Goal: Information Seeking & Learning: Learn about a topic

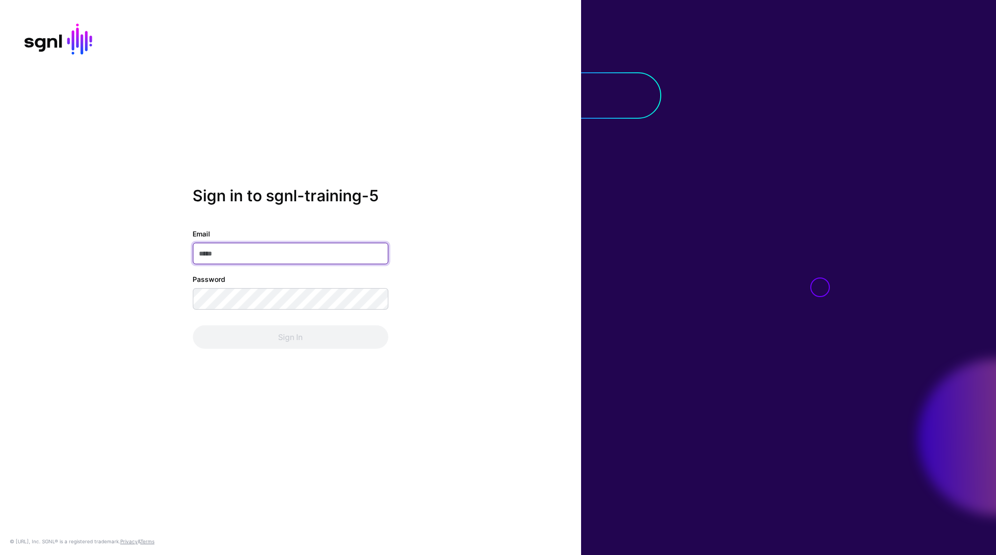
type input "**********"
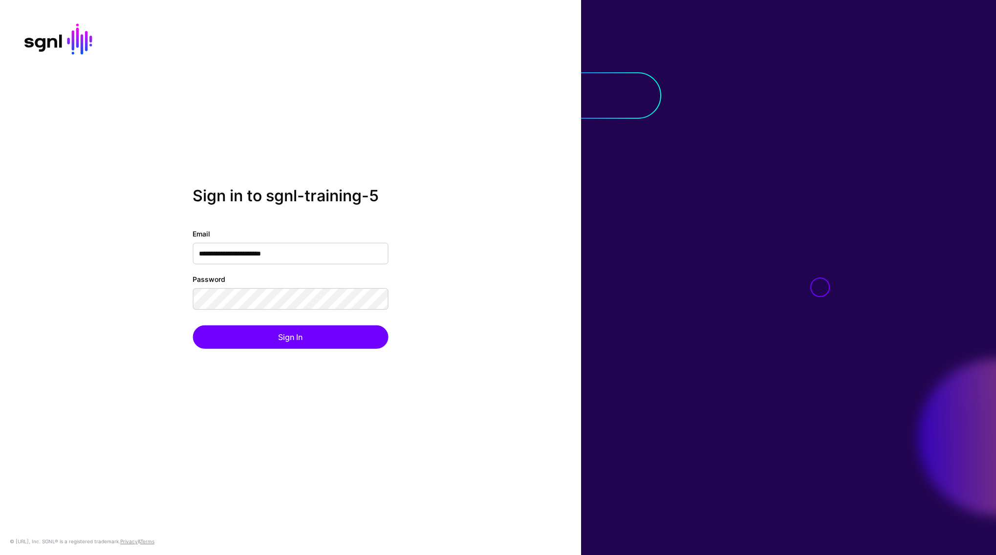
click at [301, 349] on div "**********" at bounding box center [290, 278] width 581 height 182
click at [302, 340] on button "Sign In" at bounding box center [291, 337] width 196 height 23
click at [474, 255] on div "**********" at bounding box center [290, 278] width 581 height 182
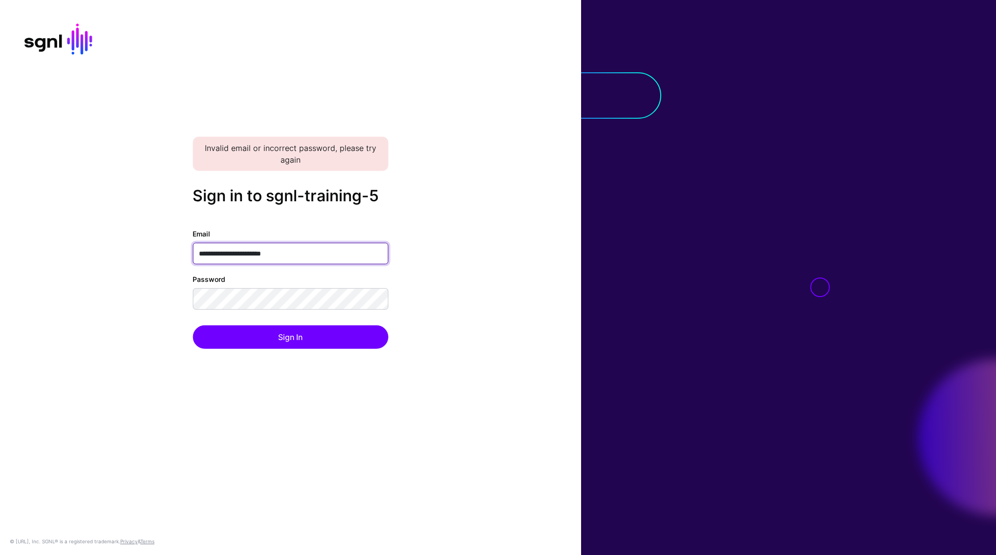
click at [311, 256] on input "**********" at bounding box center [291, 254] width 196 height 22
click at [312, 255] on input "**********" at bounding box center [291, 254] width 196 height 22
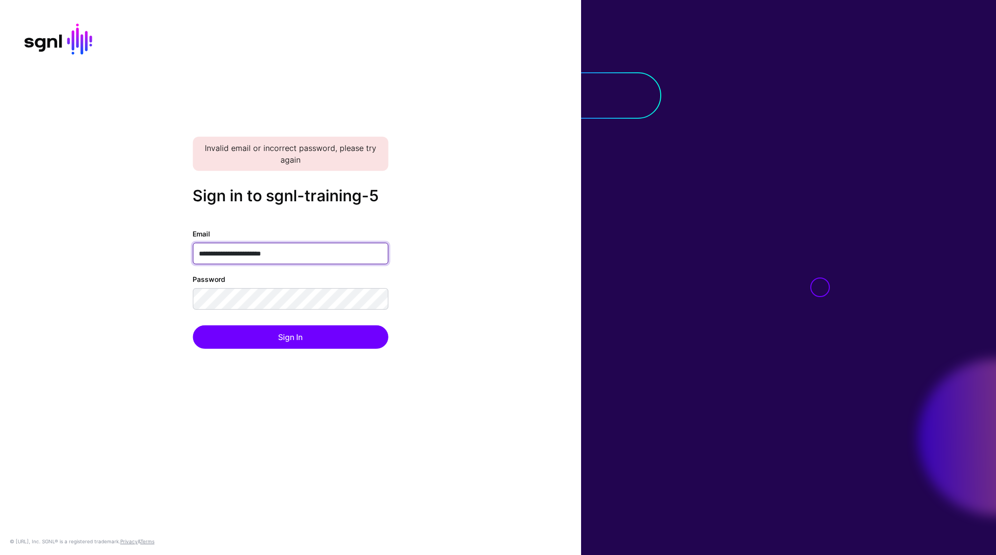
click at [312, 255] on input "**********" at bounding box center [291, 254] width 196 height 22
paste input "email"
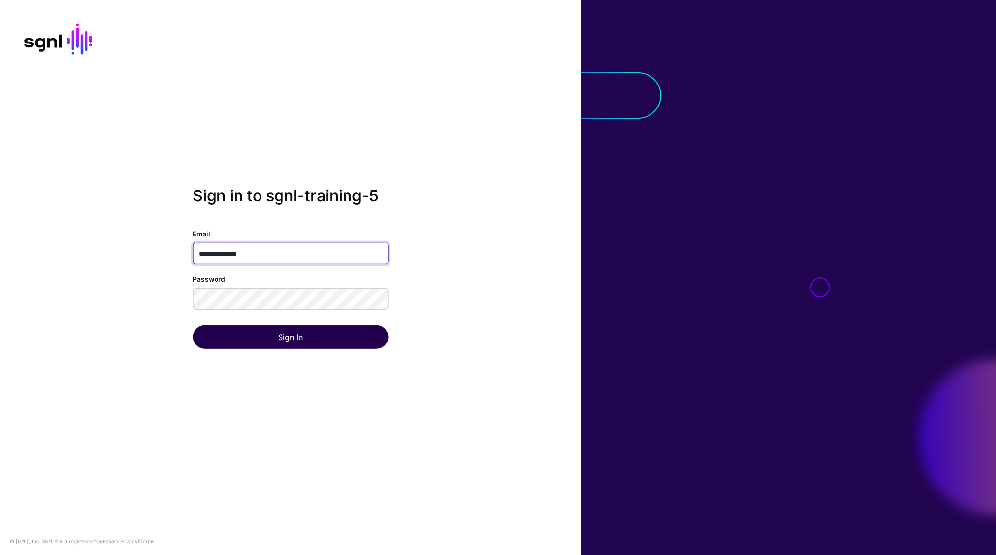
type input "**********"
click at [278, 333] on button "Sign In" at bounding box center [291, 337] width 196 height 23
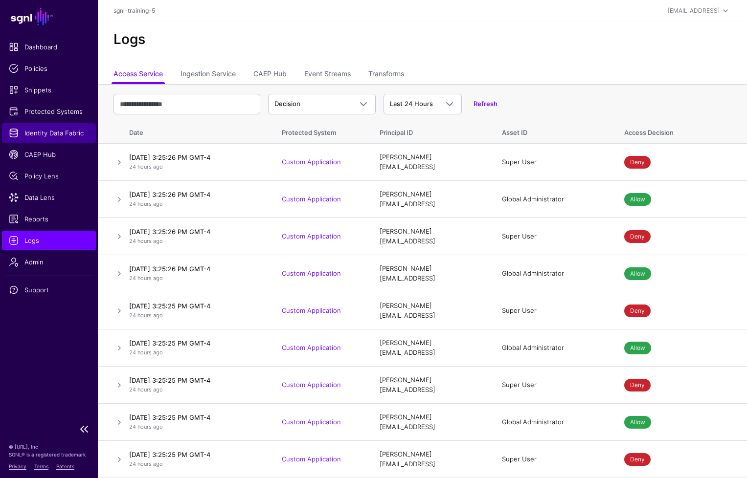
click at [49, 128] on span "Identity Data Fabric" at bounding box center [49, 133] width 80 height 10
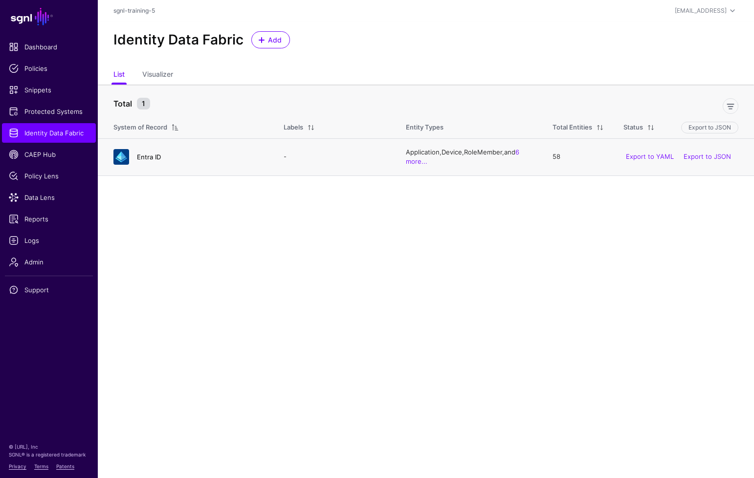
click at [150, 155] on link "Entra ID" at bounding box center [149, 157] width 24 height 8
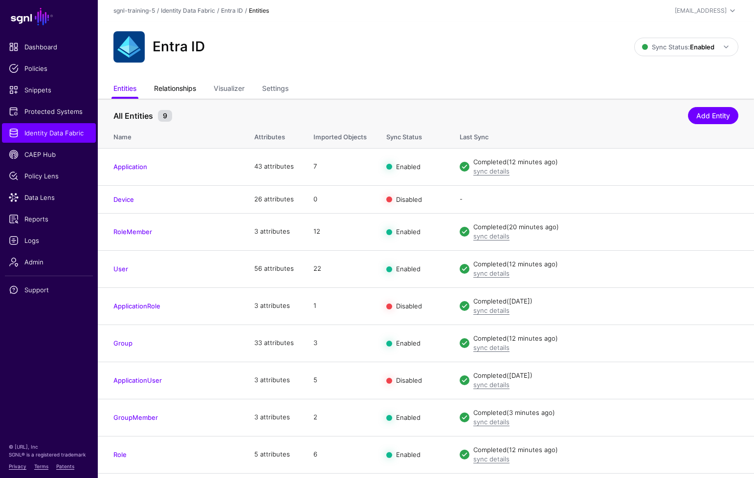
click at [186, 86] on link "Relationships" at bounding box center [175, 89] width 42 height 19
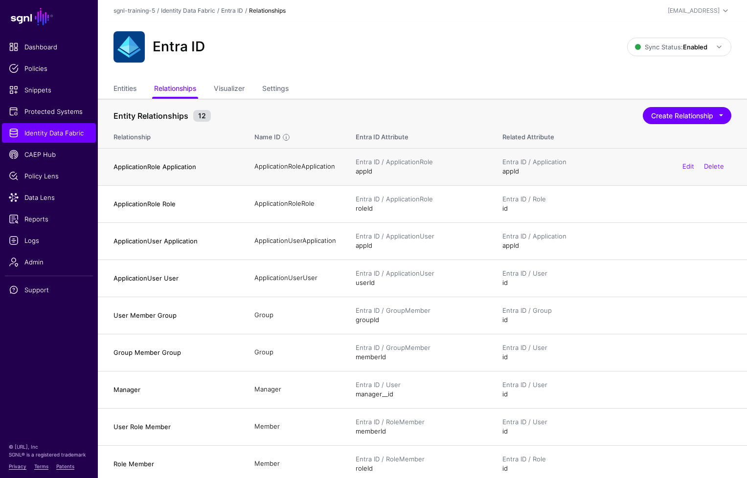
click at [178, 165] on h4 "ApplicationRole Application" at bounding box center [173, 166] width 121 height 9
click at [689, 166] on link "Edit" at bounding box center [688, 166] width 12 height 8
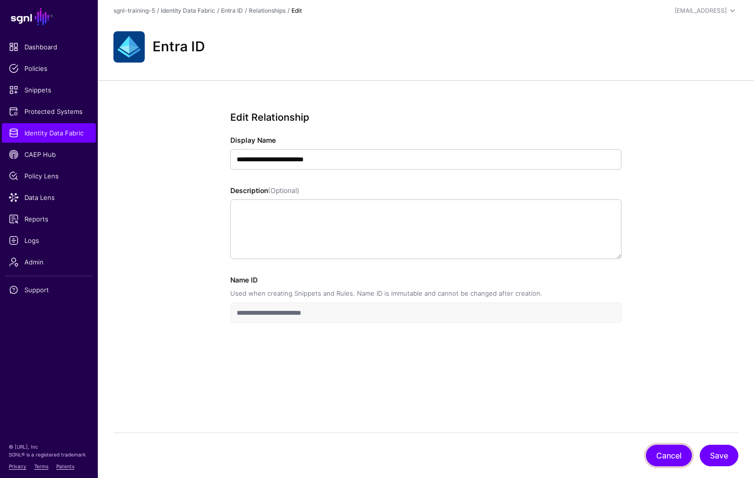
click at [684, 460] on button "Cancel" at bounding box center [669, 456] width 46 height 22
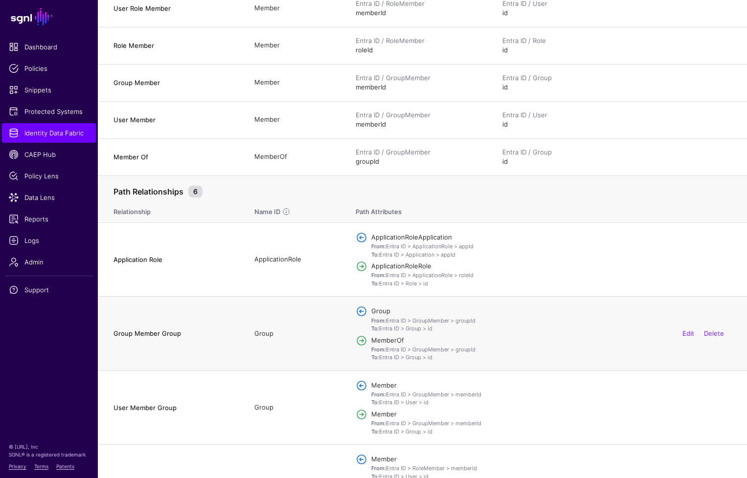
scroll to position [458, 0]
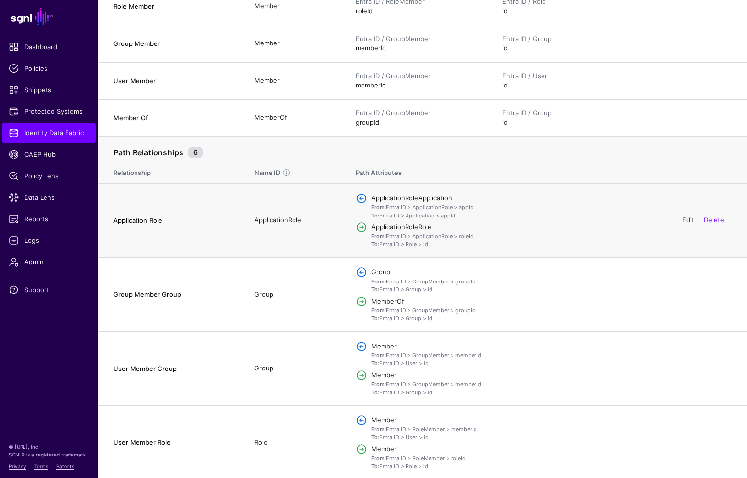
click at [689, 216] on link "Edit" at bounding box center [688, 220] width 12 height 8
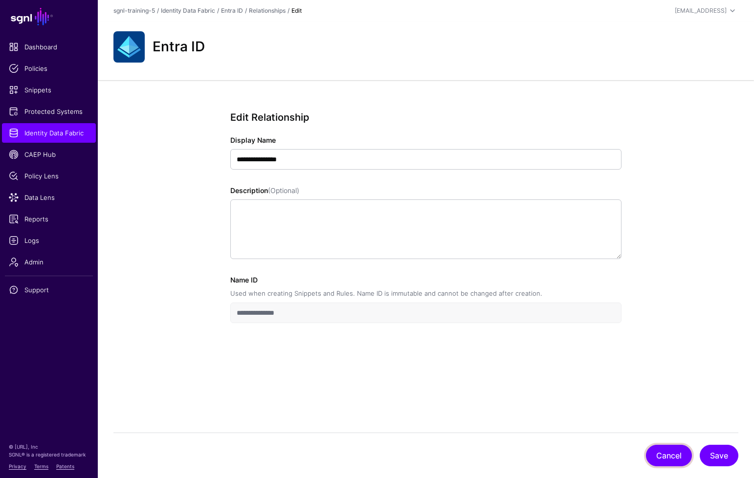
click at [660, 452] on button "Cancel" at bounding box center [669, 456] width 46 height 22
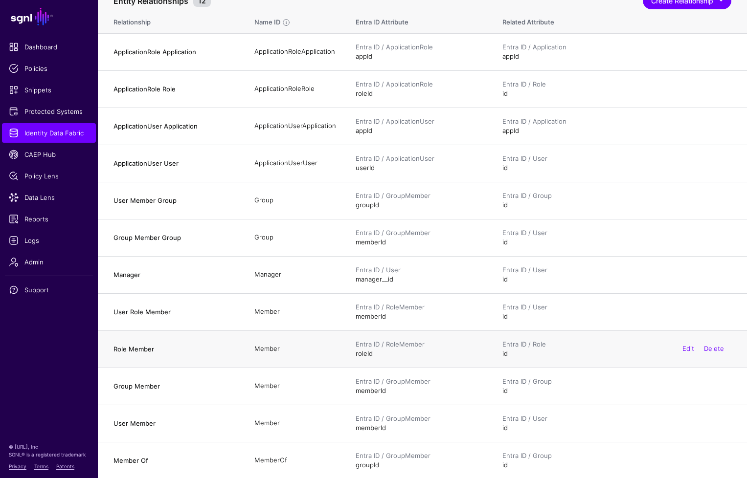
scroll to position [58, 0]
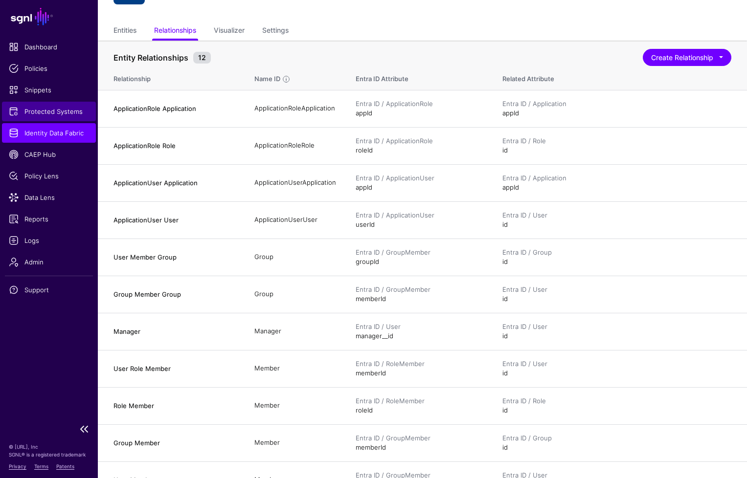
click at [55, 110] on span "Protected Systems" at bounding box center [49, 112] width 80 height 10
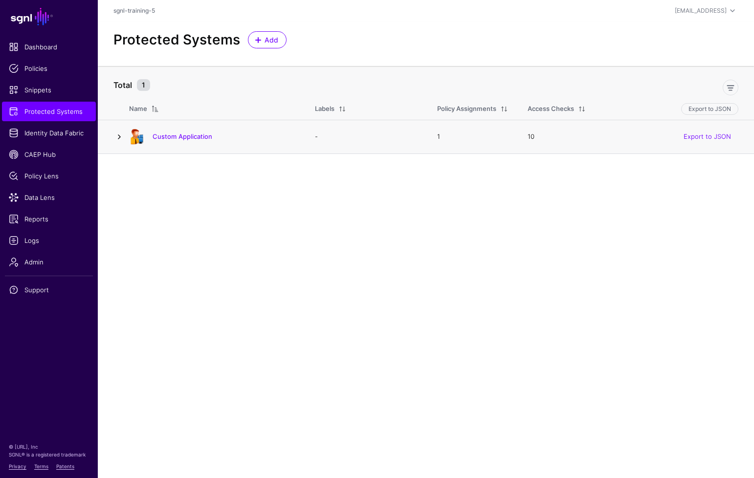
click at [120, 134] on link at bounding box center [119, 137] width 12 height 12
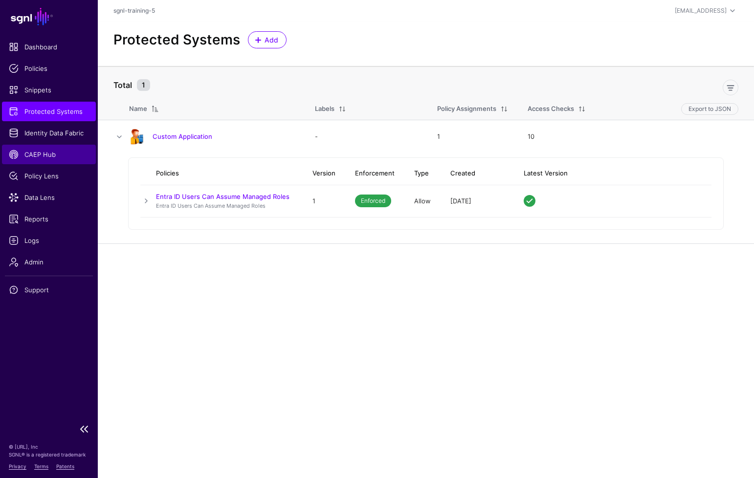
click at [37, 154] on span "CAEP Hub" at bounding box center [49, 155] width 80 height 10
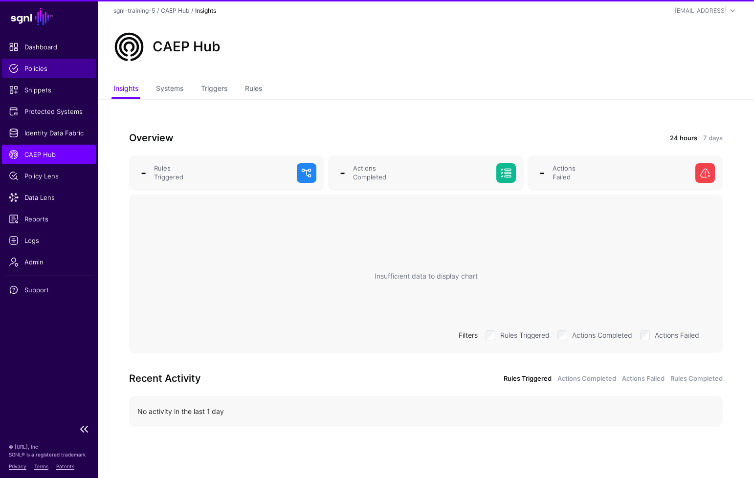
click at [34, 70] on span "Policies" at bounding box center [49, 69] width 80 height 10
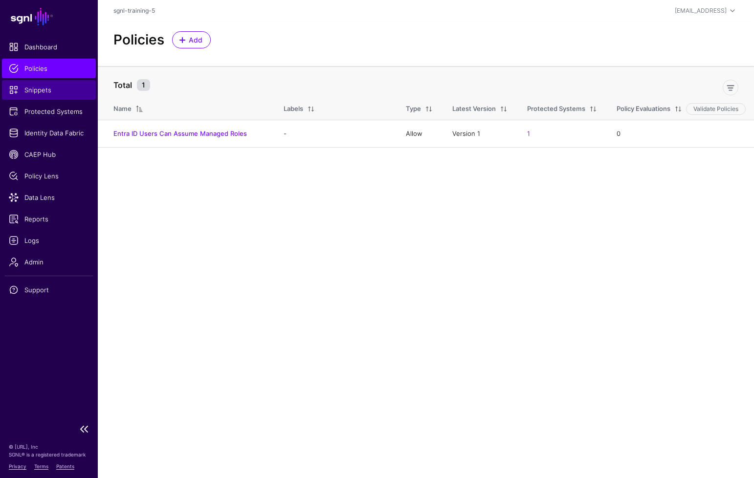
click at [43, 84] on link "Snippets" at bounding box center [49, 90] width 94 height 20
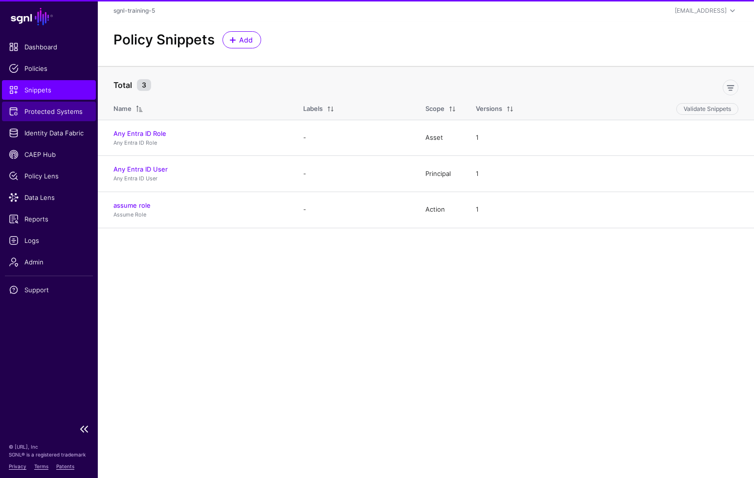
click at [38, 116] on link "Protected Systems" at bounding box center [49, 112] width 94 height 20
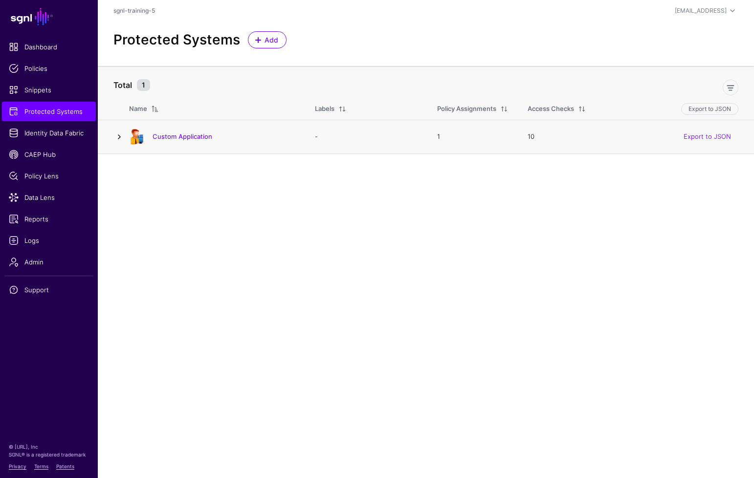
click at [120, 137] on link at bounding box center [119, 137] width 12 height 12
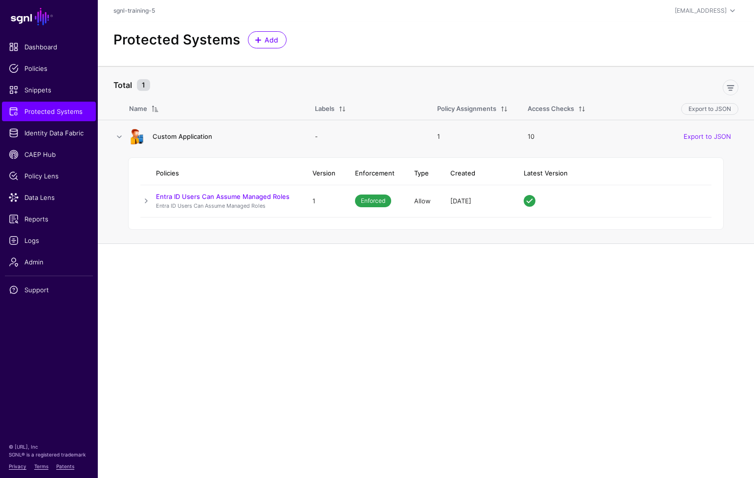
click at [179, 140] on link "Custom Application" at bounding box center [183, 137] width 60 height 8
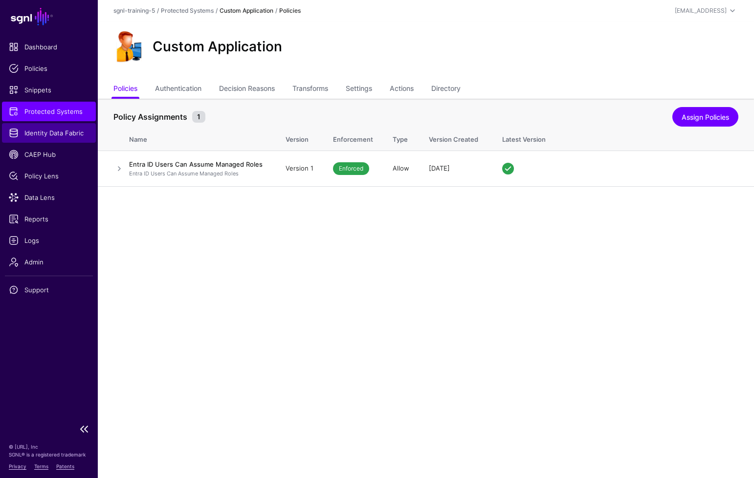
click at [39, 135] on span "Identity Data Fabric" at bounding box center [49, 133] width 80 height 10
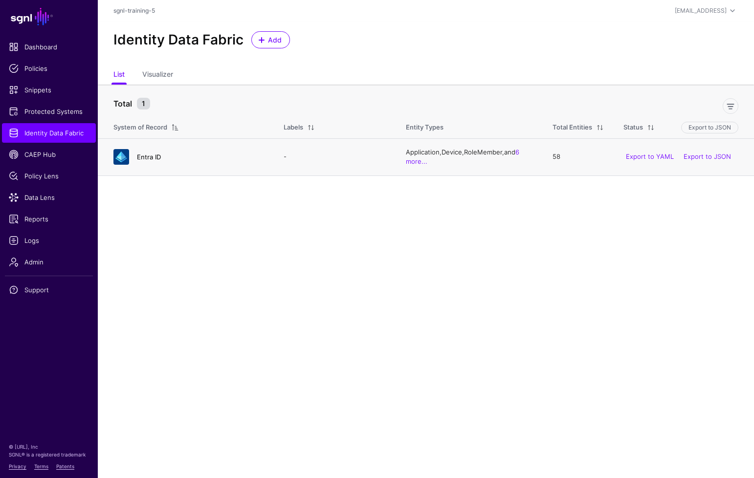
click at [151, 155] on link "Entra ID" at bounding box center [149, 157] width 24 height 8
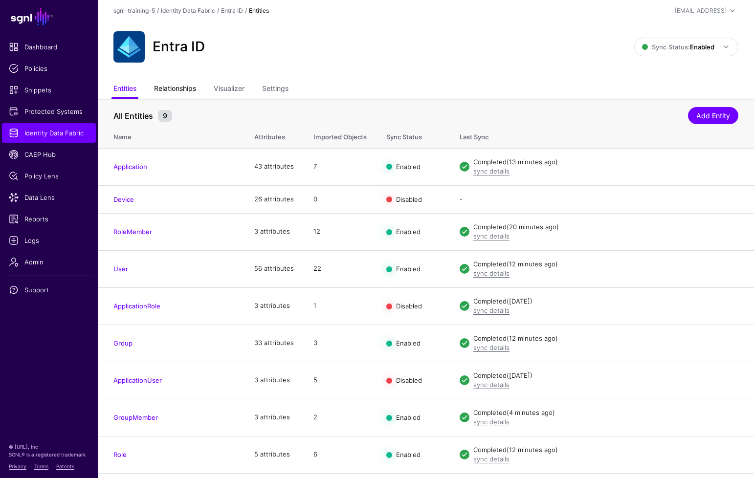
click at [181, 84] on link "Relationships" at bounding box center [175, 89] width 42 height 19
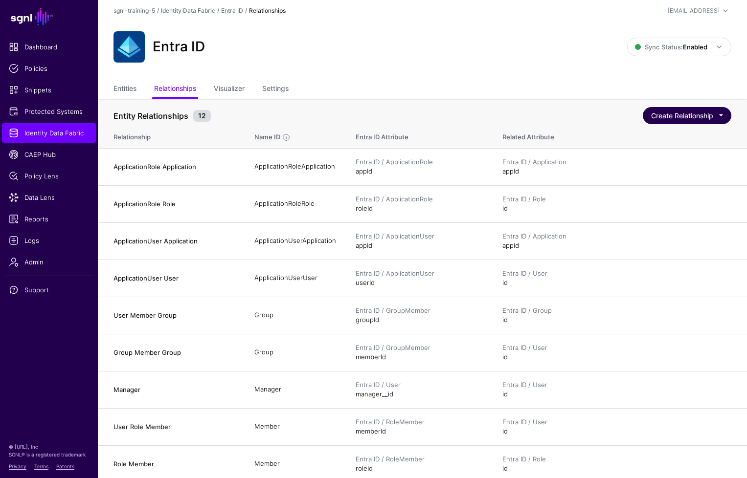
click at [688, 114] on button "Create Relationship" at bounding box center [686, 115] width 88 height 17
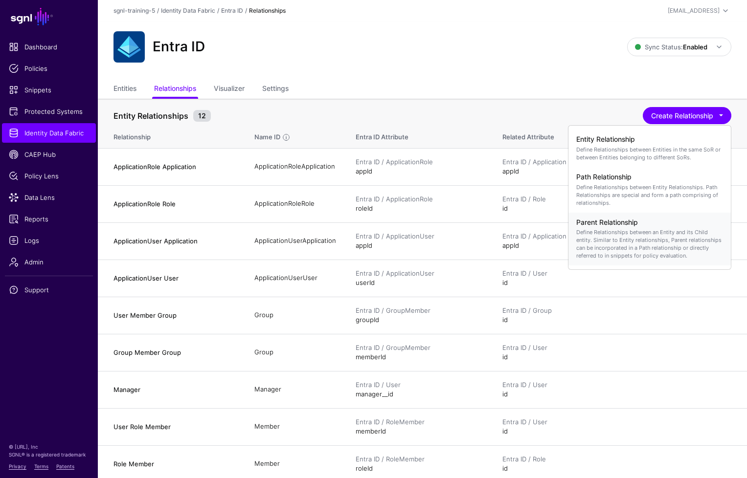
click at [624, 230] on p "Define Relationships between an Entity and its Child entity. Similar to Entity …" at bounding box center [649, 243] width 147 height 31
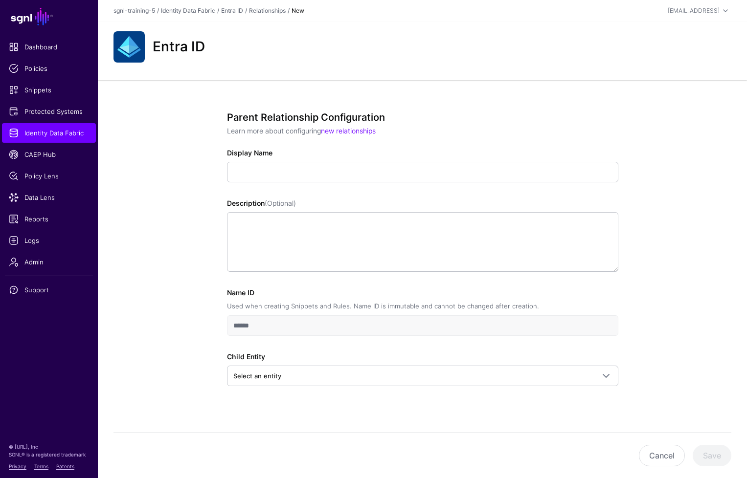
scroll to position [9, 0]
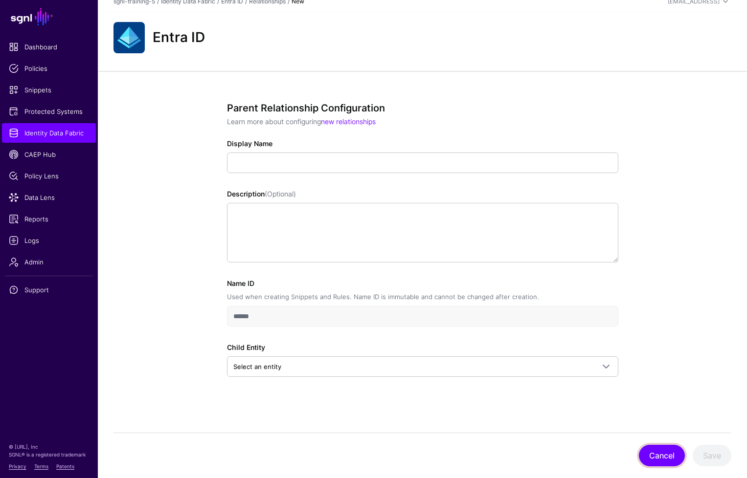
click at [653, 453] on button "Cancel" at bounding box center [662, 456] width 46 height 22
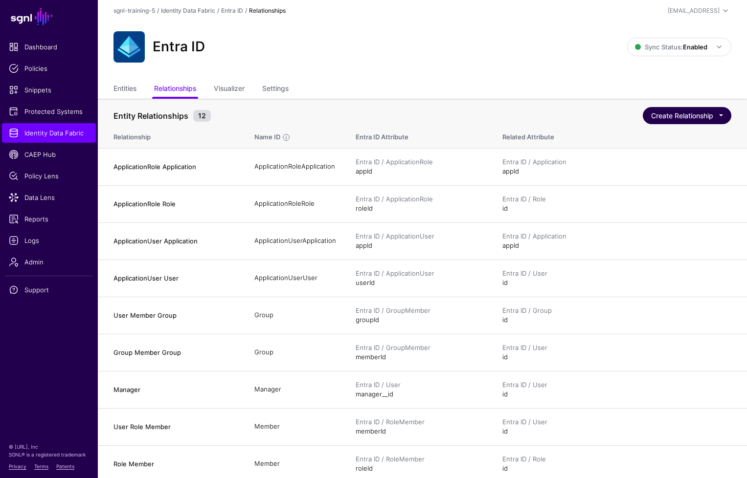
click at [671, 109] on button "Create Relationship" at bounding box center [686, 115] width 88 height 17
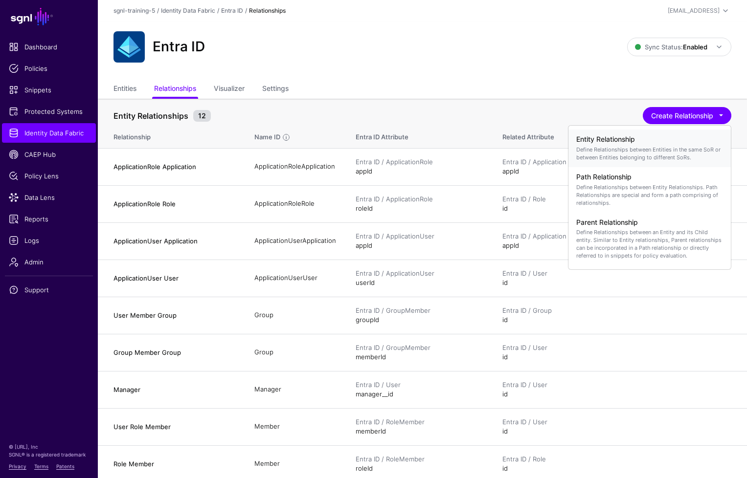
click at [632, 146] on p "Define Relationships between Entities in the same SoR or between Entities belon…" at bounding box center [649, 154] width 147 height 16
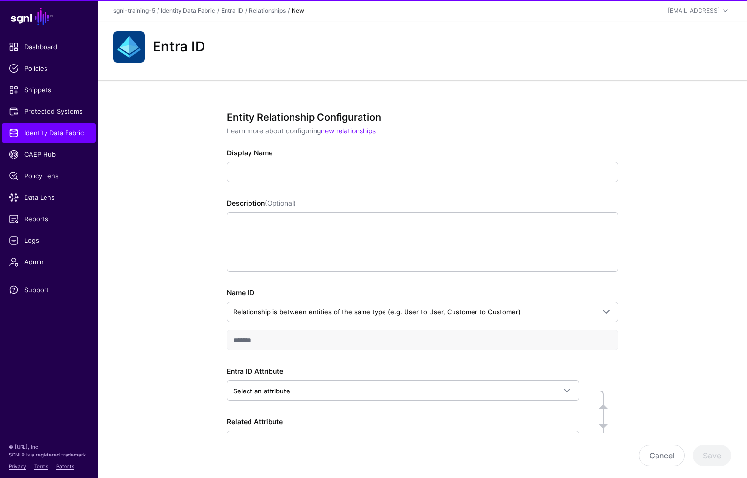
scroll to position [75, 0]
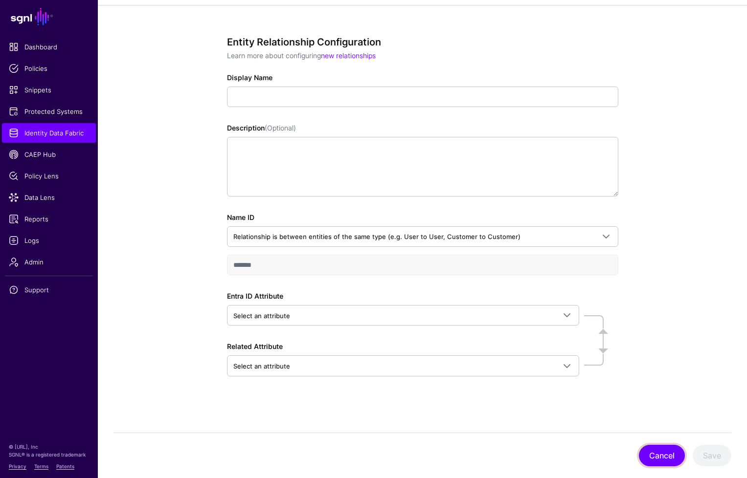
click at [666, 453] on button "Cancel" at bounding box center [662, 456] width 46 height 22
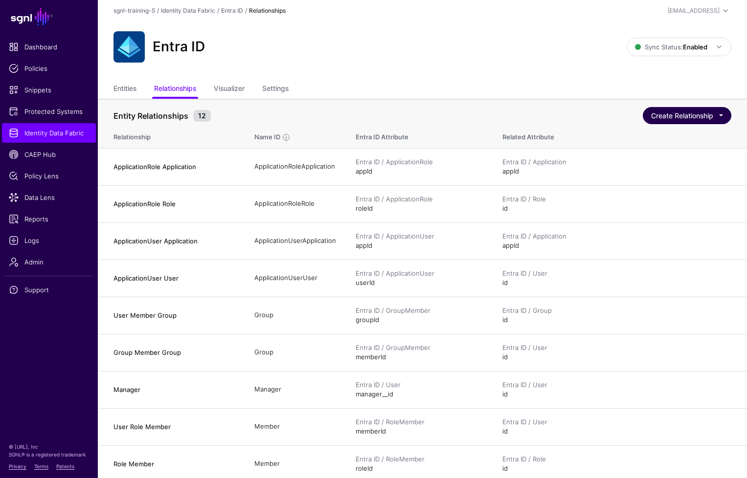
click at [680, 121] on button "Create Relationship" at bounding box center [686, 115] width 88 height 17
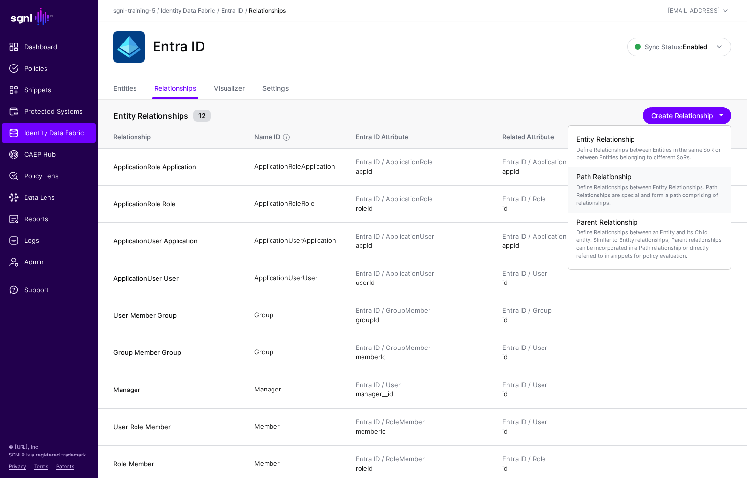
click at [613, 187] on p "Define Relationships between Entity Relationships. Path Relationships are speci…" at bounding box center [649, 194] width 147 height 23
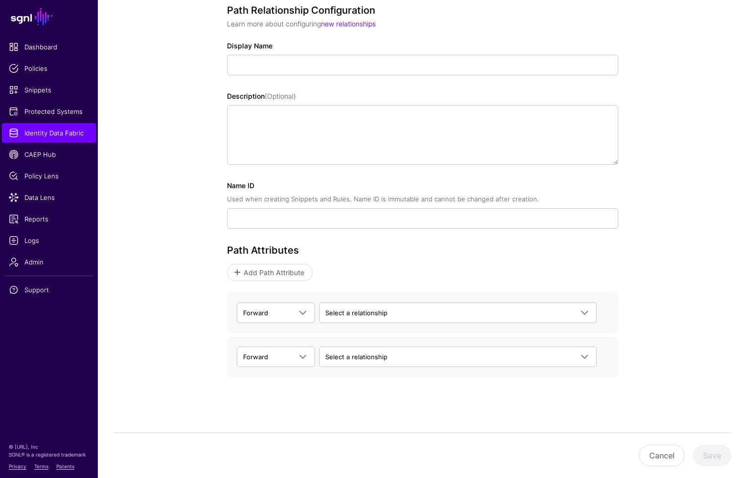
scroll to position [95, 0]
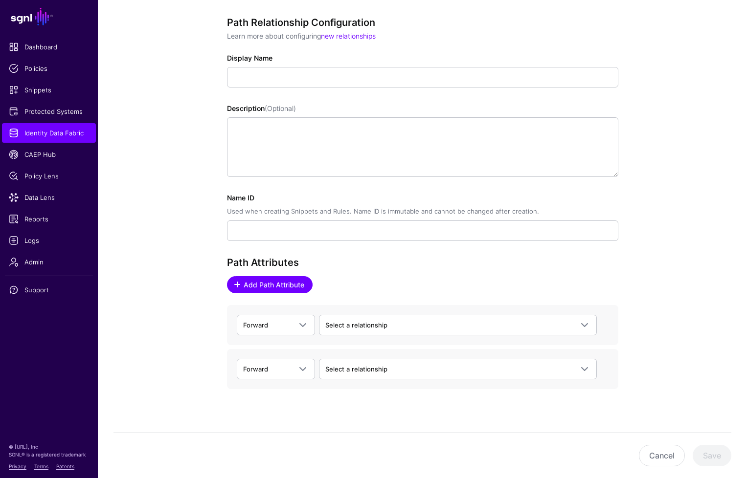
click at [268, 289] on link "Add Path Attribute" at bounding box center [270, 284] width 86 height 17
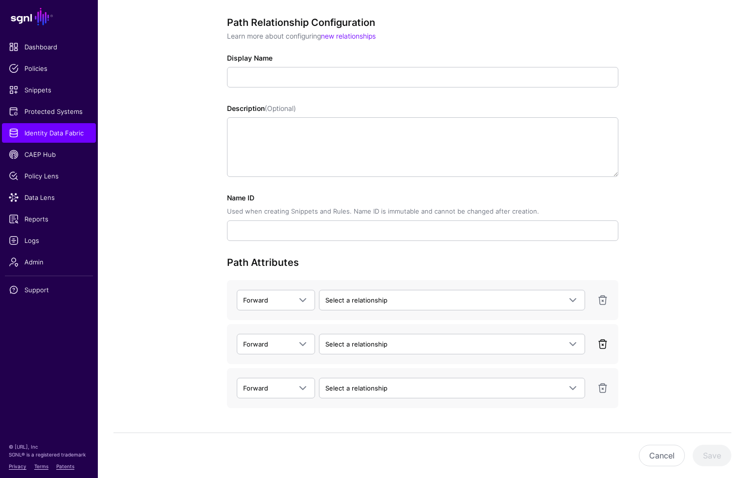
click at [605, 345] on link at bounding box center [603, 344] width 12 height 12
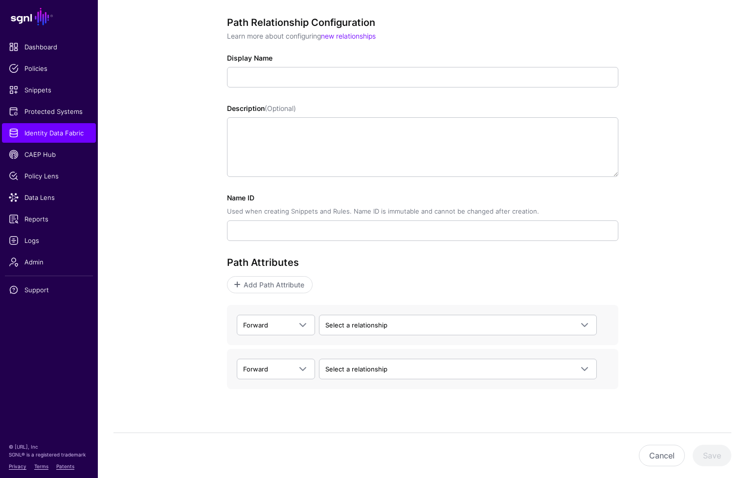
click at [179, 323] on div "Path Relationship Configuration Learn more about configuring new relationships …" at bounding box center [422, 238] width 649 height 506
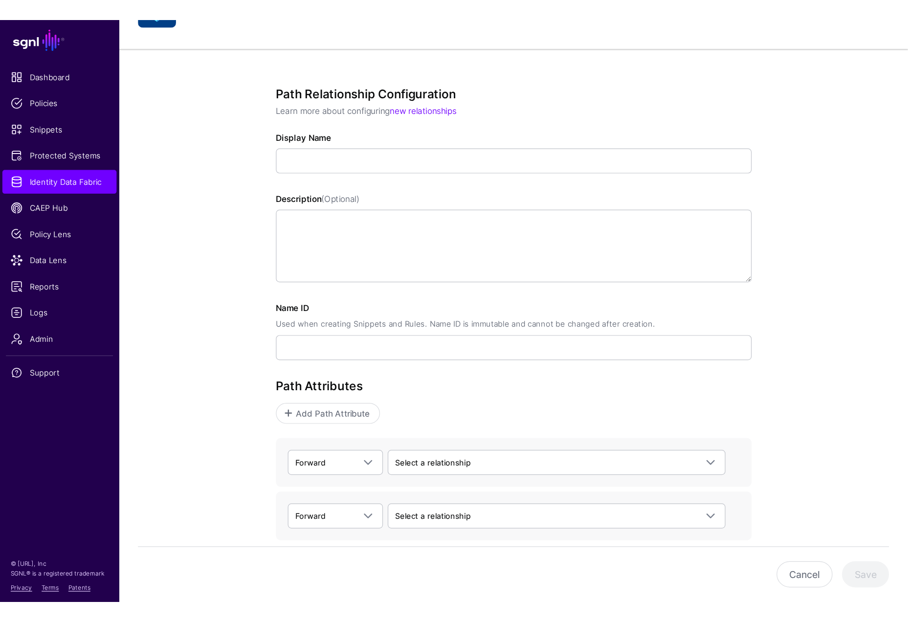
scroll to position [0, 0]
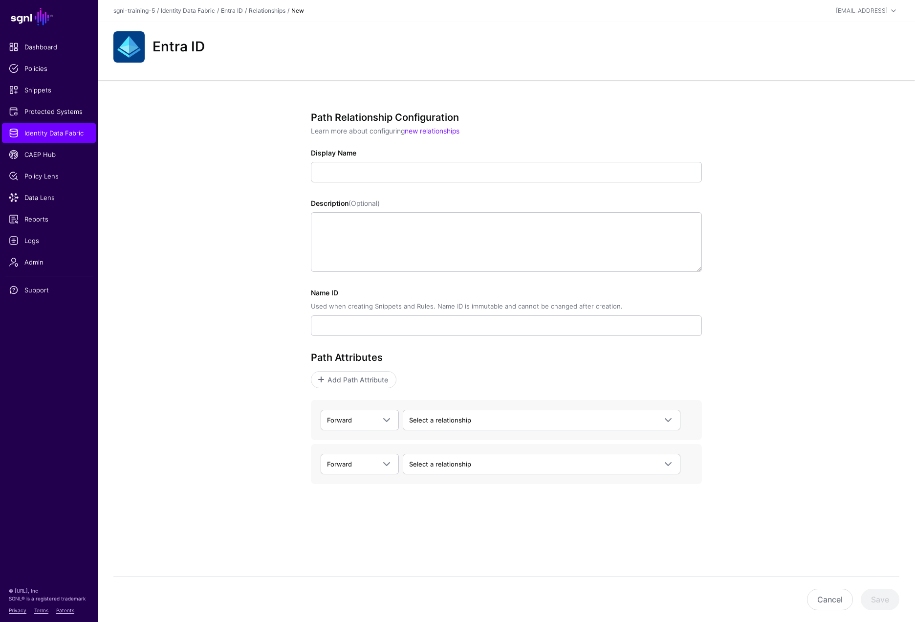
click at [177, 148] on div "Path Relationship Configuration Learn more about configuring new relationships …" at bounding box center [507, 333] width 818 height 506
click at [198, 12] on link "Identity Data Fabric" at bounding box center [188, 10] width 54 height 7
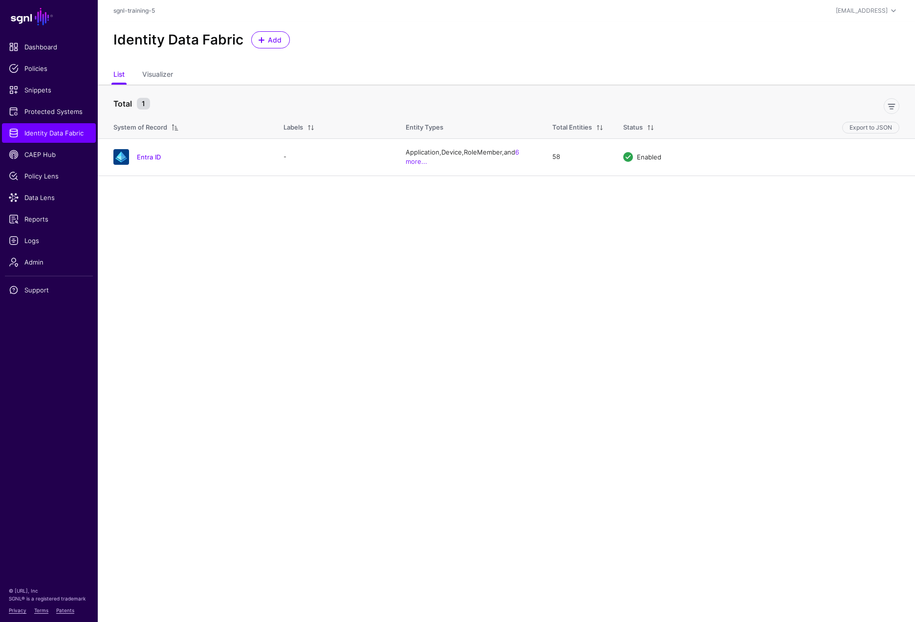
click at [172, 300] on main "SGNL Dashboard Policies Snippets Protected Systems Identity Data Fabric CAEP Hu…" at bounding box center [457, 311] width 915 height 622
click at [38, 119] on link "Protected Systems" at bounding box center [49, 112] width 94 height 20
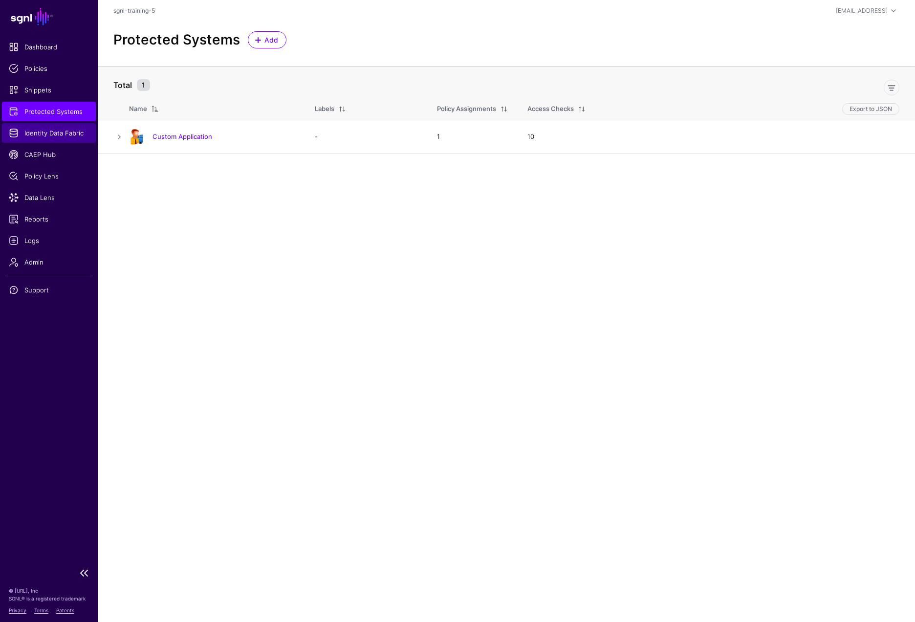
click at [46, 132] on span "Identity Data Fabric" at bounding box center [49, 133] width 80 height 10
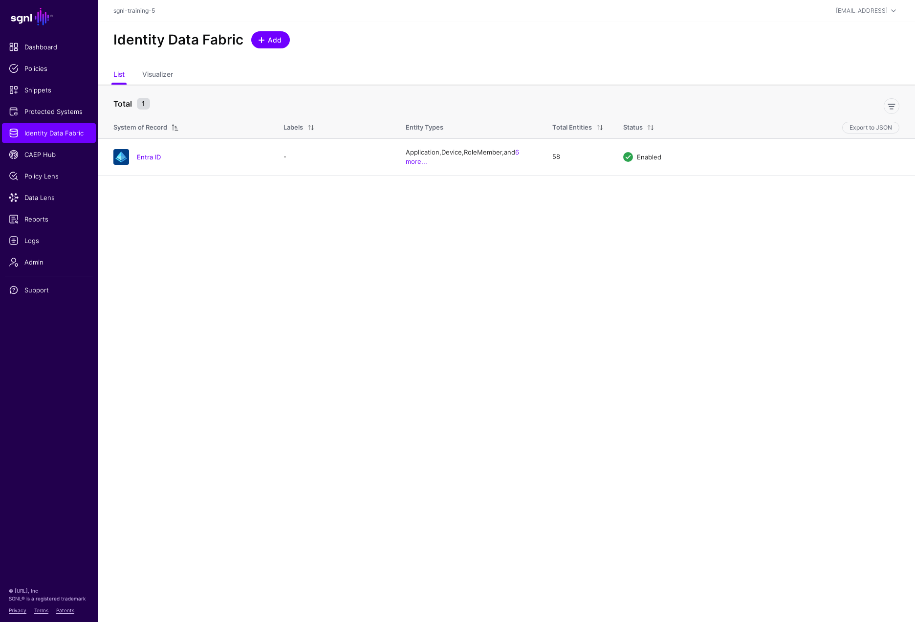
click at [275, 41] on span "Add" at bounding box center [275, 40] width 16 height 10
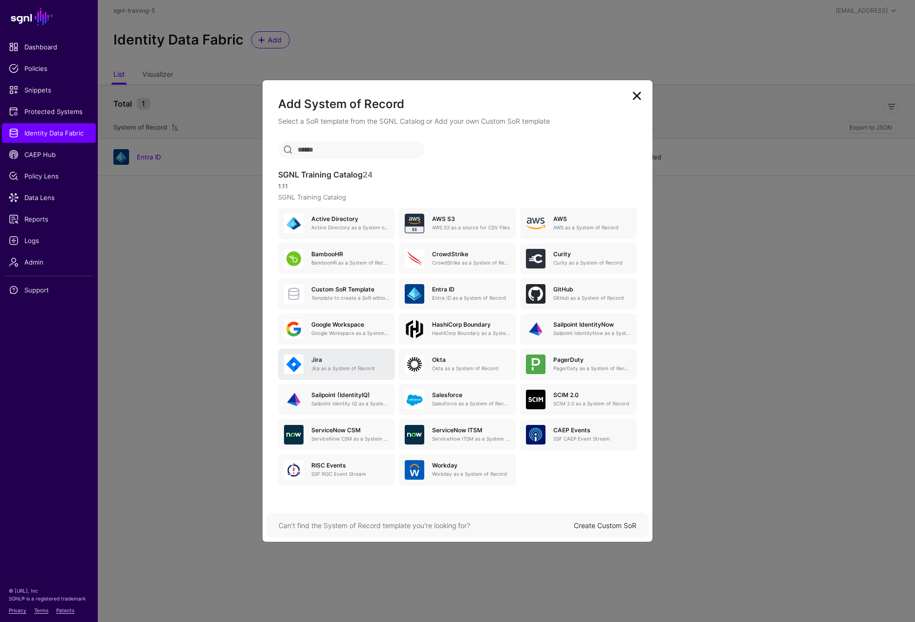
click at [332, 369] on p "Jira as a System of Record" at bounding box center [350, 368] width 78 height 7
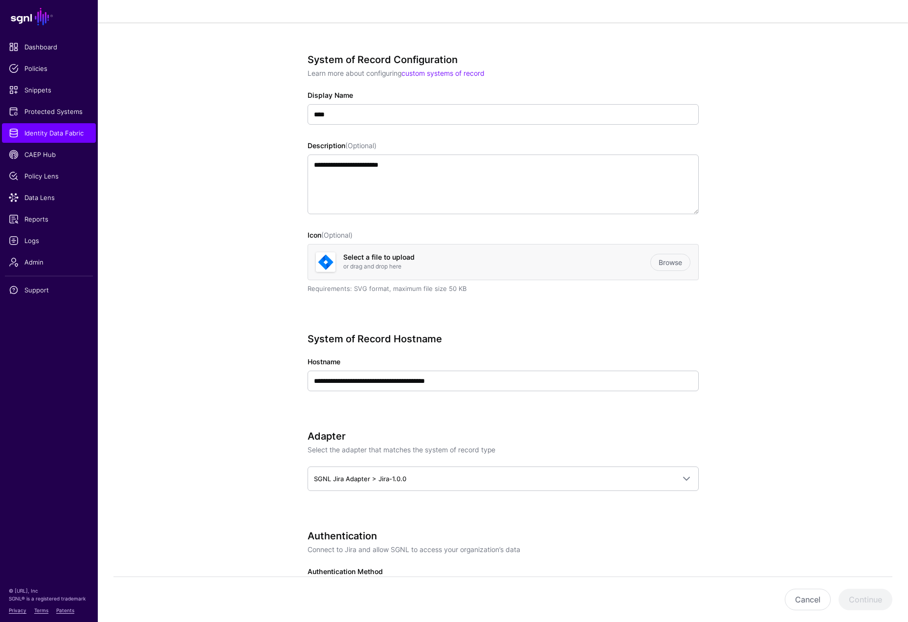
scroll to position [60, 0]
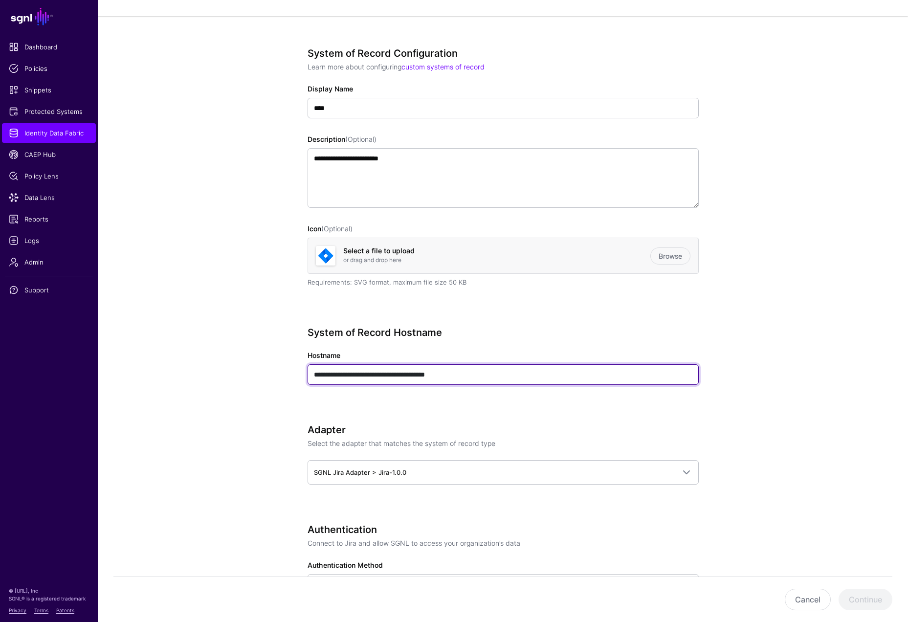
click at [474, 376] on input "**********" at bounding box center [503, 374] width 391 height 21
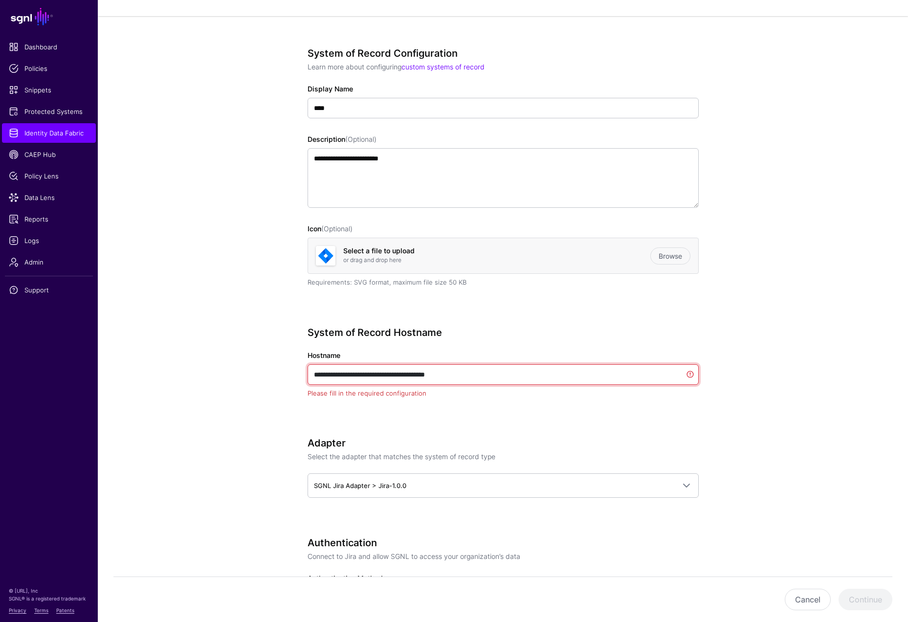
click at [474, 376] on input "**********" at bounding box center [503, 374] width 391 height 21
paste input "text"
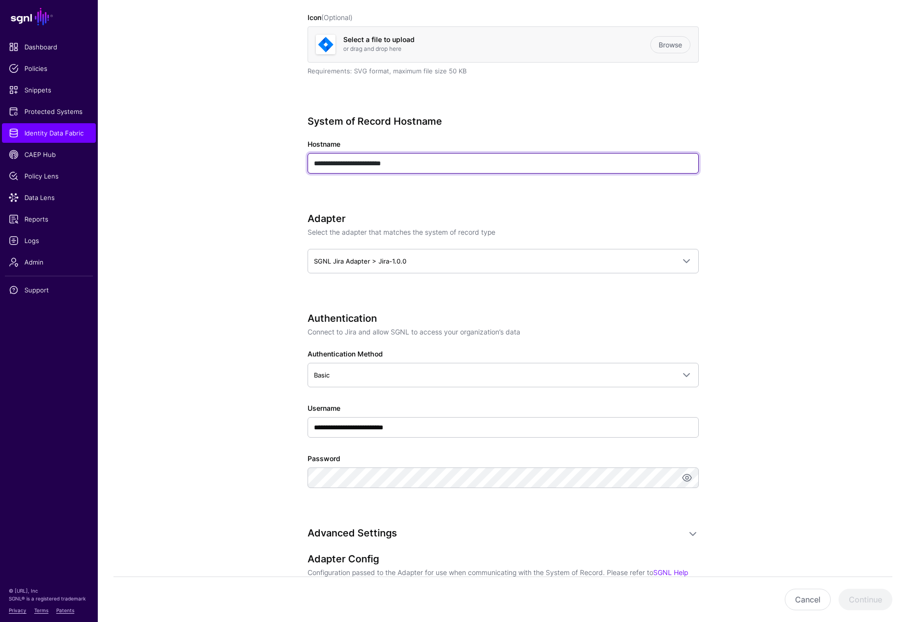
scroll to position [278, 0]
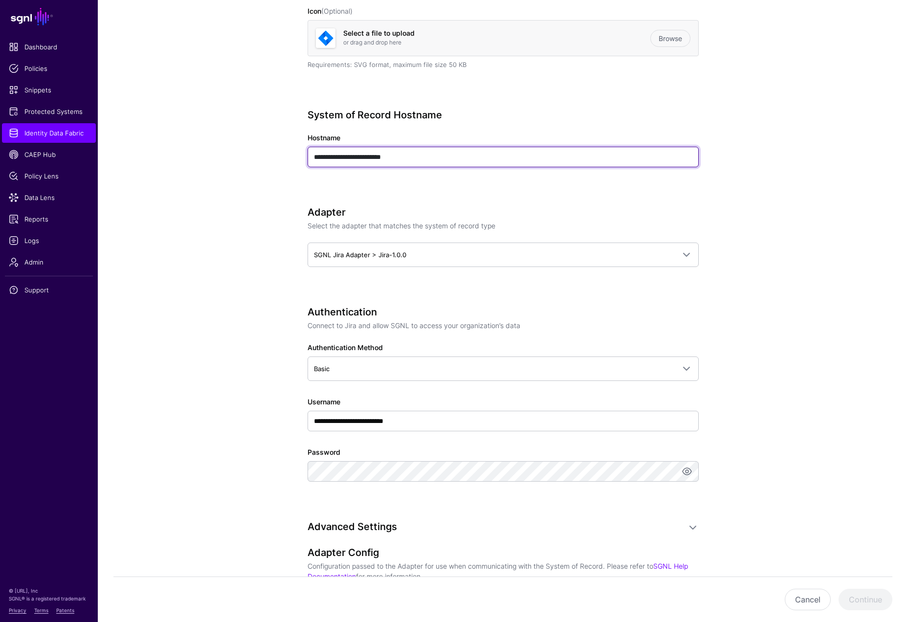
type input "**********"
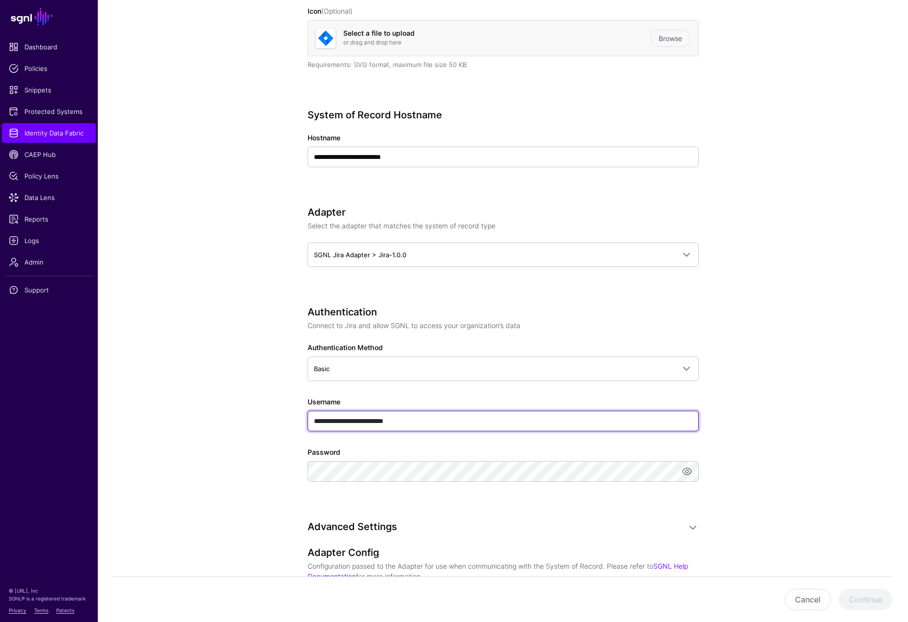
click at [442, 421] on input "**********" at bounding box center [503, 421] width 391 height 21
paste input "text"
type input "**********"
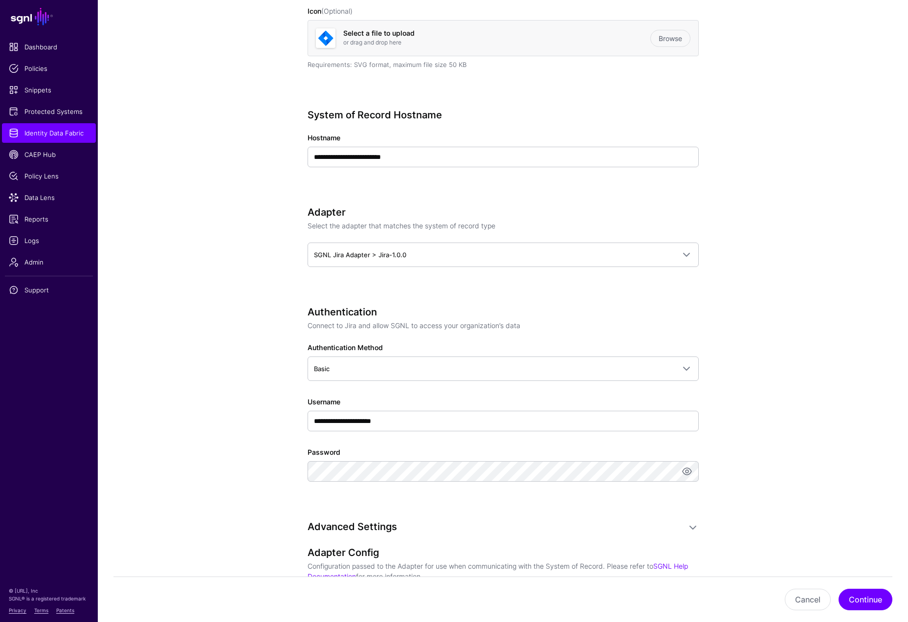
click at [270, 460] on app-datasources-details-form "**********" at bounding box center [503, 365] width 810 height 1132
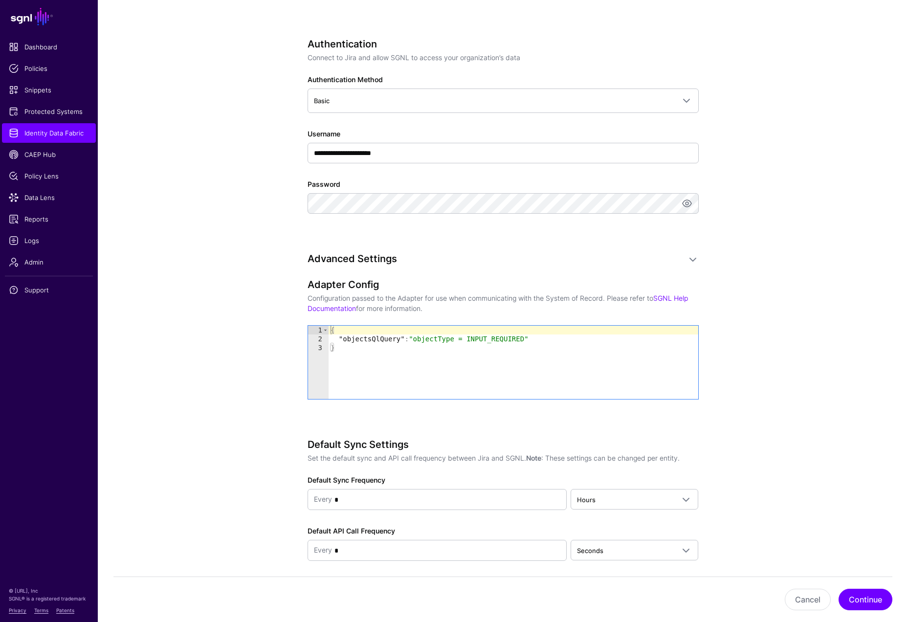
scroll to position [568, 0]
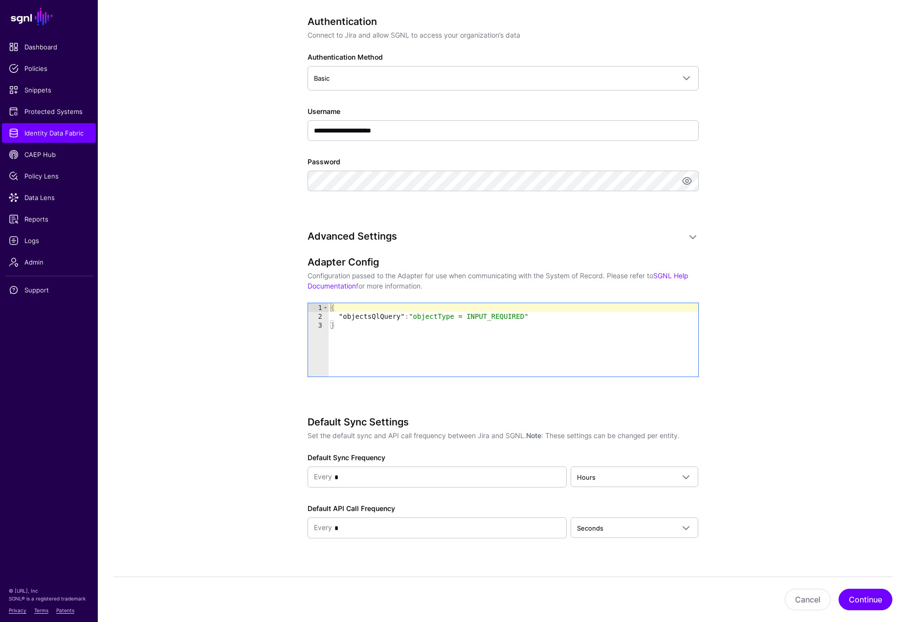
click at [363, 332] on div "{ "objectsQlQuery" : "objectType = INPUT_REQUIRED" }" at bounding box center [514, 348] width 370 height 91
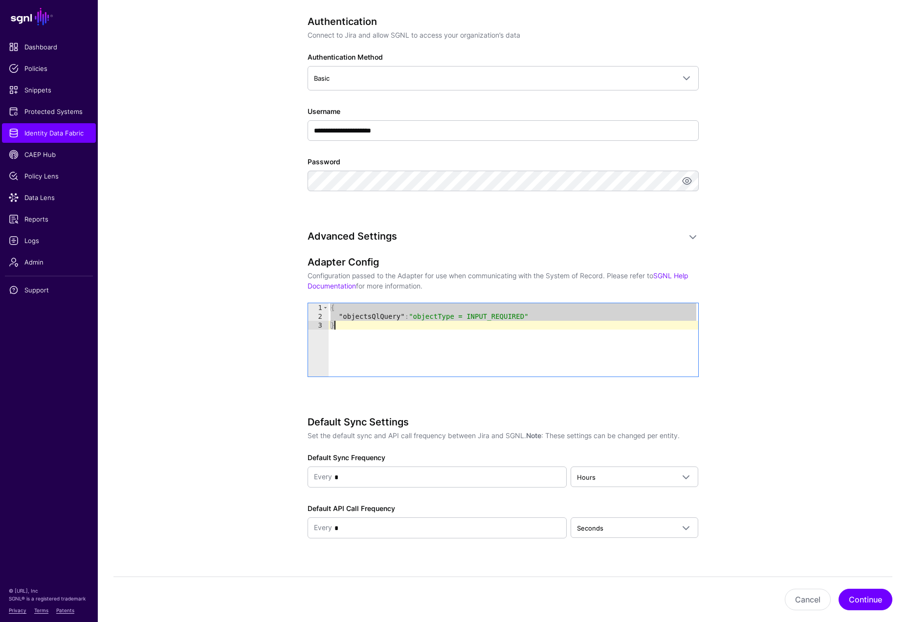
paste textarea "Cursor at row 3"
type textarea "**********"
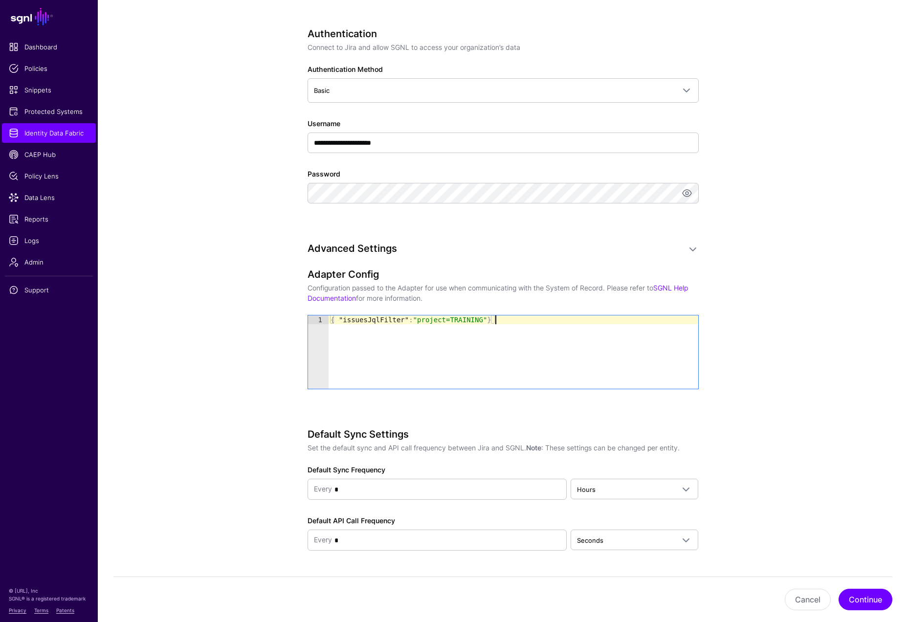
scroll to position [543, 0]
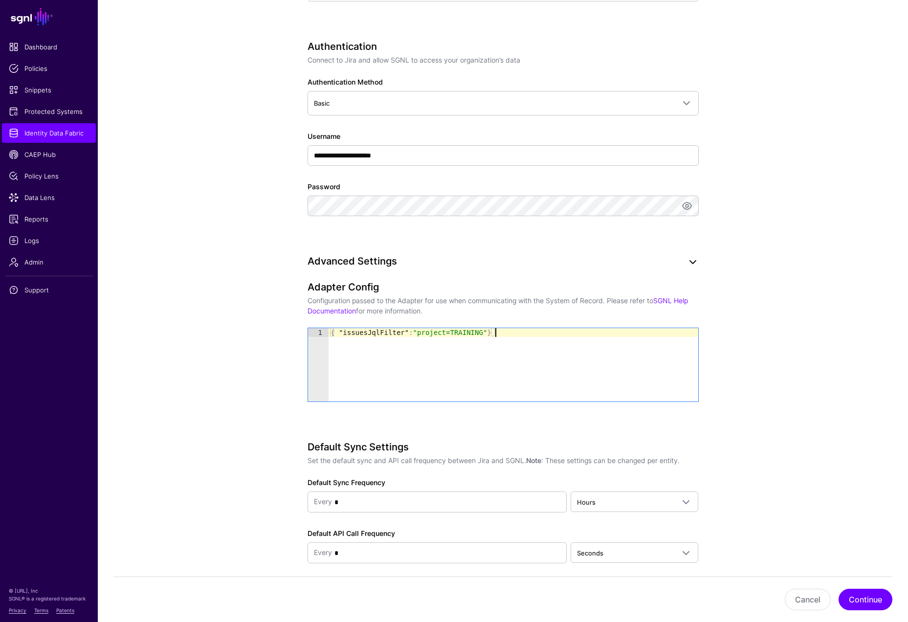
click at [694, 262] on link at bounding box center [693, 262] width 12 height 12
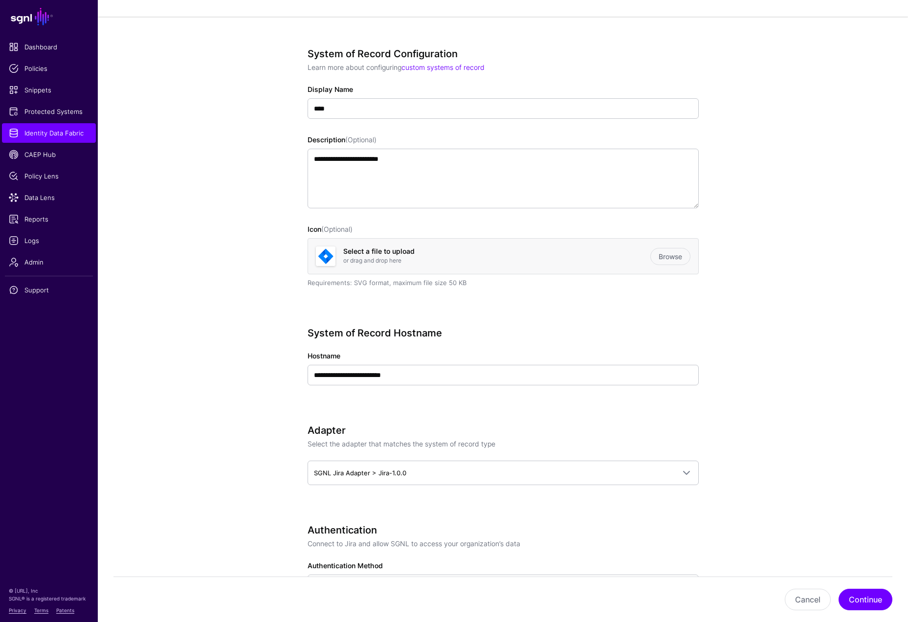
scroll to position [265, 0]
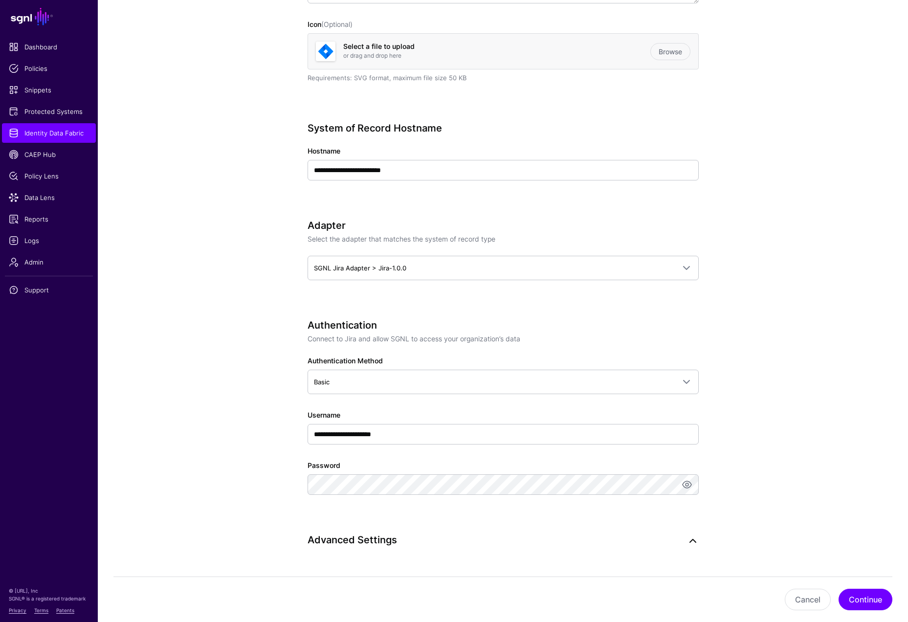
click at [695, 539] on link at bounding box center [693, 541] width 12 height 12
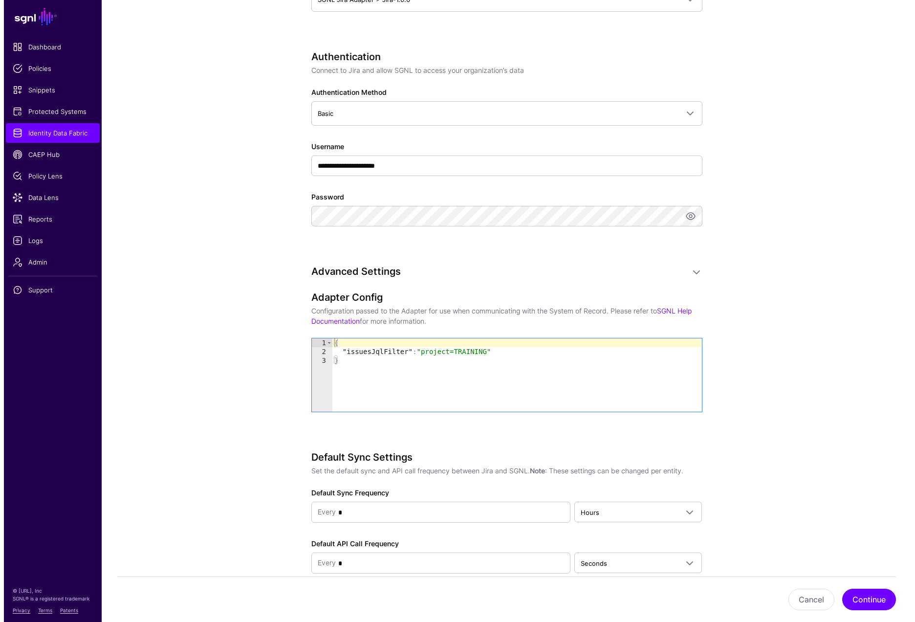
scroll to position [585, 0]
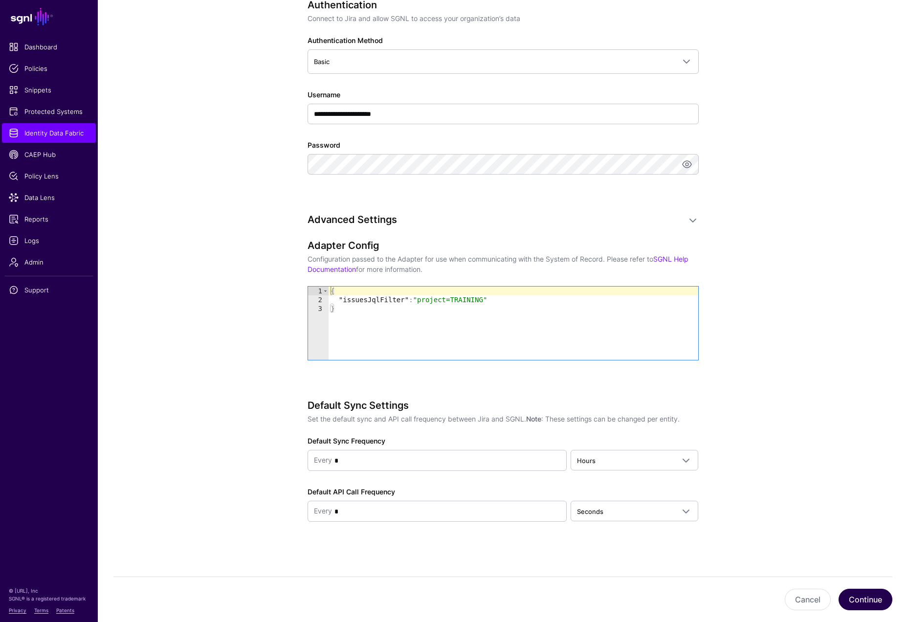
click at [871, 555] on button "Continue" at bounding box center [866, 600] width 54 height 22
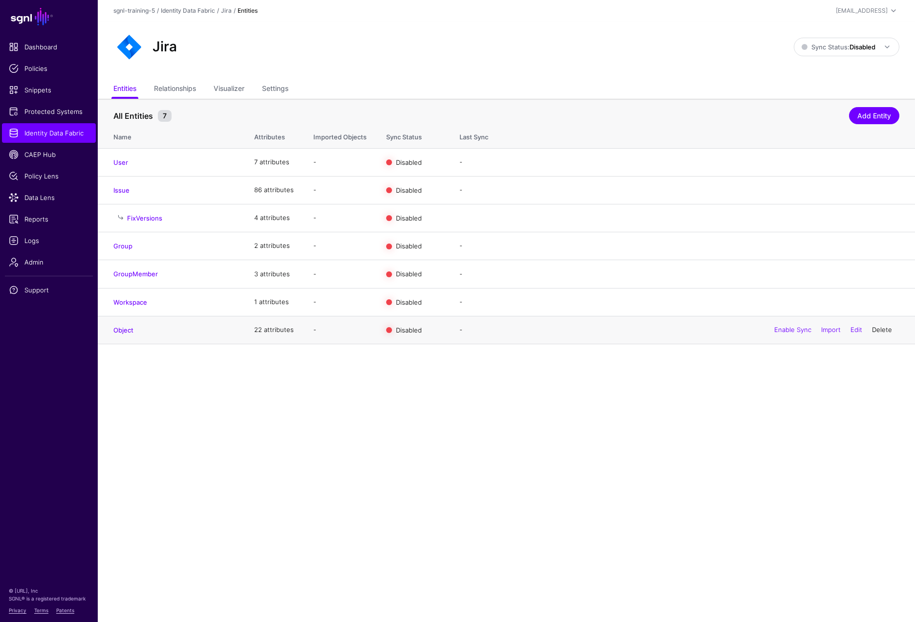
click at [882, 332] on link "Delete" at bounding box center [882, 330] width 20 height 8
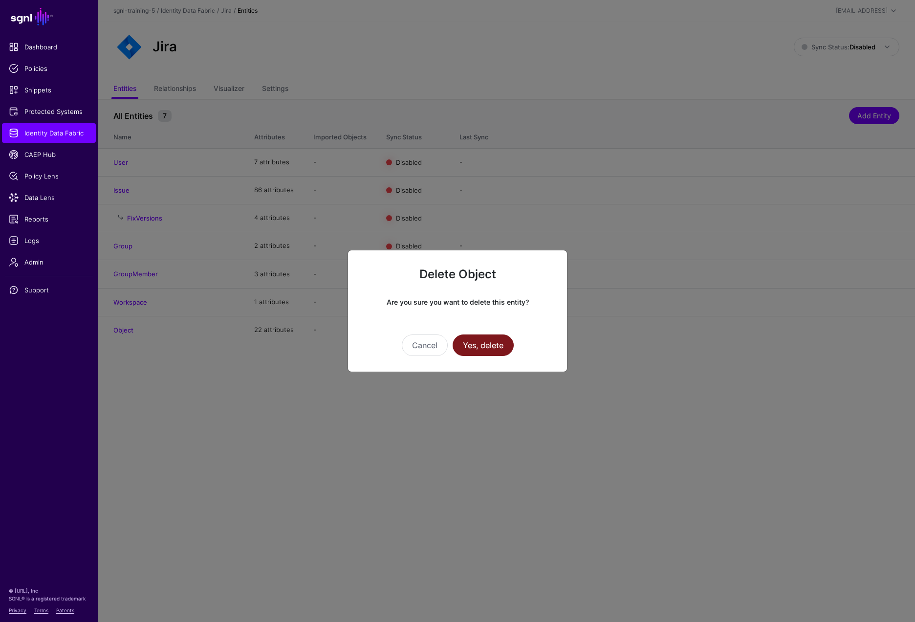
click at [491, 351] on button "Yes, delete" at bounding box center [483, 345] width 61 height 22
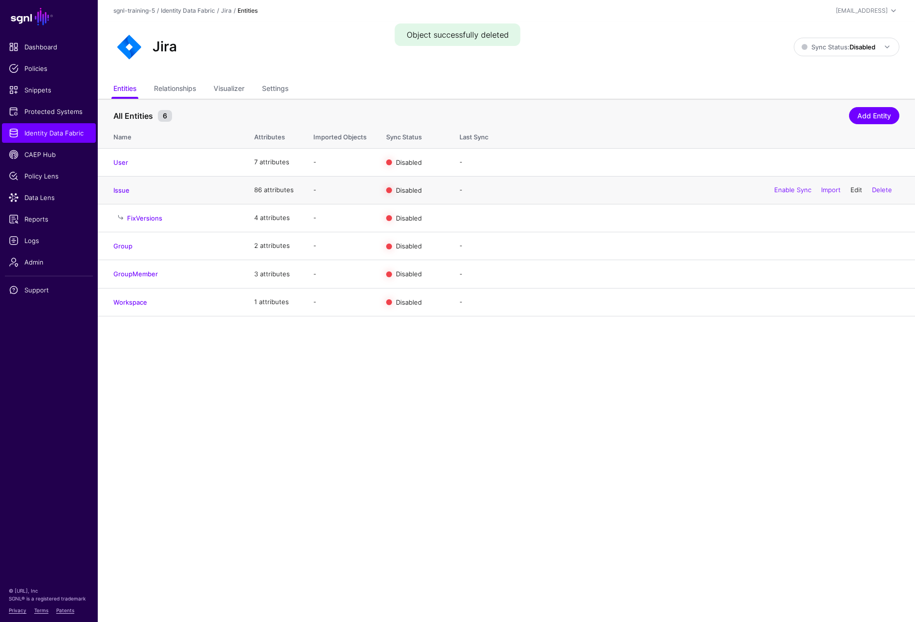
click at [859, 191] on link "Edit" at bounding box center [857, 190] width 12 height 8
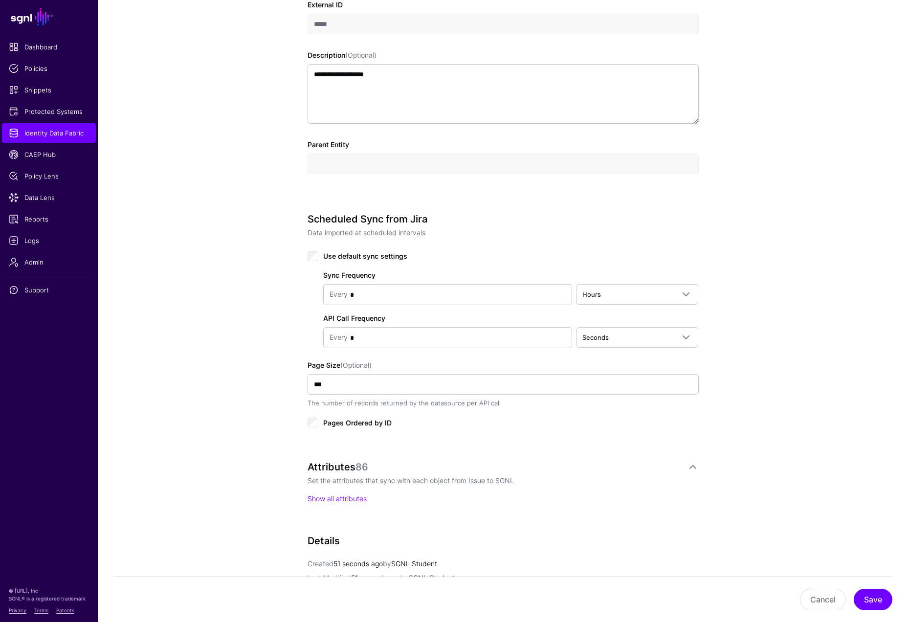
scroll to position [296, 0]
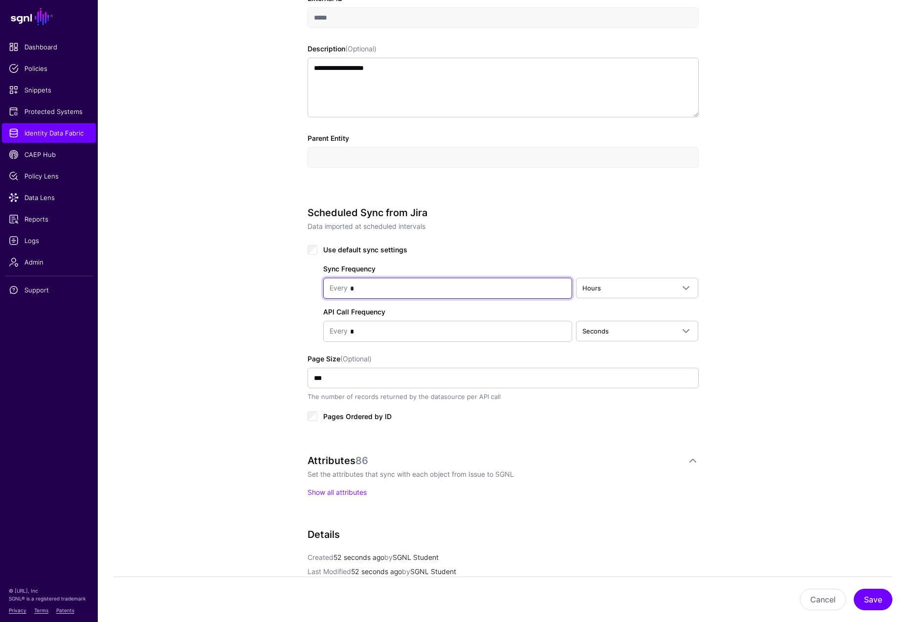
click at [560, 287] on input "*" at bounding box center [457, 289] width 218 height 20
type input "*"
click at [680, 287] on span at bounding box center [683, 288] width 18 height 12
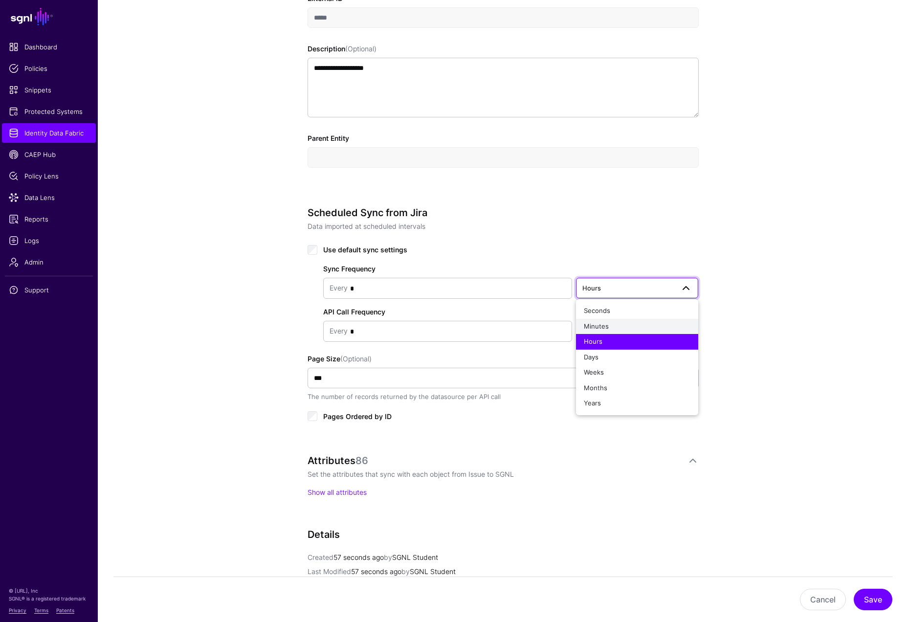
click at [605, 326] on span "Minutes" at bounding box center [596, 326] width 25 height 8
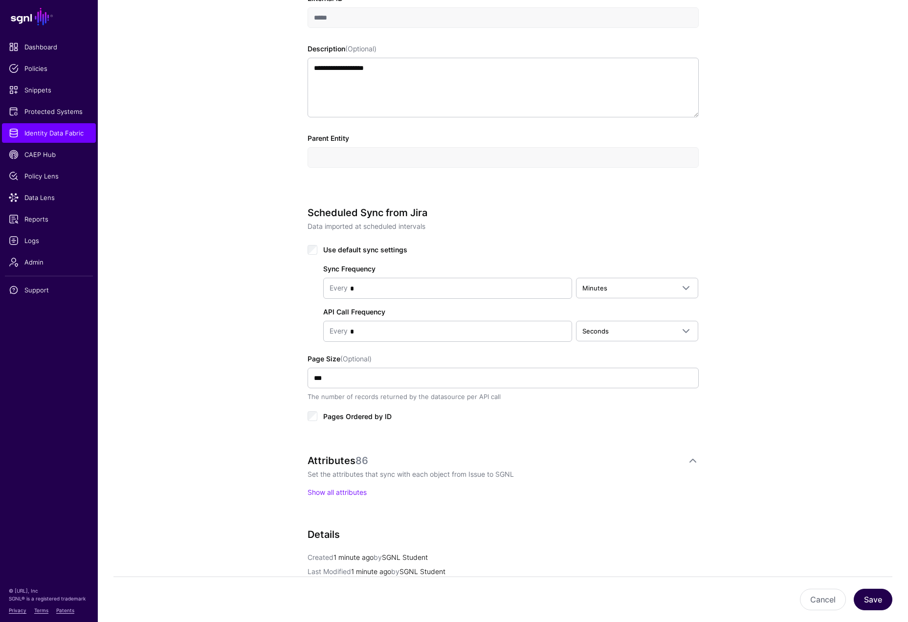
click at [874, 555] on button "Save" at bounding box center [873, 600] width 39 height 22
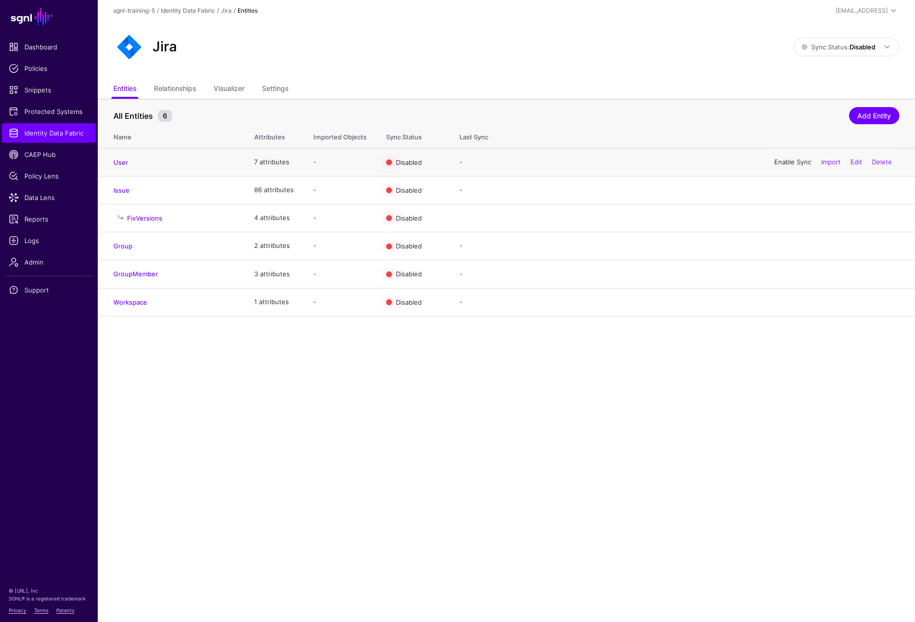
click at [776, 160] on link "Enable Sync" at bounding box center [792, 162] width 37 height 8
click at [779, 190] on link "Enable Sync" at bounding box center [792, 190] width 37 height 8
click at [783, 248] on link "Enable Sync" at bounding box center [792, 246] width 37 height 8
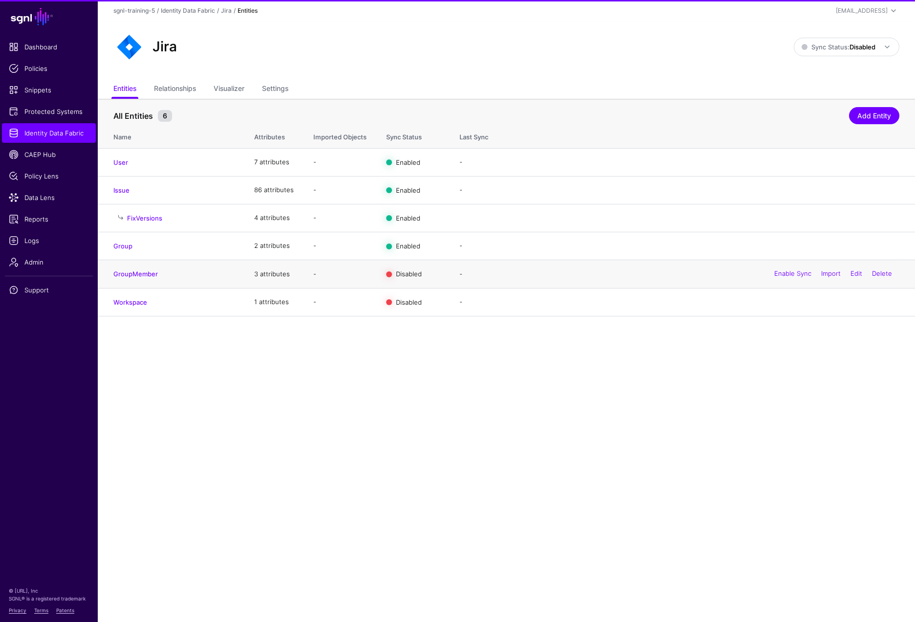
click at [784, 282] on div "Enable Sync Import Edit Delete" at bounding box center [833, 274] width 133 height 24
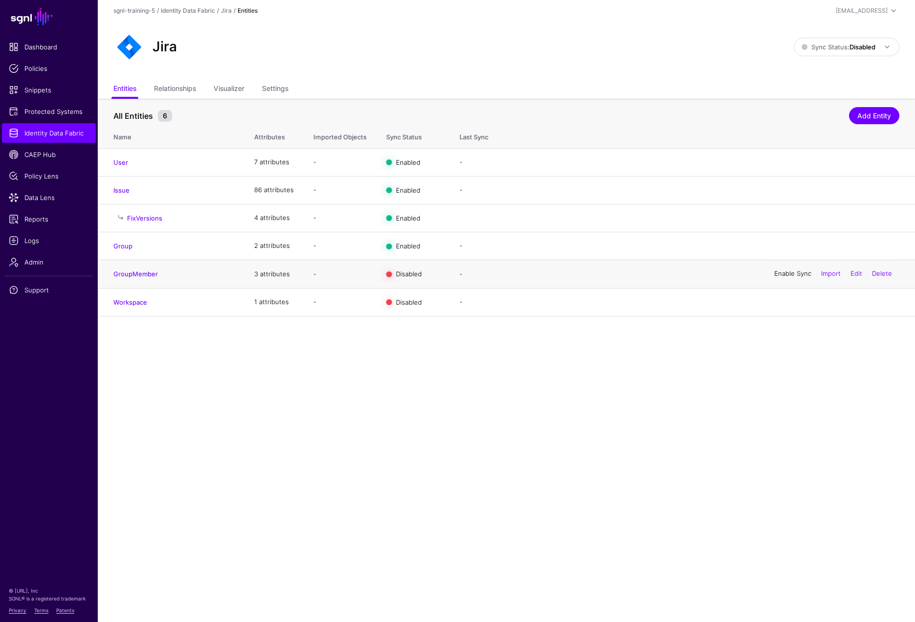
click at [784, 277] on link "Enable Sync" at bounding box center [792, 274] width 37 height 8
click at [783, 302] on link "Enable Sync" at bounding box center [792, 302] width 37 height 8
click at [891, 45] on span at bounding box center [888, 47] width 12 height 12
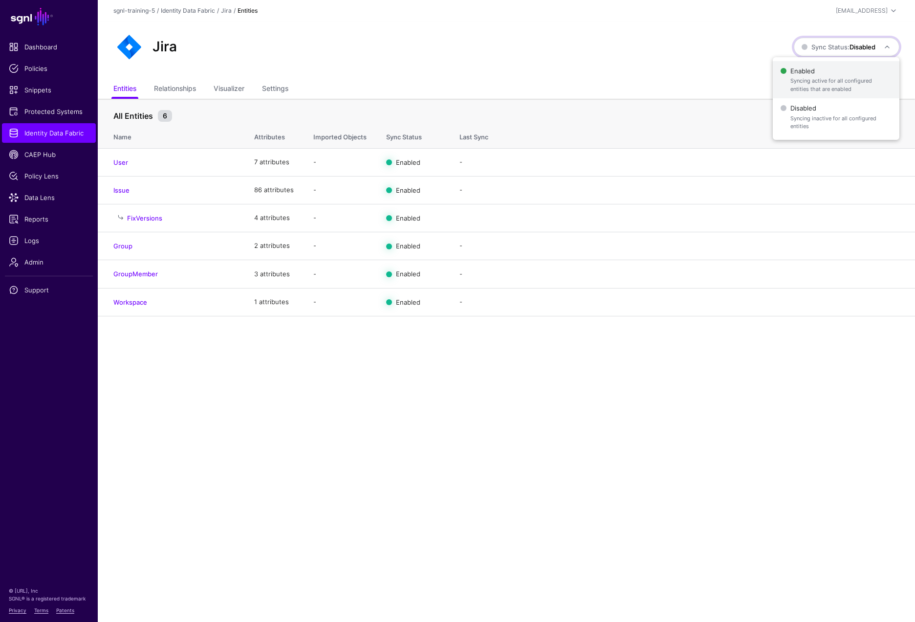
click at [818, 79] on span "Syncing active for all configured entities that are enabled" at bounding box center [841, 85] width 101 height 16
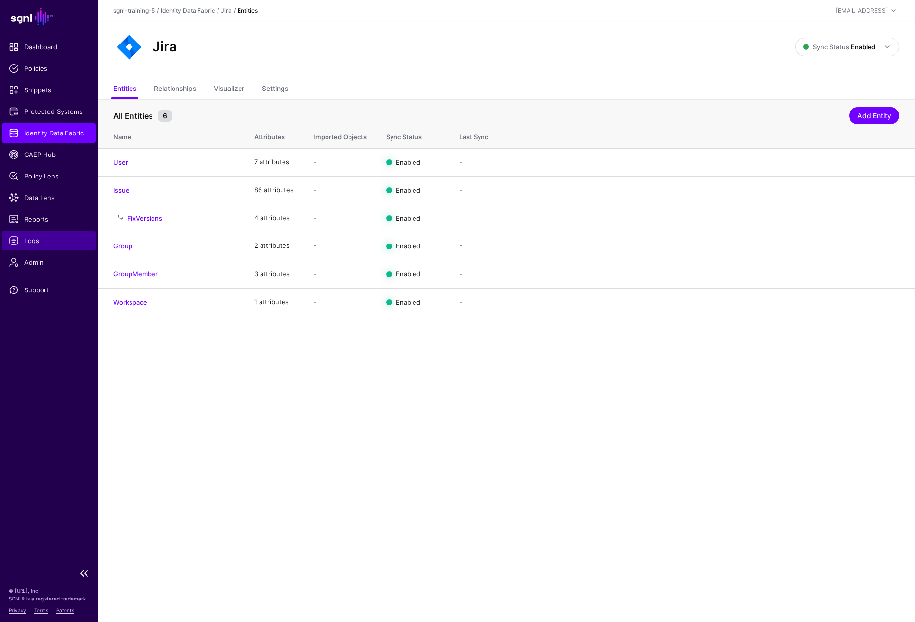
click at [36, 240] on span "Logs" at bounding box center [49, 241] width 80 height 10
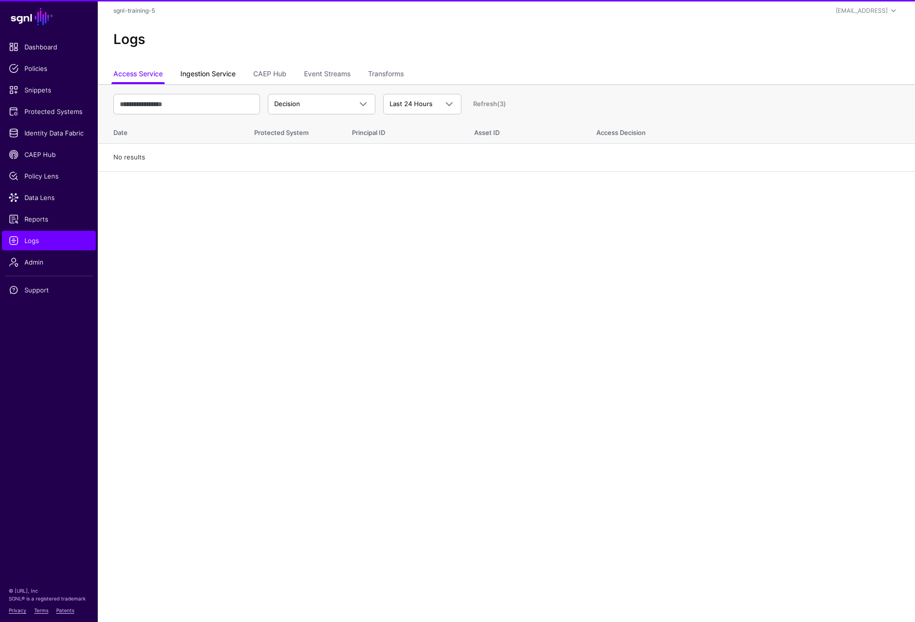
click at [204, 69] on link "Ingestion Service" at bounding box center [207, 75] width 55 height 19
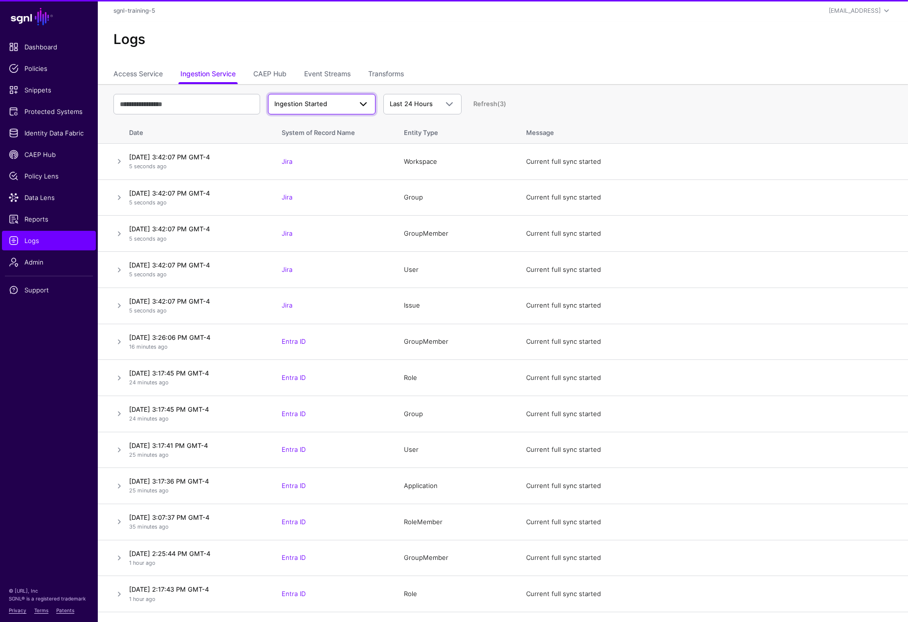
click at [355, 100] on span at bounding box center [361, 104] width 18 height 12
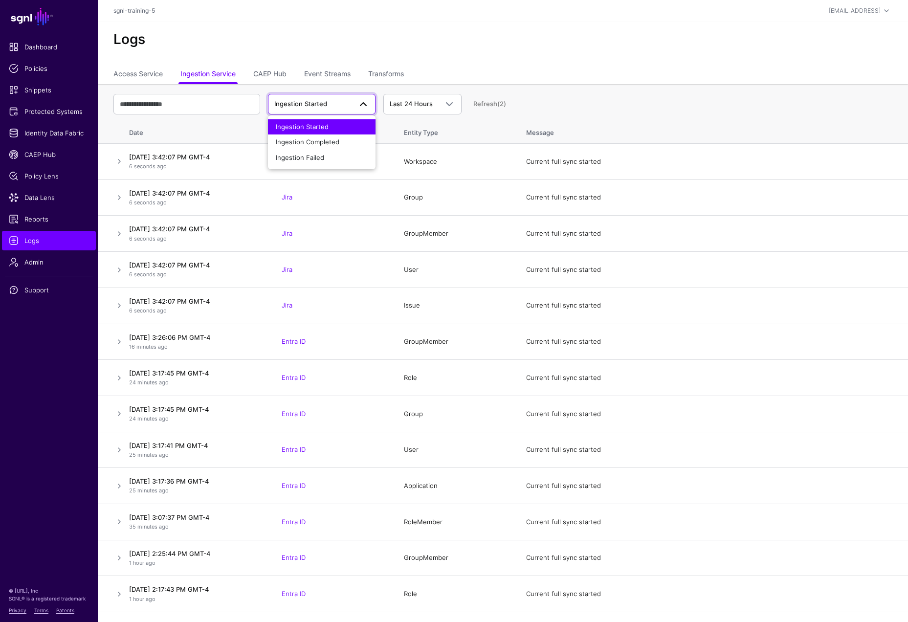
click at [355, 100] on span at bounding box center [361, 104] width 18 height 12
click at [366, 111] on link "Ingestion Started" at bounding box center [322, 104] width 108 height 21
click at [354, 141] on div "Ingestion Completed" at bounding box center [322, 142] width 92 height 10
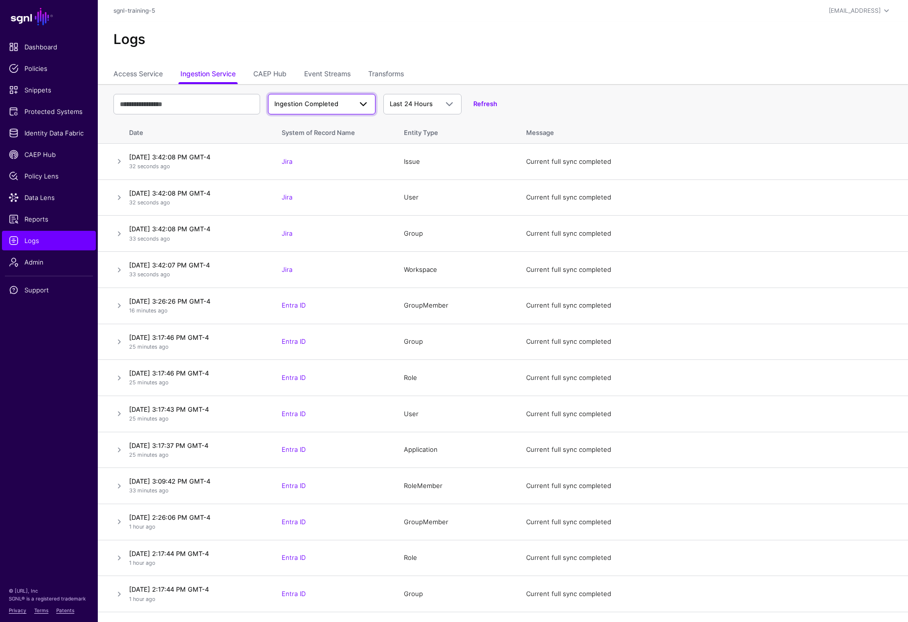
click at [367, 105] on span at bounding box center [363, 104] width 12 height 12
click at [313, 159] on span "Ingestion Failed" at bounding box center [300, 158] width 48 height 8
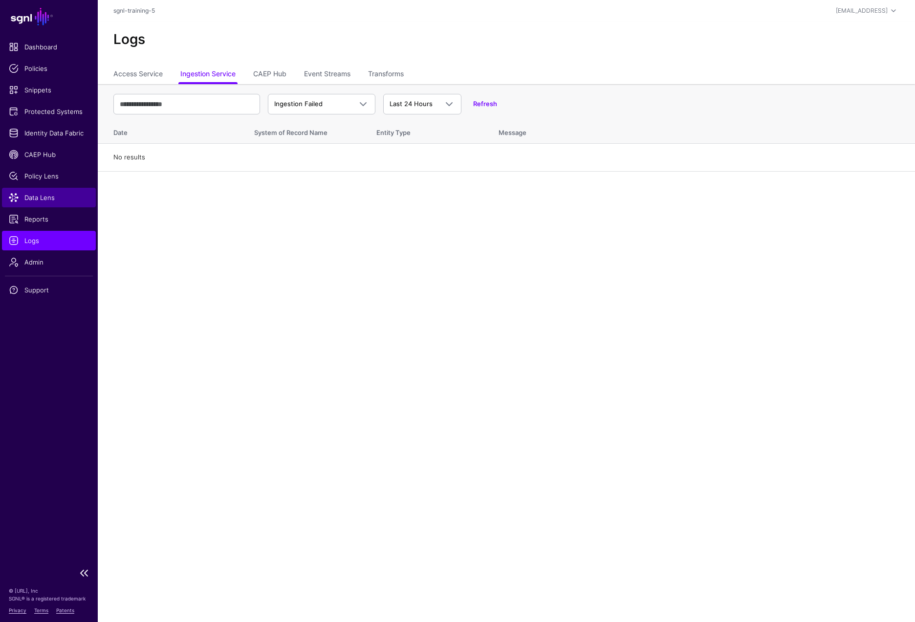
click at [35, 197] on span "Data Lens" at bounding box center [49, 198] width 80 height 10
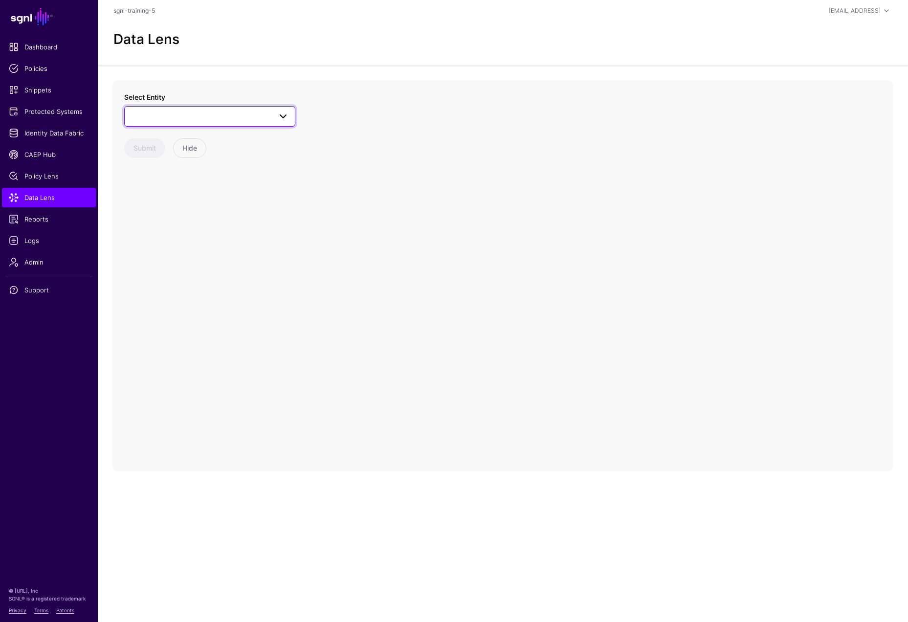
click at [281, 115] on span at bounding box center [283, 117] width 12 height 12
click at [195, 248] on div "User" at bounding box center [215, 253] width 146 height 10
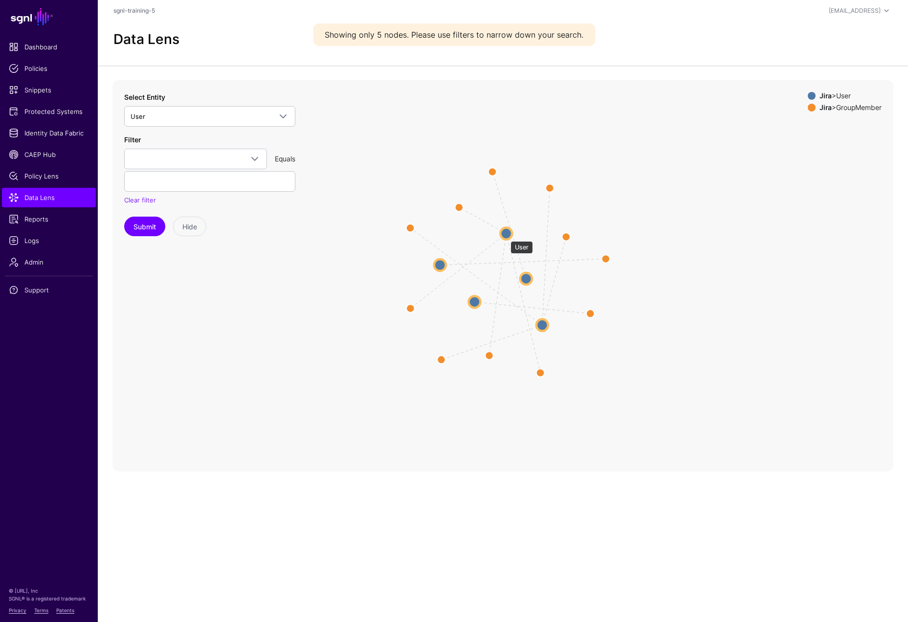
click at [505, 234] on circle at bounding box center [506, 233] width 12 height 12
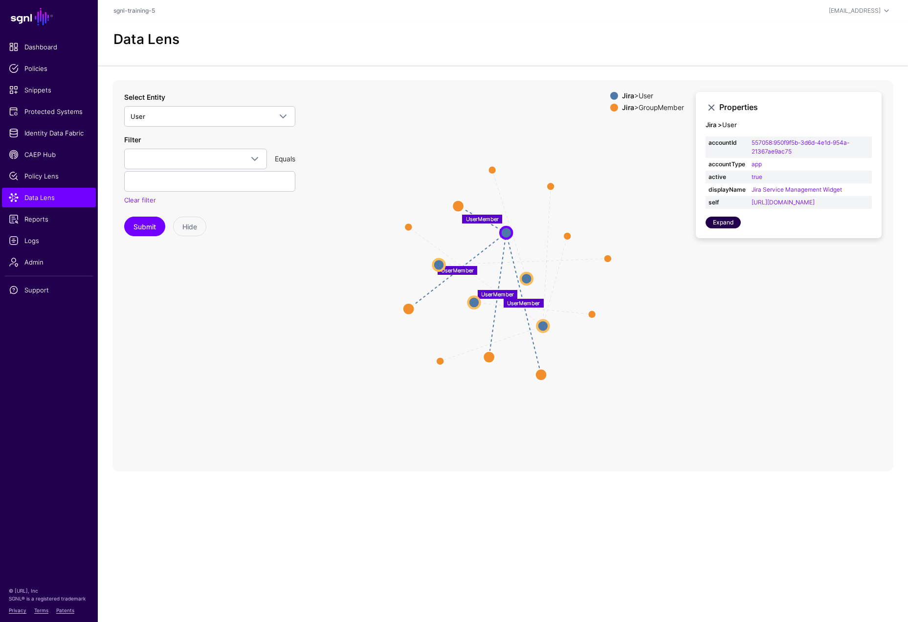
click at [728, 228] on link "Expand" at bounding box center [723, 223] width 35 height 12
click at [249, 159] on span at bounding box center [255, 159] width 12 height 12
click at [167, 271] on span "emailAddress" at bounding box center [152, 275] width 41 height 8
click at [208, 177] on input "text" at bounding box center [209, 181] width 171 height 21
type input "**********"
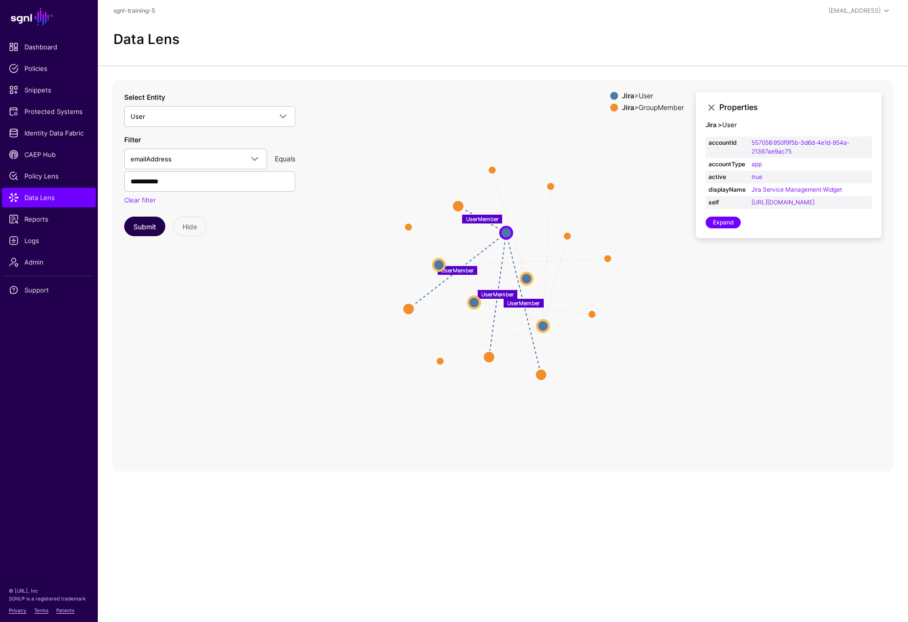
click at [141, 220] on button "Submit" at bounding box center [144, 227] width 41 height 20
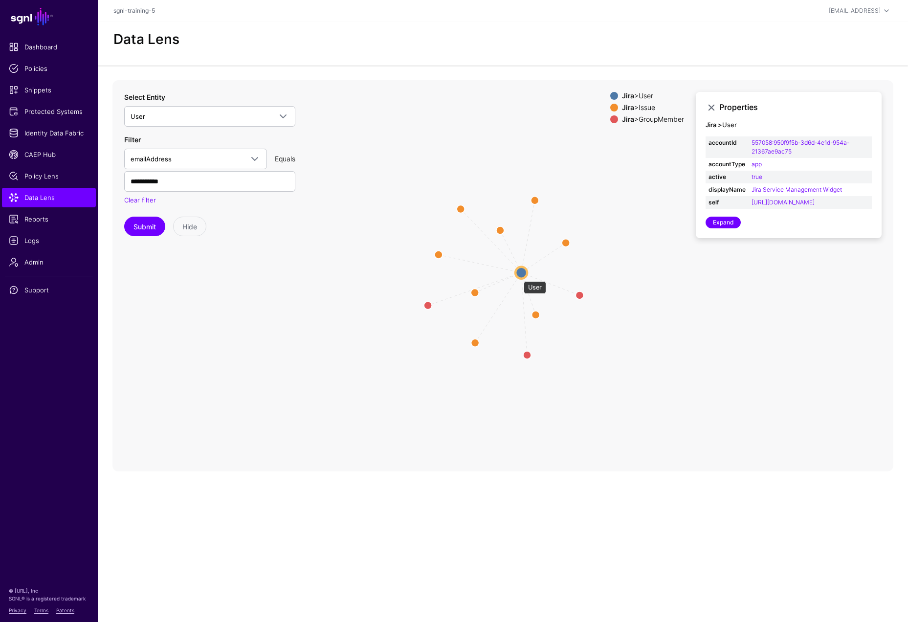
click at [519, 275] on circle at bounding box center [521, 272] width 12 height 12
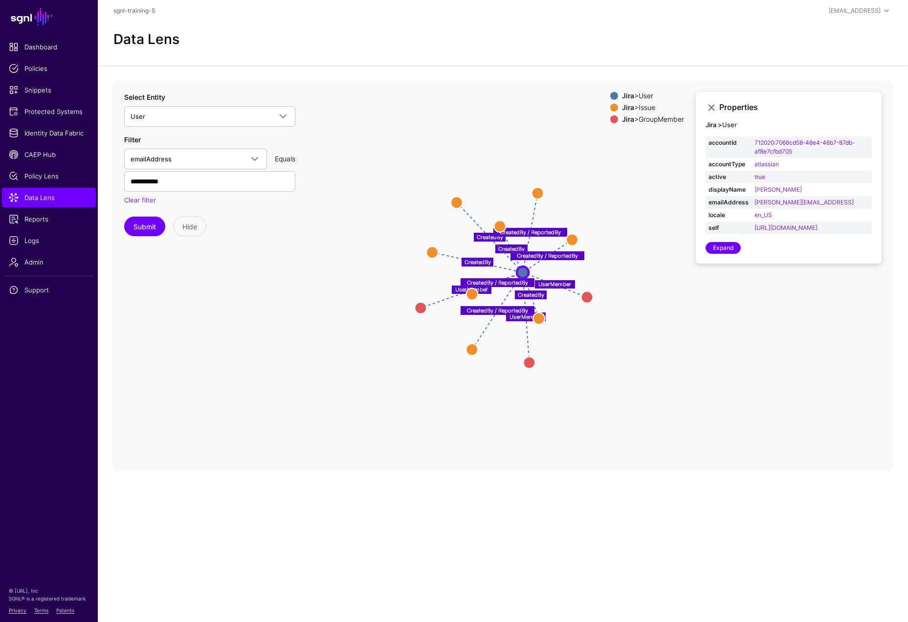
click at [309, 377] on icon "UserMember UserMember UserMember CreatedBy CreatedBy CreatedBy CreatedBy Create…" at bounding box center [502, 275] width 781 height 391
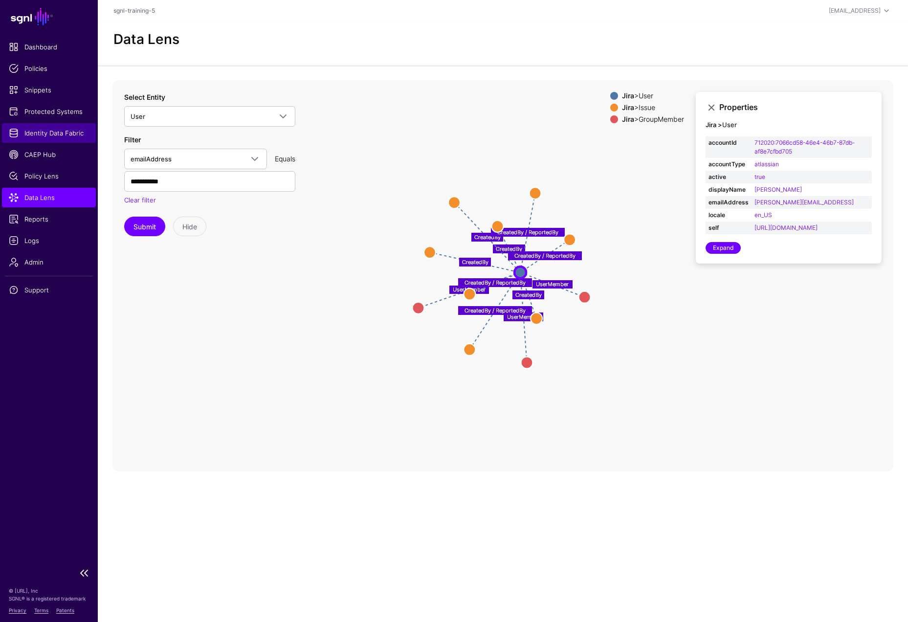
click at [62, 136] on span "Identity Data Fabric" at bounding box center [49, 133] width 80 height 10
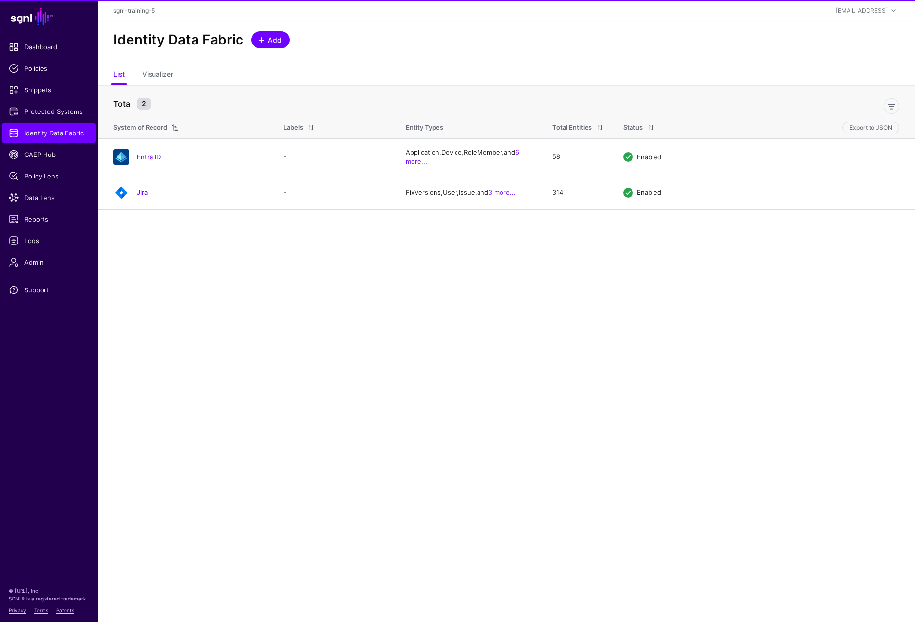
click at [274, 41] on span "Add" at bounding box center [275, 40] width 16 height 10
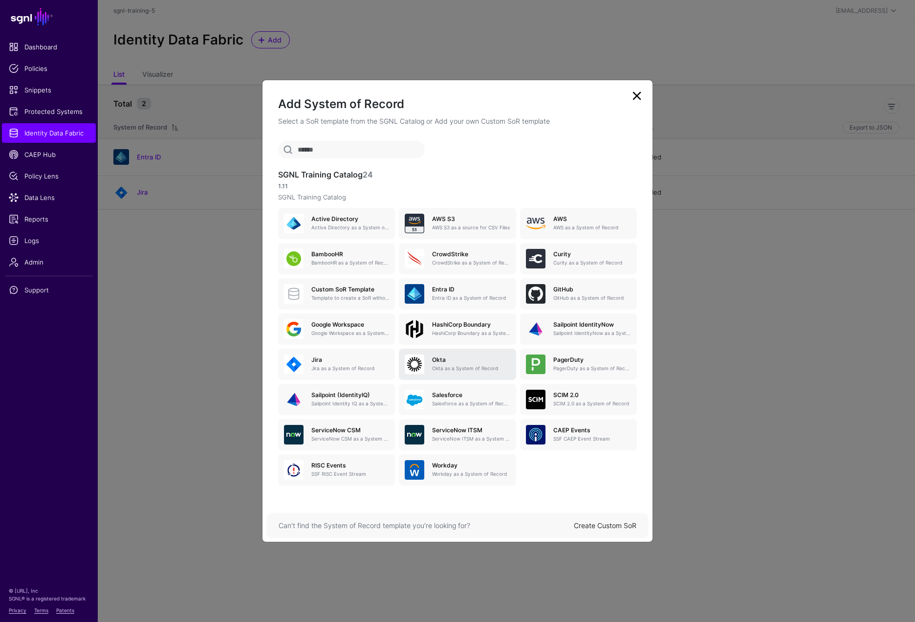
click at [452, 363] on h5 "Okta" at bounding box center [471, 359] width 78 height 7
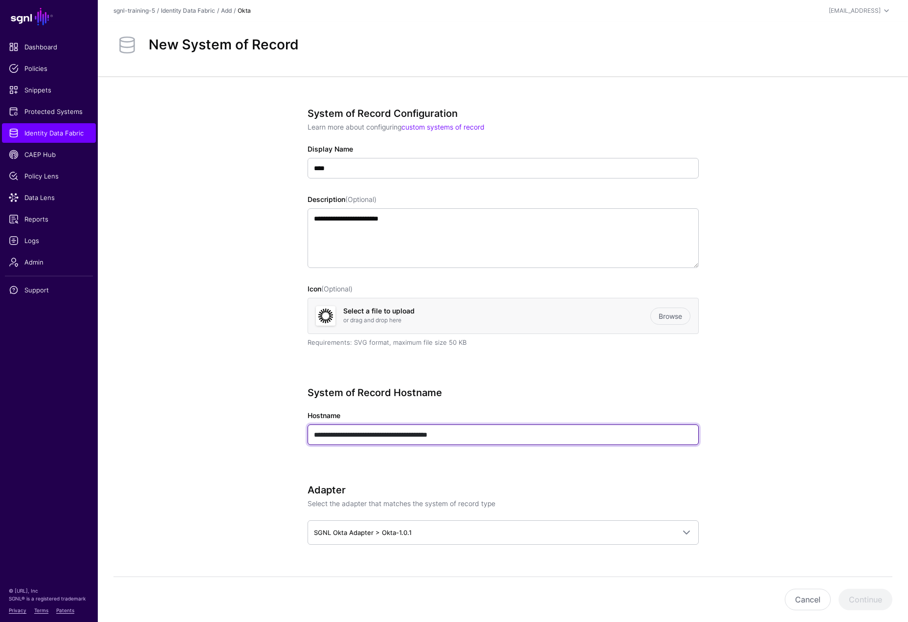
click at [517, 436] on input "**********" at bounding box center [503, 434] width 391 height 21
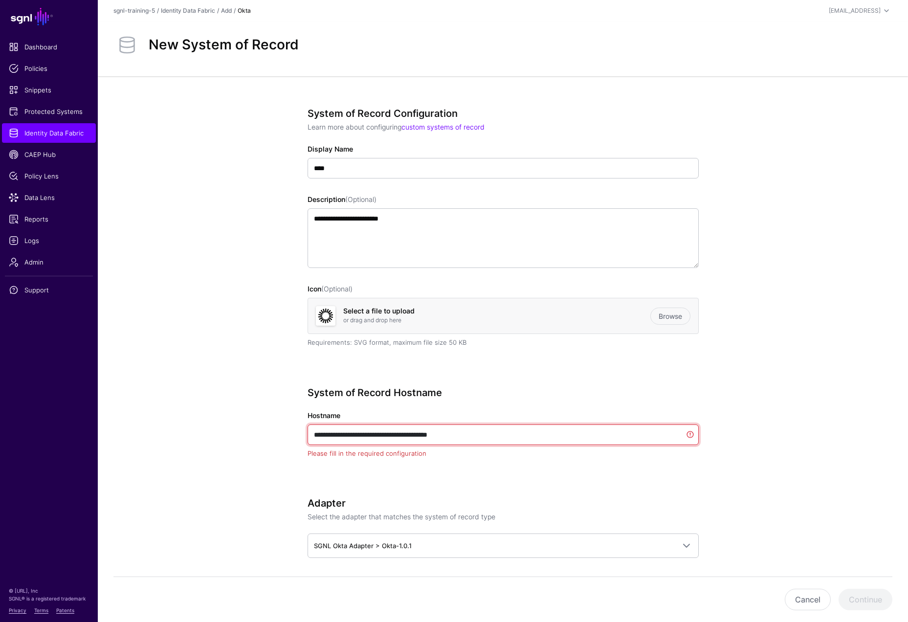
click at [517, 436] on input "**********" at bounding box center [503, 434] width 391 height 21
paste input "text"
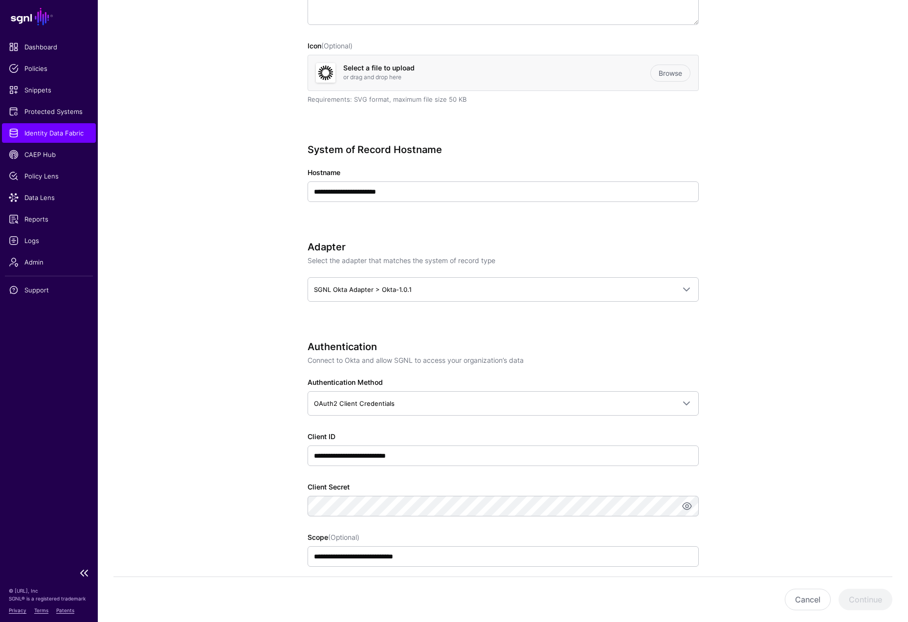
scroll to position [249, 0]
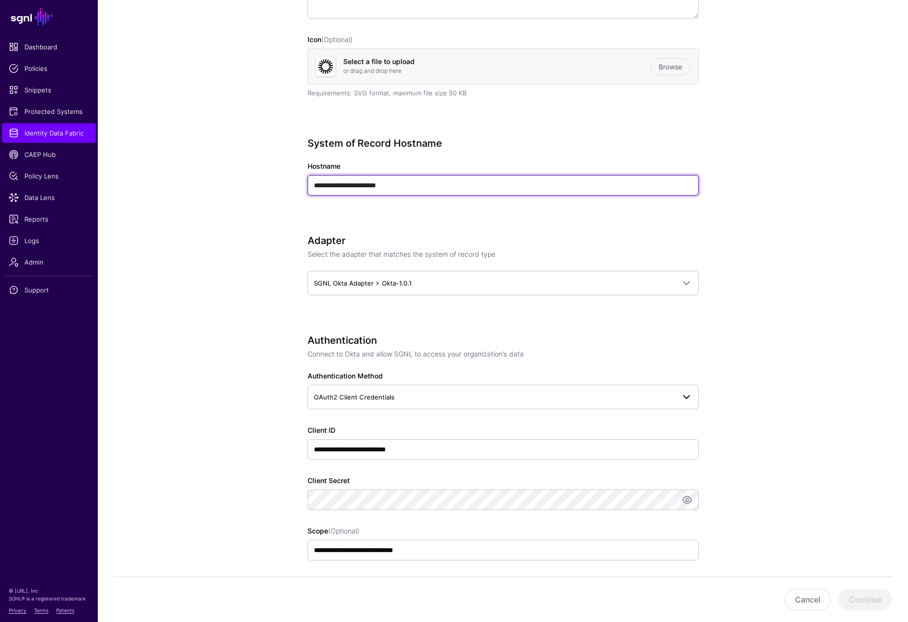
type input "**********"
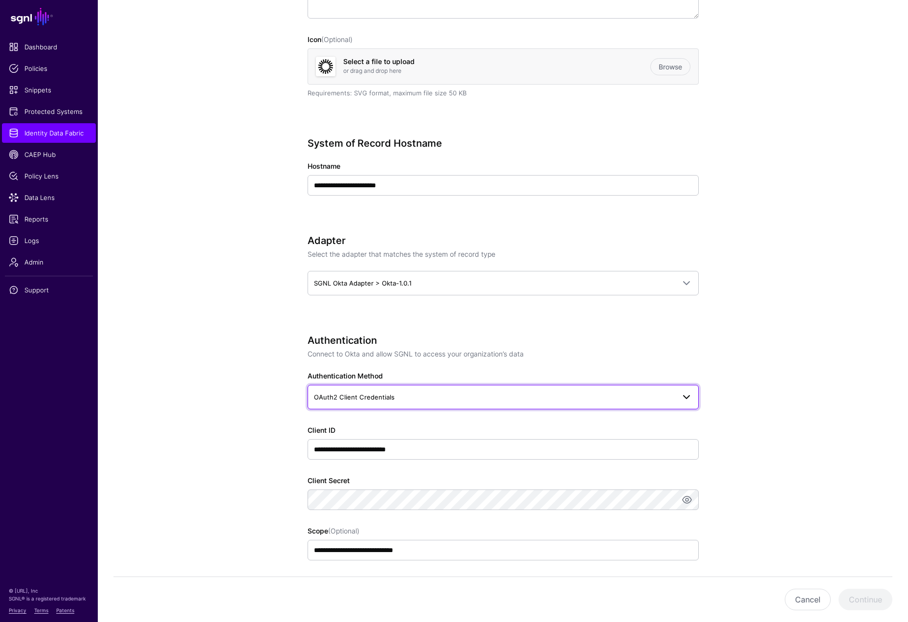
click at [424, 396] on span "OAuth2 Client Credentials" at bounding box center [494, 397] width 361 height 11
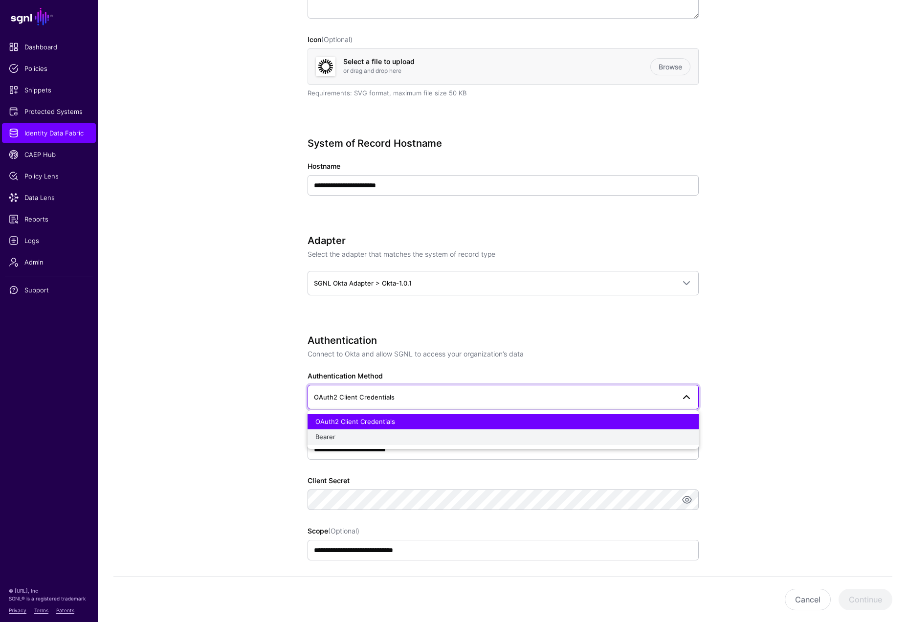
click at [380, 433] on div "Bearer" at bounding box center [503, 437] width 376 height 10
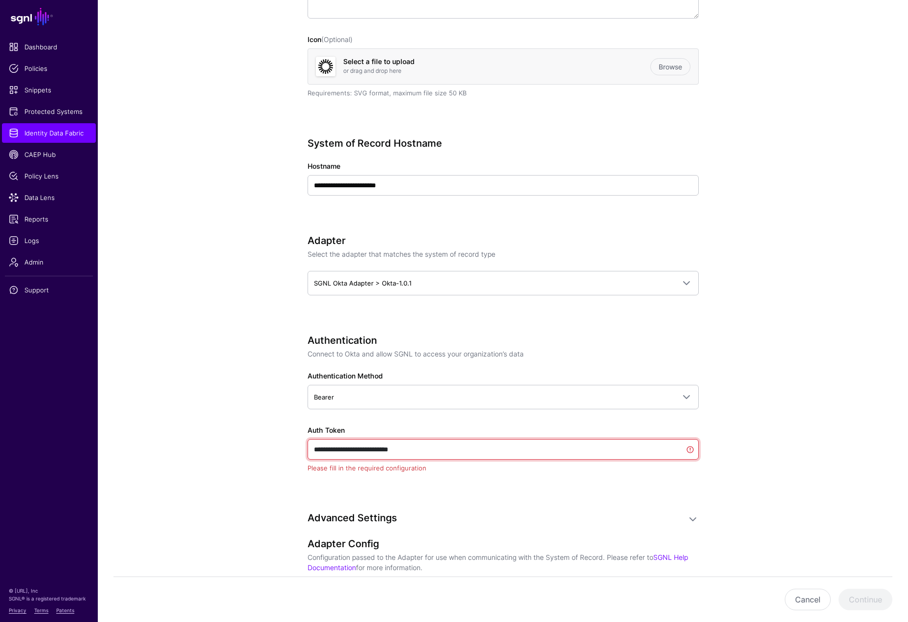
click at [441, 452] on input "**********" at bounding box center [503, 449] width 391 height 21
paste input "**********"
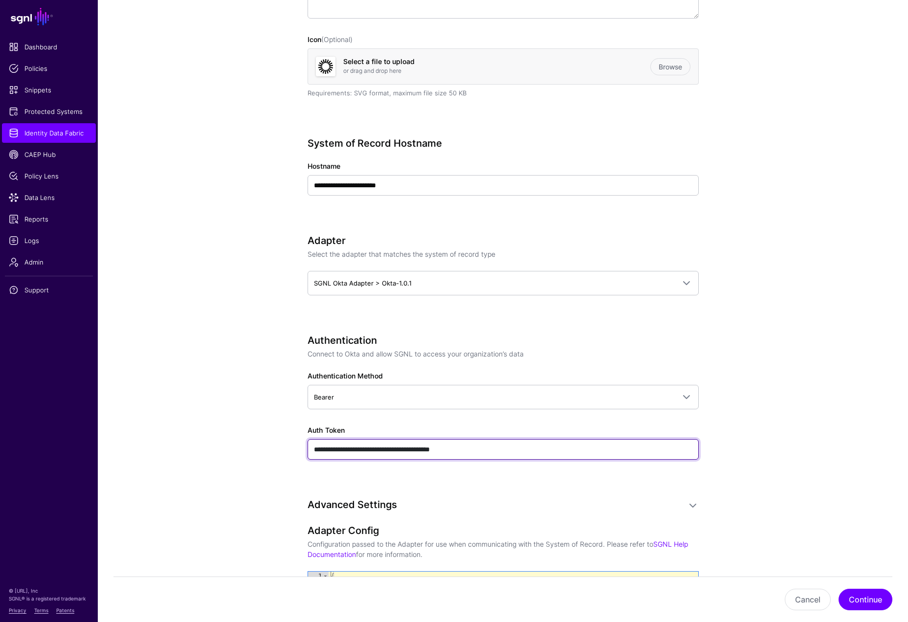
type input "**********"
click at [217, 459] on app-datasources-details-form "**********" at bounding box center [503, 368] width 810 height 1082
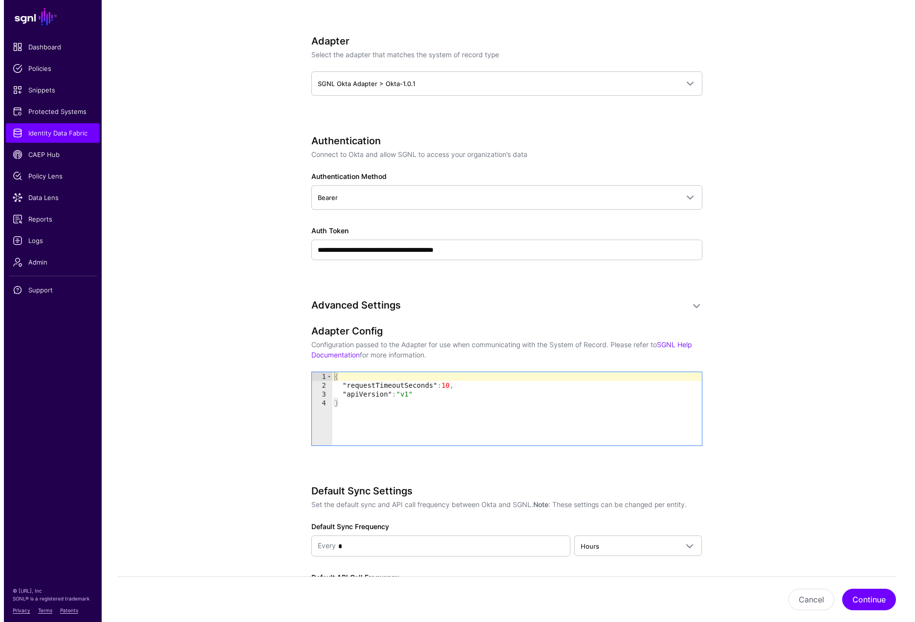
scroll to position [455, 0]
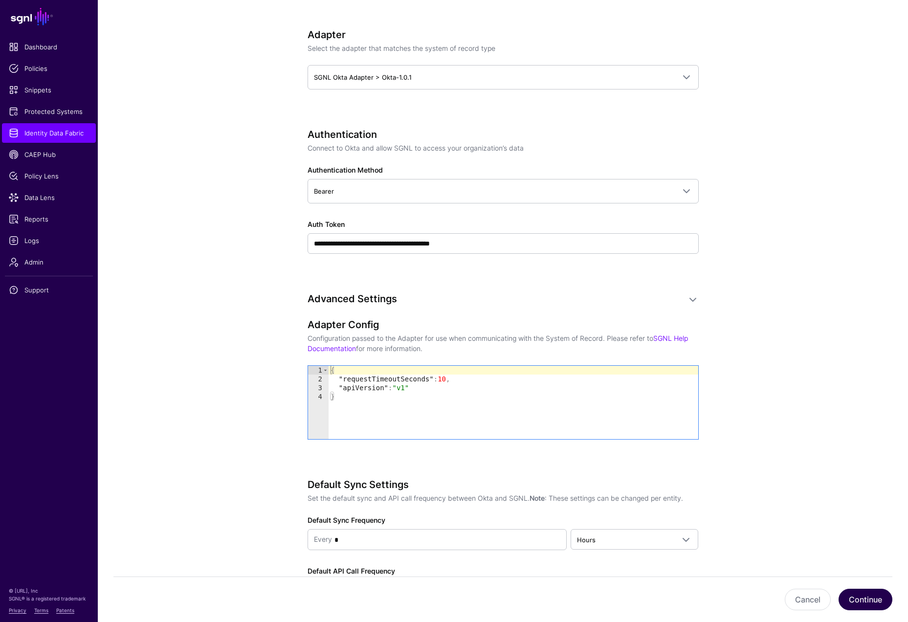
click at [868, 555] on button "Continue" at bounding box center [866, 600] width 54 height 22
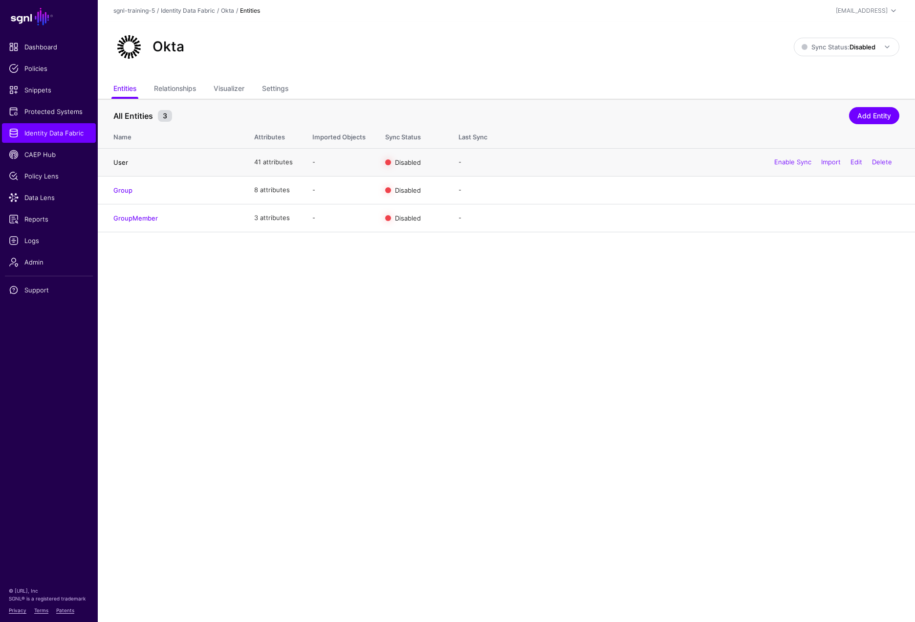
click at [119, 161] on link "User" at bounding box center [120, 162] width 15 height 8
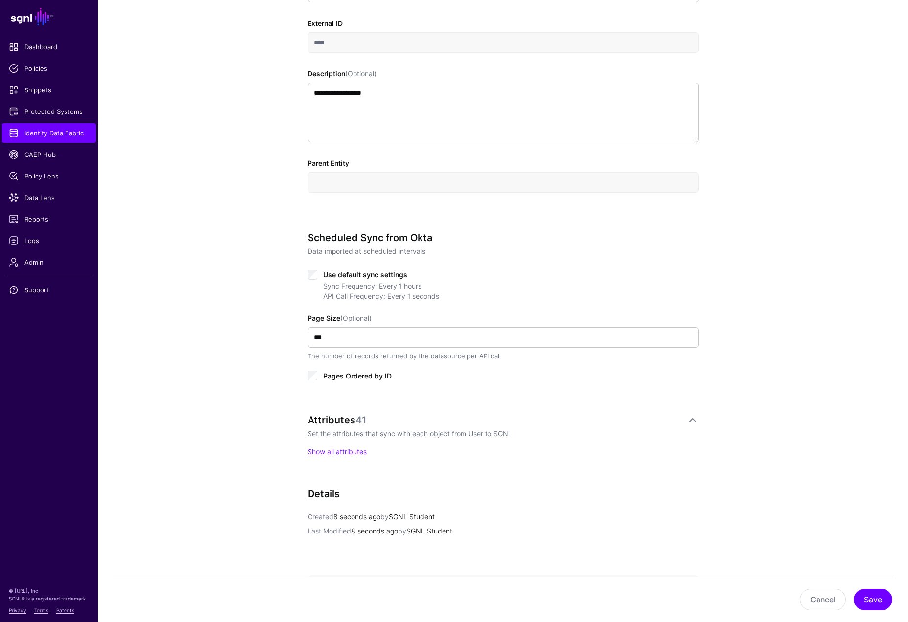
scroll to position [278, 0]
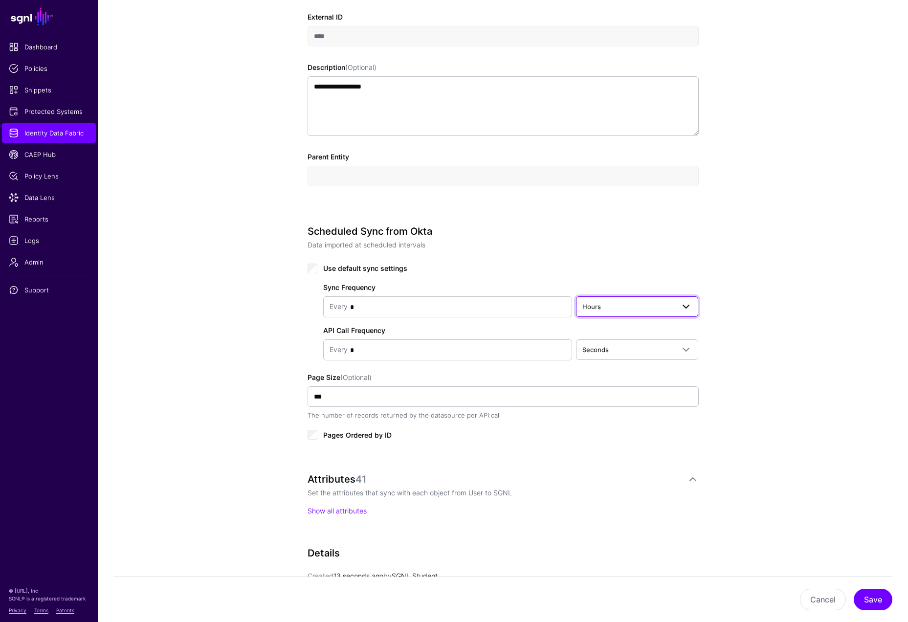
click at [632, 302] on span "Hours" at bounding box center [628, 306] width 92 height 11
click at [610, 340] on div "Minutes" at bounding box center [637, 345] width 107 height 10
click at [784, 377] on div "**********" at bounding box center [503, 301] width 810 height 999
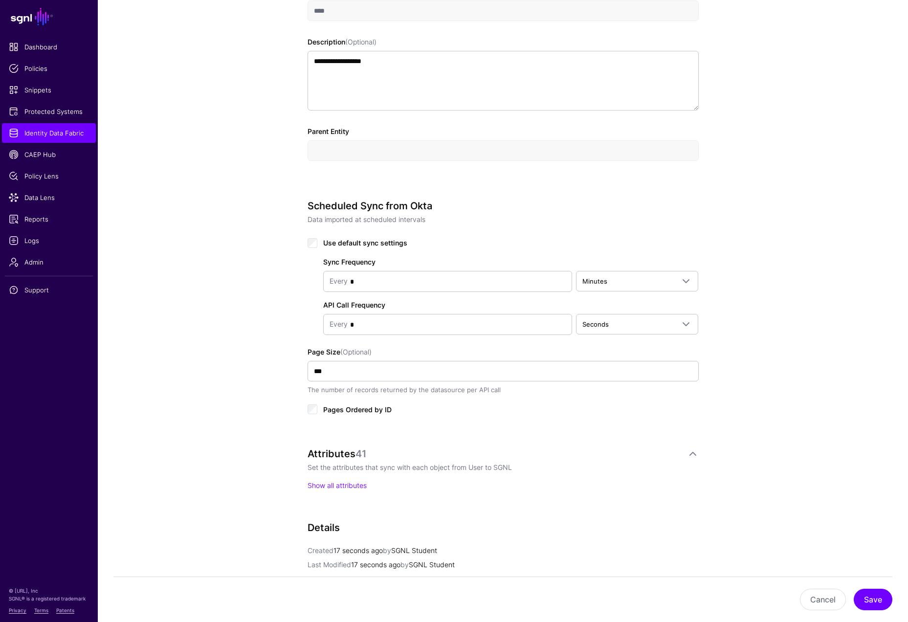
scroll to position [346, 0]
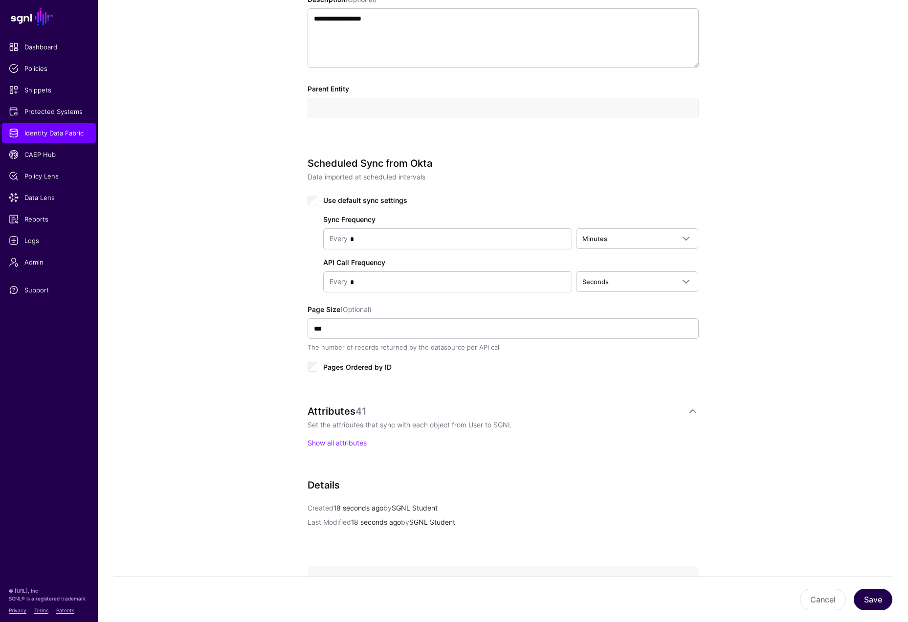
click at [875, 555] on button "Save" at bounding box center [873, 600] width 39 height 22
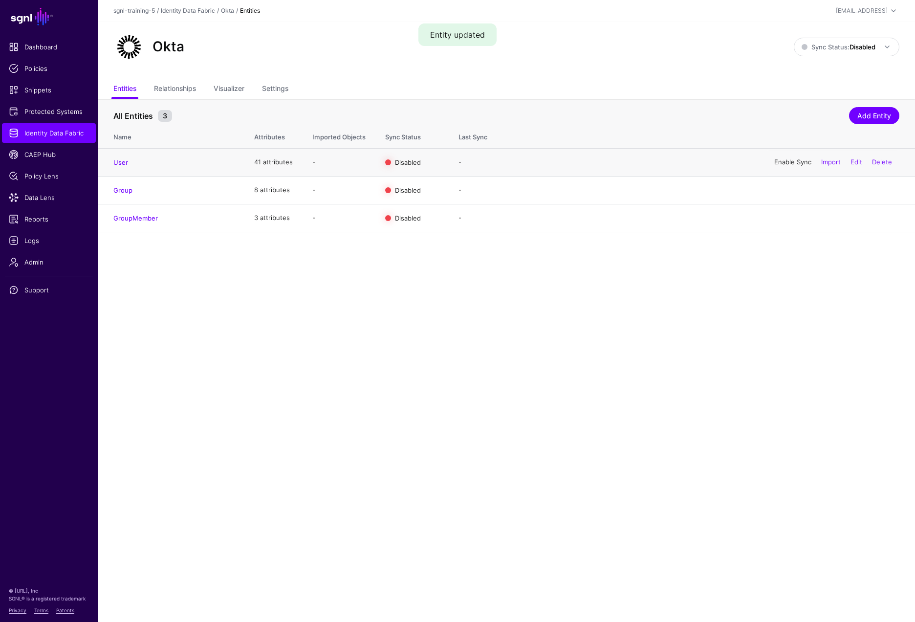
click at [782, 163] on link "Enable Sync" at bounding box center [792, 162] width 37 height 8
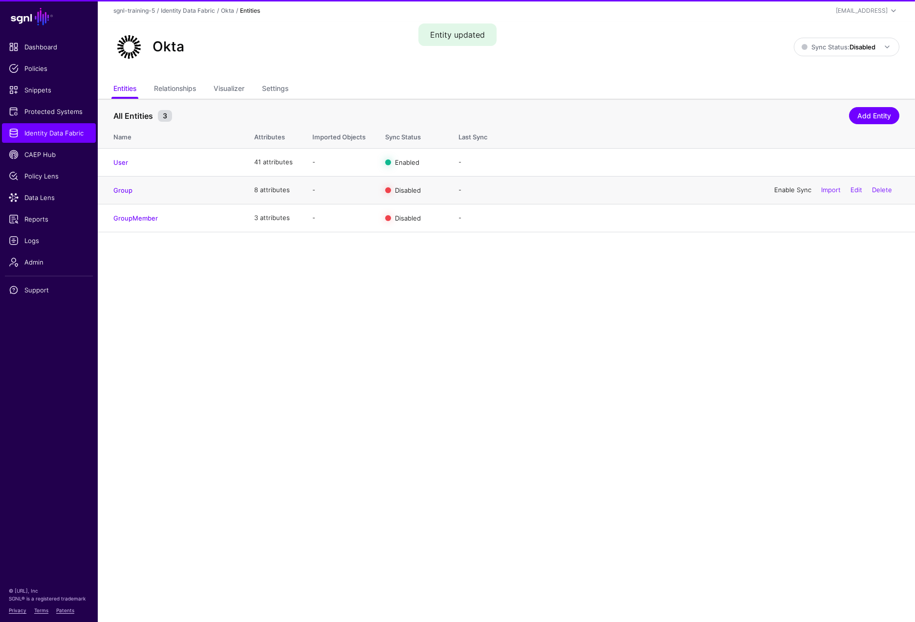
click at [785, 186] on link "Enable Sync" at bounding box center [792, 190] width 37 height 8
click at [787, 219] on link "Enable Sync" at bounding box center [792, 218] width 37 height 8
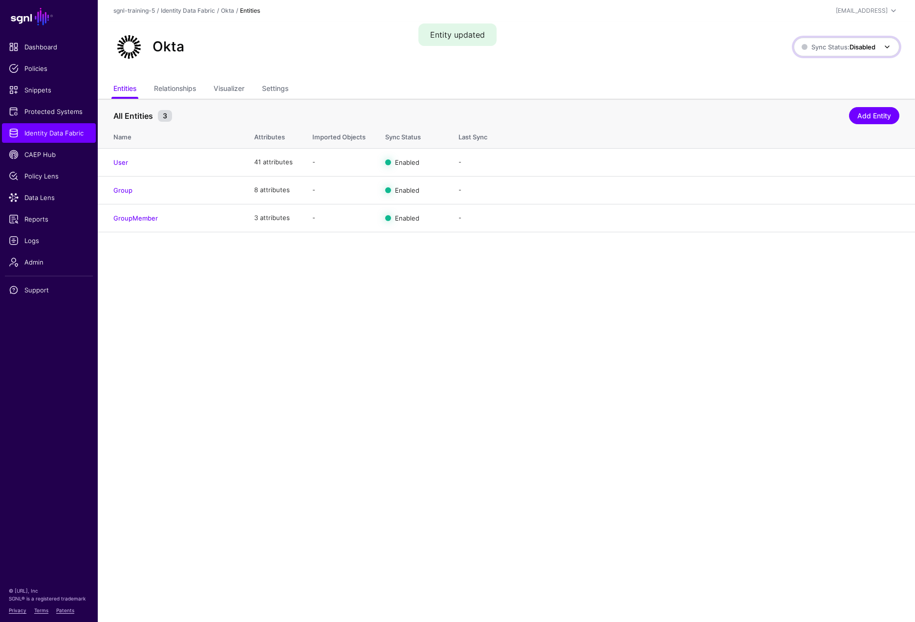
click at [881, 51] on span at bounding box center [885, 47] width 18 height 12
click at [853, 76] on span "Enabled Syncing active for all configured entities that are enabled" at bounding box center [836, 80] width 111 height 32
click at [196, 353] on main "SGNL Dashboard Policies Snippets Protected Systems Identity Data Fabric CAEP Hu…" at bounding box center [457, 311] width 915 height 622
click at [53, 133] on span "Identity Data Fabric" at bounding box center [49, 133] width 80 height 10
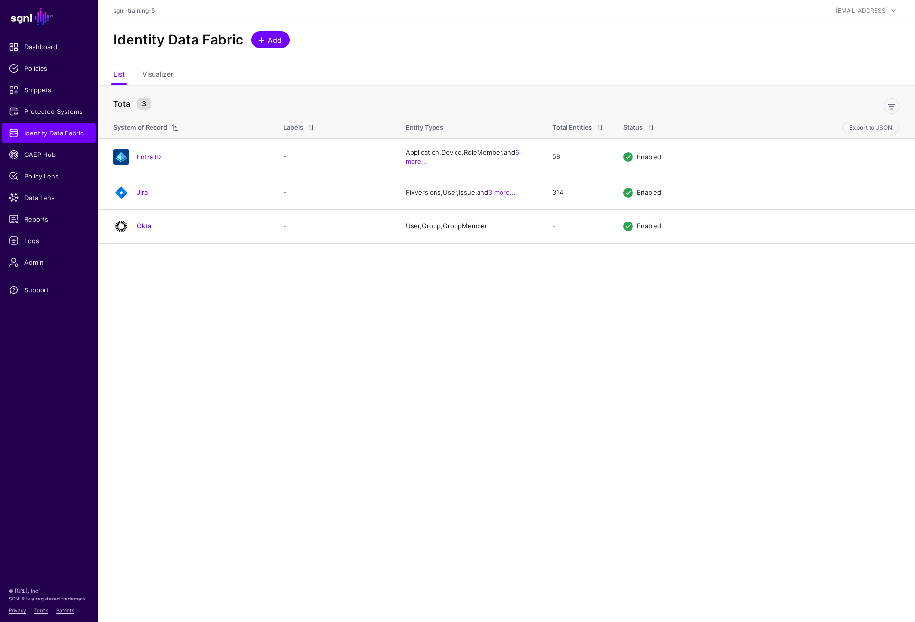
click at [268, 34] on link "Add" at bounding box center [270, 39] width 39 height 17
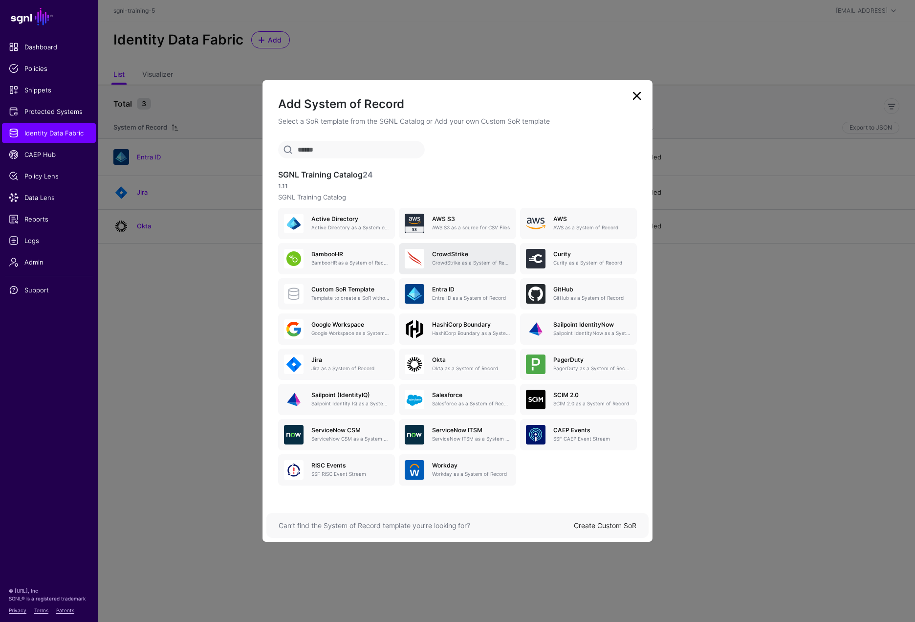
click at [447, 254] on h5 "CrowdStrike" at bounding box center [471, 254] width 78 height 7
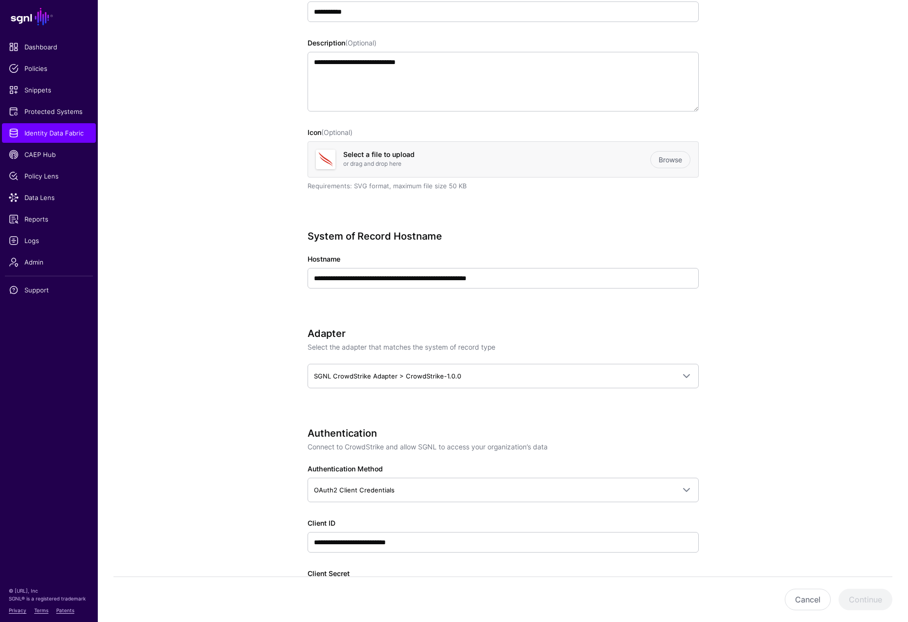
scroll to position [257, 0]
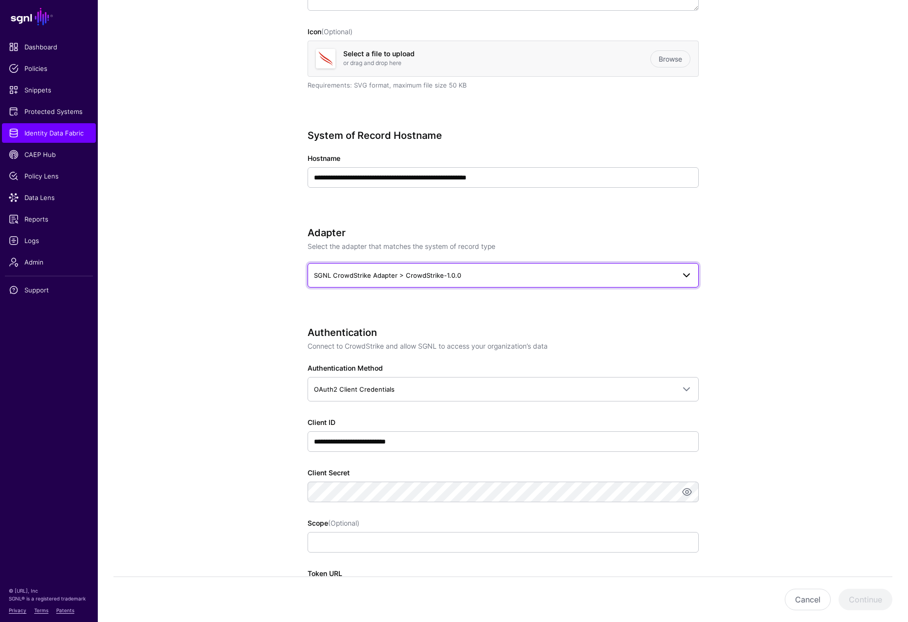
click at [452, 278] on span "SGNL CrowdStrike Adapter > CrowdStrike-1.0.0" at bounding box center [387, 275] width 147 height 8
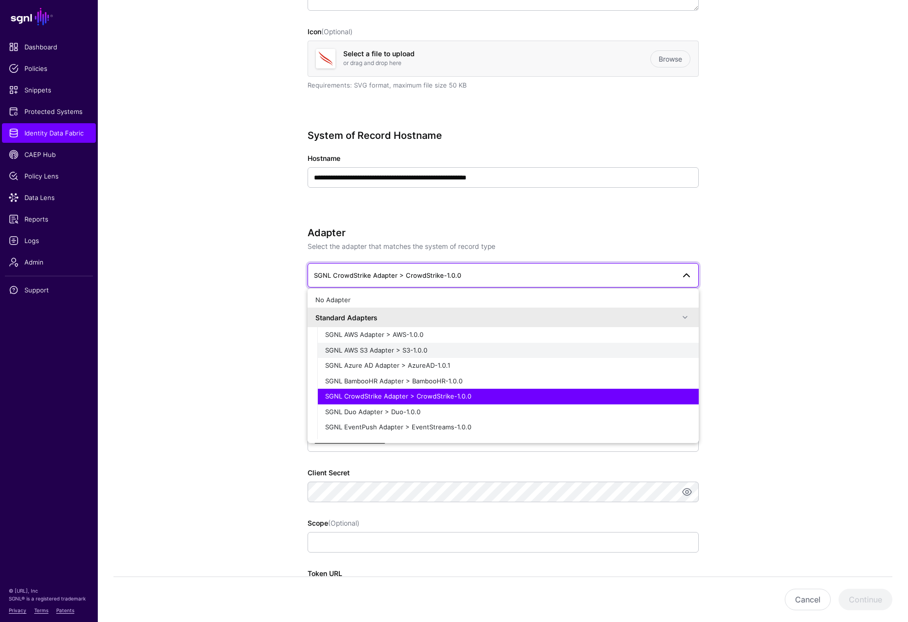
click at [349, 350] on span "SGNL AWS S3 Adapter > S3-1.0.0" at bounding box center [376, 350] width 102 height 8
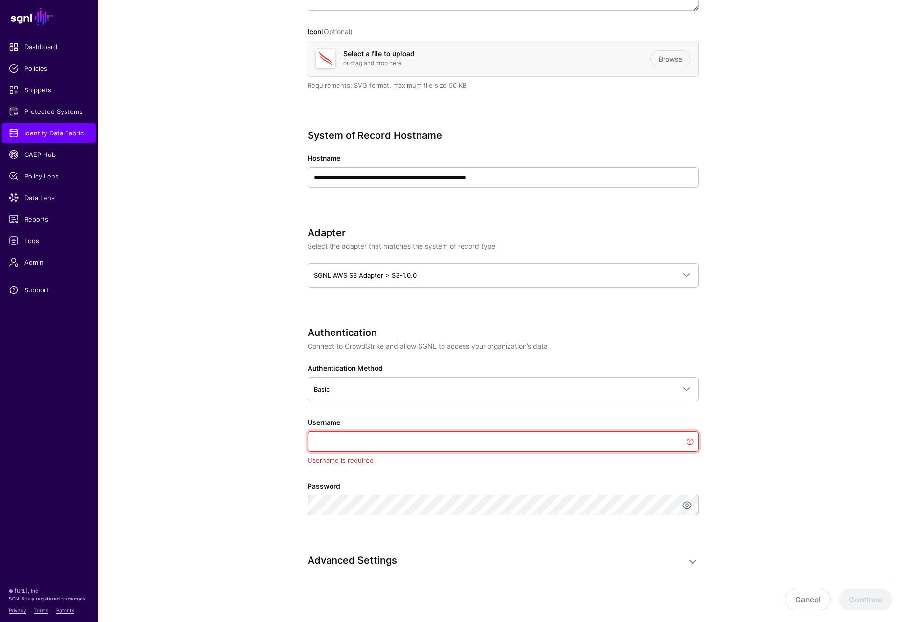
click at [531, 442] on input "Username" at bounding box center [503, 441] width 391 height 21
paste input "**********"
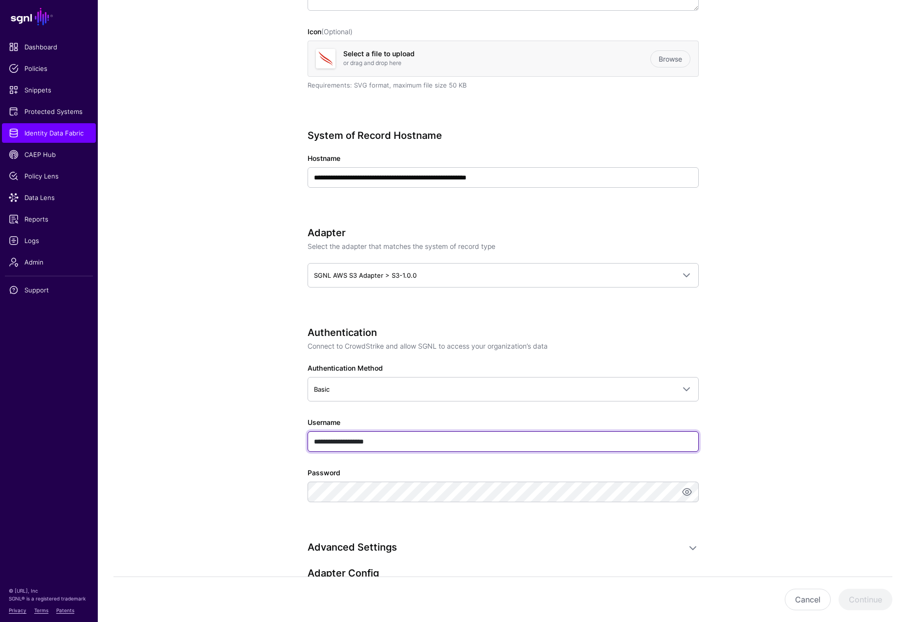
type input "**********"
click at [267, 462] on app-datasources-details-form "**********" at bounding box center [503, 390] width 810 height 1142
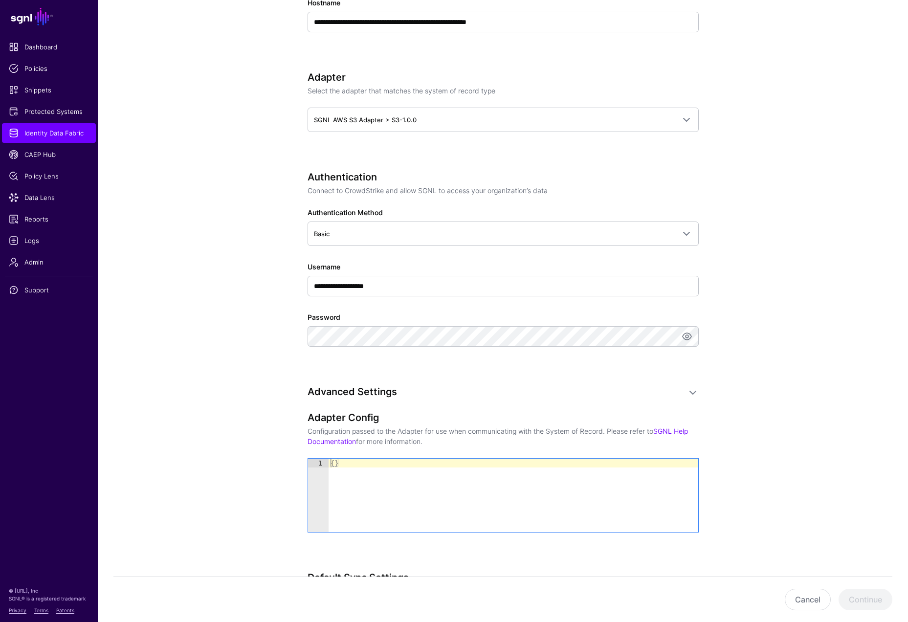
scroll to position [568, 0]
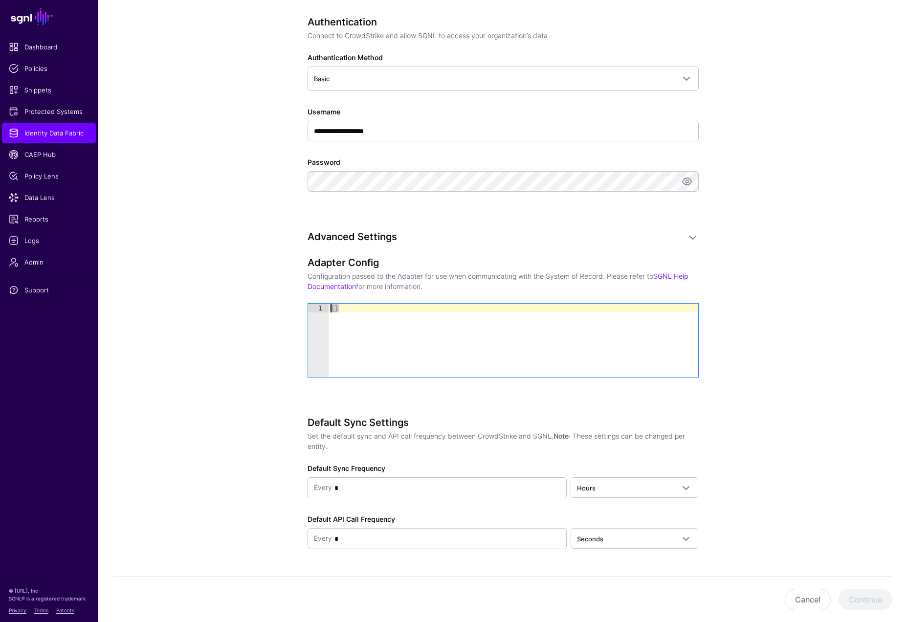
drag, startPoint x: 342, startPoint y: 308, endPoint x: 324, endPoint y: 308, distance: 18.6
click at [324, 308] on div "** 1 { } XXXXXXXXXXXXXXXXXXXXXXXXXXXXXXXXXXXXXXXXXXXXXXXXXXXXXXXXXXXXXXXXXXXXXX…" at bounding box center [503, 340] width 390 height 73
paste textarea "Cursor at row 1"
type textarea "*"
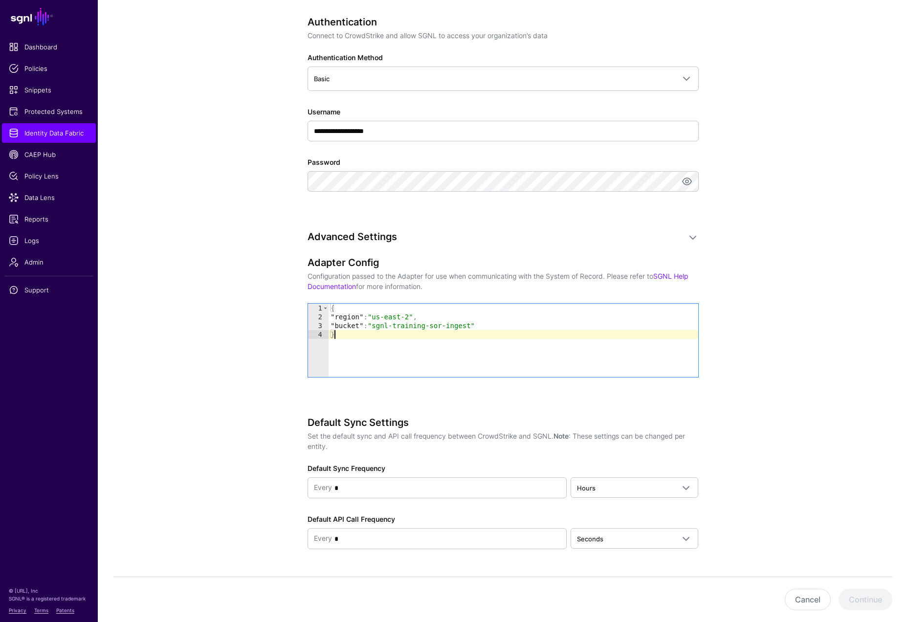
scroll to position [595, 0]
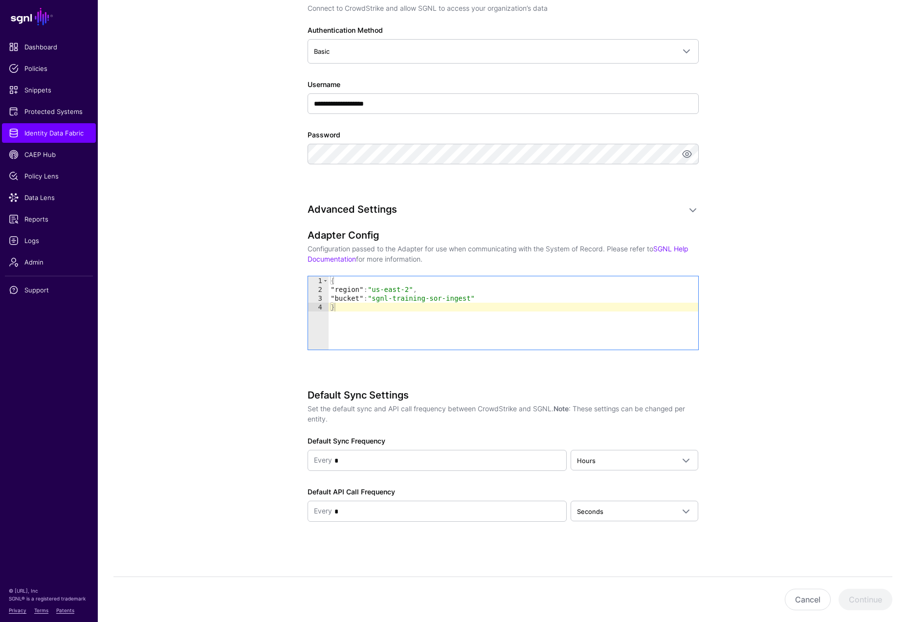
click at [755, 524] on app-datasources-details-form "**********" at bounding box center [503, 52] width 810 height 1142
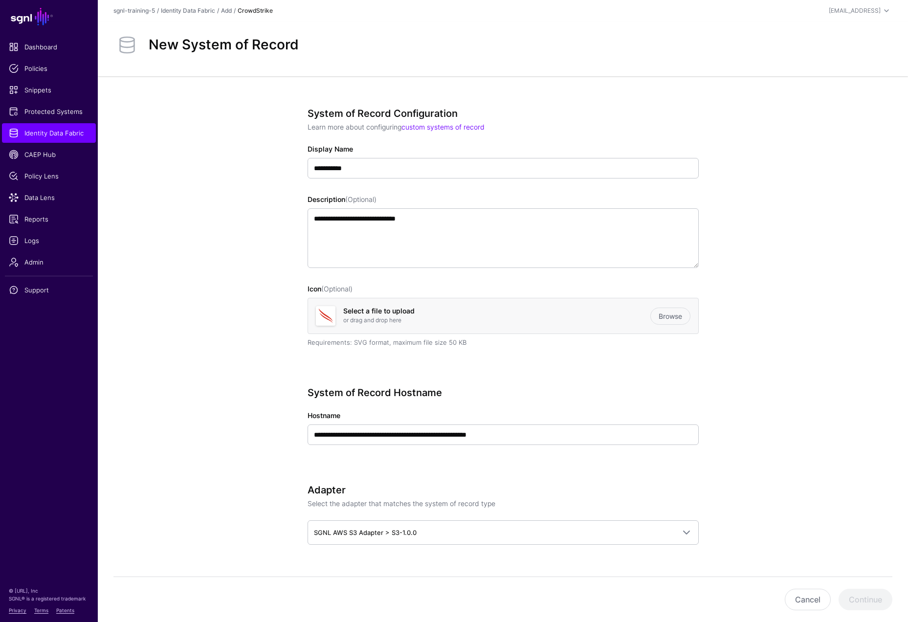
scroll to position [134, 0]
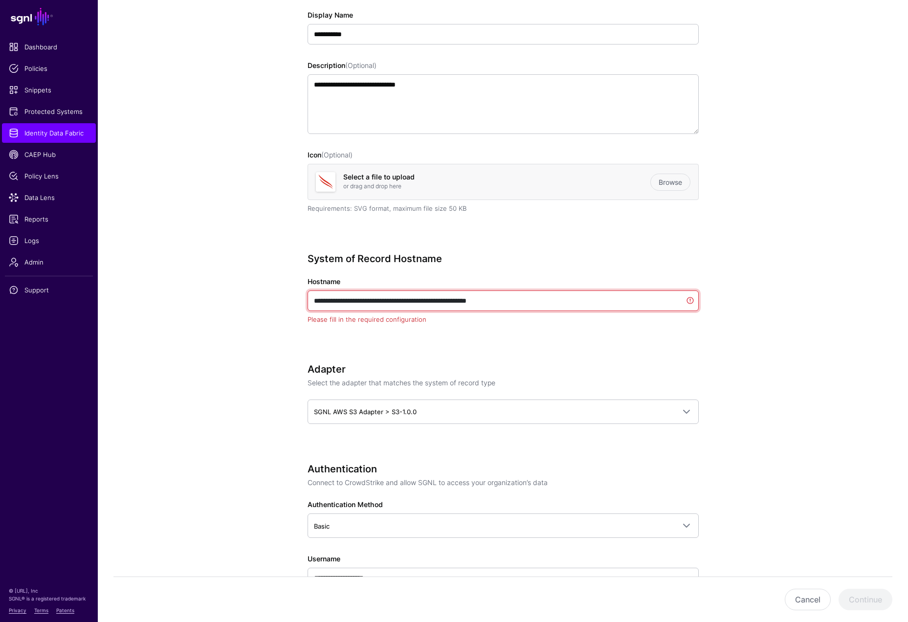
click at [532, 299] on input "**********" at bounding box center [503, 300] width 391 height 21
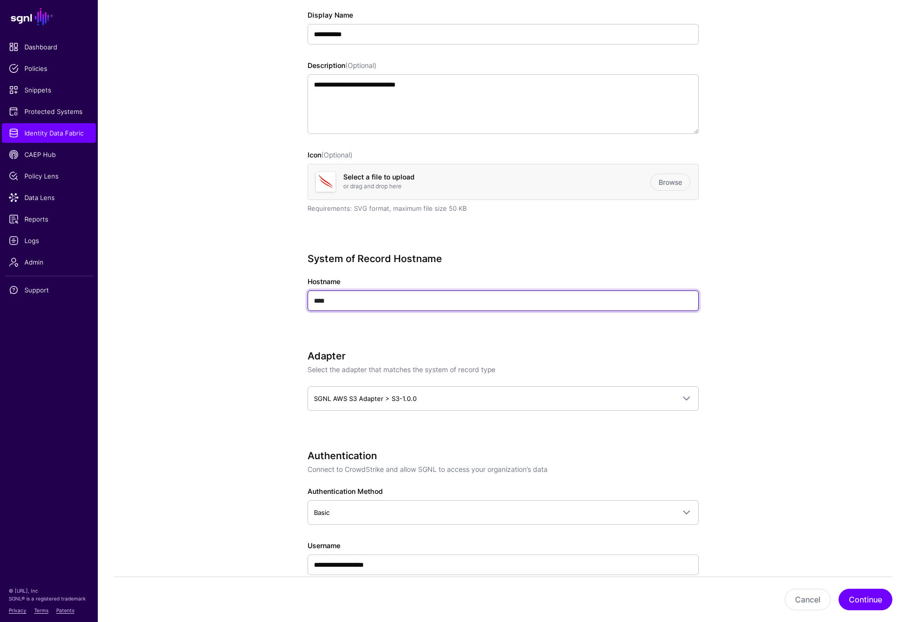
type input "****"
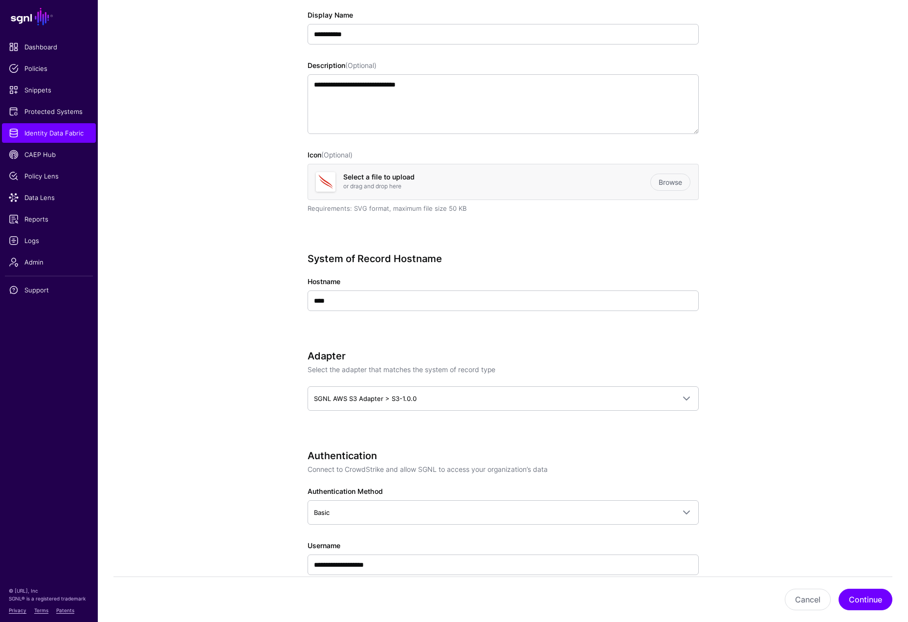
click at [828, 296] on app-datasources-details-form "**********" at bounding box center [503, 513] width 810 height 1142
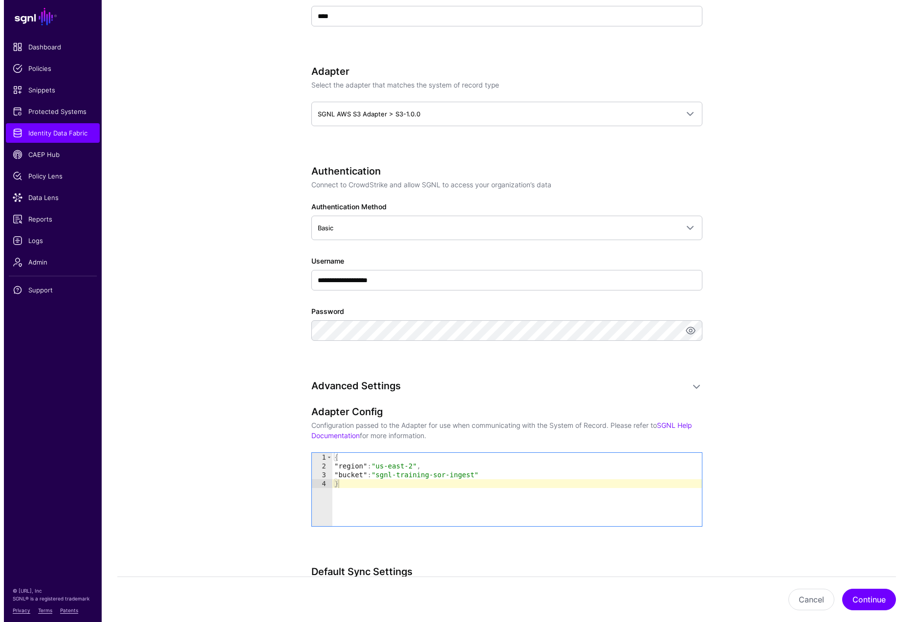
scroll to position [595, 0]
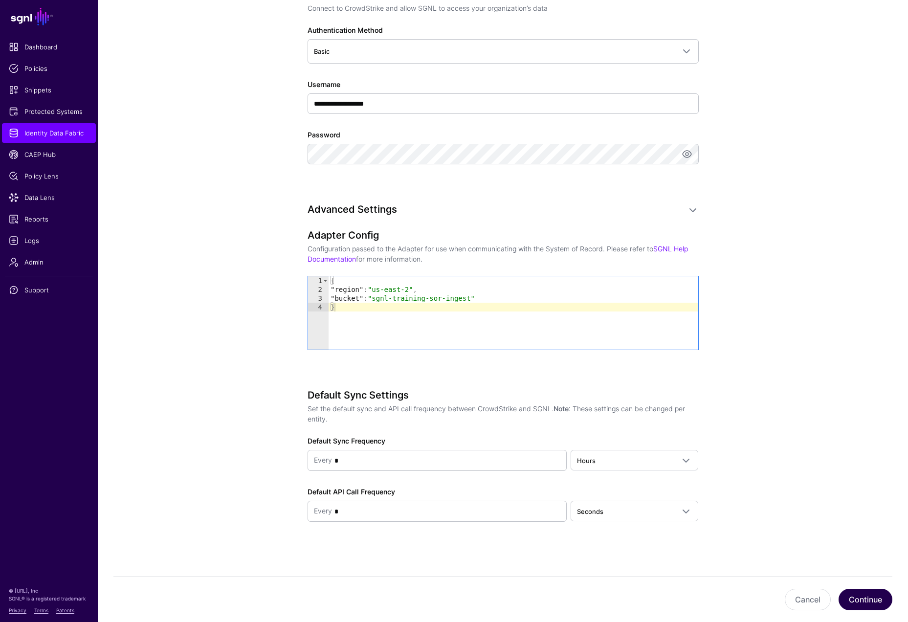
click at [871, 555] on button "Continue" at bounding box center [866, 600] width 54 height 22
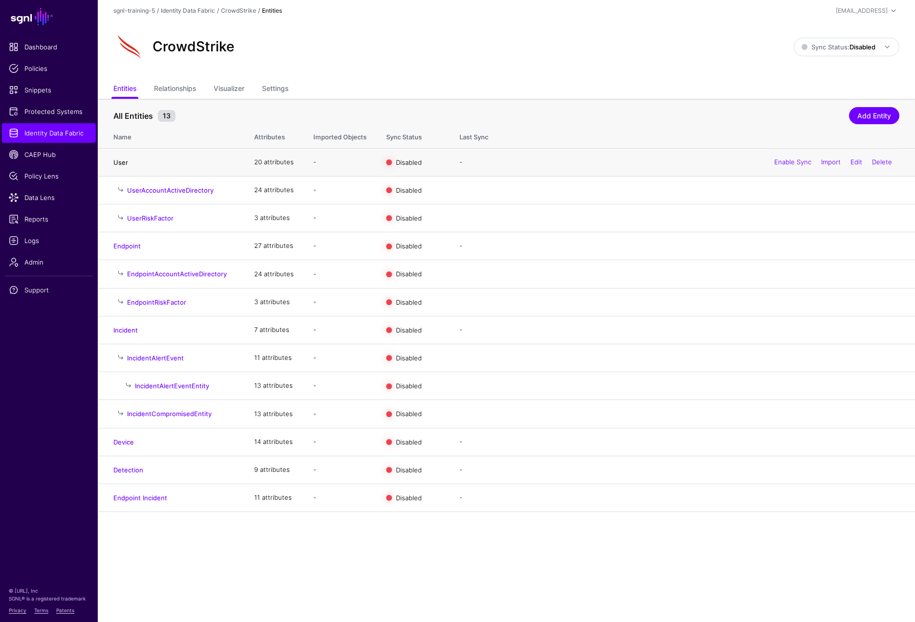
click at [118, 164] on link "User" at bounding box center [120, 162] width 15 height 8
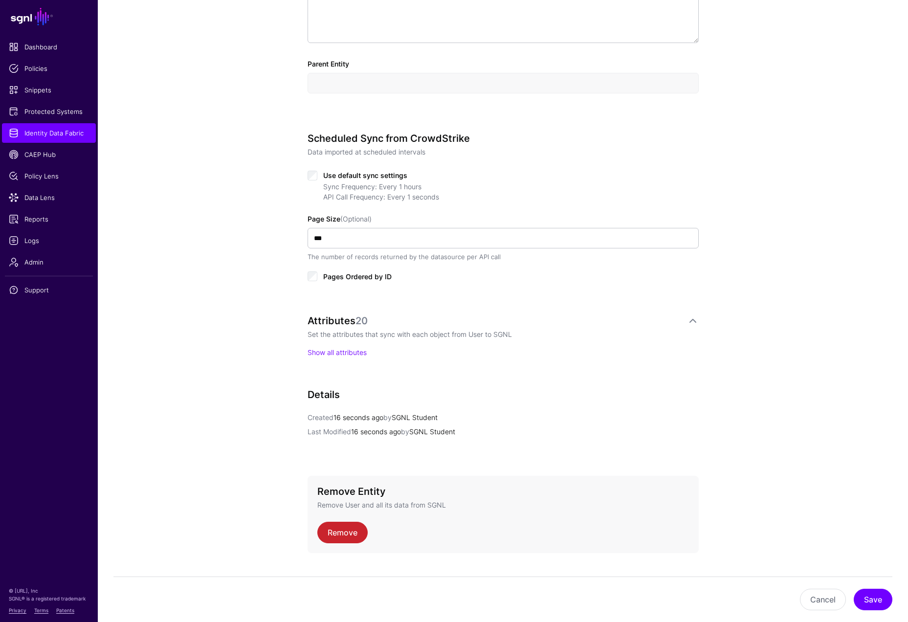
scroll to position [391, 0]
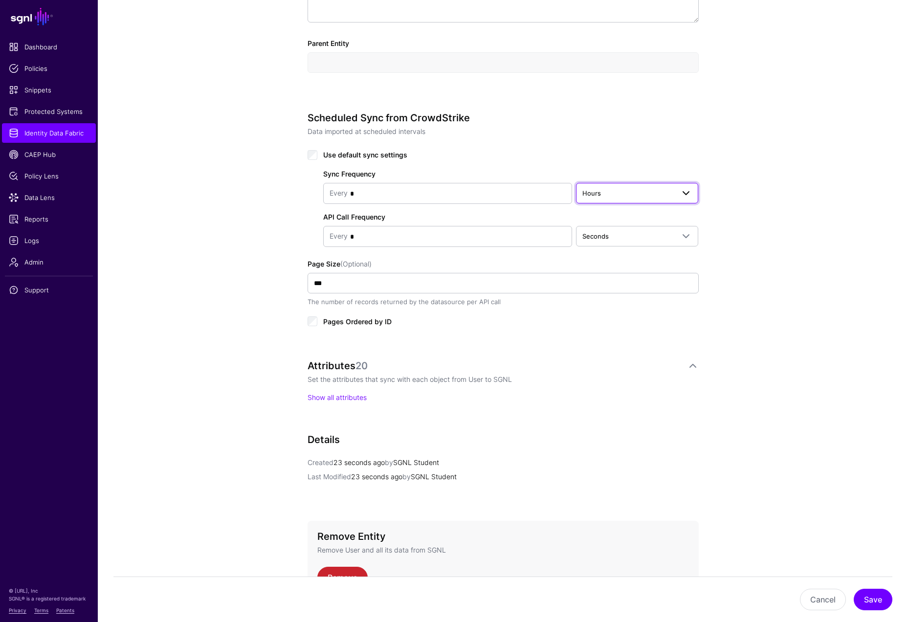
click at [638, 196] on span "Hours" at bounding box center [628, 193] width 92 height 11
click at [599, 229] on span "Minutes" at bounding box center [596, 231] width 25 height 8
click at [878, 555] on button "Save" at bounding box center [873, 600] width 39 height 22
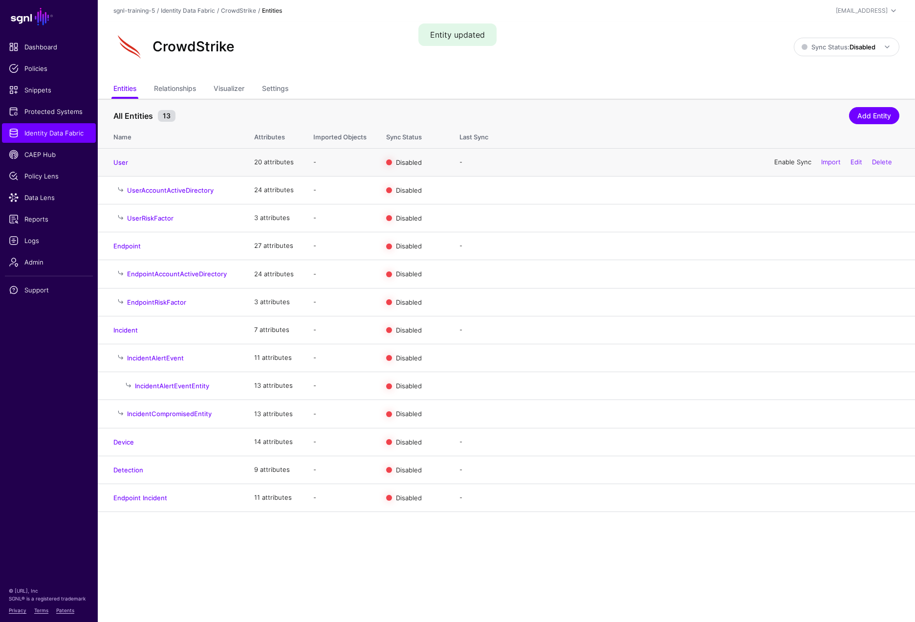
click at [795, 161] on link "Enable Sync" at bounding box center [792, 162] width 37 height 8
click at [869, 47] on strong "Disabled" at bounding box center [863, 47] width 26 height 8
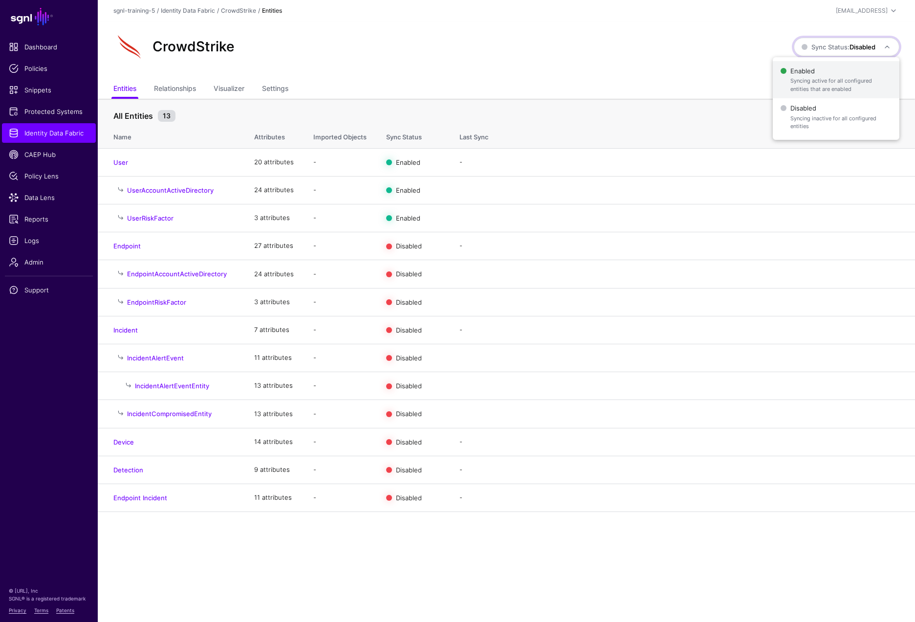
click at [845, 75] on span "Enabled Syncing active for all configured entities that are enabled" at bounding box center [836, 80] width 111 height 32
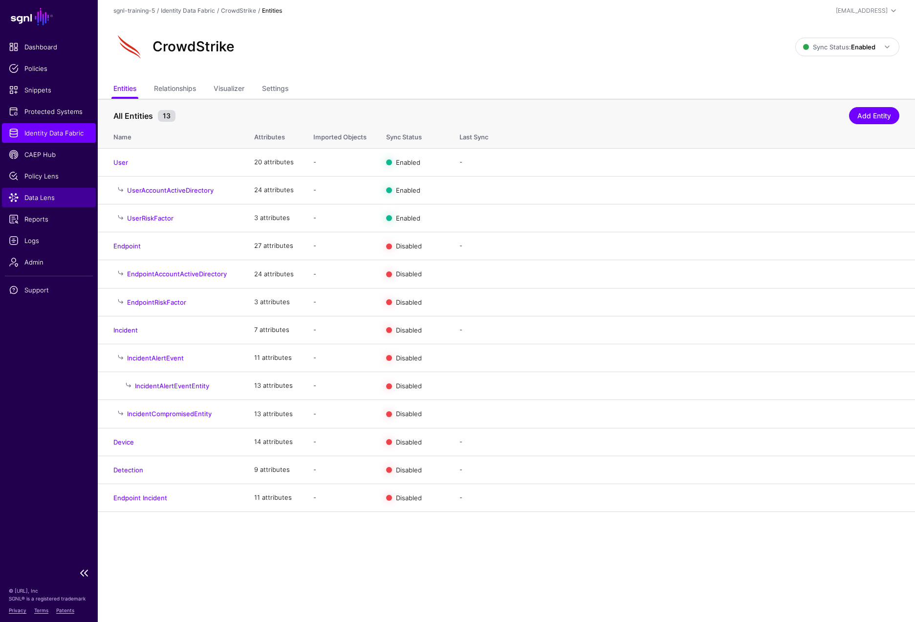
click at [30, 195] on span "Data Lens" at bounding box center [49, 198] width 80 height 10
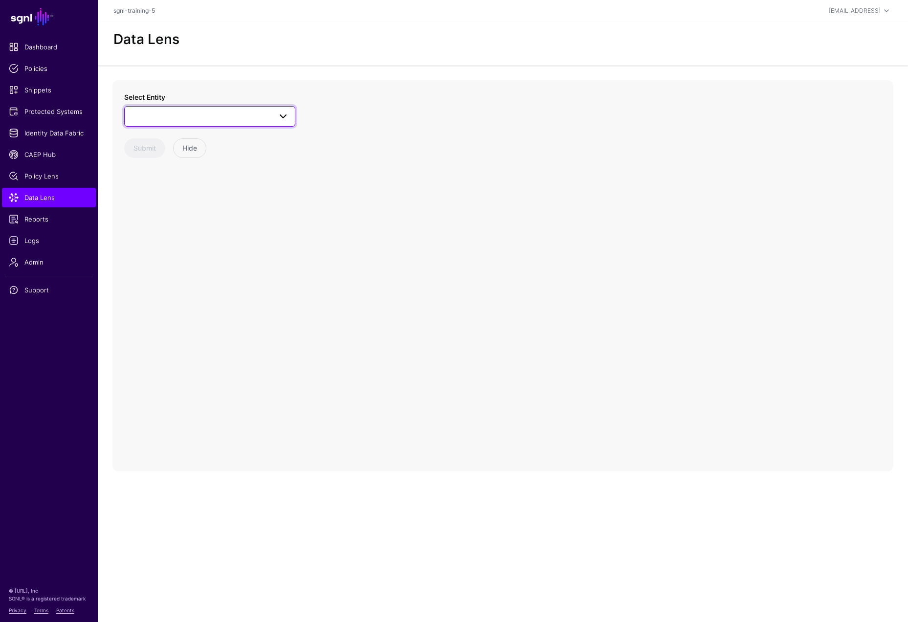
click at [277, 116] on span at bounding box center [280, 117] width 18 height 12
click at [167, 265] on div "User" at bounding box center [215, 270] width 146 height 10
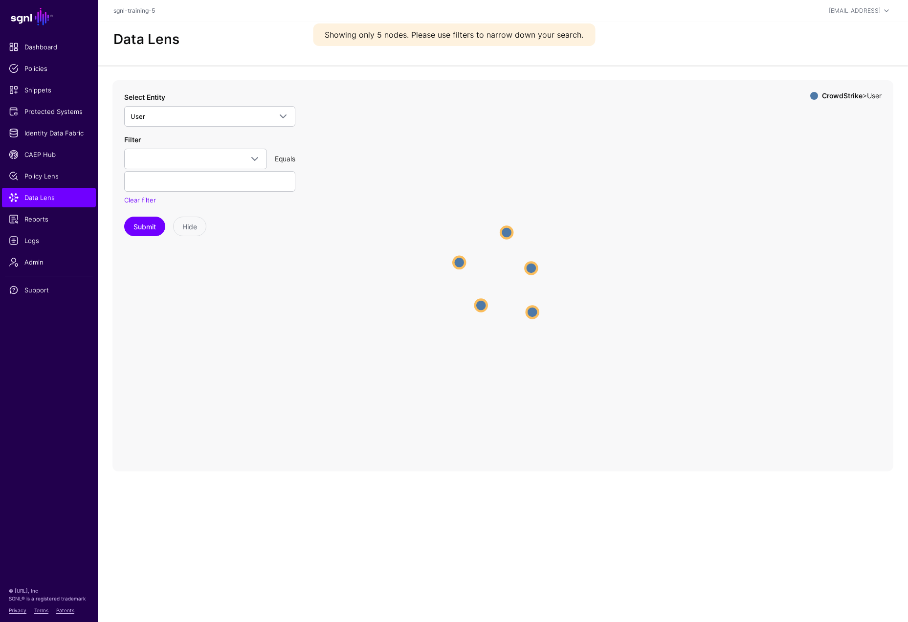
click at [458, 264] on circle at bounding box center [459, 262] width 12 height 12
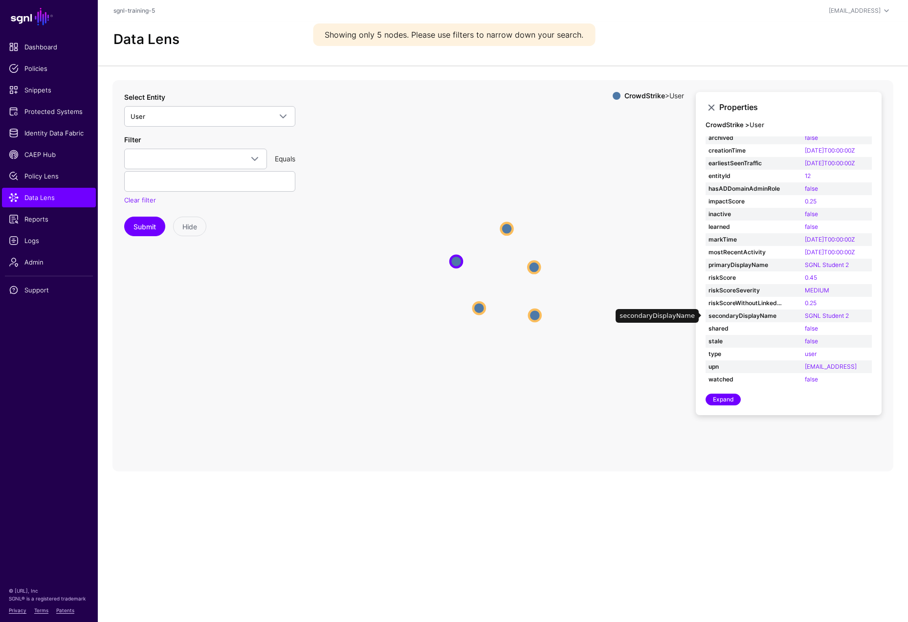
scroll to position [15, 0]
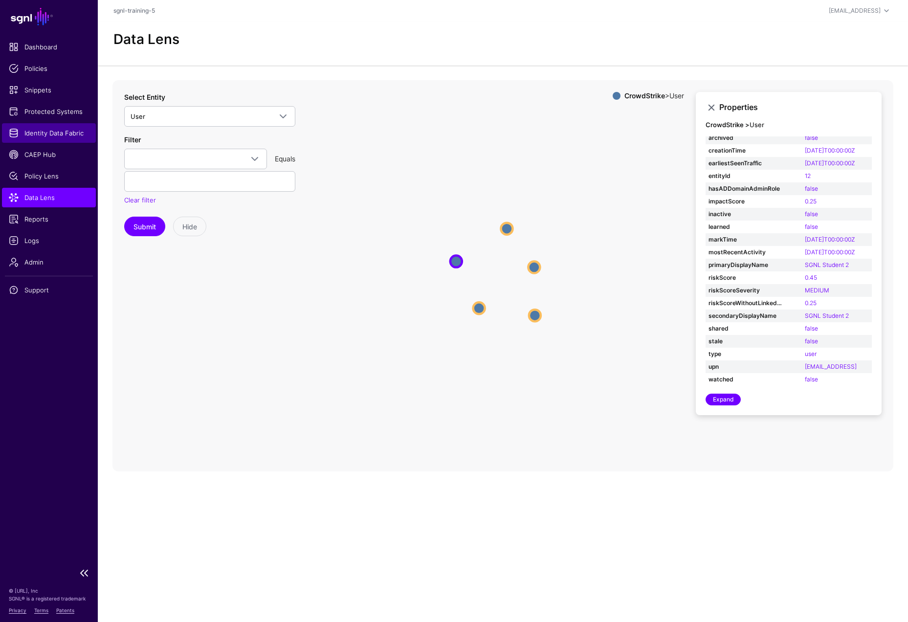
click at [67, 134] on span "Identity Data Fabric" at bounding box center [49, 133] width 80 height 10
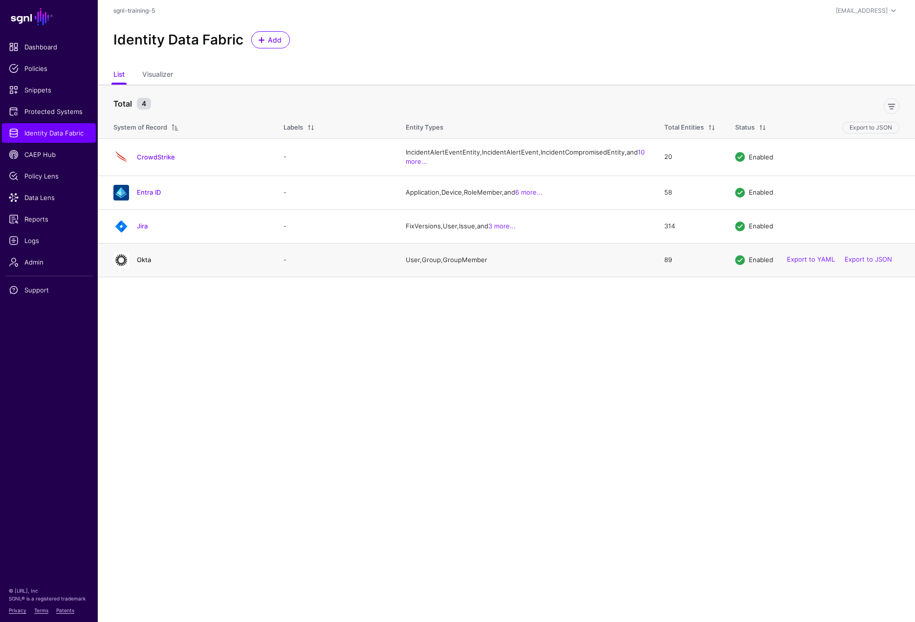
click at [146, 264] on link "Okta" at bounding box center [144, 260] width 14 height 8
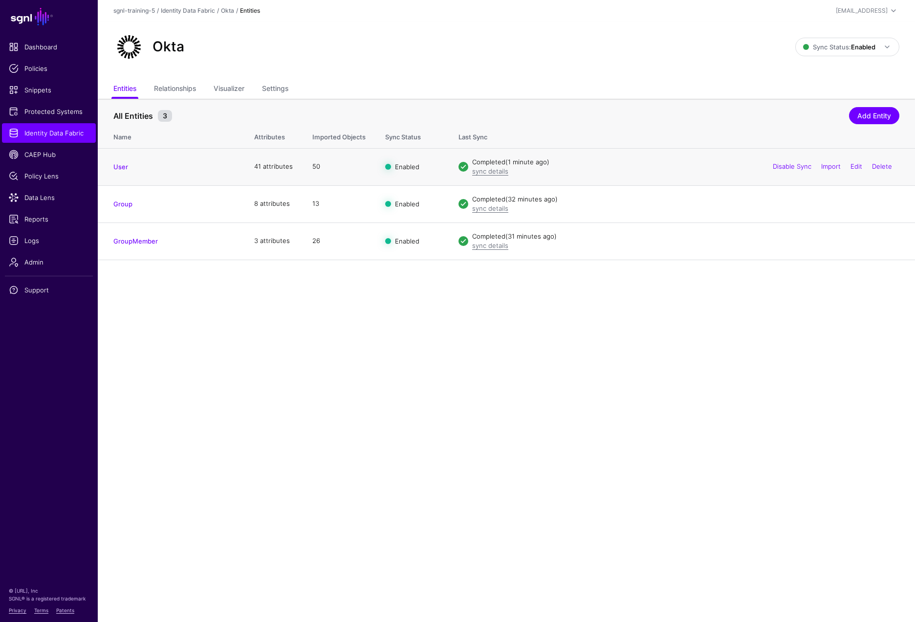
click at [123, 171] on td "User" at bounding box center [171, 166] width 147 height 37
click at [124, 172] on td "User" at bounding box center [171, 166] width 147 height 37
click at [122, 167] on link "User" at bounding box center [120, 167] width 15 height 8
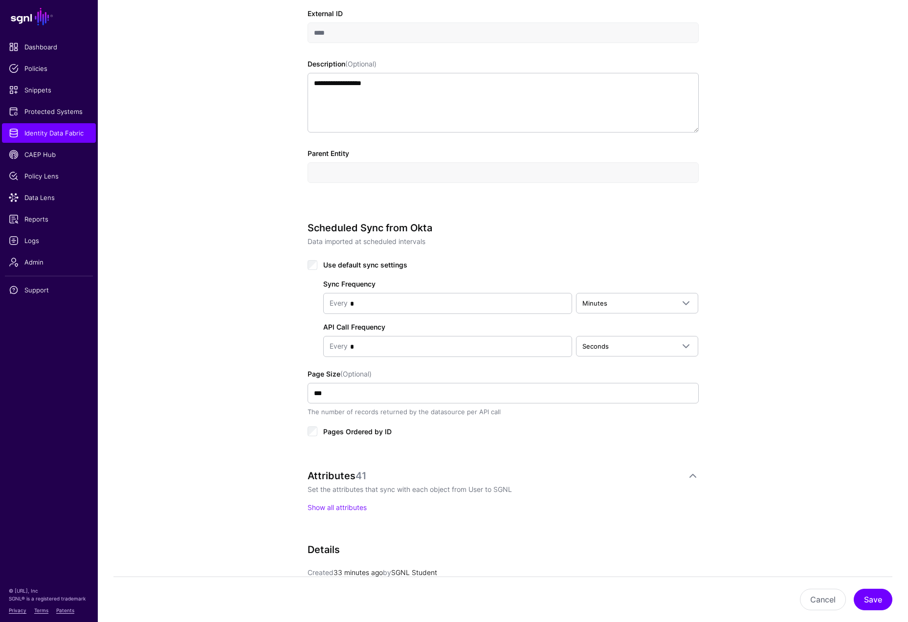
scroll to position [449, 0]
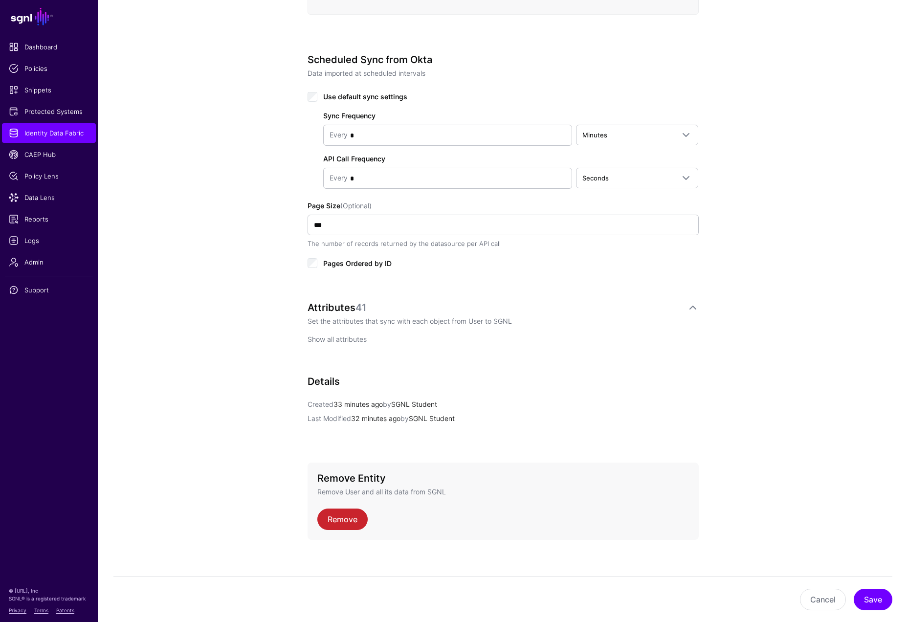
click at [344, 339] on link "Show all attributes" at bounding box center [337, 339] width 59 height 8
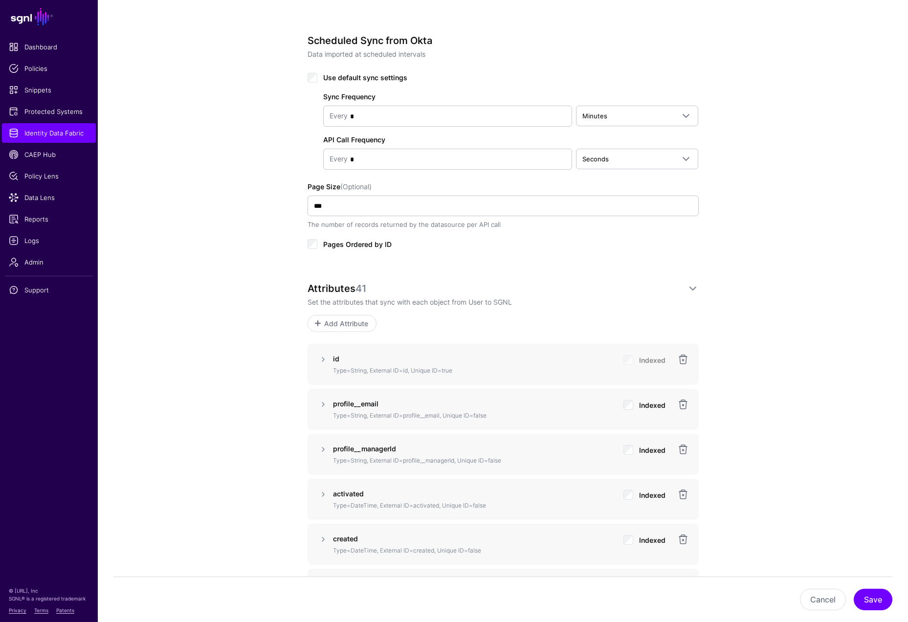
scroll to position [475, 0]
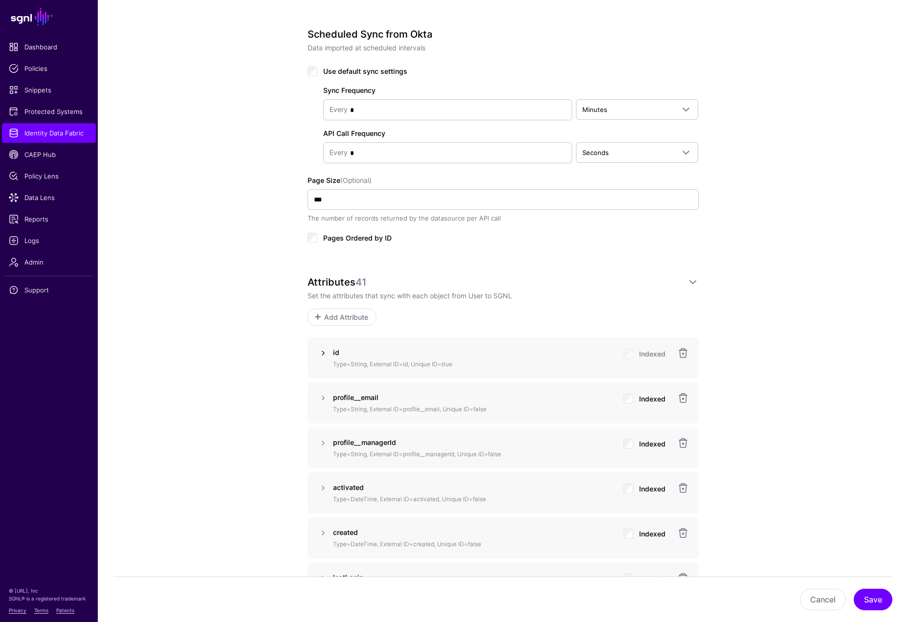
click at [324, 352] on link at bounding box center [323, 353] width 12 height 12
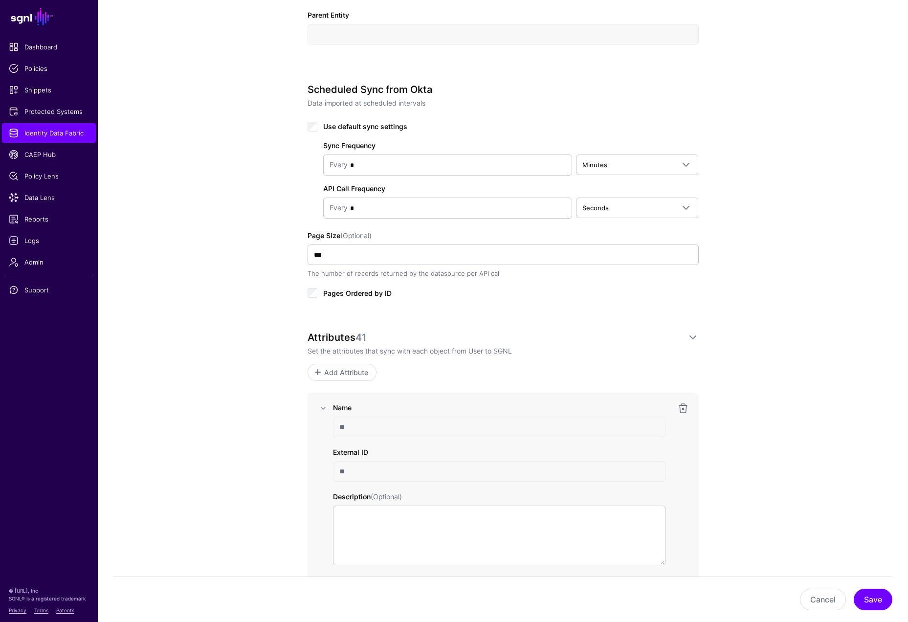
scroll to position [433, 0]
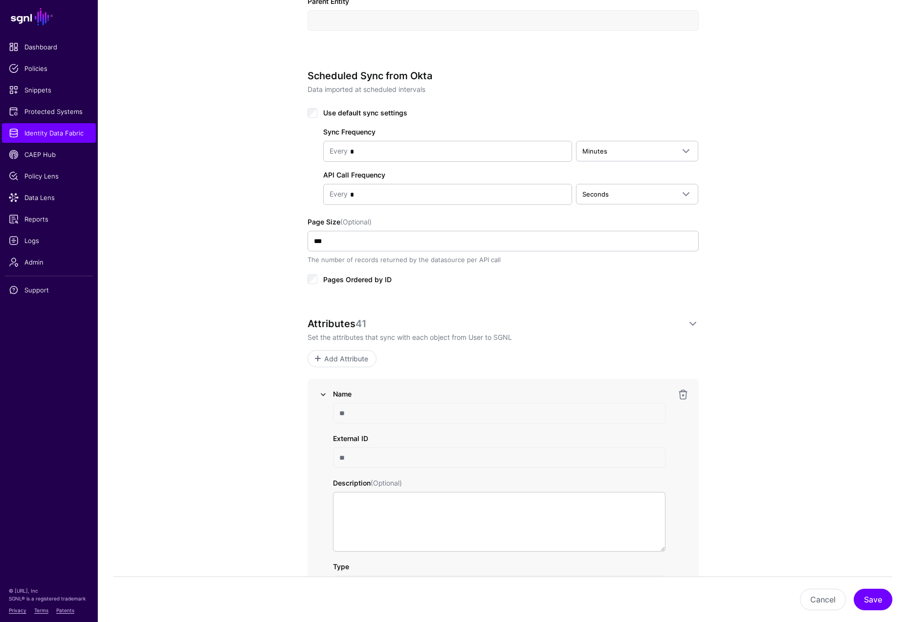
click at [323, 391] on link at bounding box center [323, 395] width 12 height 12
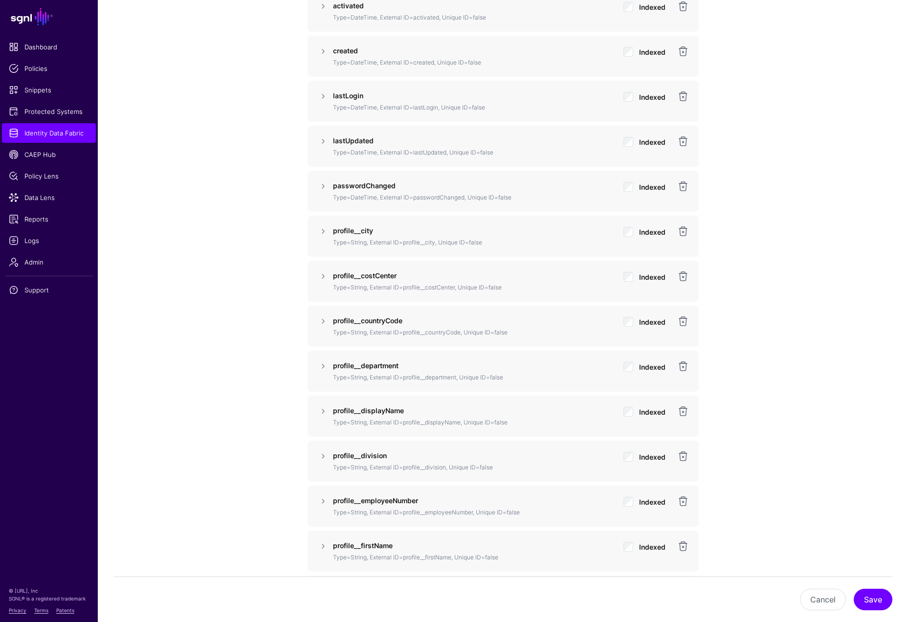
scroll to position [1041, 0]
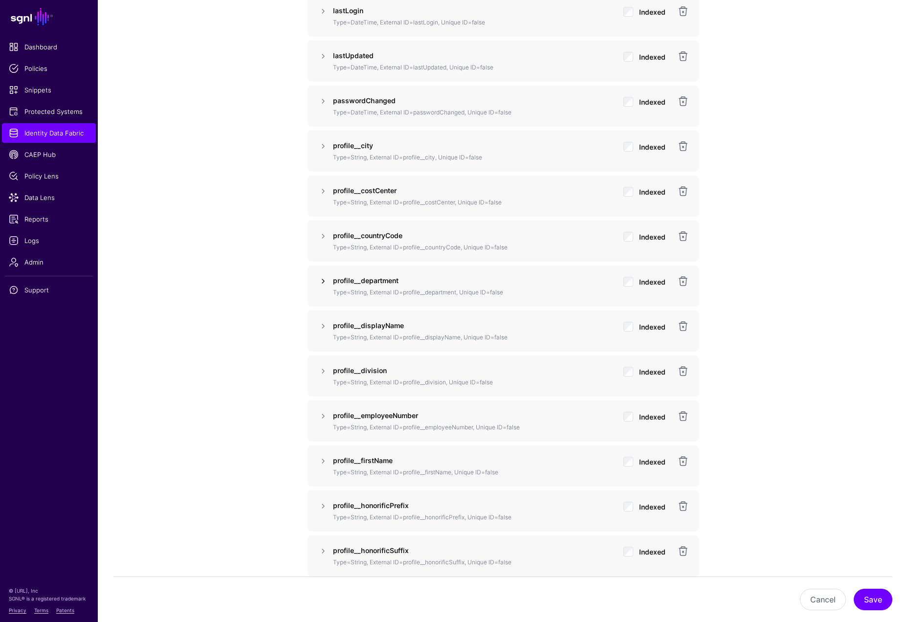
click at [325, 281] on link at bounding box center [323, 281] width 12 height 12
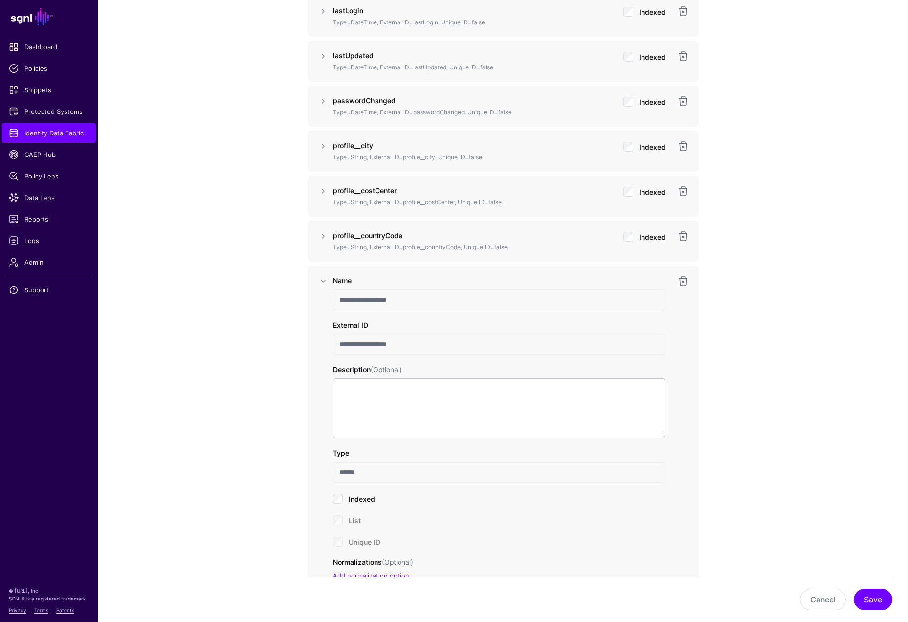
click at [255, 457] on div "**********" at bounding box center [503, 617] width 810 height 3157
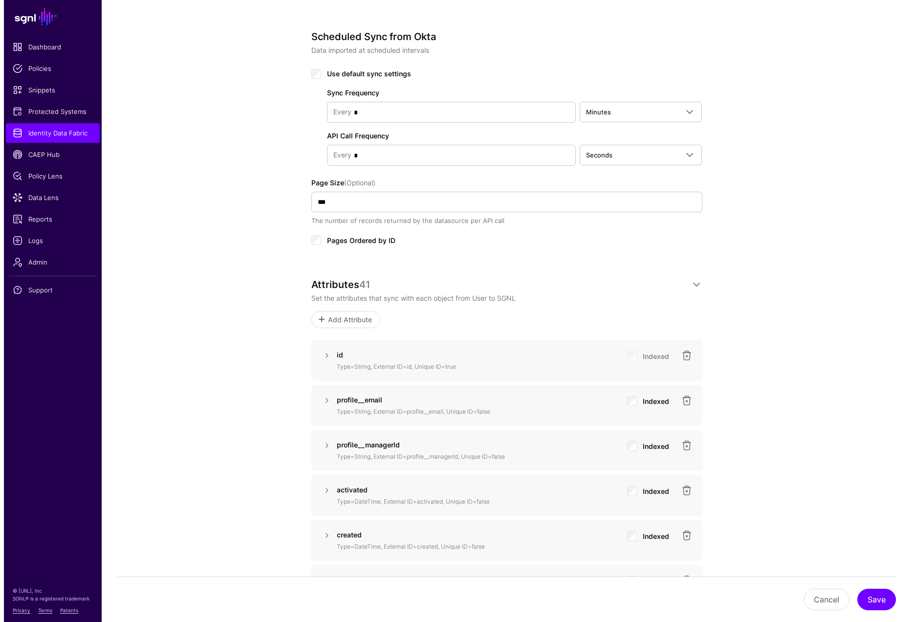
scroll to position [422, 0]
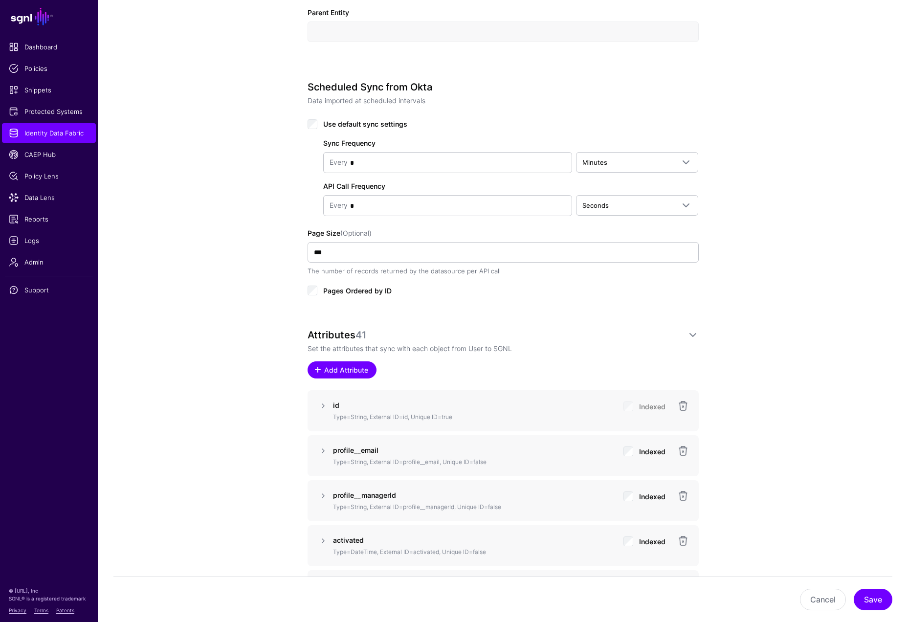
click at [332, 370] on span "Add Attribute" at bounding box center [346, 370] width 46 height 10
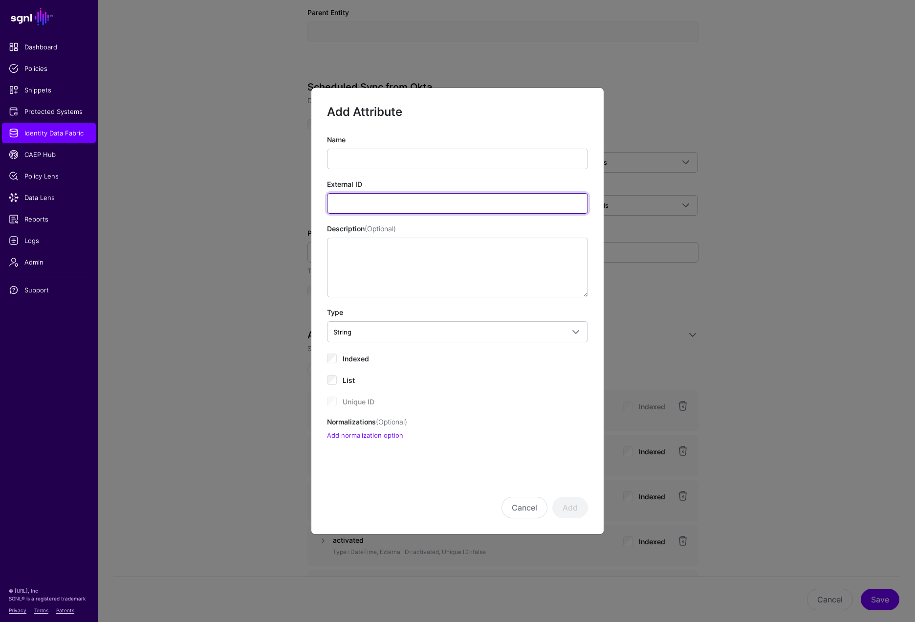
click at [392, 204] on input "External ID" at bounding box center [457, 203] width 261 height 21
paste input "**********"
type input "**********"
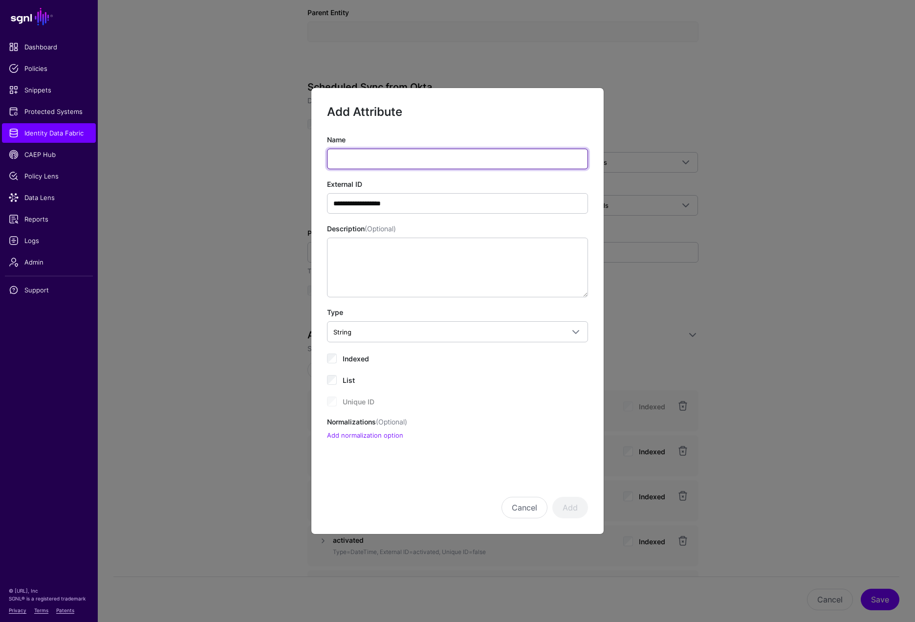
click at [385, 164] on input "Name" at bounding box center [457, 159] width 261 height 21
type input "**********"
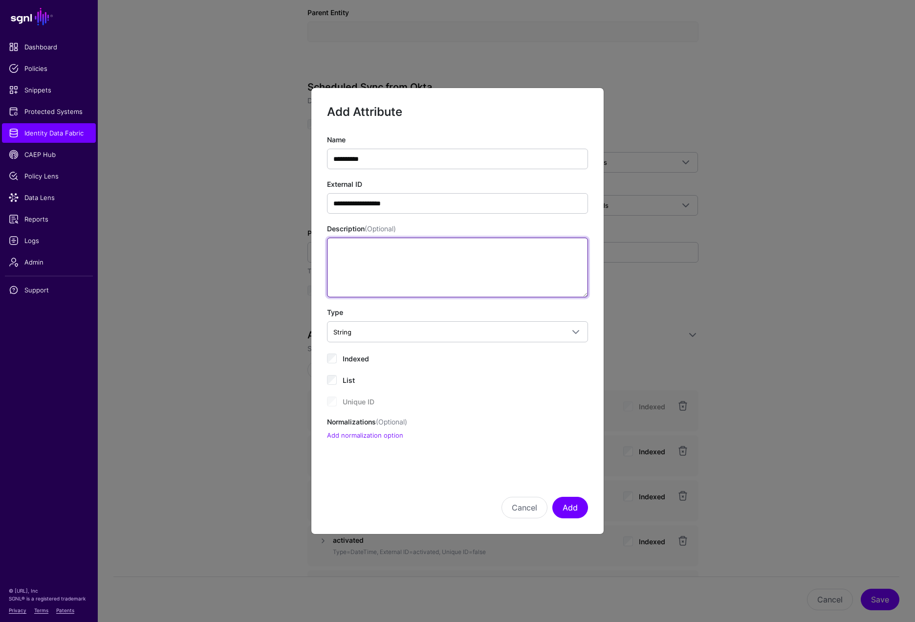
click at [415, 250] on textarea "Description (Optional)" at bounding box center [457, 268] width 261 height 60
paste textarea "**********"
type textarea "**********"
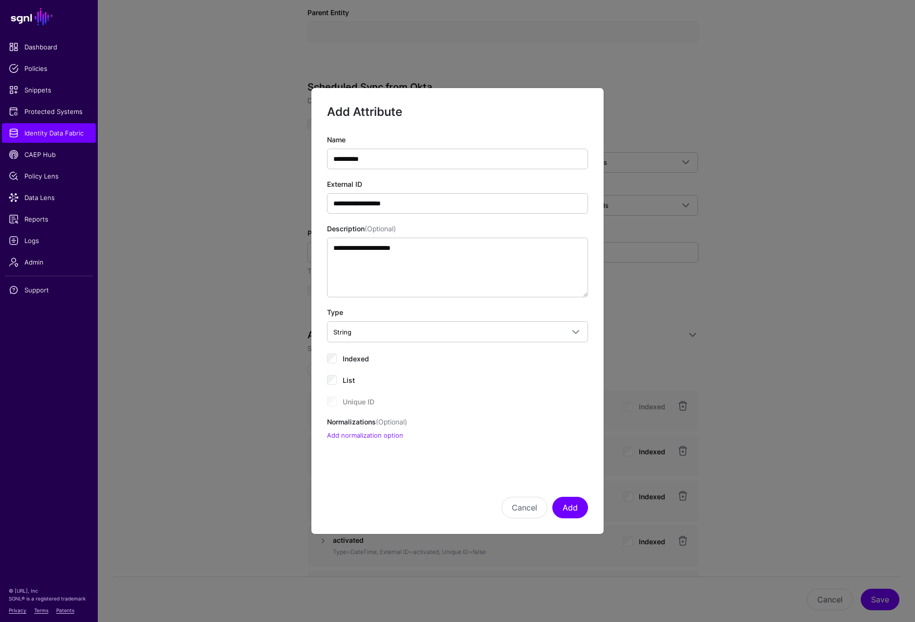
drag, startPoint x: 604, startPoint y: 516, endPoint x: 587, endPoint y: 512, distance: 17.1
click at [604, 516] on div "**********" at bounding box center [457, 311] width 293 height 447
click at [580, 510] on button "Add" at bounding box center [571, 508] width 36 height 22
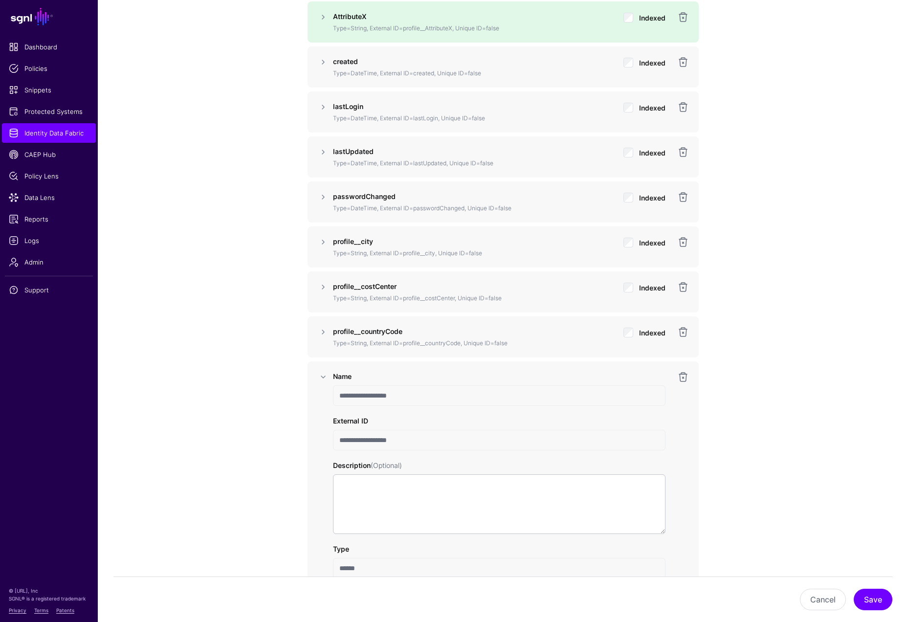
scroll to position [1197, 0]
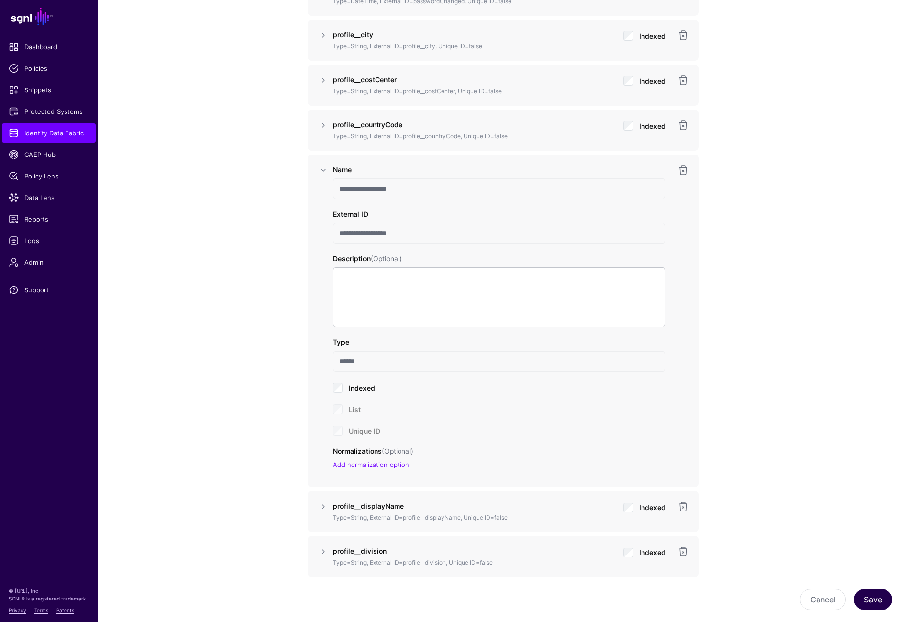
click at [872, 555] on button "Save" at bounding box center [873, 600] width 39 height 22
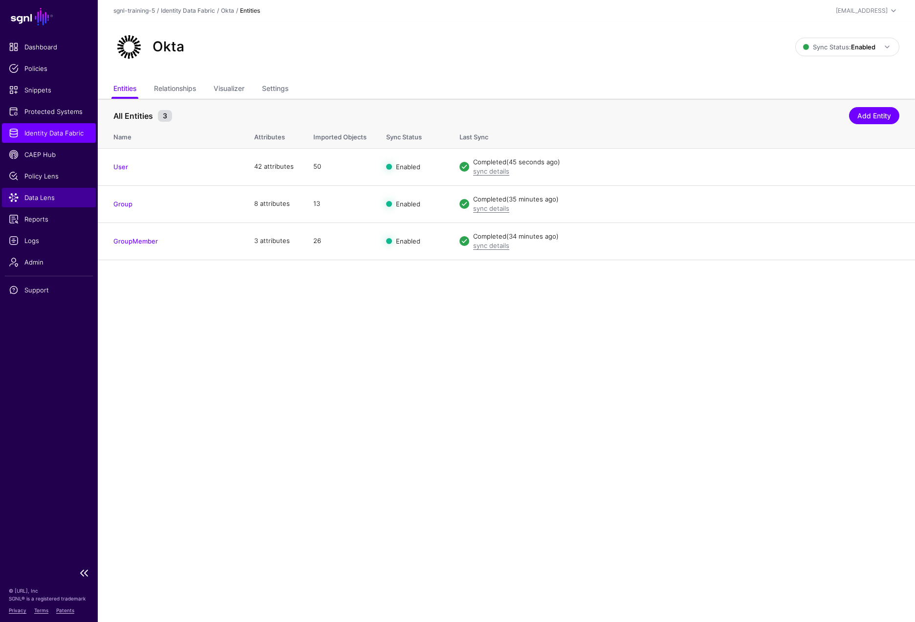
click at [37, 202] on link "Data Lens" at bounding box center [49, 198] width 94 height 20
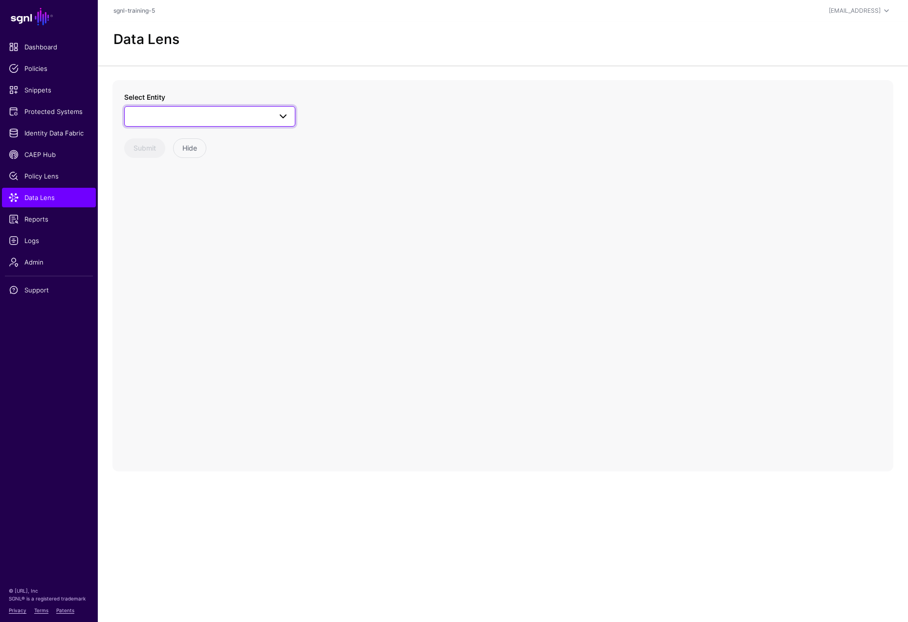
click at [185, 113] on span at bounding box center [210, 117] width 158 height 12
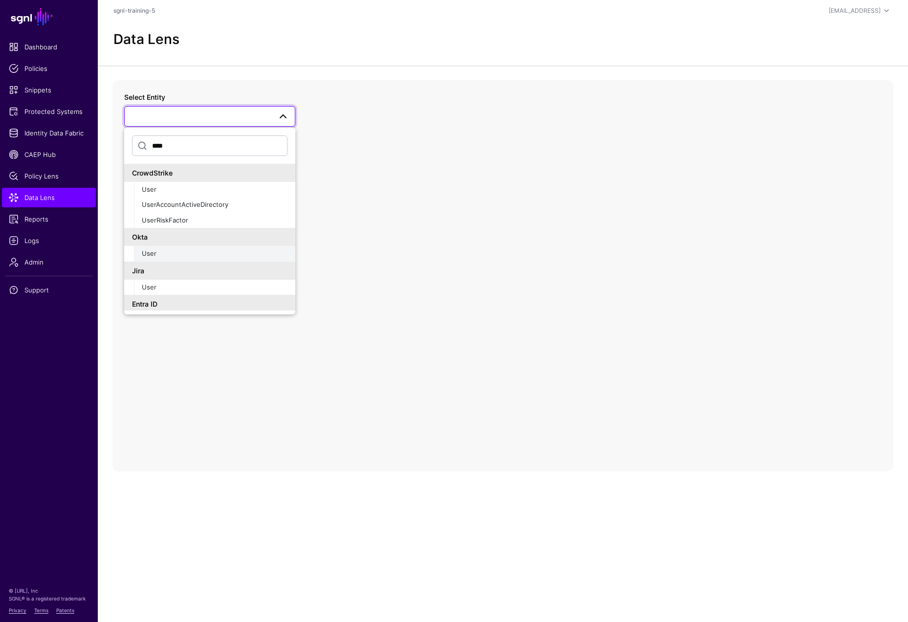
type input "****"
click at [169, 251] on div "User" at bounding box center [215, 254] width 146 height 10
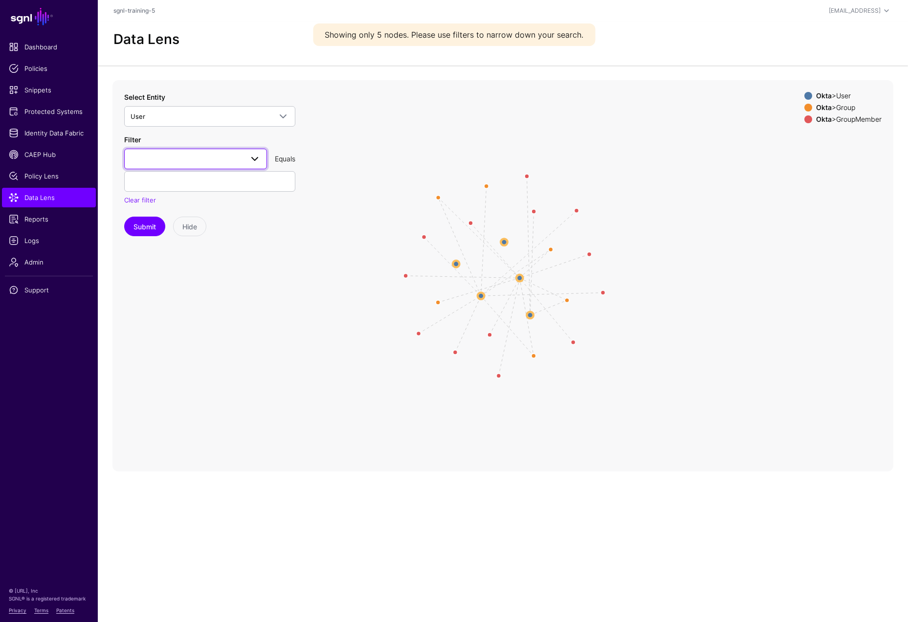
click at [257, 155] on span at bounding box center [255, 159] width 12 height 12
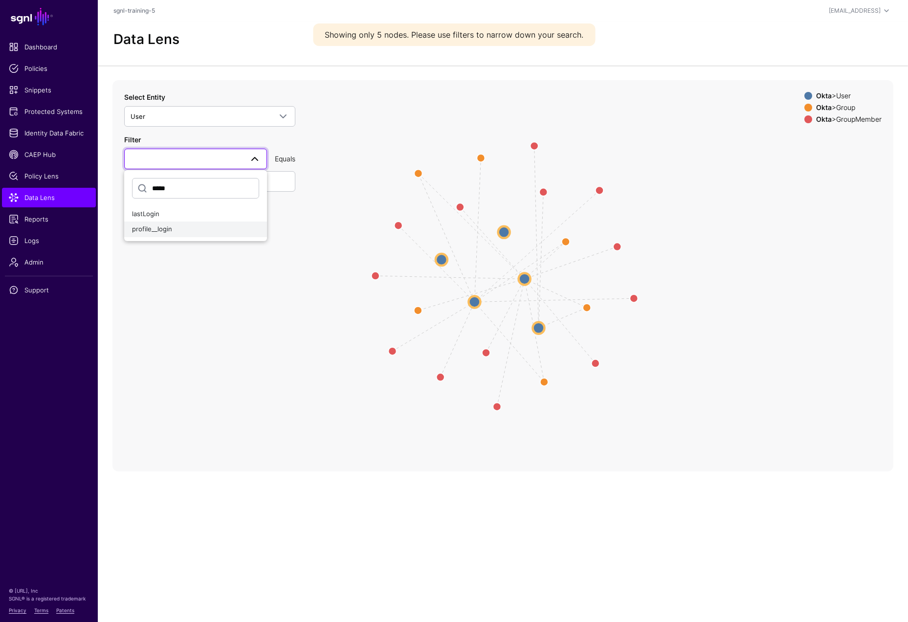
type input "*****"
click at [178, 226] on div "profile__login" at bounding box center [195, 229] width 127 height 10
click at [189, 186] on input "text" at bounding box center [209, 181] width 171 height 21
paste input "**********"
type input "**********"
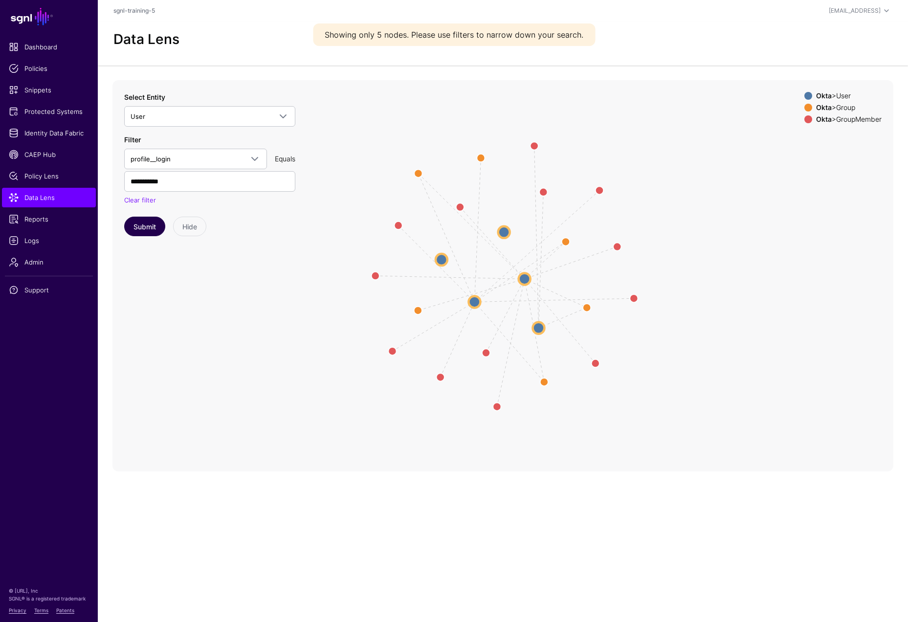
click at [148, 232] on button "Submit" at bounding box center [144, 227] width 41 height 20
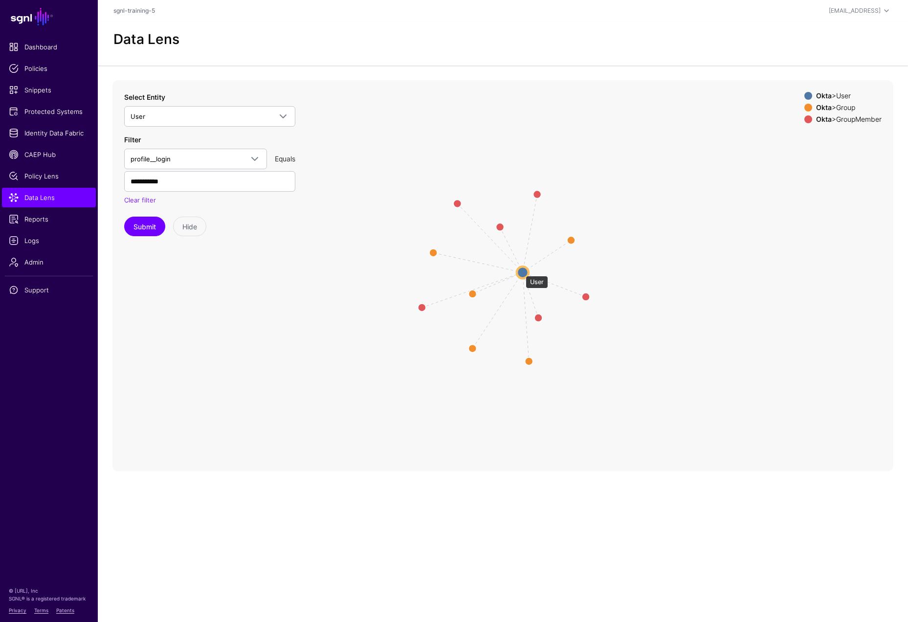
click at [521, 271] on circle at bounding box center [523, 272] width 12 height 12
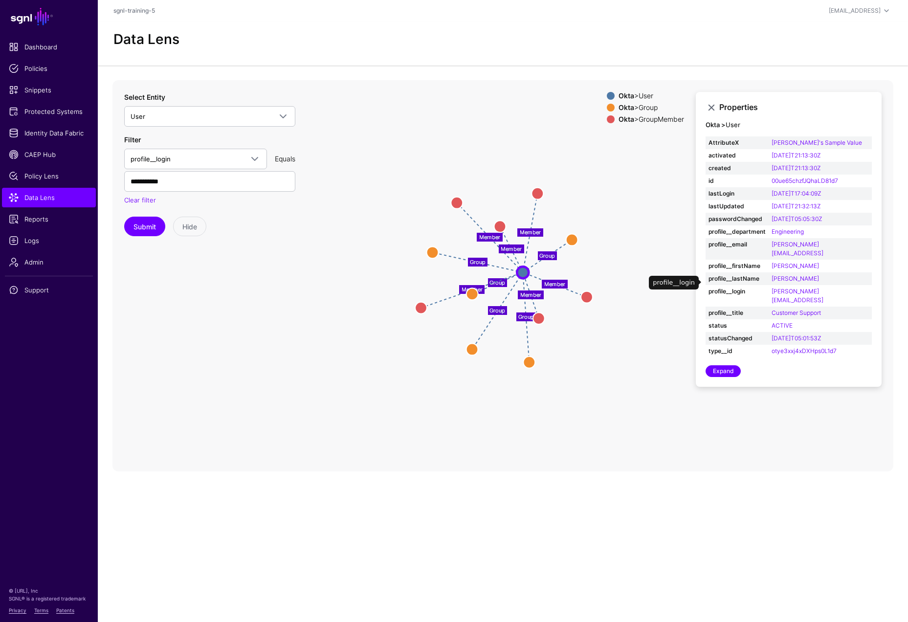
scroll to position [15, 0]
click at [37, 126] on link "Identity Data Fabric" at bounding box center [49, 133] width 94 height 20
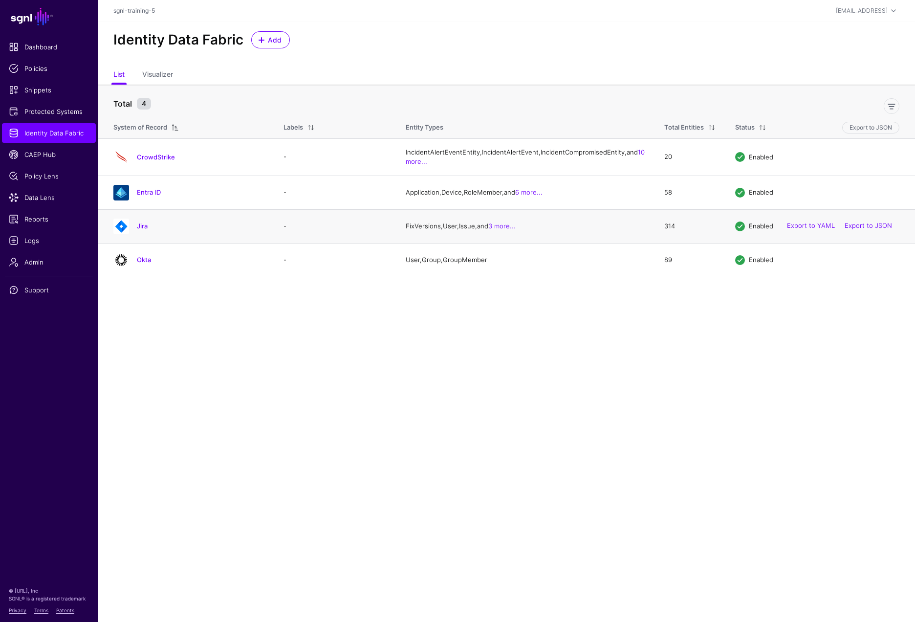
click at [134, 234] on div "Jira" at bounding box center [189, 227] width 158 height 16
click at [137, 230] on link "Jira" at bounding box center [142, 226] width 11 height 8
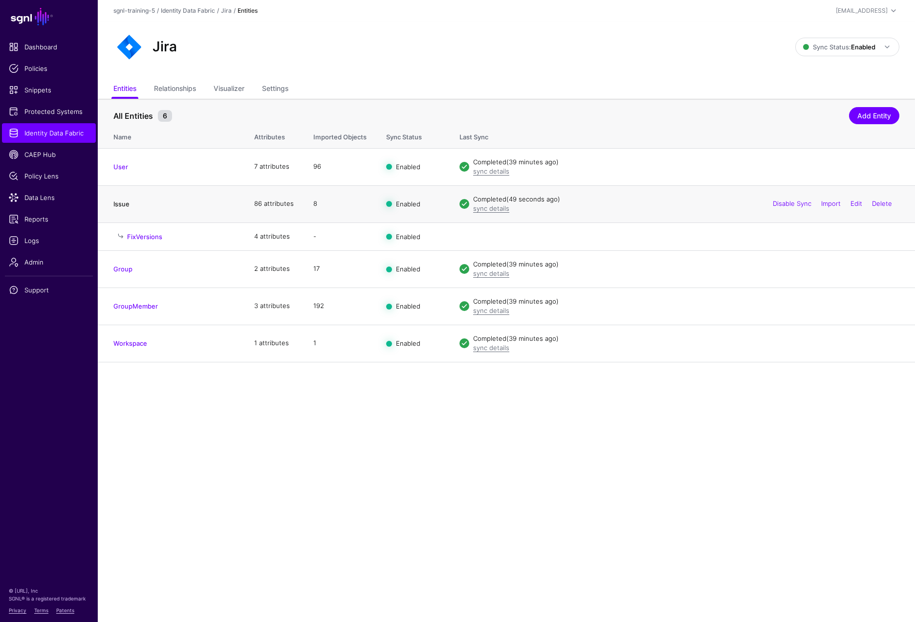
click at [128, 203] on link "Issue" at bounding box center [121, 204] width 16 height 8
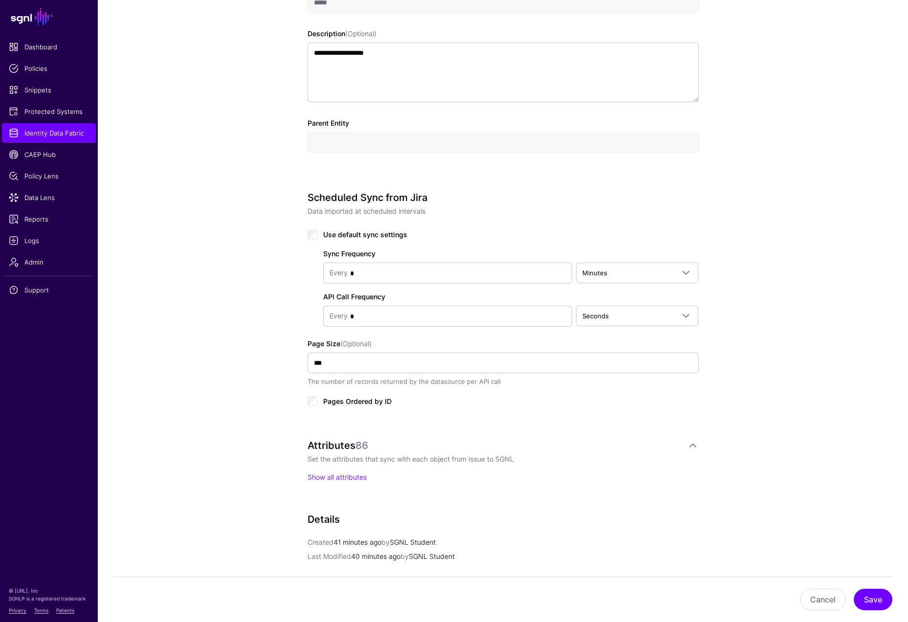
scroll to position [325, 0]
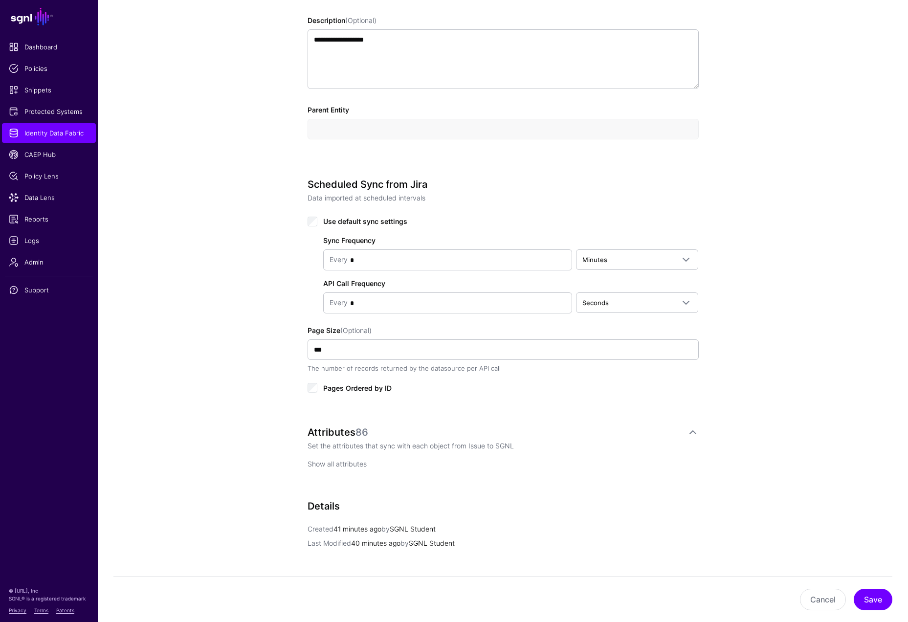
click at [327, 463] on link "Show all attributes" at bounding box center [337, 464] width 59 height 8
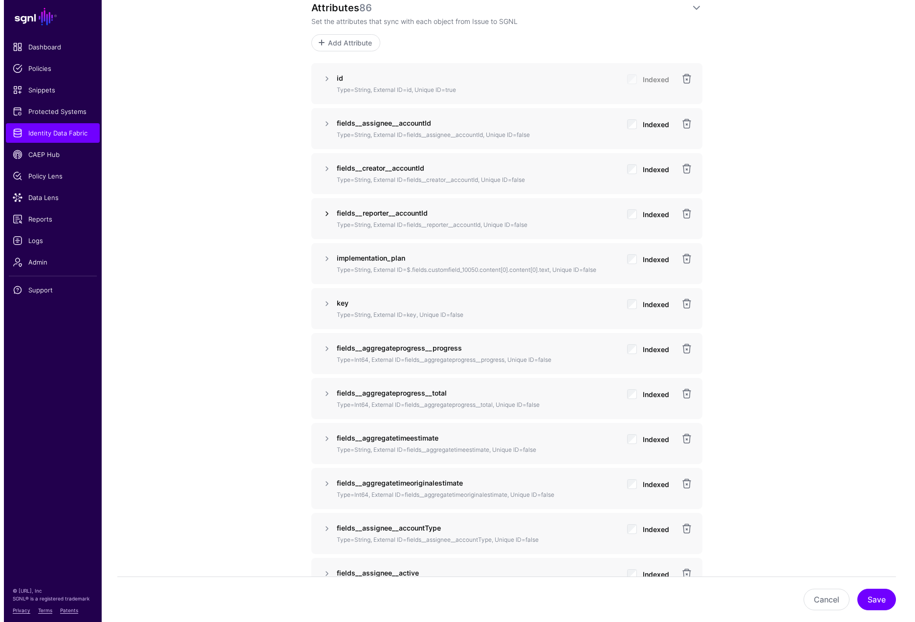
scroll to position [737, 0]
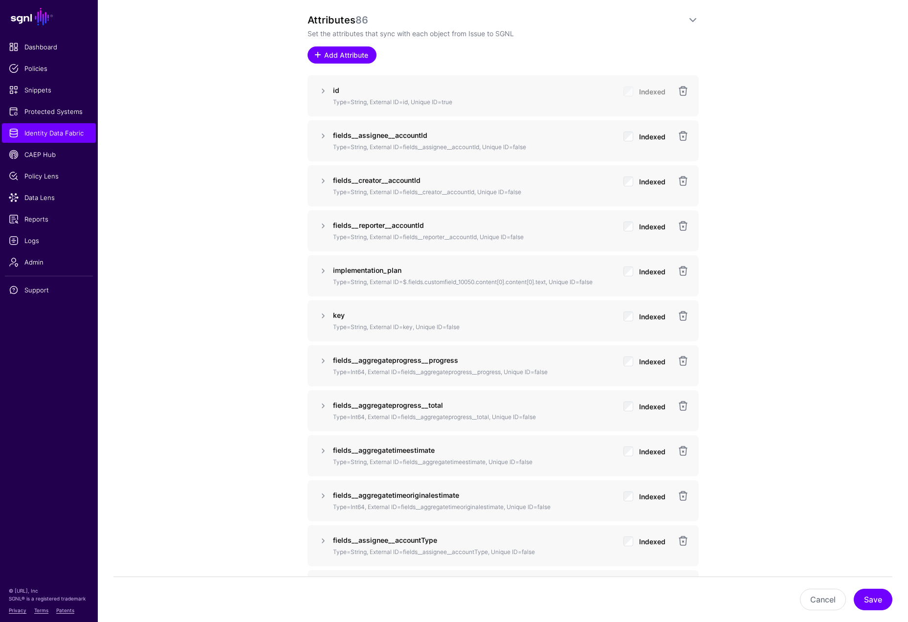
click at [342, 52] on span "Add Attribute" at bounding box center [346, 55] width 46 height 10
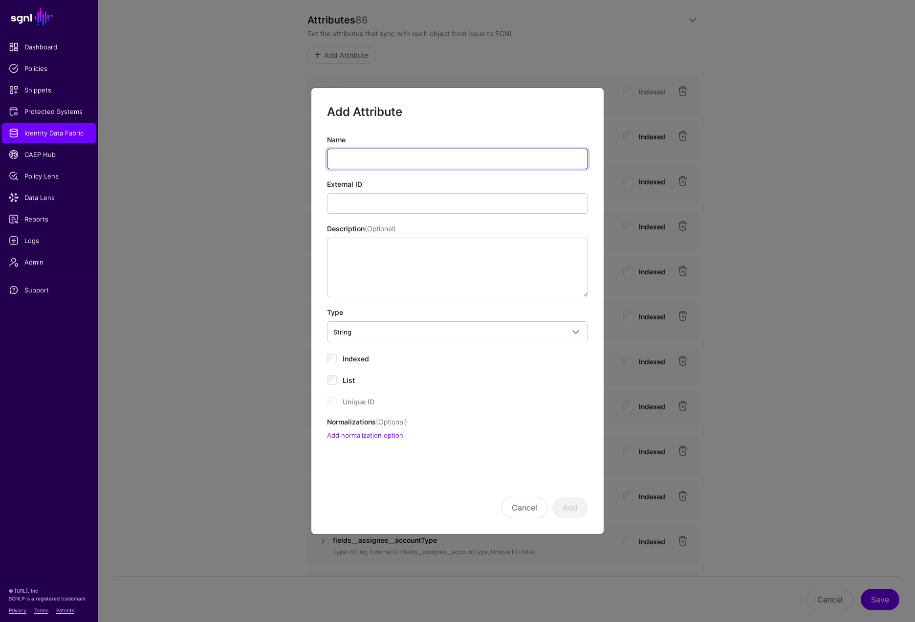
click at [442, 162] on input "Name" at bounding box center [457, 159] width 261 height 21
paste input "**********"
type input "**********"
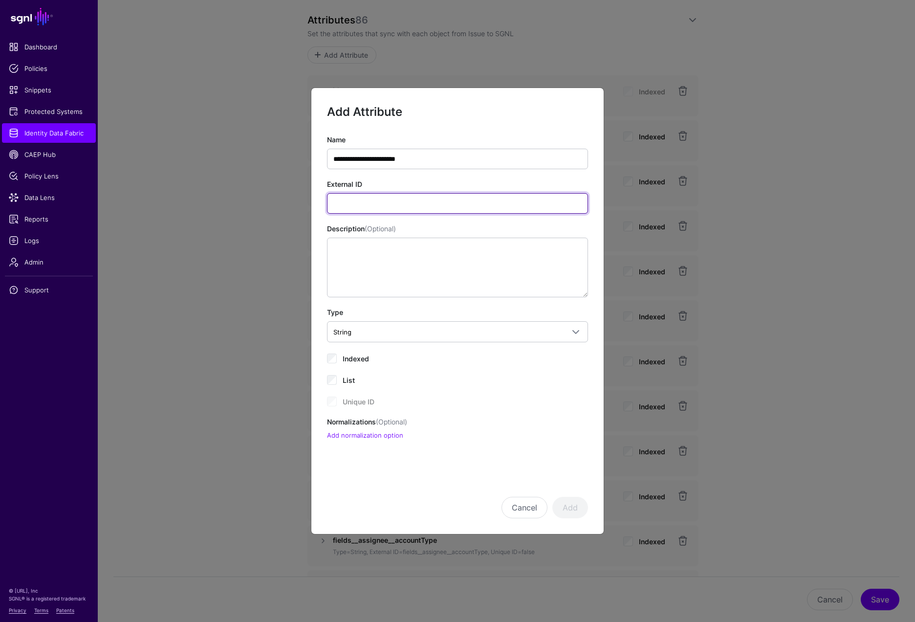
click at [379, 201] on input "External ID" at bounding box center [457, 203] width 261 height 21
paste input "**********"
type input "**********"
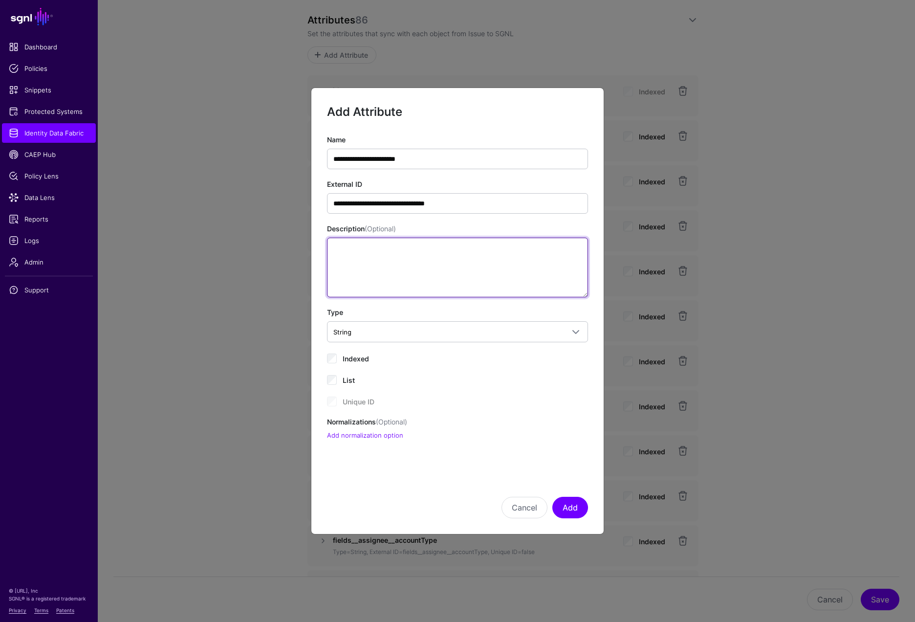
click at [387, 252] on textarea "Description (Optional)" at bounding box center [457, 268] width 261 height 60
paste textarea "**********"
type textarea "**********"
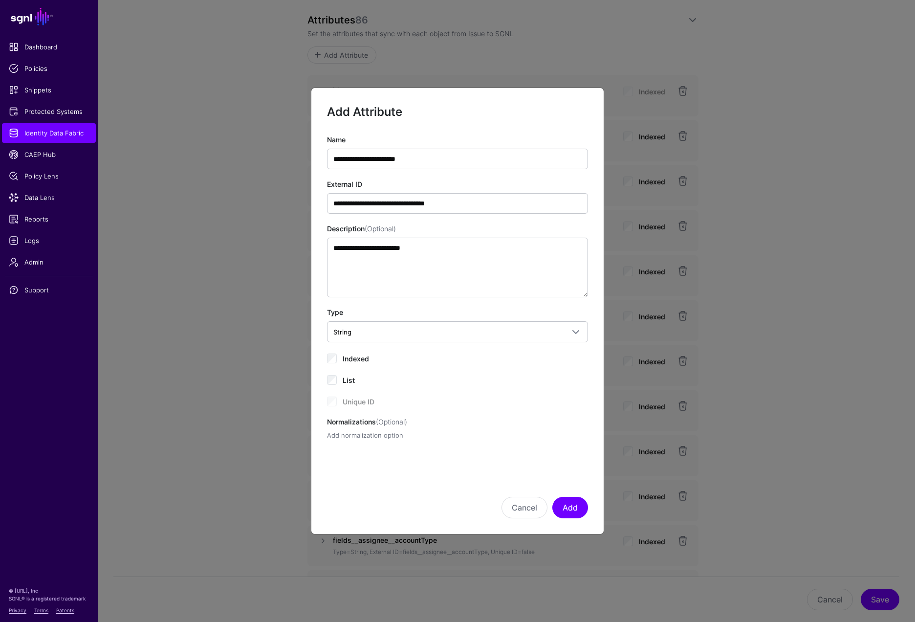
click at [338, 431] on link "Add normalization option" at bounding box center [365, 435] width 76 height 8
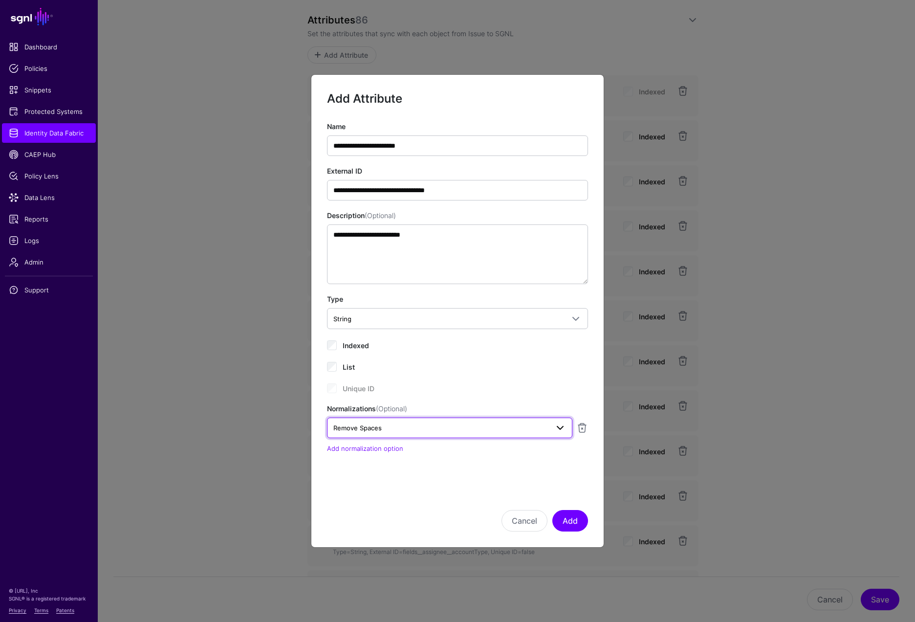
click at [449, 429] on span "Remove Spaces" at bounding box center [440, 427] width 215 height 11
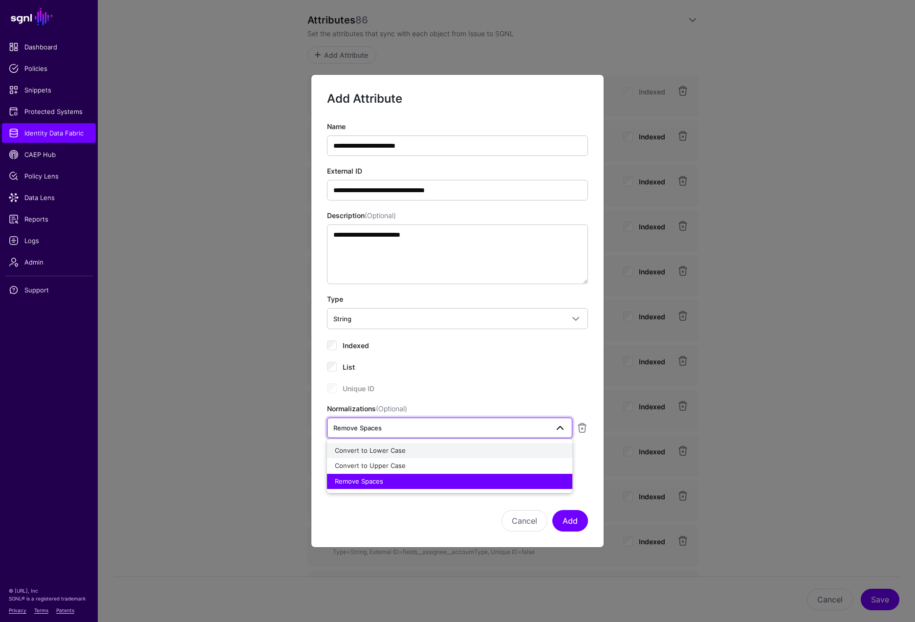
click at [380, 453] on span "Convert to Lower Case" at bounding box center [370, 450] width 71 height 8
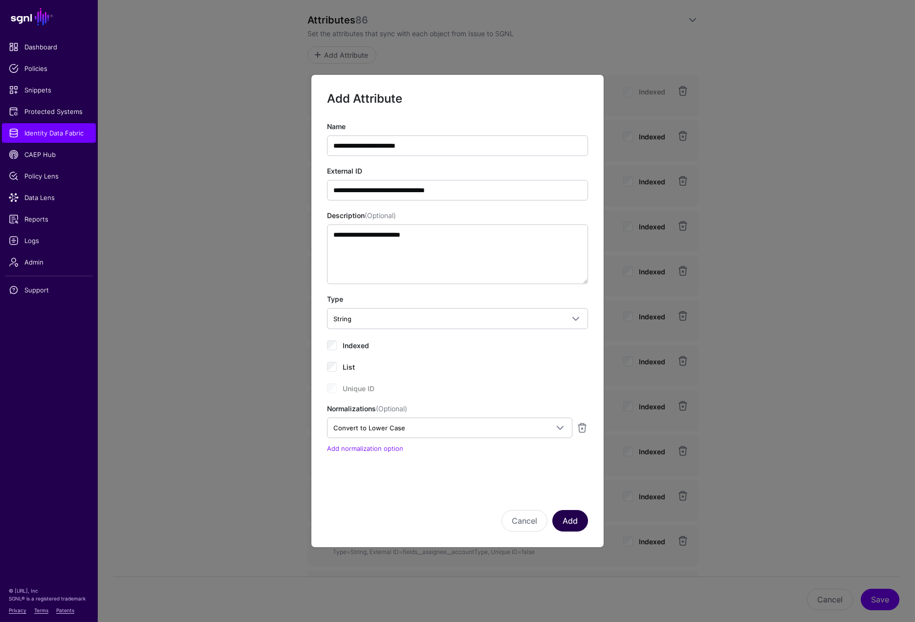
click at [574, 525] on button "Add" at bounding box center [571, 521] width 36 height 22
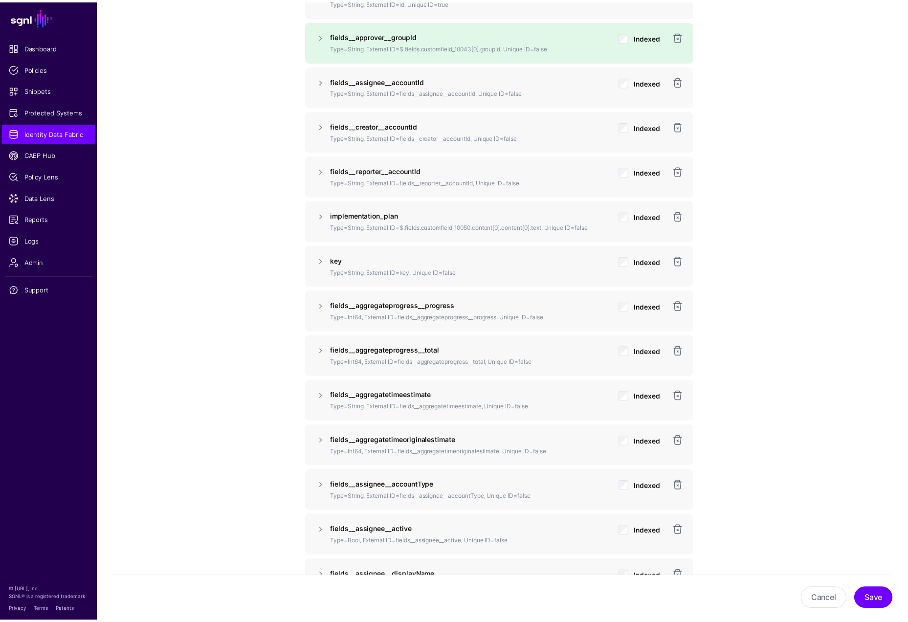
scroll to position [856, 0]
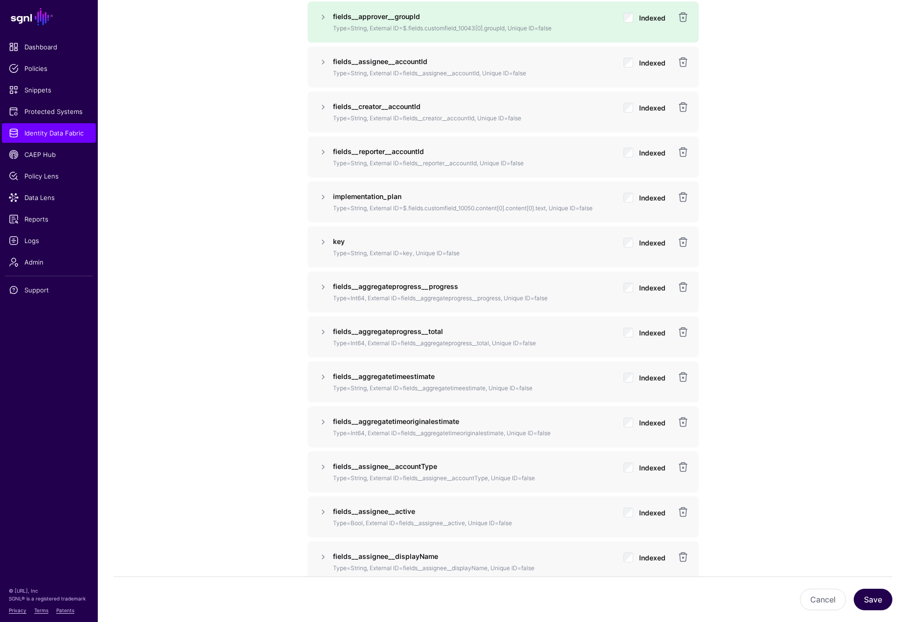
click at [879, 555] on button "Save" at bounding box center [873, 600] width 39 height 22
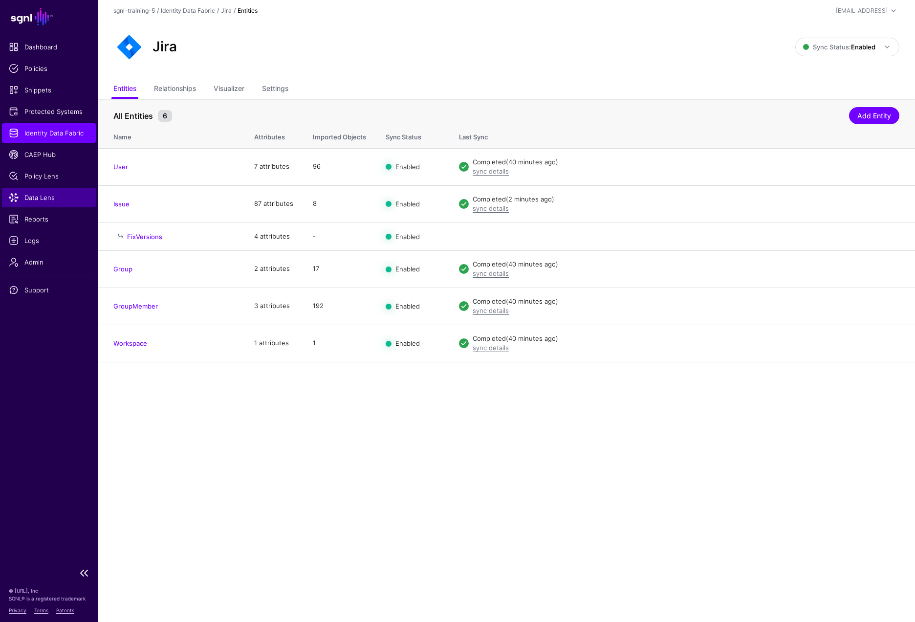
click at [36, 200] on span "Data Lens" at bounding box center [49, 198] width 80 height 10
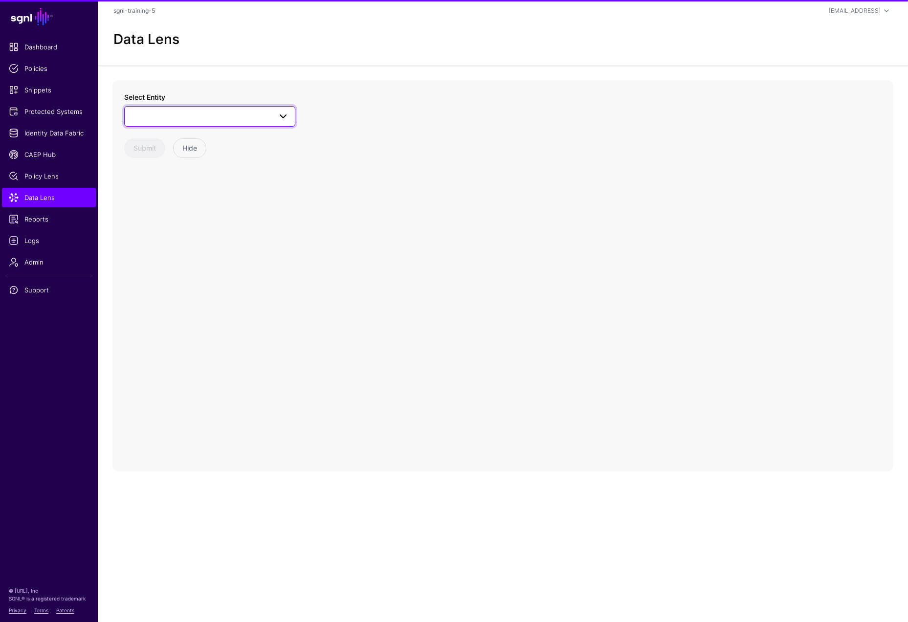
click at [213, 121] on span at bounding box center [210, 117] width 158 height 12
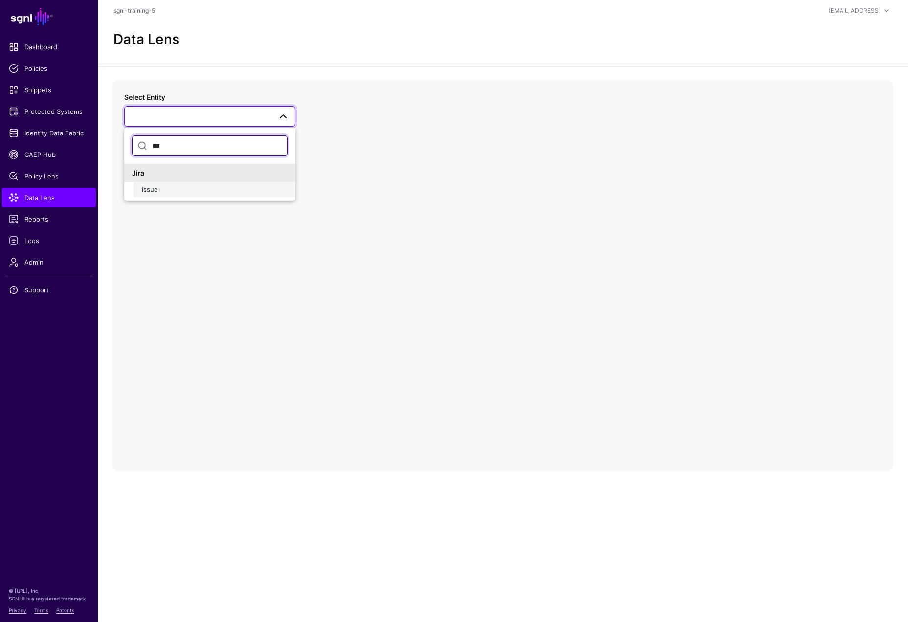
type input "***"
click at [181, 186] on div "Issue" at bounding box center [215, 190] width 146 height 10
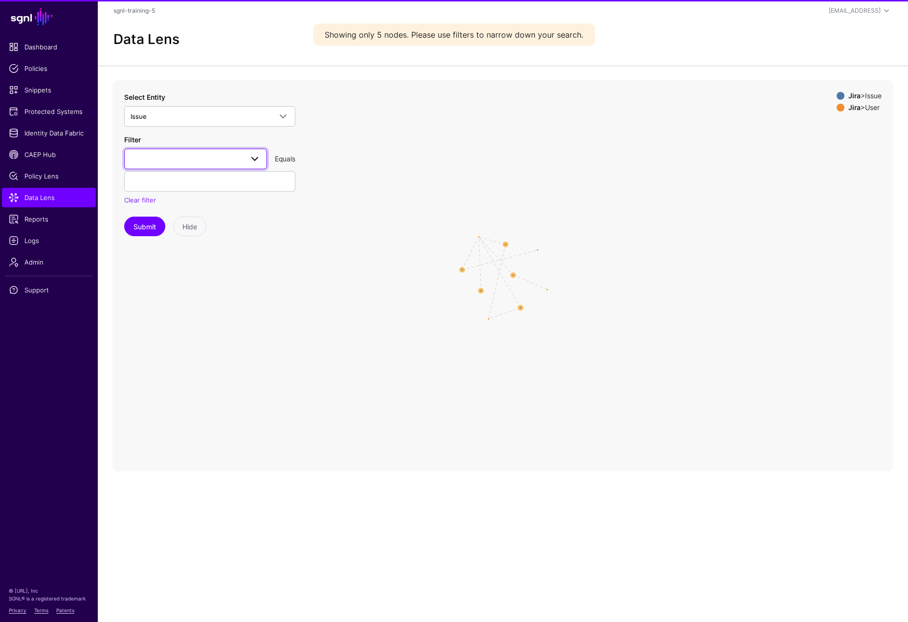
click at [236, 159] on span at bounding box center [196, 159] width 130 height 12
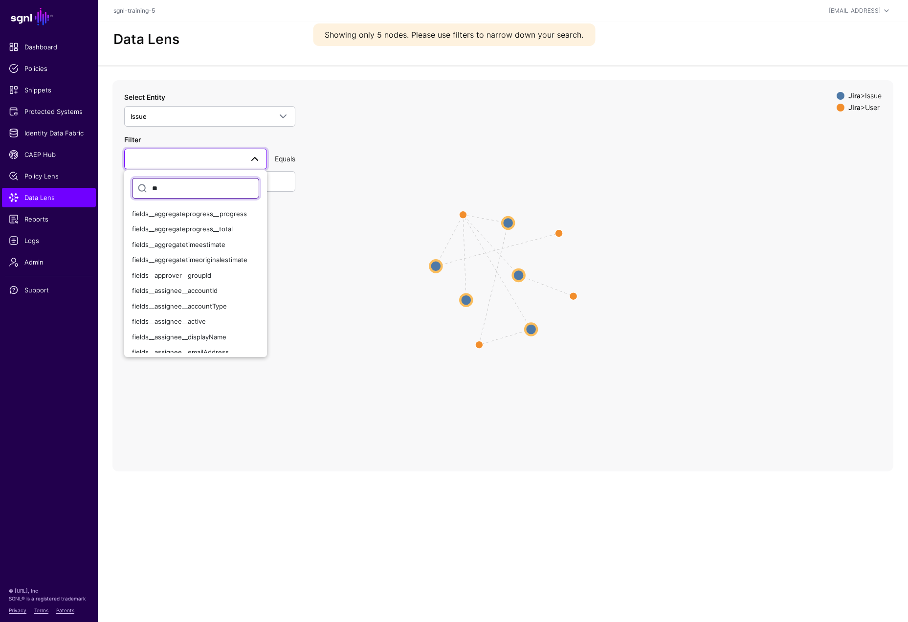
type input "*"
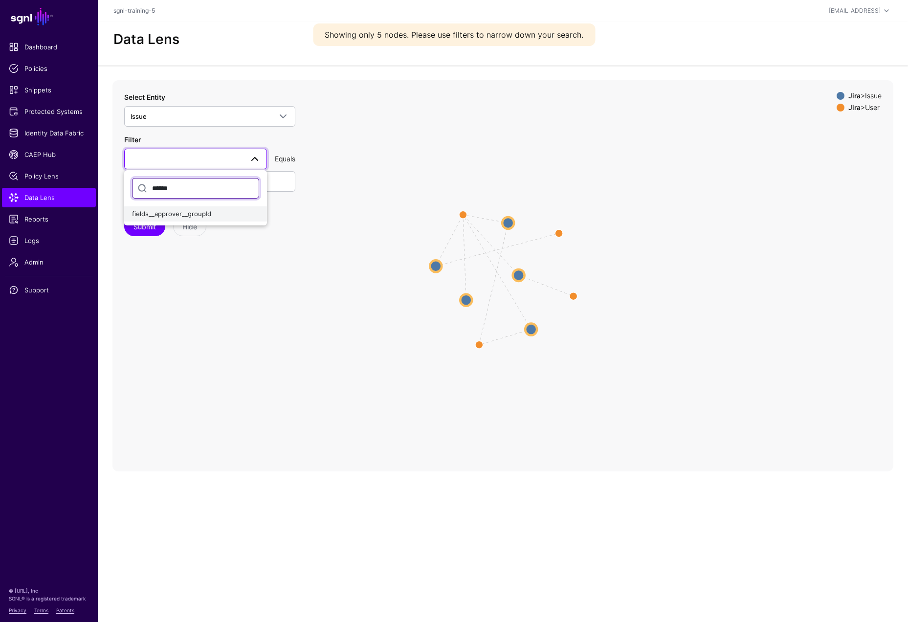
type input "******"
click at [181, 208] on button "fields__approver__groupId" at bounding box center [195, 214] width 143 height 16
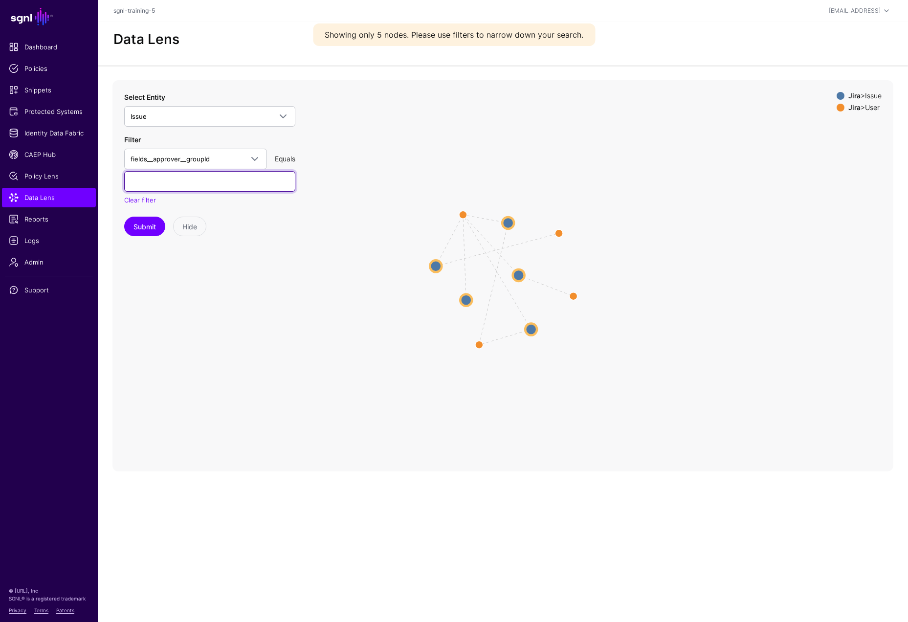
click at [190, 184] on input "text" at bounding box center [209, 181] width 171 height 21
paste input "**********"
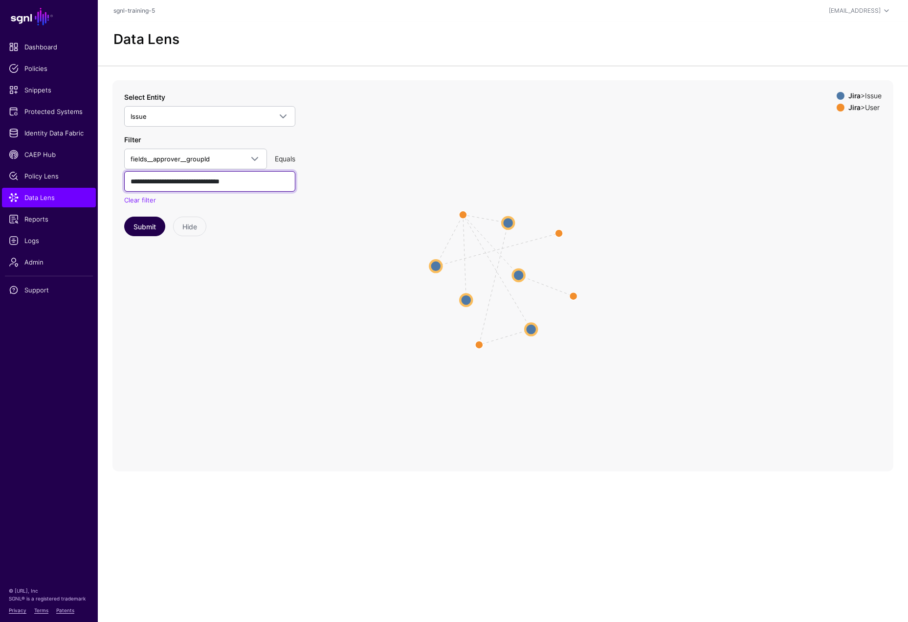
type input "**********"
click at [134, 230] on button "Submit" at bounding box center [144, 227] width 41 height 20
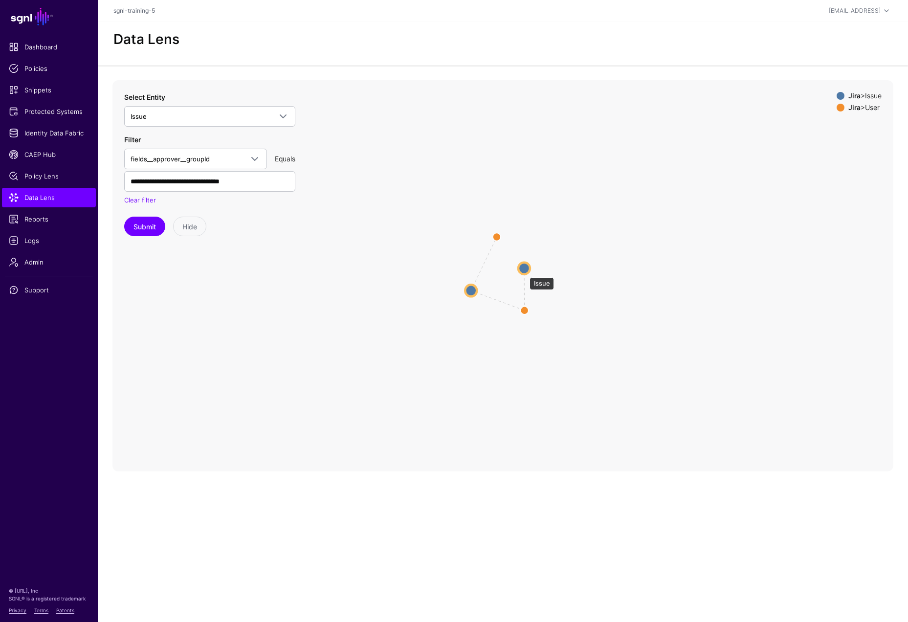
click at [525, 272] on circle at bounding box center [524, 268] width 12 height 12
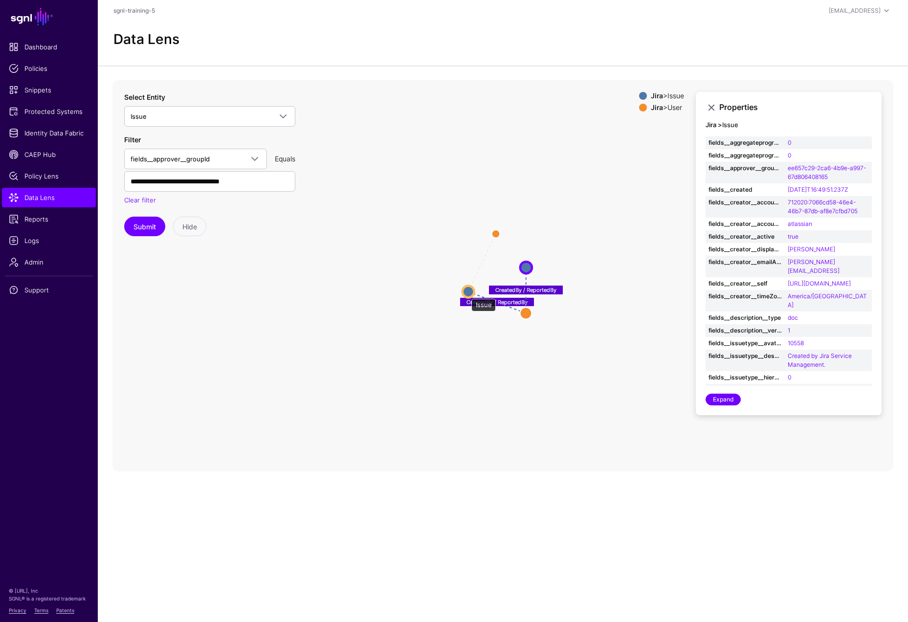
click at [466, 294] on circle at bounding box center [469, 292] width 12 height 12
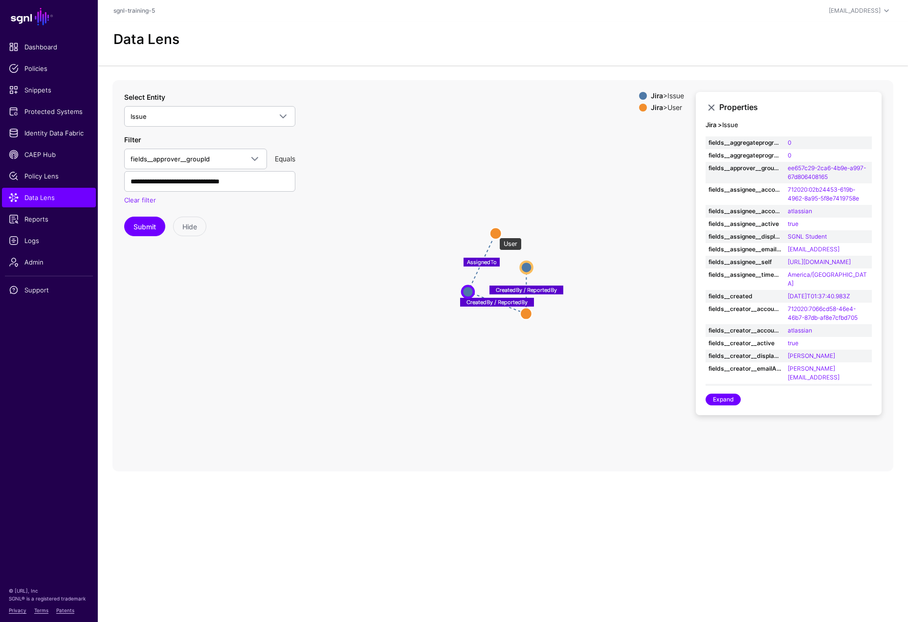
click at [494, 233] on circle at bounding box center [496, 233] width 12 height 12
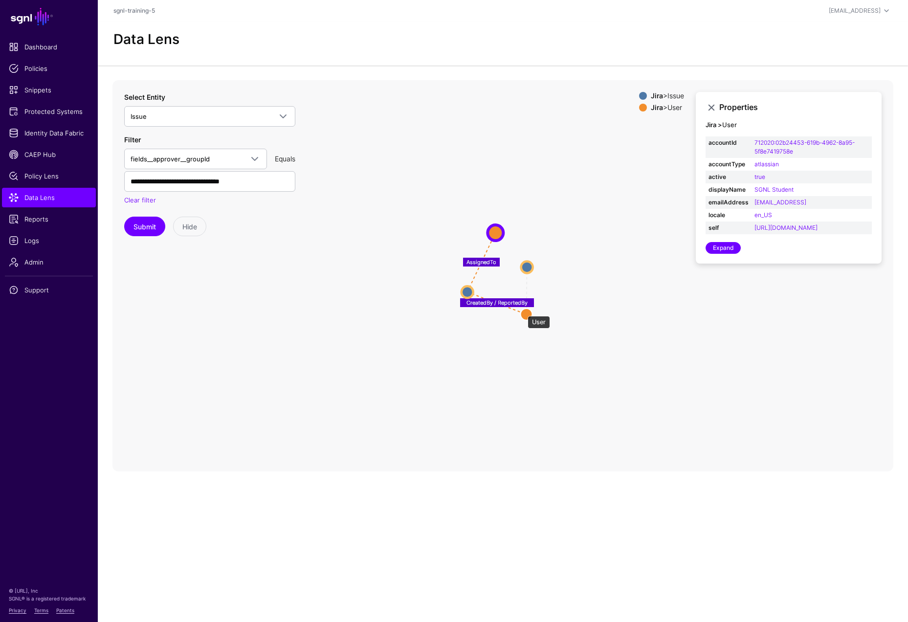
click at [523, 311] on circle at bounding box center [527, 314] width 12 height 12
click at [533, 360] on icon "CreatedBy / ReportedBy AssignedTo CreatedBy / ReportedBy Issue Issue User User …" at bounding box center [502, 275] width 781 height 391
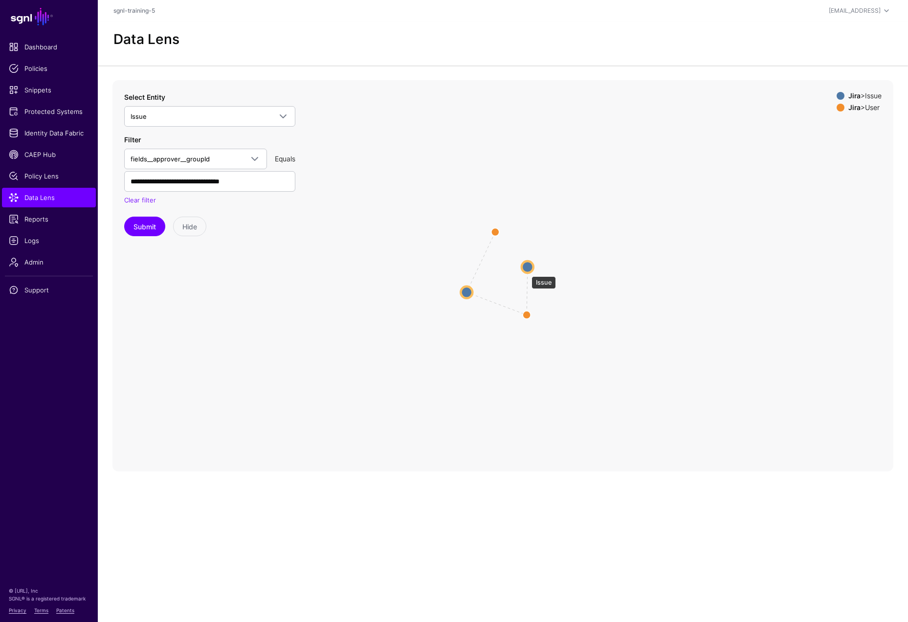
click at [527, 271] on circle at bounding box center [528, 267] width 12 height 12
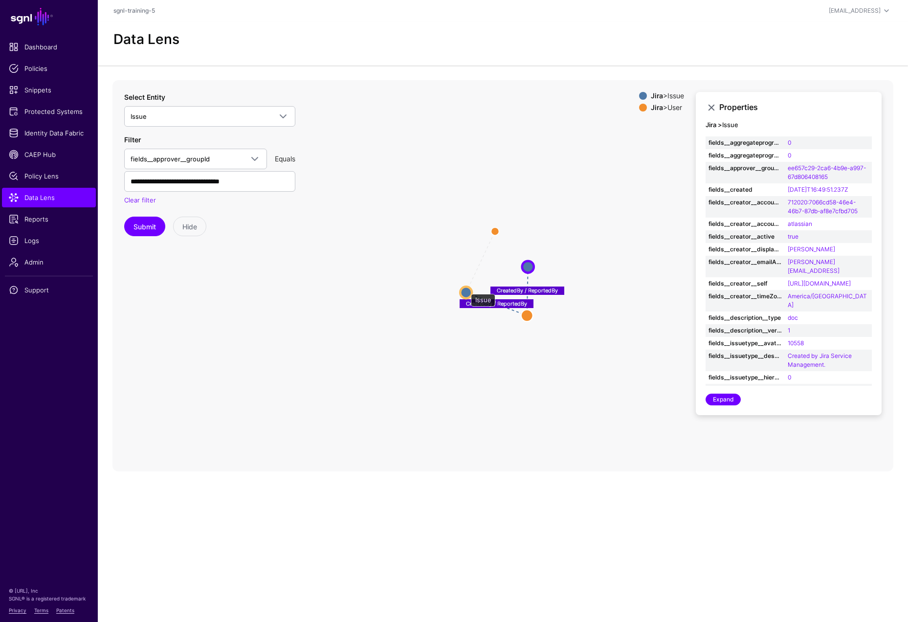
click at [466, 289] on circle at bounding box center [466, 293] width 12 height 12
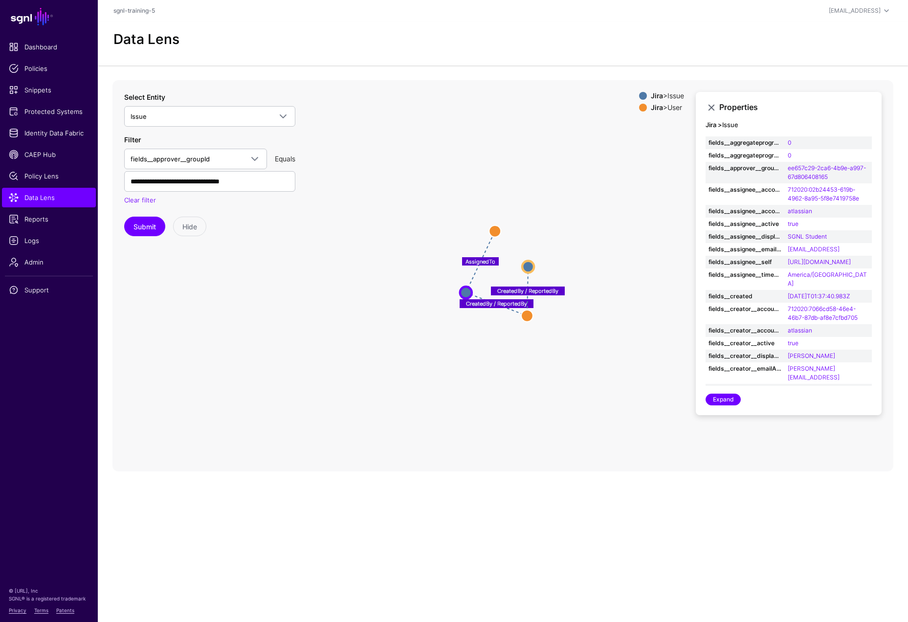
click at [527, 415] on icon "CreatedBy / ReportedBy CreatedBy / ReportedBy AssignedTo Issue Issue User User …" at bounding box center [502, 275] width 781 height 391
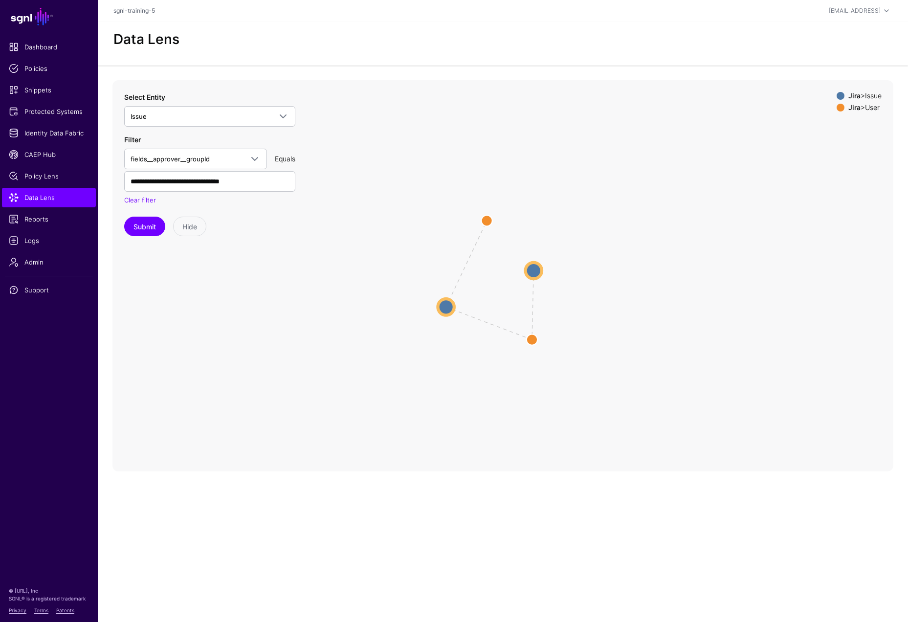
drag, startPoint x: 546, startPoint y: 306, endPoint x: 666, endPoint y: 319, distance: 121.0
click at [666, 319] on icon "CreatedBy / ReportedBy CreatedBy / ReportedBy AssignedTo Issue Issue User User …" at bounding box center [502, 275] width 781 height 391
click at [71, 133] on span "Identity Data Fabric" at bounding box center [49, 133] width 80 height 10
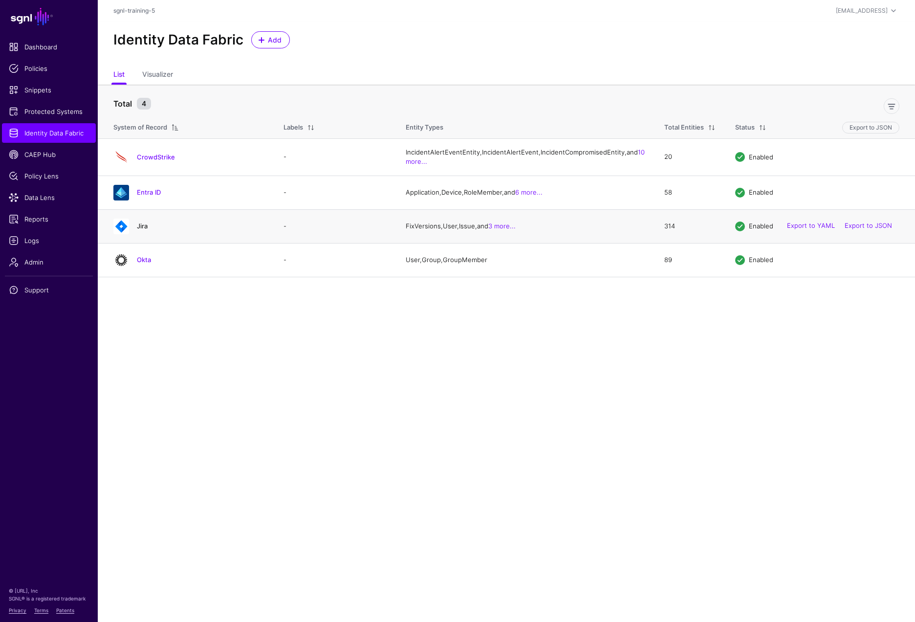
click at [147, 230] on link "Jira" at bounding box center [142, 226] width 11 height 8
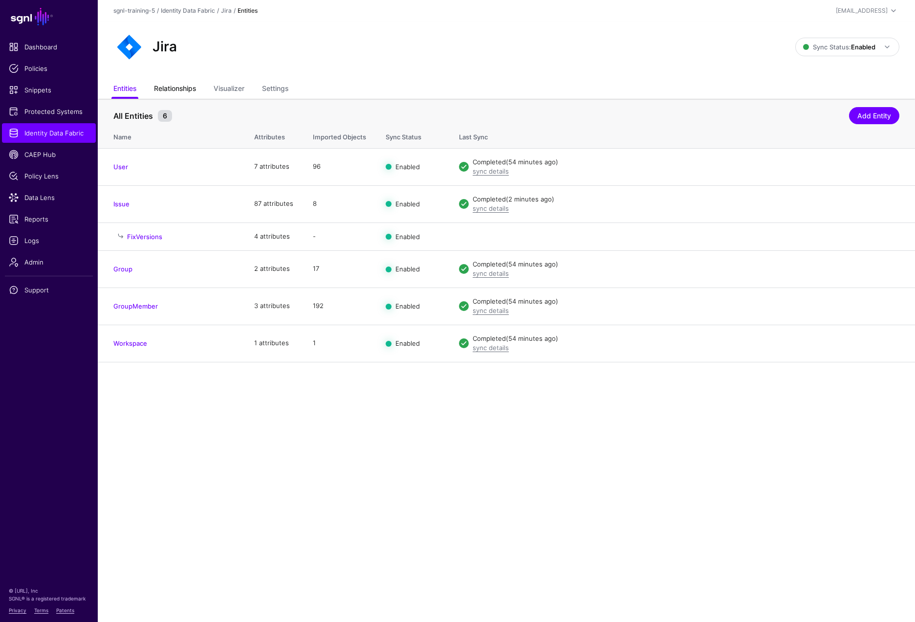
click at [181, 83] on link "Relationships" at bounding box center [175, 89] width 42 height 19
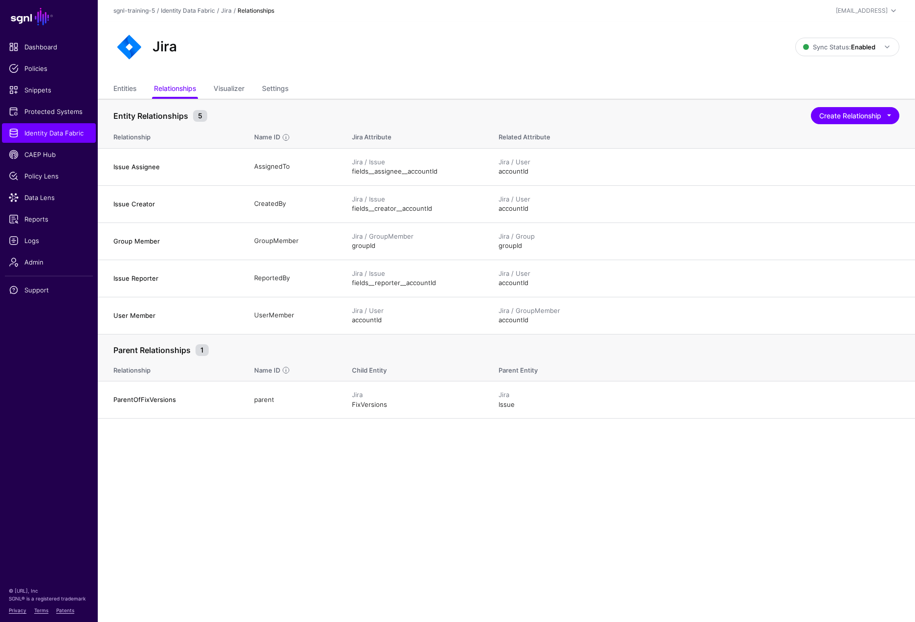
click at [273, 477] on main "SGNL Dashboard Policies Snippets Protected Systems Identity Data Fabric CAEP Hu…" at bounding box center [457, 311] width 915 height 622
click at [58, 134] on span "Identity Data Fabric" at bounding box center [49, 133] width 80 height 10
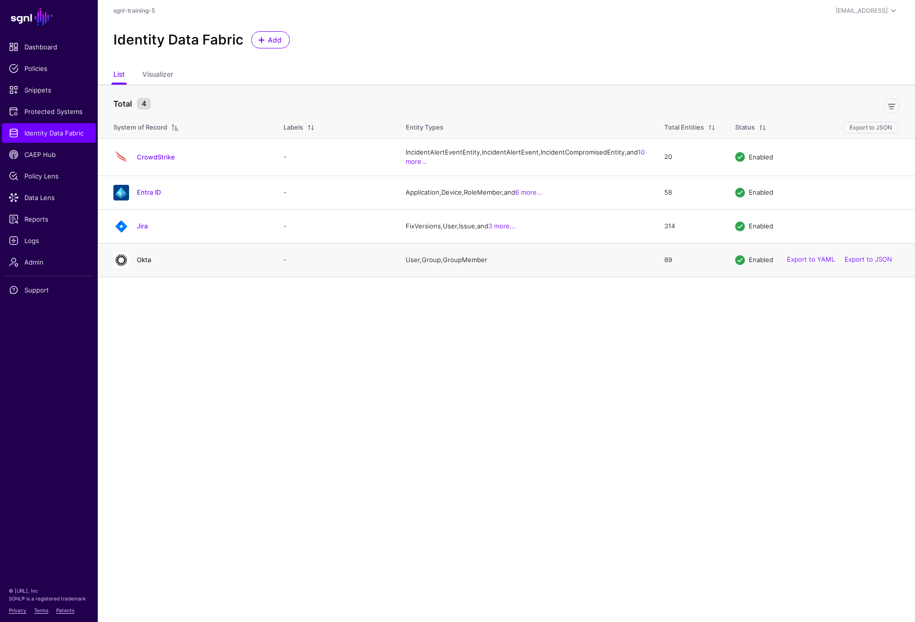
click at [142, 264] on link "Okta" at bounding box center [144, 260] width 14 height 8
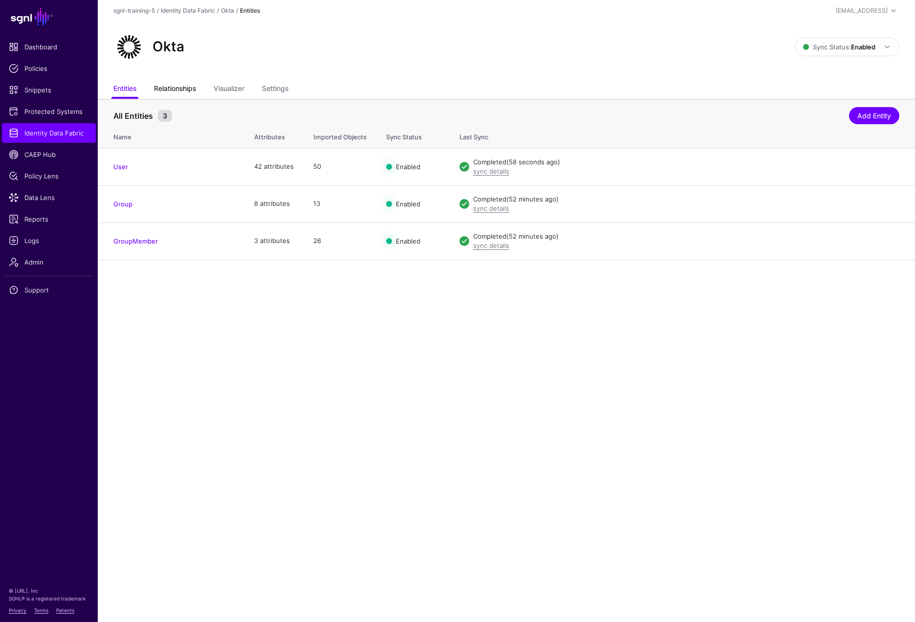
click at [180, 89] on link "Relationships" at bounding box center [175, 89] width 42 height 19
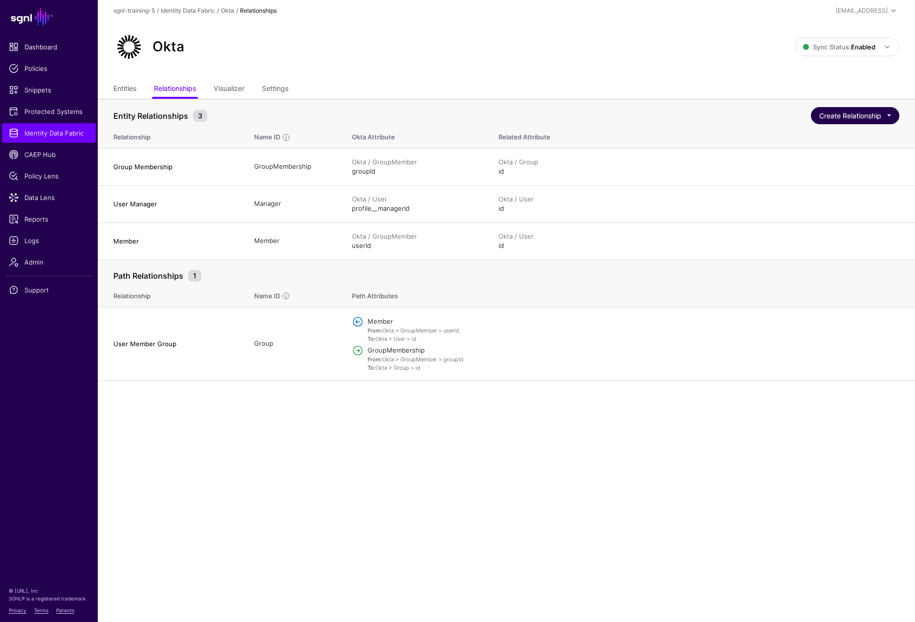
click at [877, 122] on button "Create Relationship" at bounding box center [855, 115] width 88 height 17
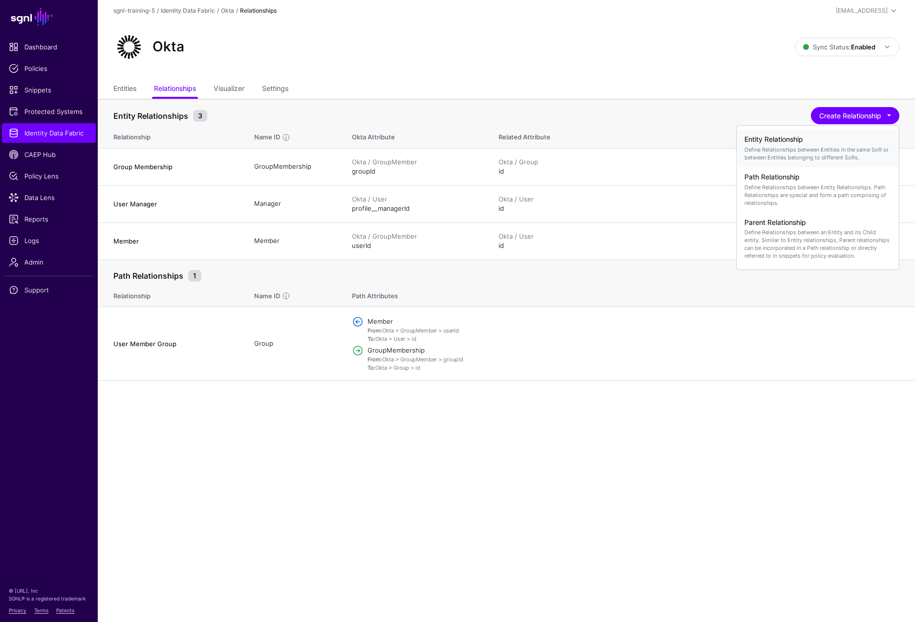
click at [801, 155] on p "Define Relationships between Entities in the same SoR or between Entities belon…" at bounding box center [818, 154] width 147 height 16
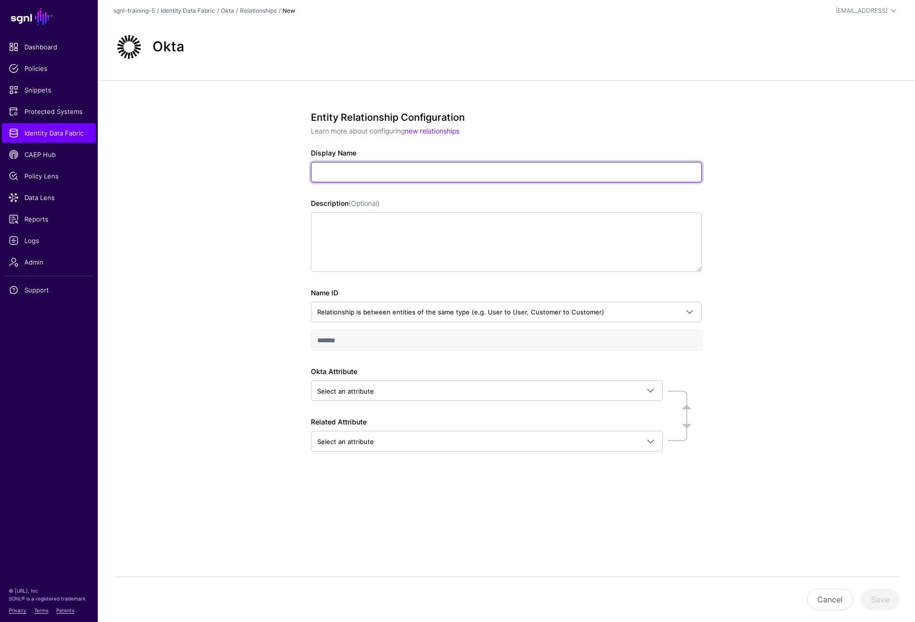
click at [385, 178] on input "Display Name" at bounding box center [506, 172] width 391 height 21
paste input "**********"
type input "**********"
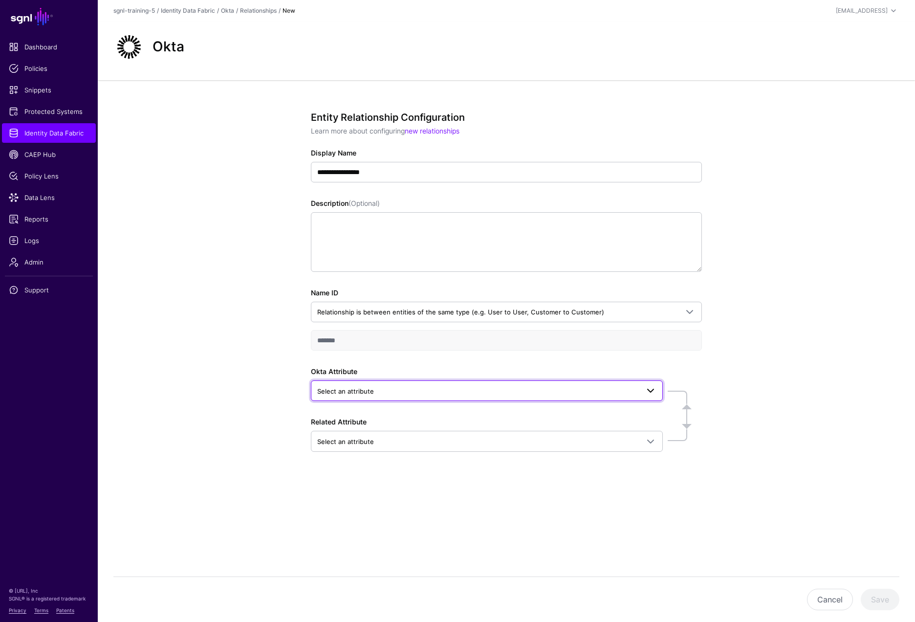
click at [390, 391] on span "Select an attribute" at bounding box center [478, 391] width 322 height 11
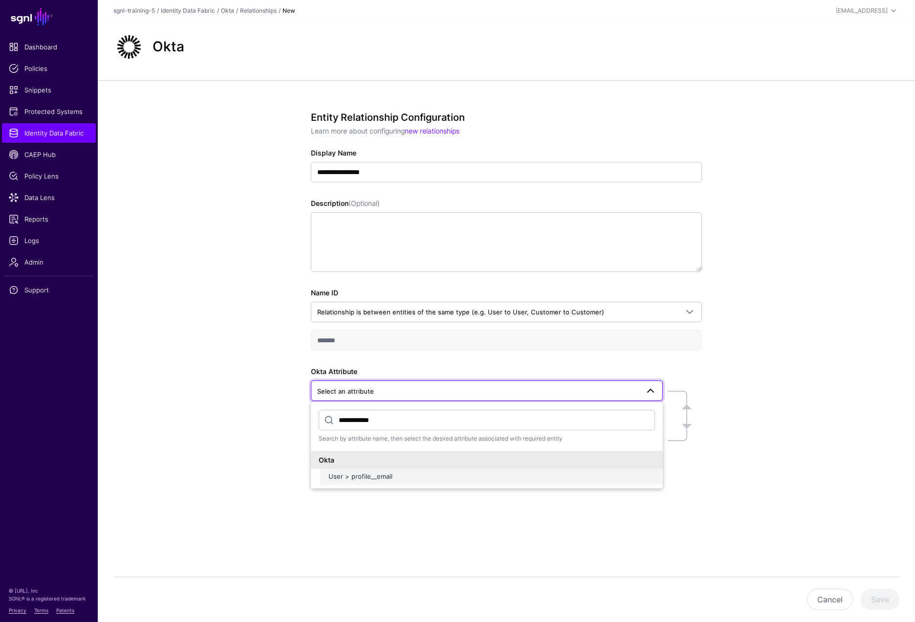
type input "**********"
click at [369, 478] on span "User > profile__email" at bounding box center [361, 476] width 64 height 8
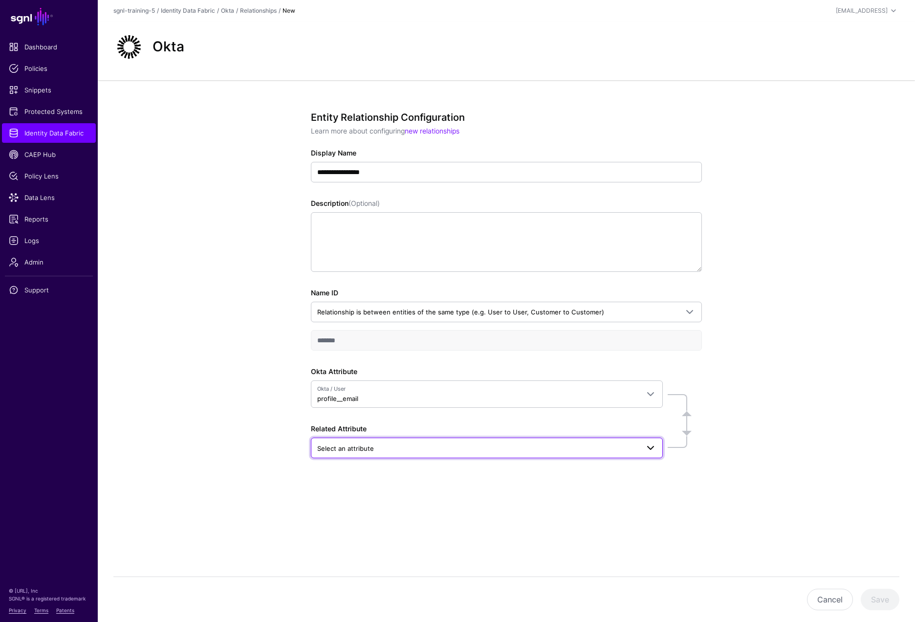
click at [655, 451] on span at bounding box center [651, 448] width 12 height 12
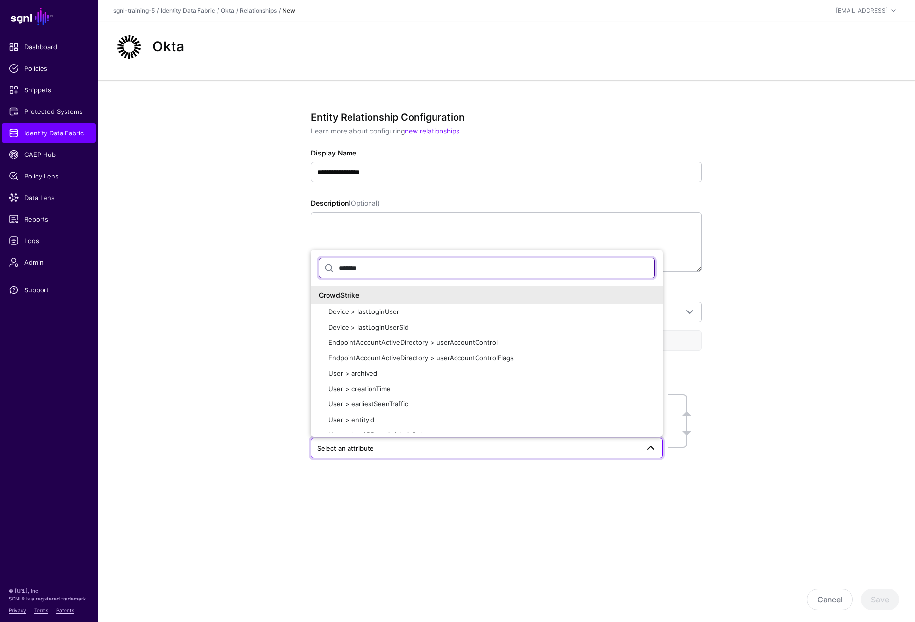
type input "********"
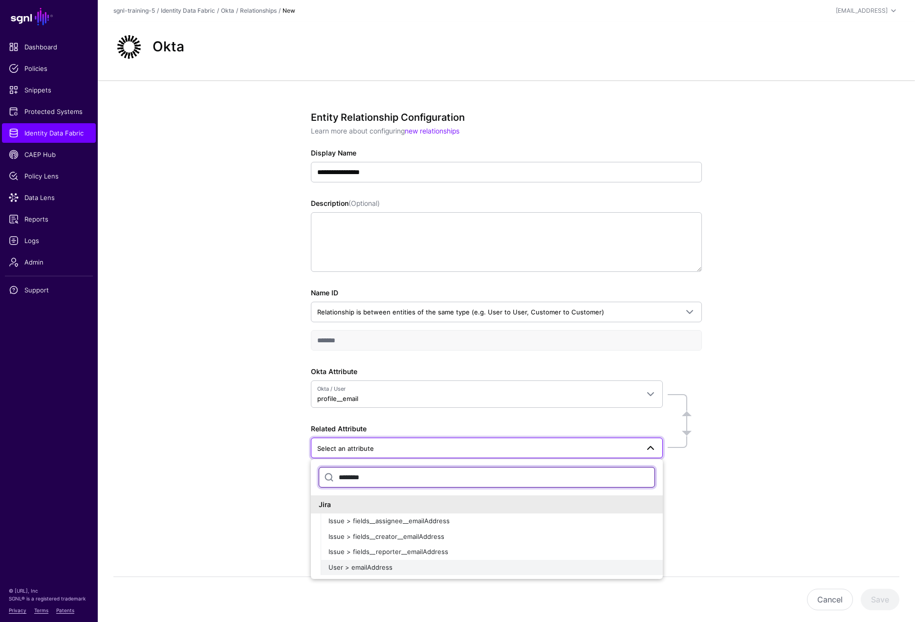
type input "********"
click at [384, 555] on span "User > emailAddress" at bounding box center [361, 567] width 64 height 8
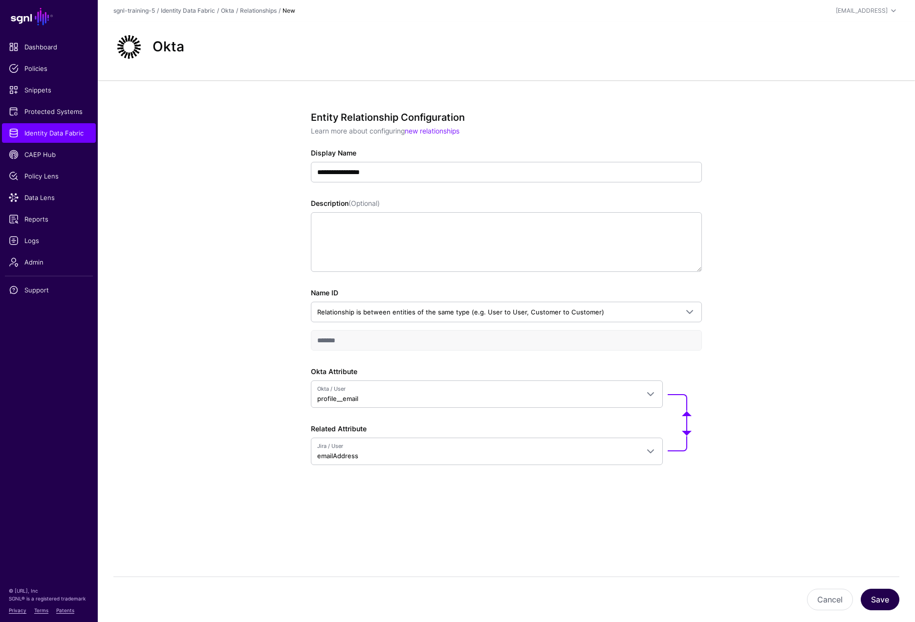
click at [883, 555] on button "Save" at bounding box center [880, 600] width 39 height 22
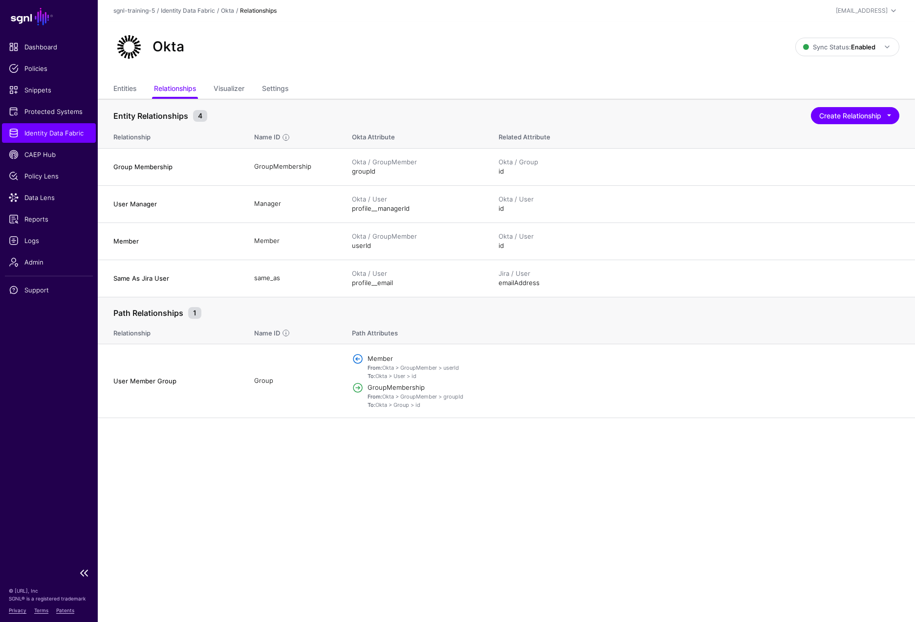
click at [54, 137] on span "Identity Data Fabric" at bounding box center [49, 133] width 80 height 10
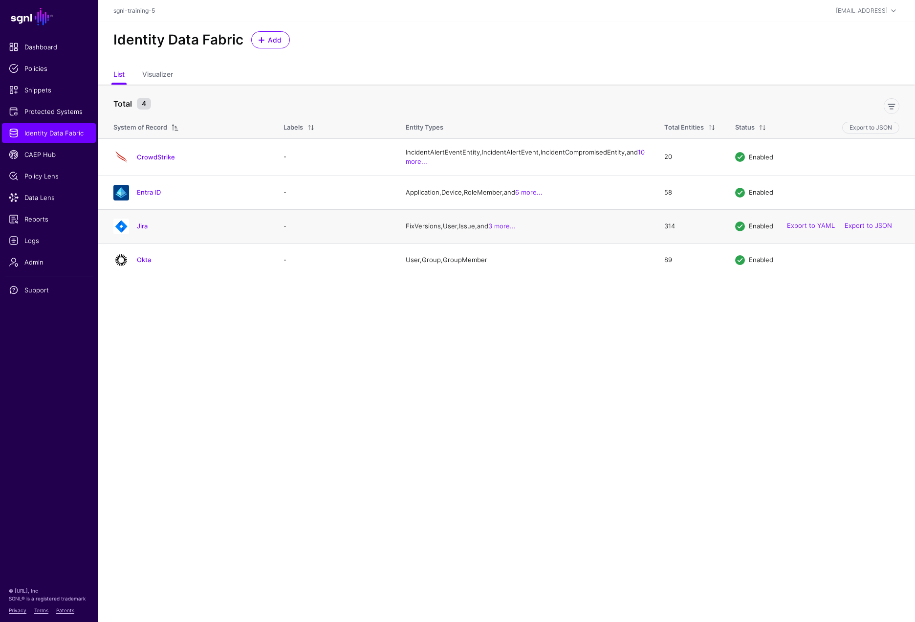
click at [132, 234] on div at bounding box center [121, 227] width 23 height 16
click at [136, 230] on div "Jira" at bounding box center [200, 225] width 135 height 9
click at [143, 230] on link "Jira" at bounding box center [142, 226] width 11 height 8
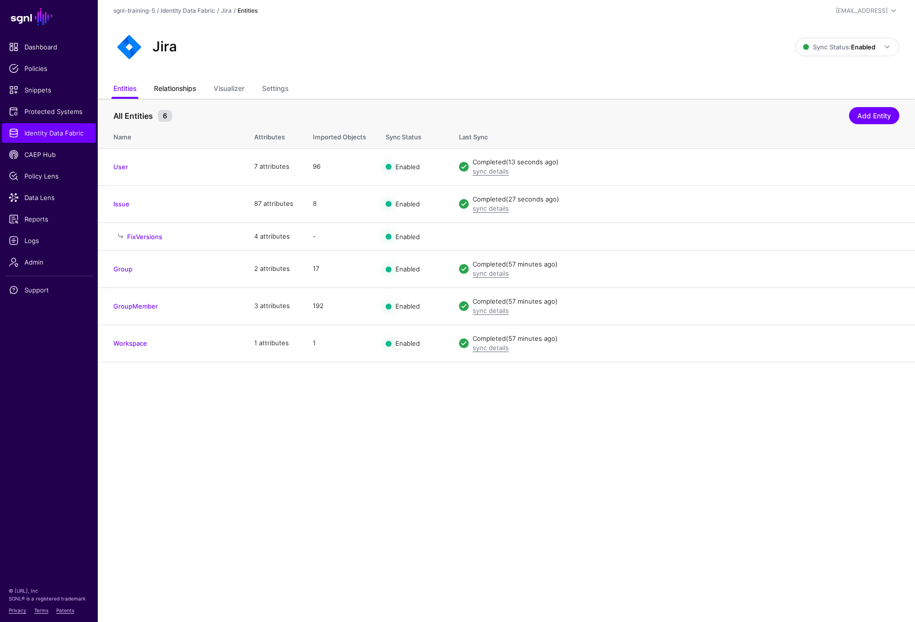
click at [183, 90] on link "Relationships" at bounding box center [175, 89] width 42 height 19
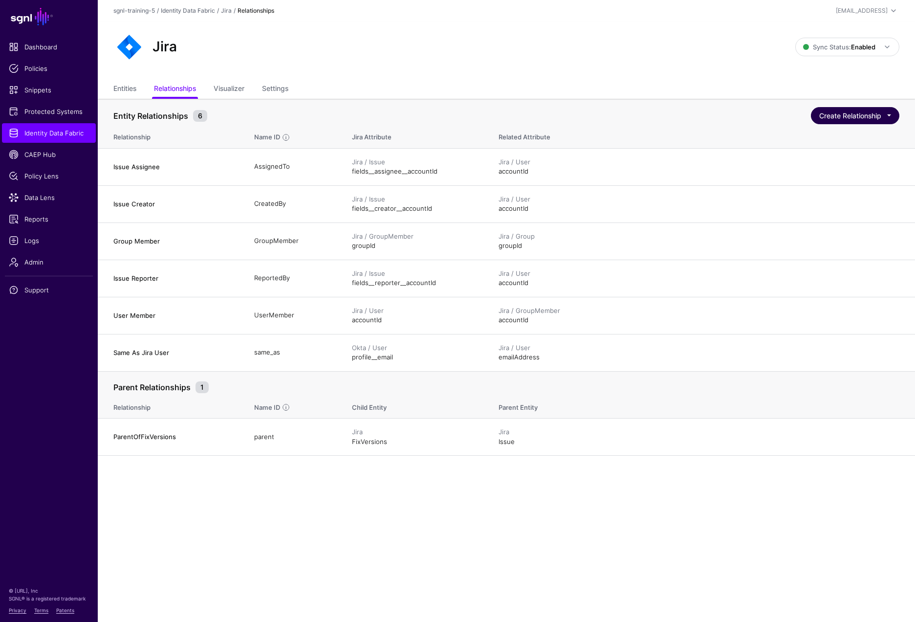
click at [849, 119] on button "Create Relationship" at bounding box center [855, 115] width 88 height 17
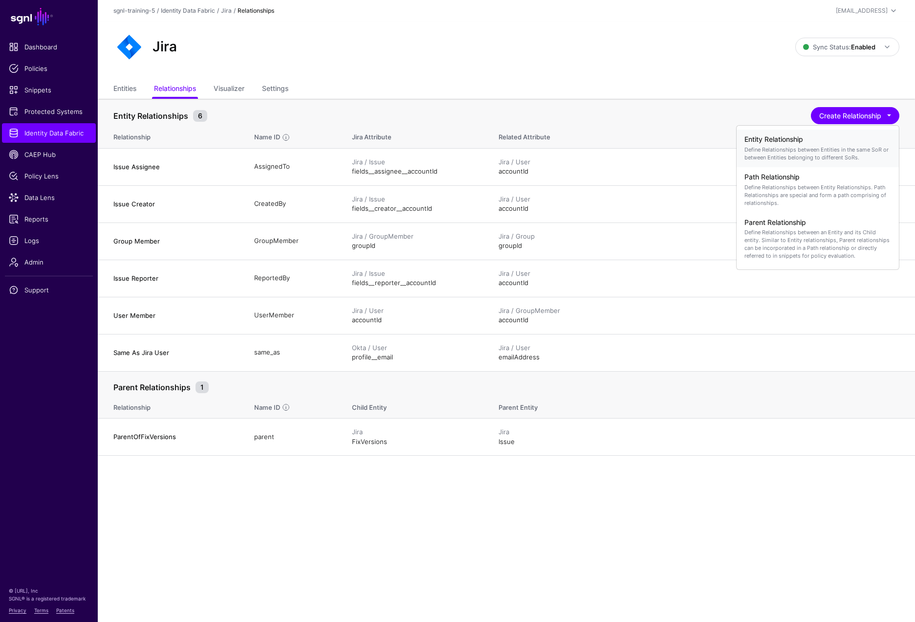
click at [783, 155] on p "Define Relationships between Entities in the same SoR or between Entities belon…" at bounding box center [818, 154] width 147 height 16
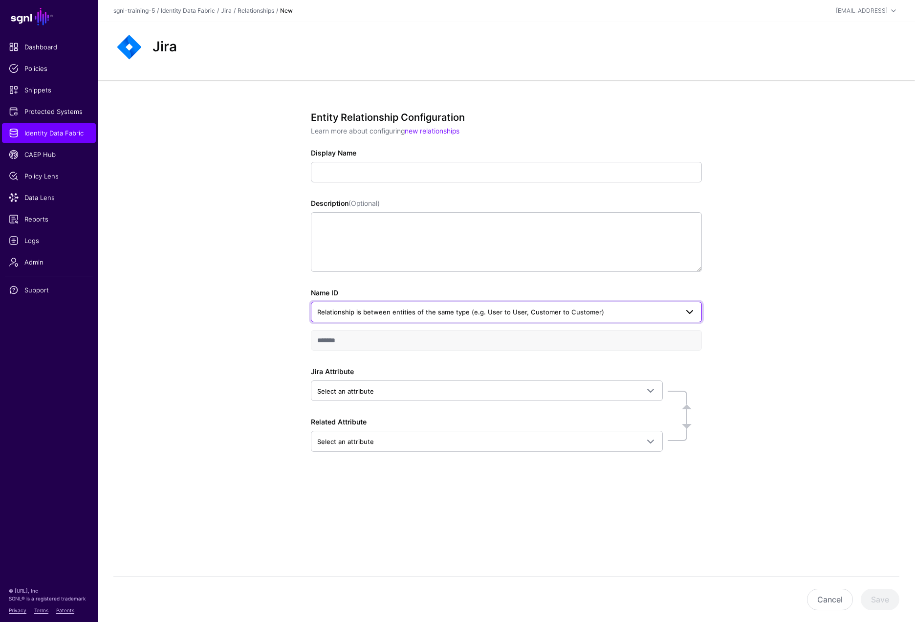
click at [509, 316] on span "Relationship is between entities of the same type (e.g. User to User, Customer …" at bounding box center [460, 312] width 287 height 8
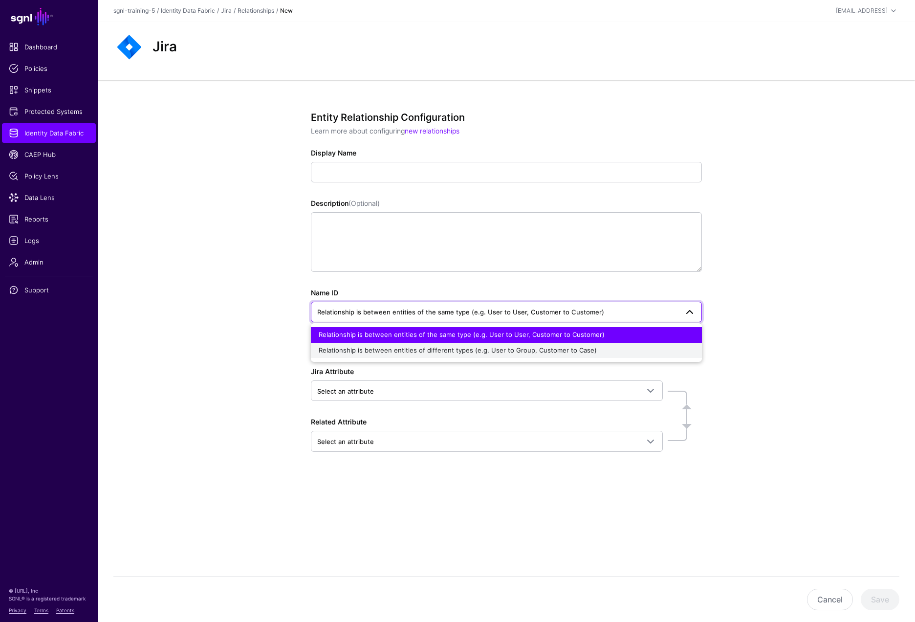
click at [443, 352] on span "Relationship is between entities of different types (e.g. User to Group, Custom…" at bounding box center [458, 350] width 278 height 8
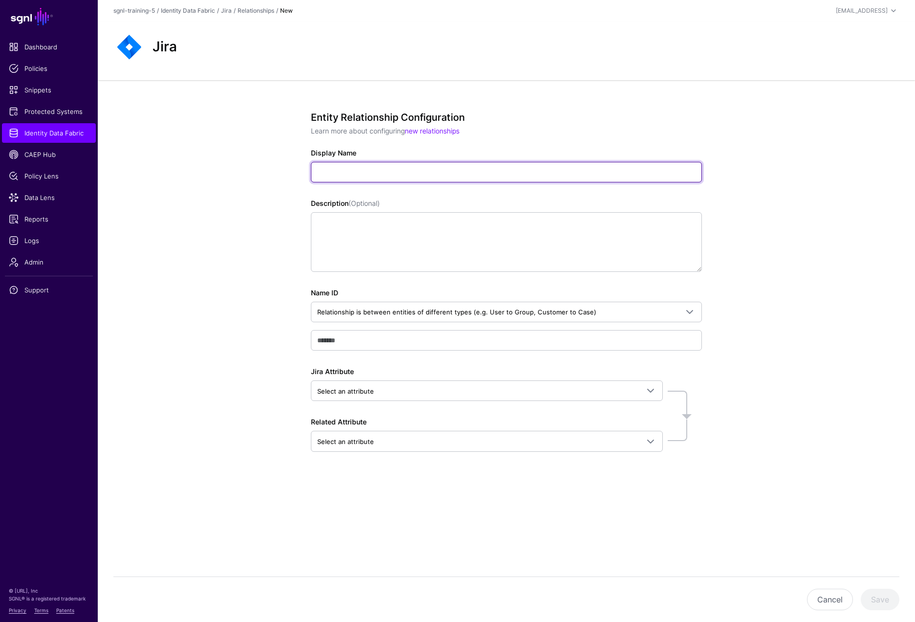
click at [412, 174] on input "Display Name" at bounding box center [506, 172] width 391 height 21
paste input "**********"
type input "**********"
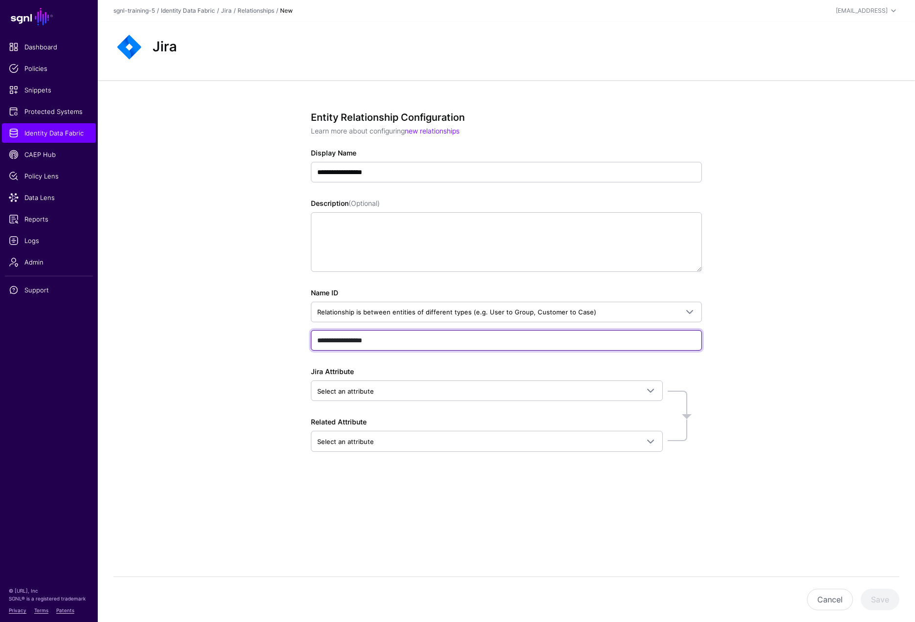
click at [424, 338] on input "**********" at bounding box center [506, 340] width 391 height 21
click at [556, 346] on input "**********" at bounding box center [506, 340] width 391 height 21
paste input "text"
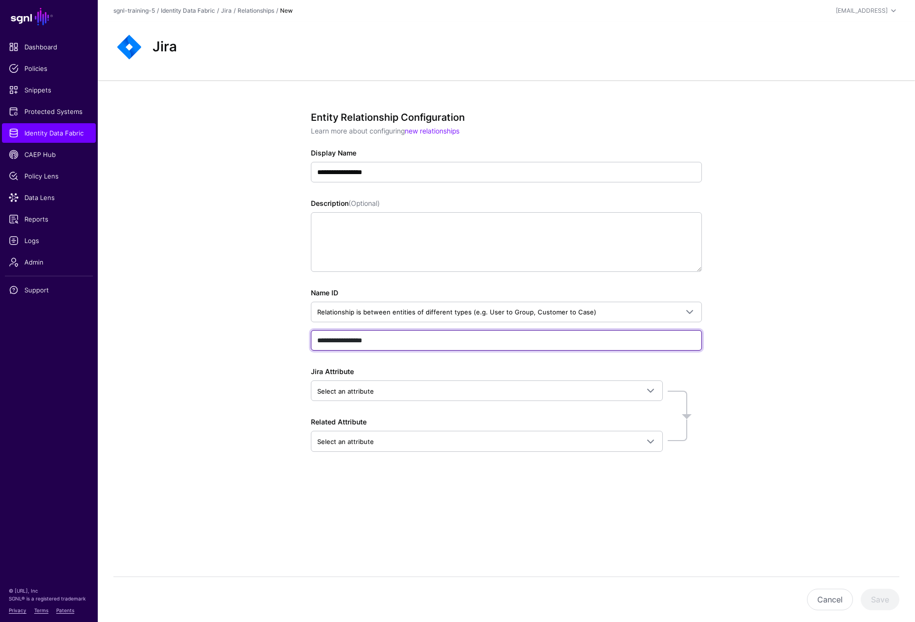
type input "**********"
click at [767, 335] on div "**********" at bounding box center [507, 316] width 818 height 473
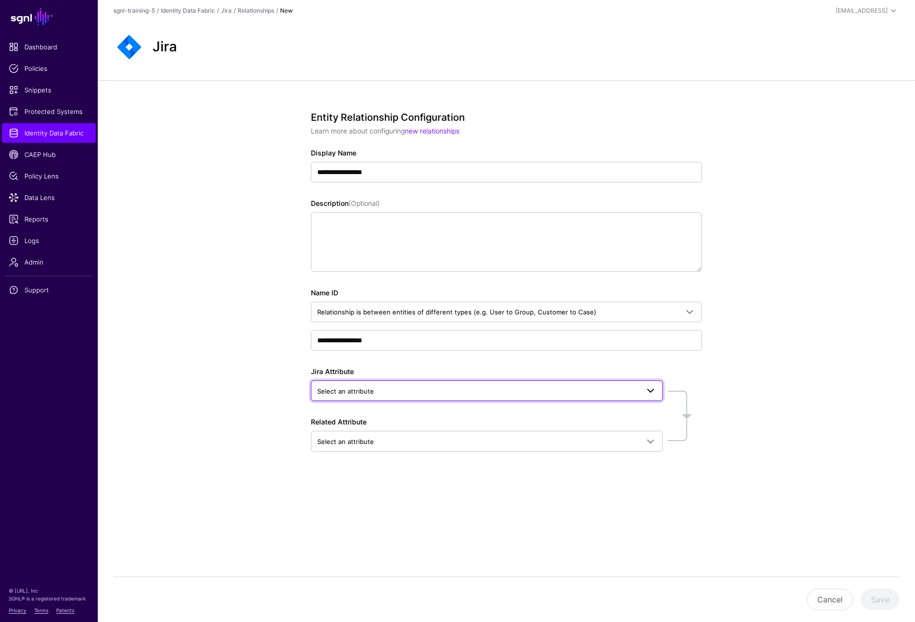
click at [550, 395] on span "Select an attribute" at bounding box center [478, 391] width 322 height 11
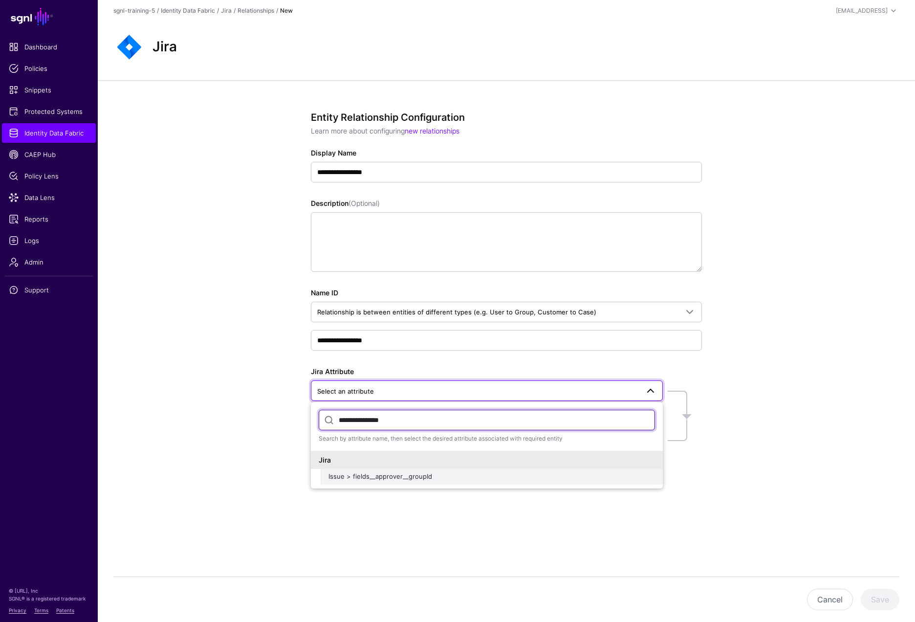
type input "**********"
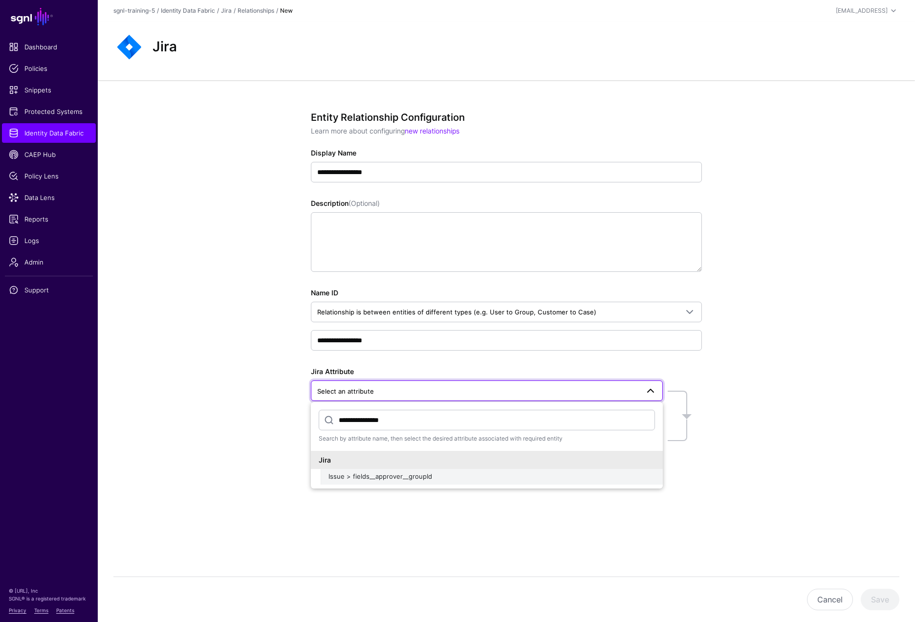
click at [414, 478] on span "Issue > fields__approver__groupId" at bounding box center [381, 476] width 104 height 8
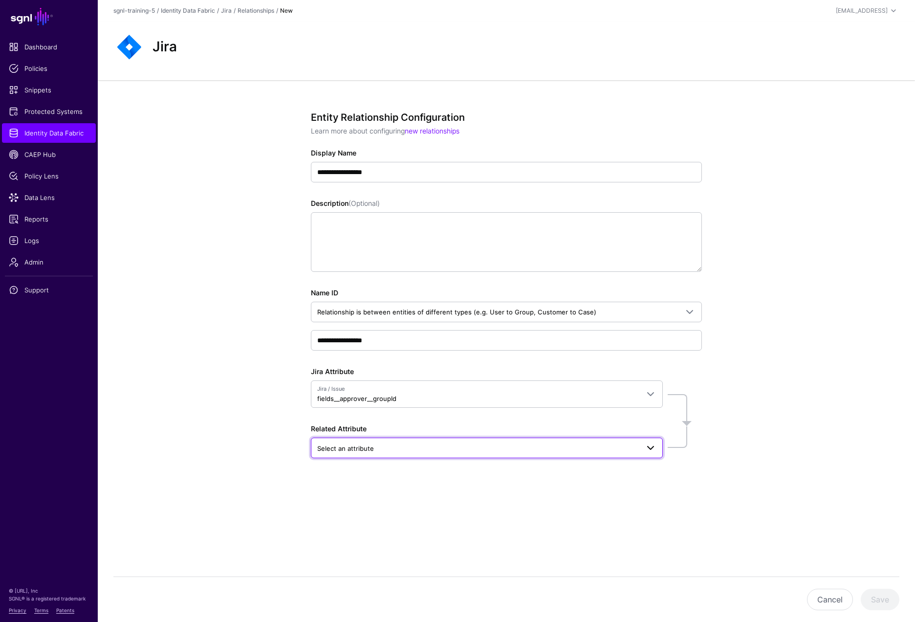
click at [600, 448] on span "Select an attribute" at bounding box center [478, 448] width 322 height 11
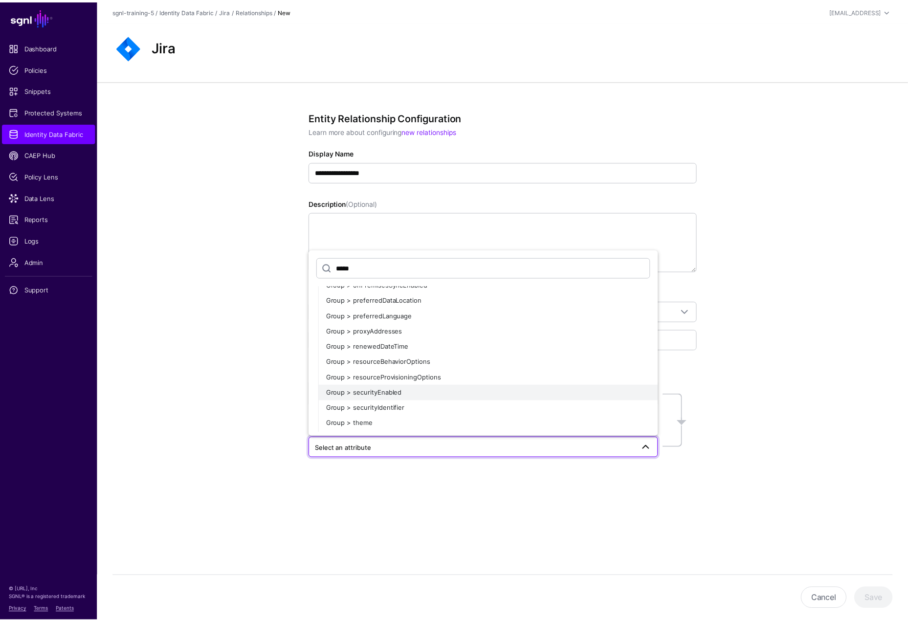
scroll to position [656, 0]
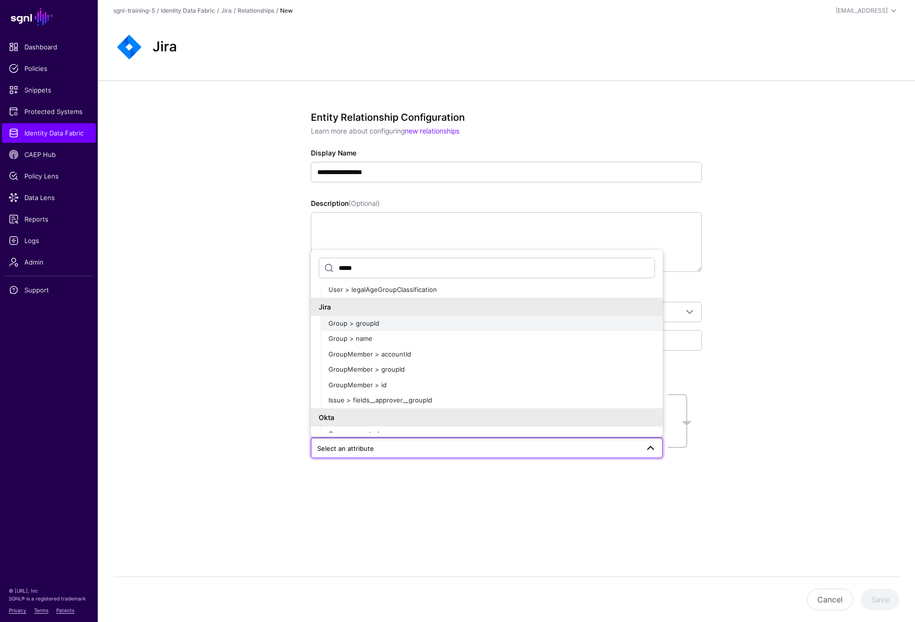
type input "*****"
click at [381, 319] on div "Group > groupId" at bounding box center [492, 324] width 327 height 10
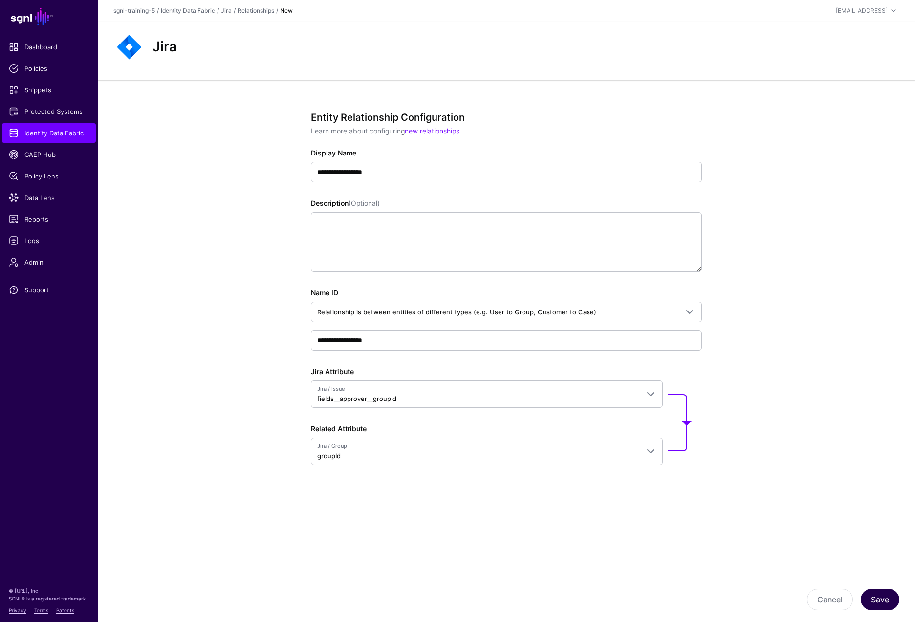
click at [887, 555] on button "Save" at bounding box center [880, 600] width 39 height 22
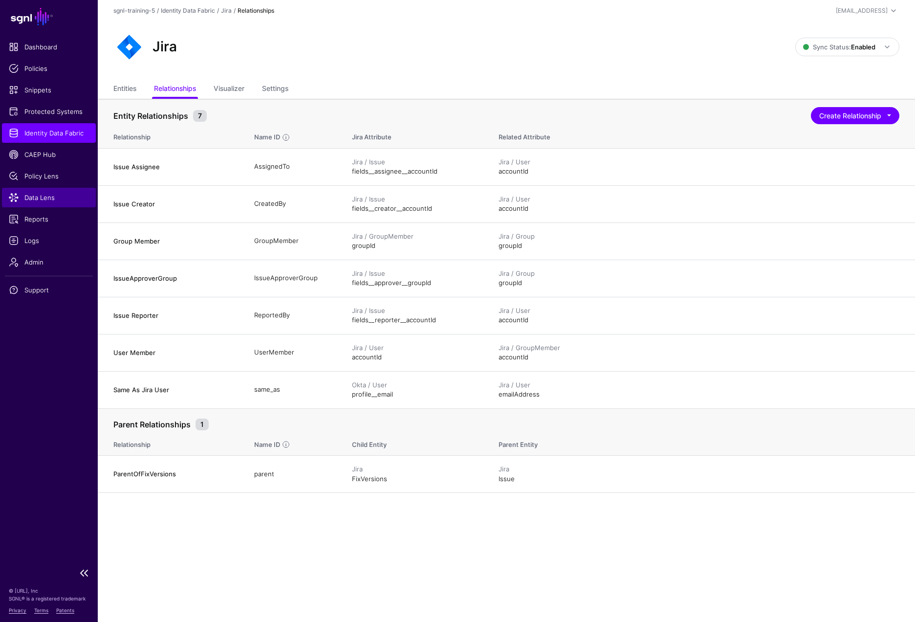
click at [39, 203] on link "Data Lens" at bounding box center [49, 198] width 94 height 20
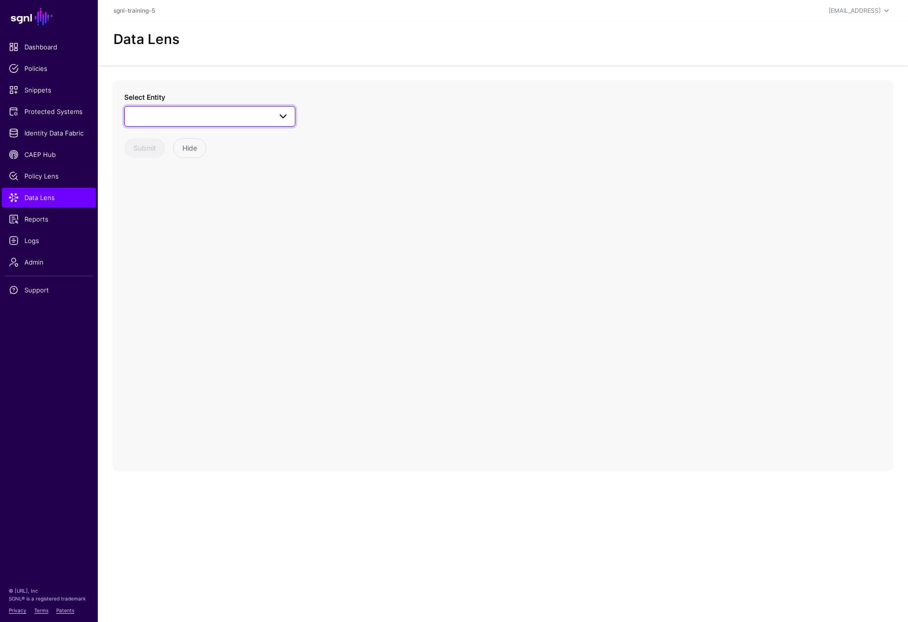
click at [178, 120] on span at bounding box center [210, 117] width 158 height 12
type input "*"
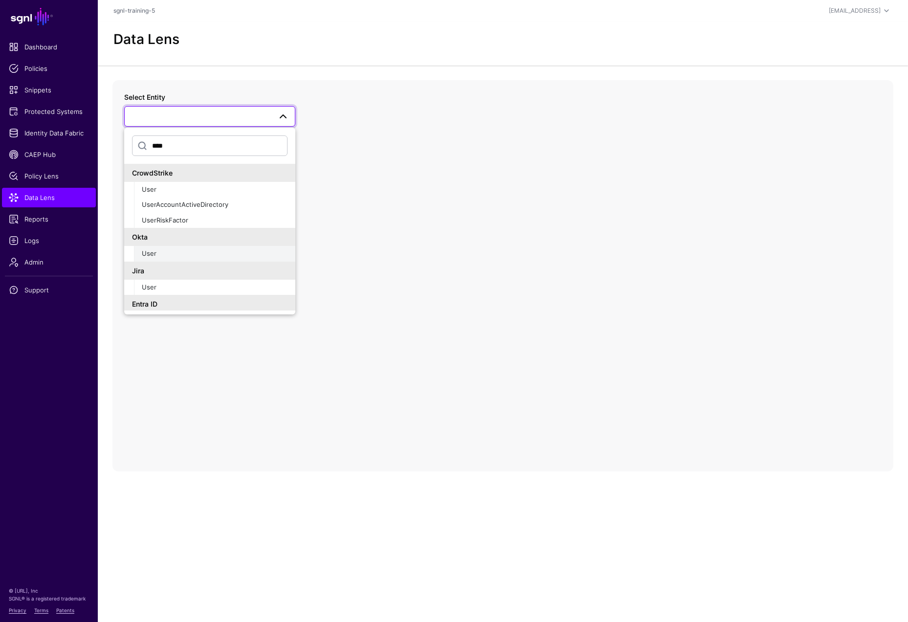
type input "****"
click at [139, 252] on button "User" at bounding box center [214, 254] width 161 height 16
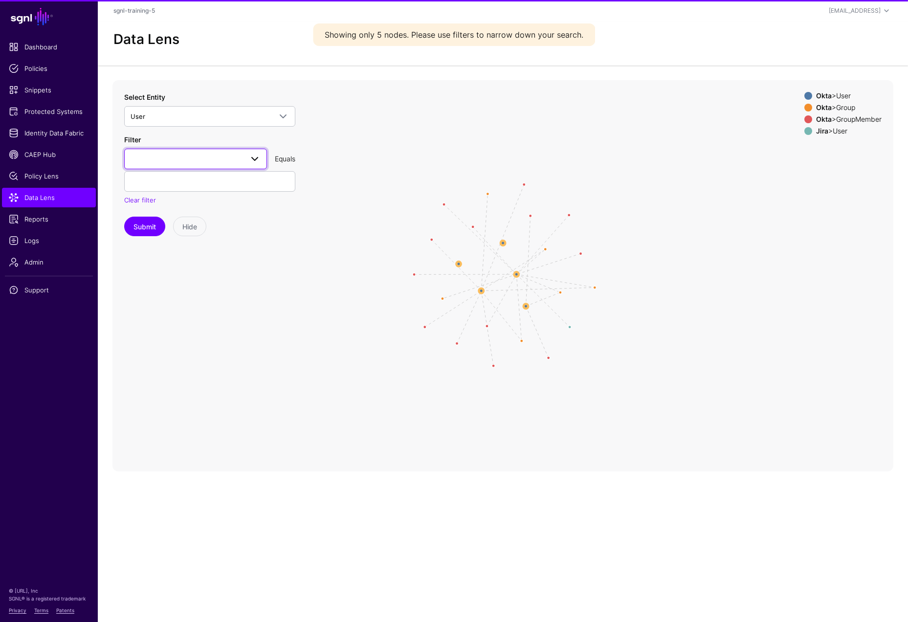
click at [186, 167] on link at bounding box center [195, 159] width 143 height 21
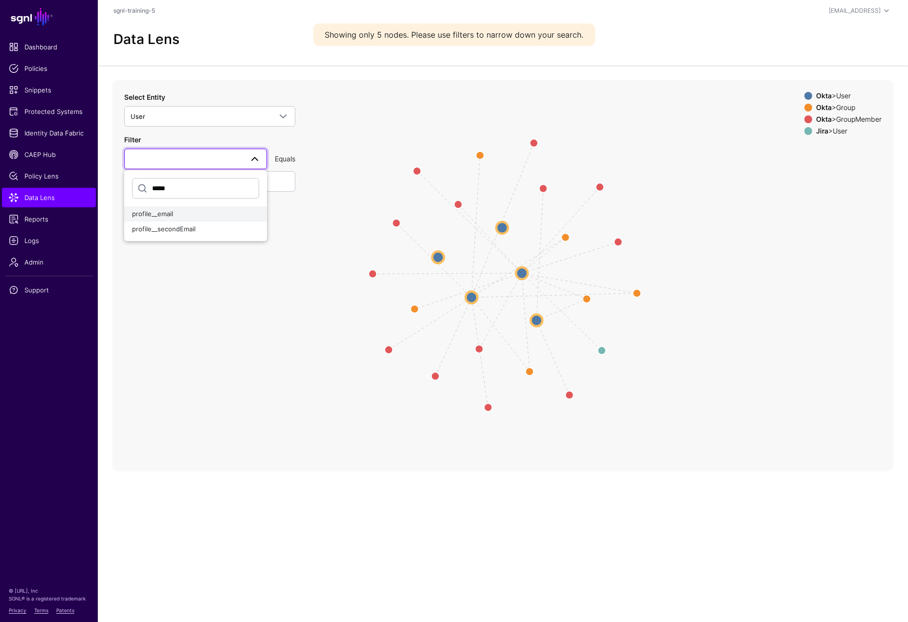
type input "*****"
click at [166, 217] on span "profile__email" at bounding box center [152, 214] width 41 height 8
click at [199, 180] on input "text" at bounding box center [209, 181] width 171 height 21
paste input "**********"
type input "**********"
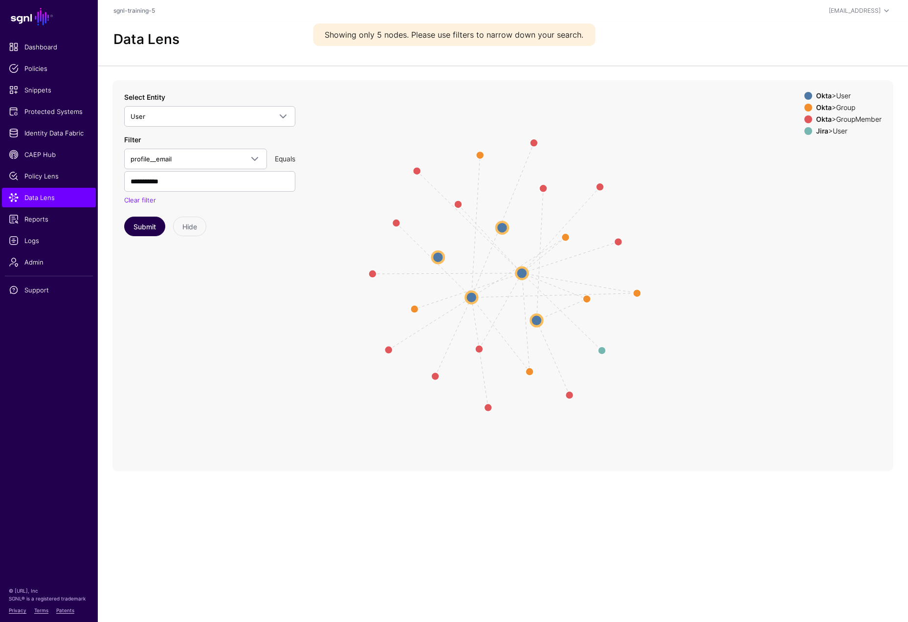
click at [151, 226] on button "Submit" at bounding box center [144, 227] width 41 height 20
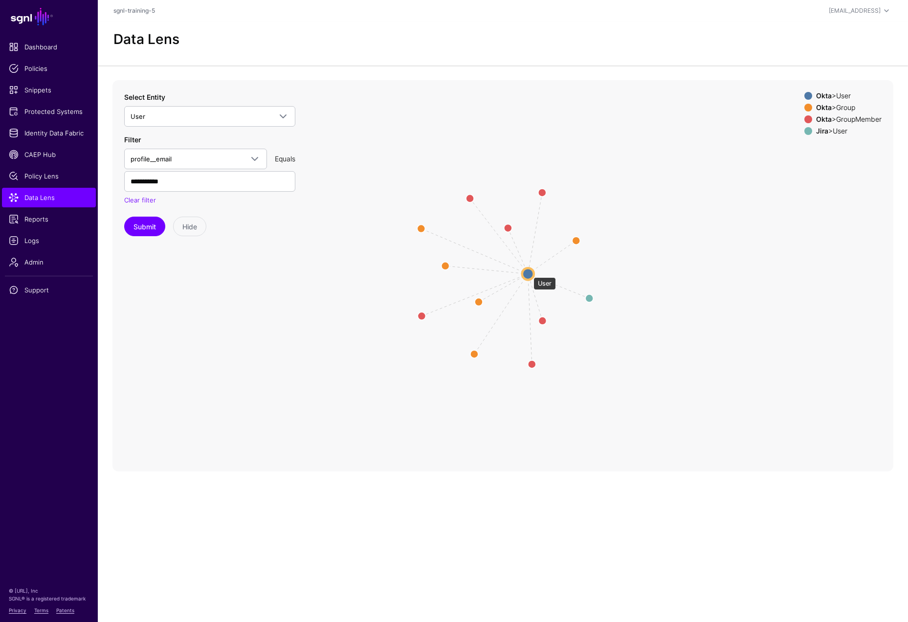
click at [529, 272] on circle at bounding box center [528, 274] width 12 height 12
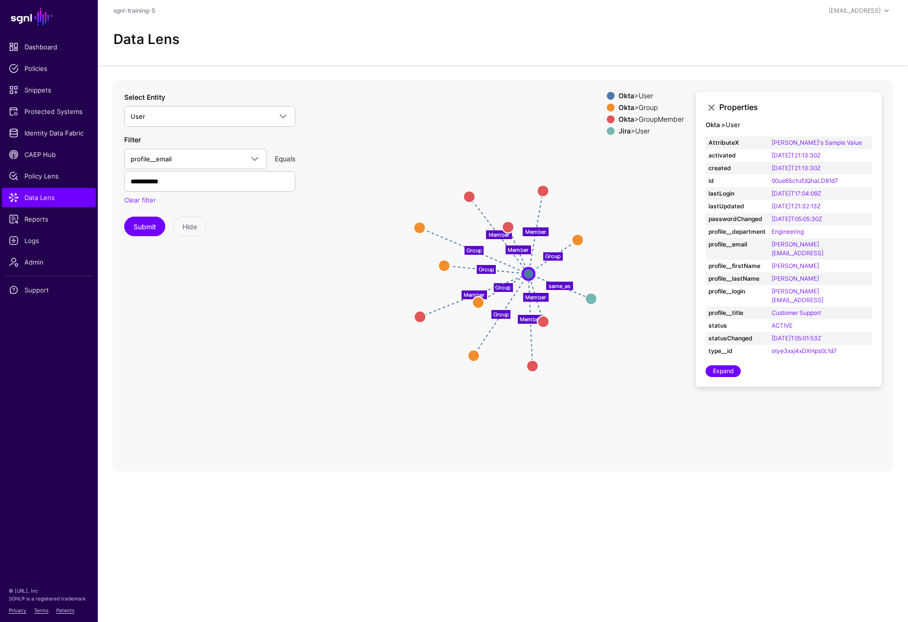
click at [649, 113] on div "Okta > User Okta > Group Okta > GroupMember Jira > User" at bounding box center [645, 115] width 77 height 47
click at [647, 106] on div "Okta > Group" at bounding box center [651, 108] width 69 height 8
click at [649, 115] on div "Okta > GroupMember" at bounding box center [651, 119] width 69 height 8
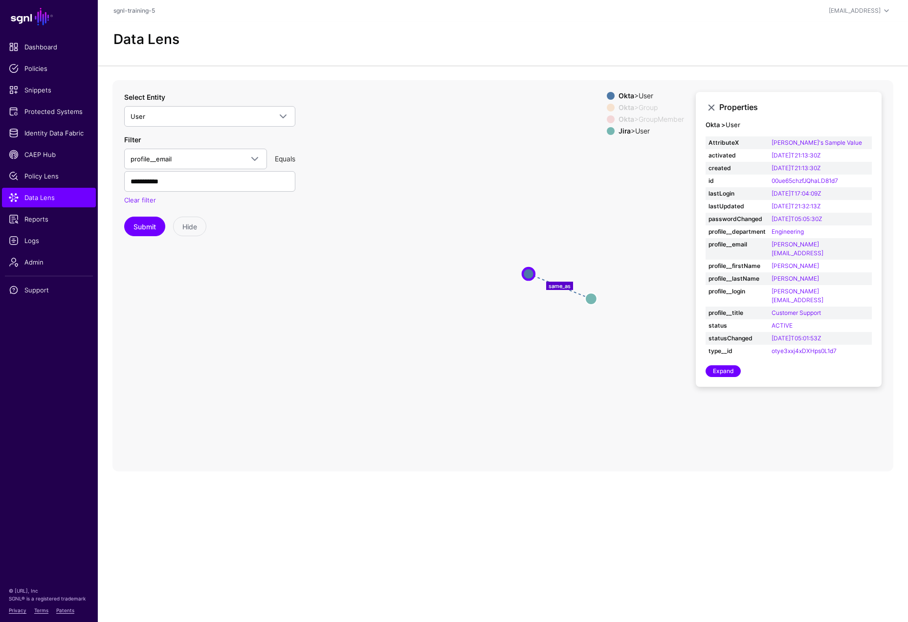
click at [644, 109] on div "Okta > Group" at bounding box center [651, 108] width 69 height 8
click at [647, 116] on div "Okta > GroupMember" at bounding box center [651, 119] width 69 height 8
click at [649, 109] on div "Okta > Group" at bounding box center [651, 108] width 69 height 8
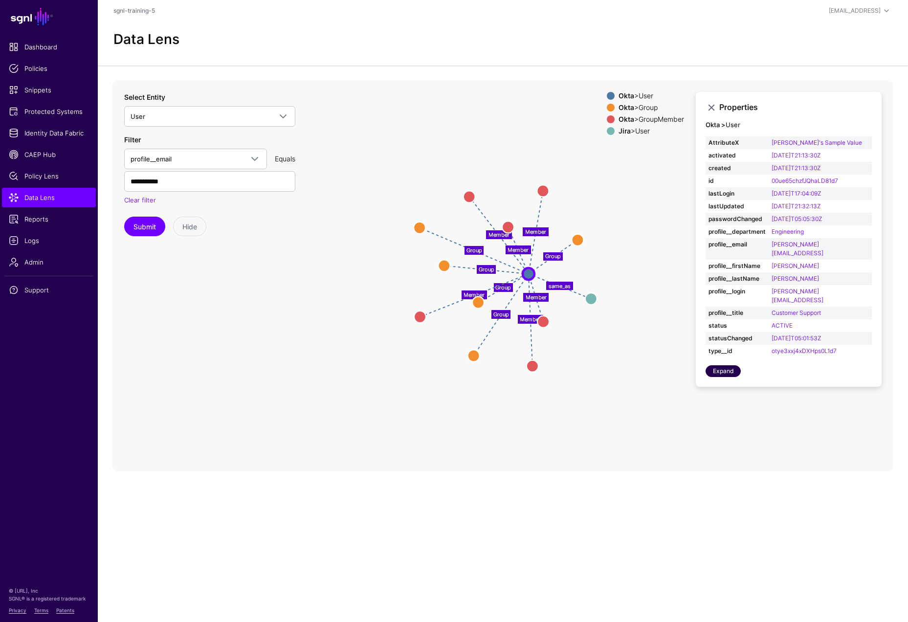
click at [730, 365] on link "Expand" at bounding box center [723, 371] width 35 height 12
click at [592, 299] on circle at bounding box center [591, 299] width 12 height 12
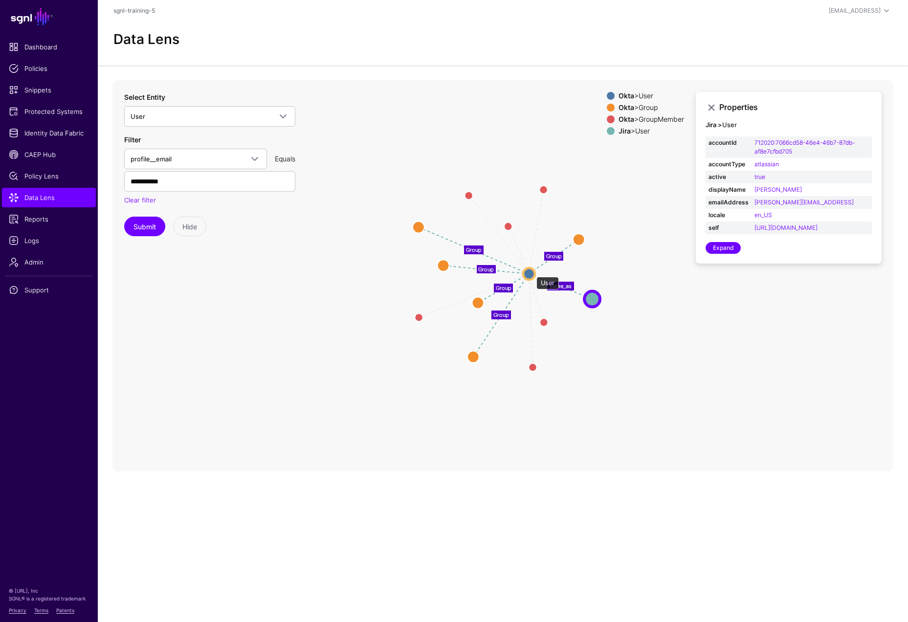
click at [531, 272] on circle at bounding box center [529, 274] width 12 height 12
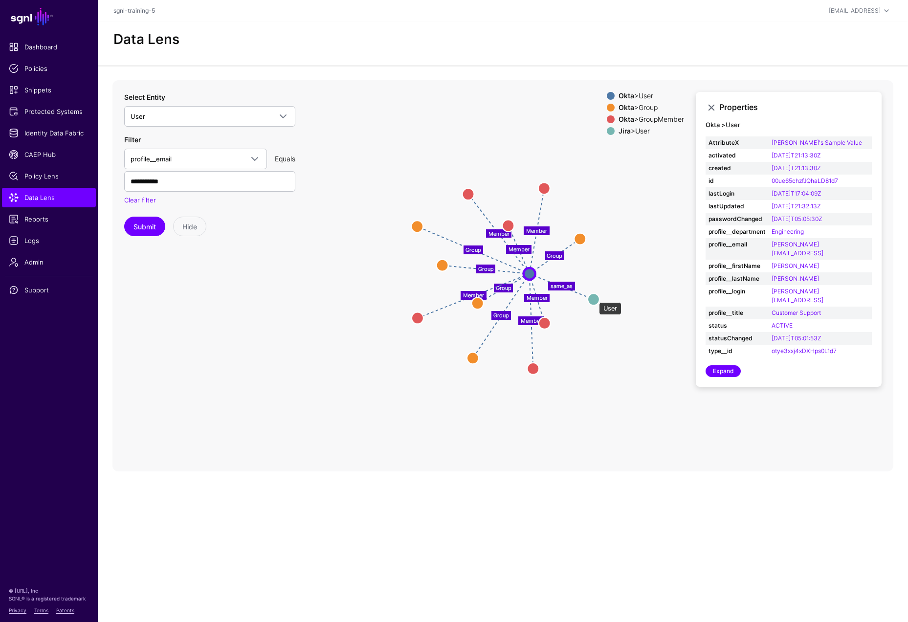
click at [594, 297] on circle at bounding box center [594, 299] width 12 height 12
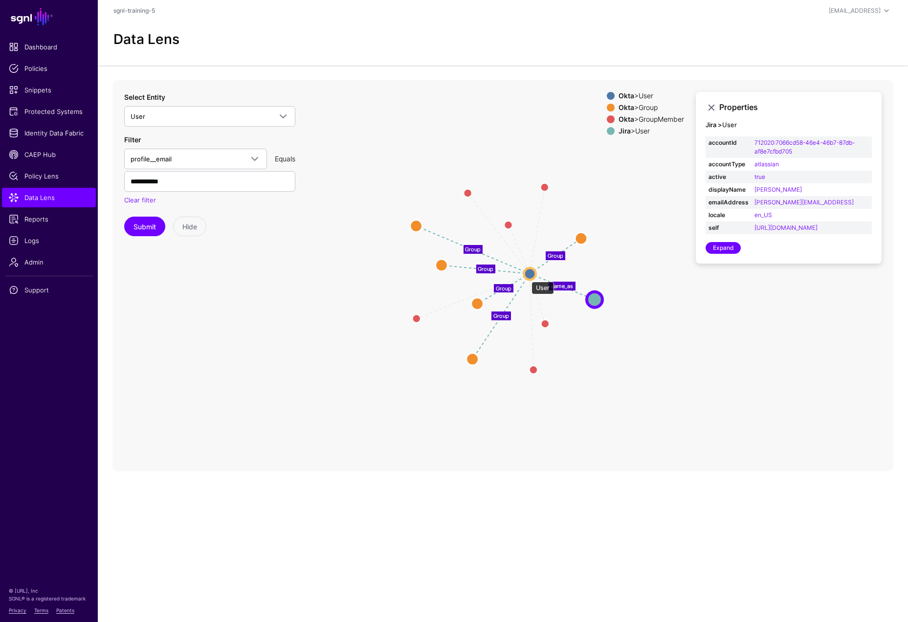
click at [527, 277] on circle at bounding box center [530, 274] width 12 height 12
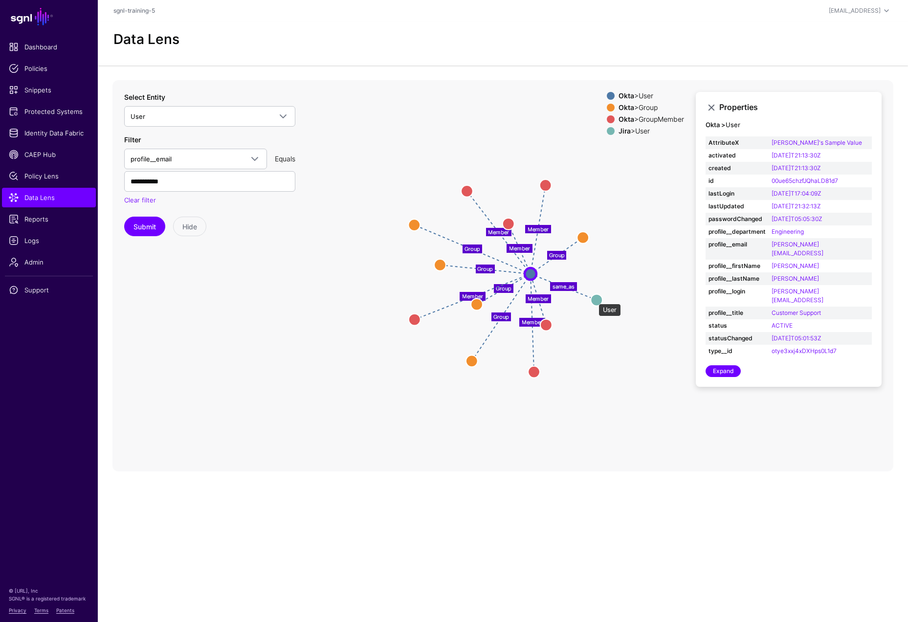
click at [594, 299] on circle at bounding box center [597, 300] width 12 height 12
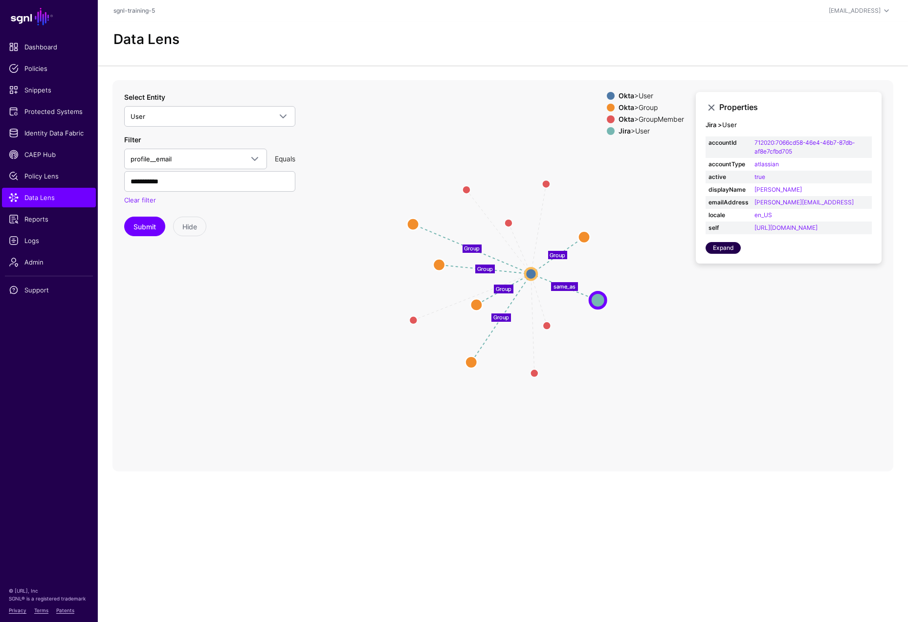
click at [727, 254] on link "Expand" at bounding box center [723, 248] width 35 height 12
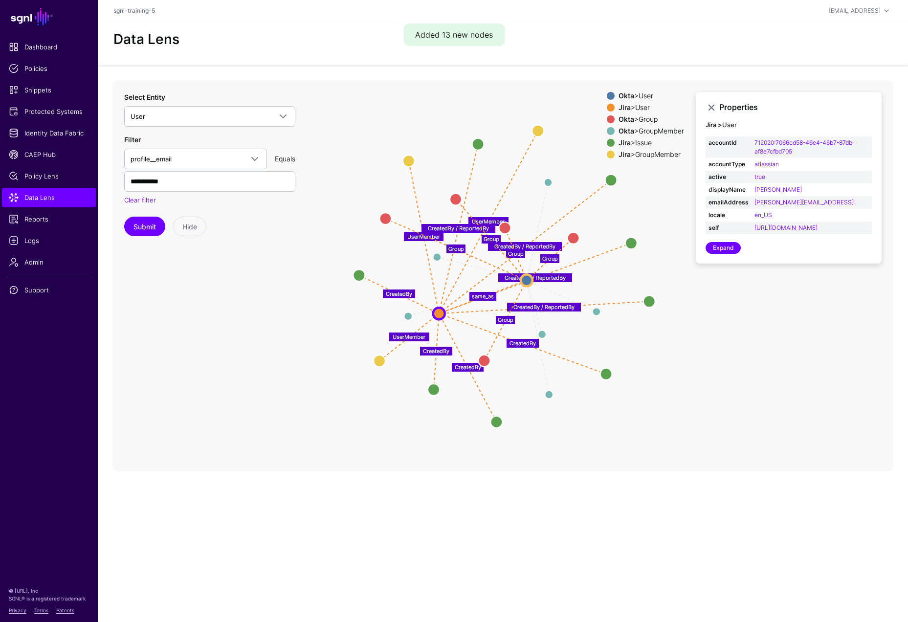
drag, startPoint x: 473, startPoint y: 299, endPoint x: 437, endPoint y: 311, distance: 37.6
click at [437, 311] on circle at bounding box center [439, 314] width 12 height 12
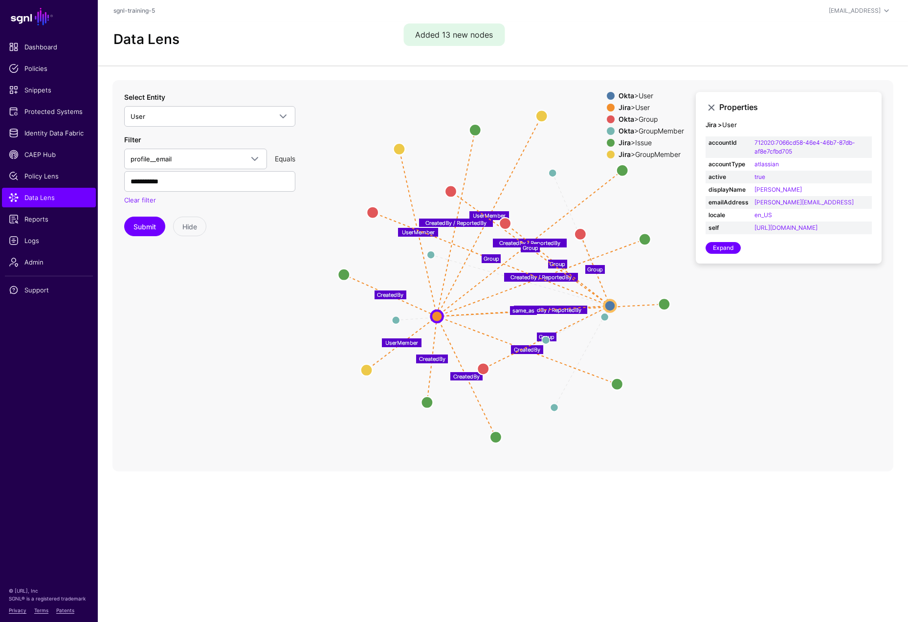
drag, startPoint x: 524, startPoint y: 280, endPoint x: 606, endPoint y: 305, distance: 85.4
click at [606, 305] on circle at bounding box center [610, 306] width 12 height 12
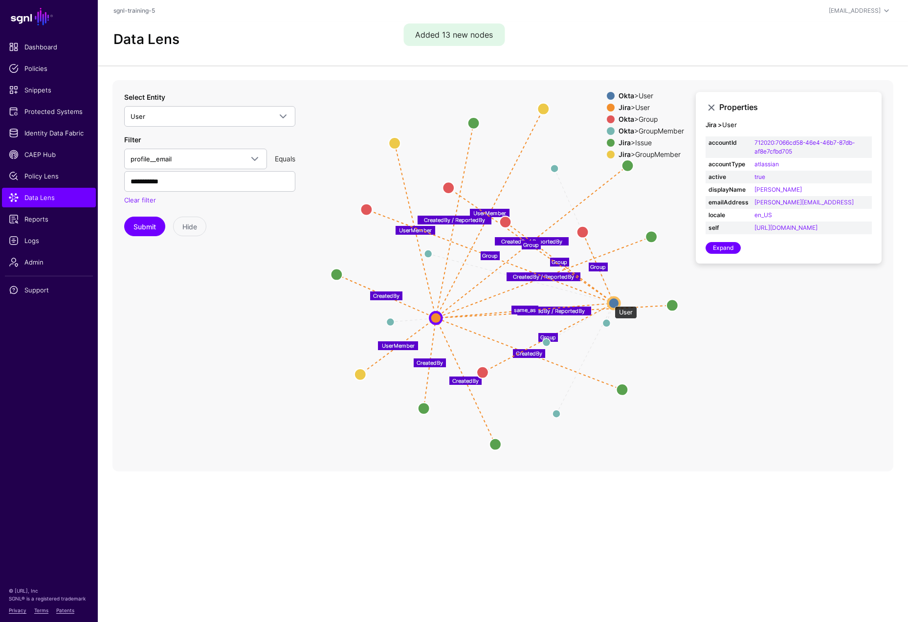
click at [610, 301] on circle at bounding box center [614, 303] width 12 height 12
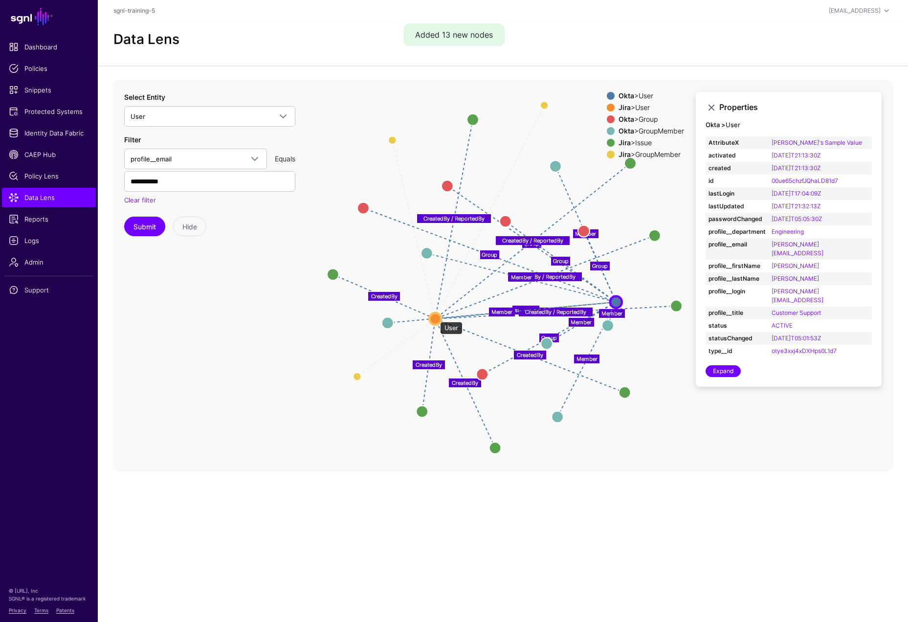
click at [435, 317] on circle at bounding box center [435, 319] width 12 height 12
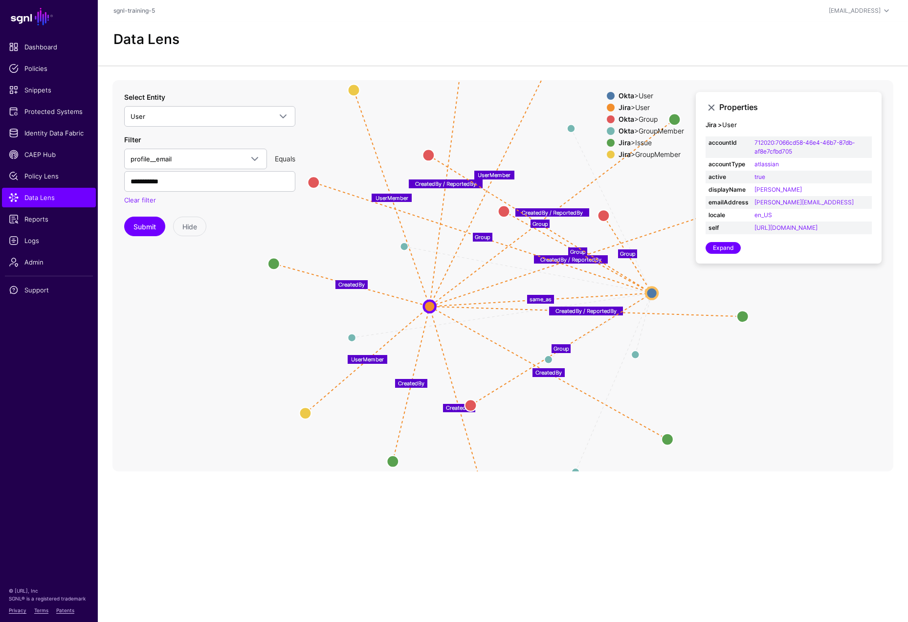
drag, startPoint x: 432, startPoint y: 318, endPoint x: 427, endPoint y: 306, distance: 13.8
click at [427, 306] on circle at bounding box center [430, 306] width 12 height 12
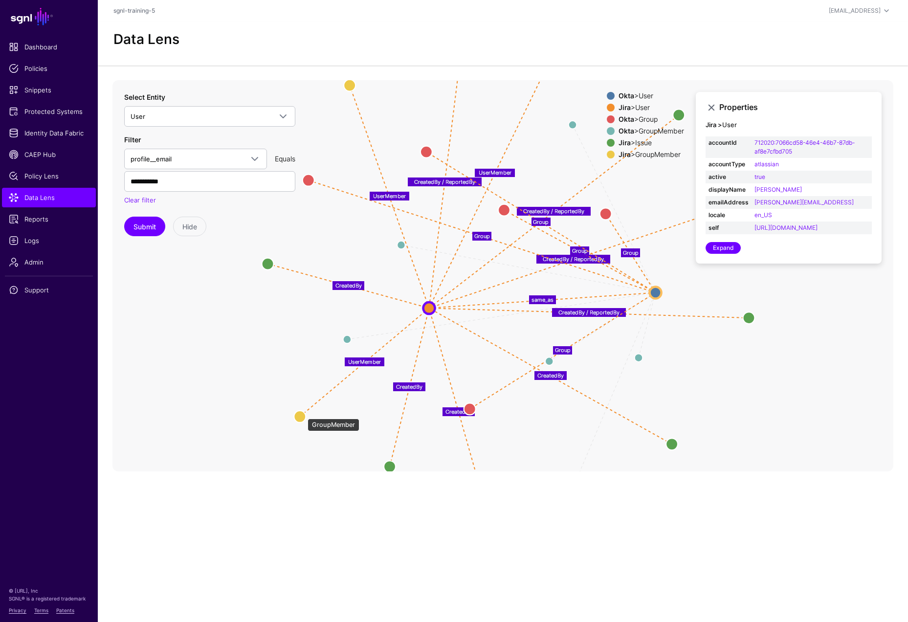
click at [303, 414] on circle at bounding box center [300, 417] width 12 height 12
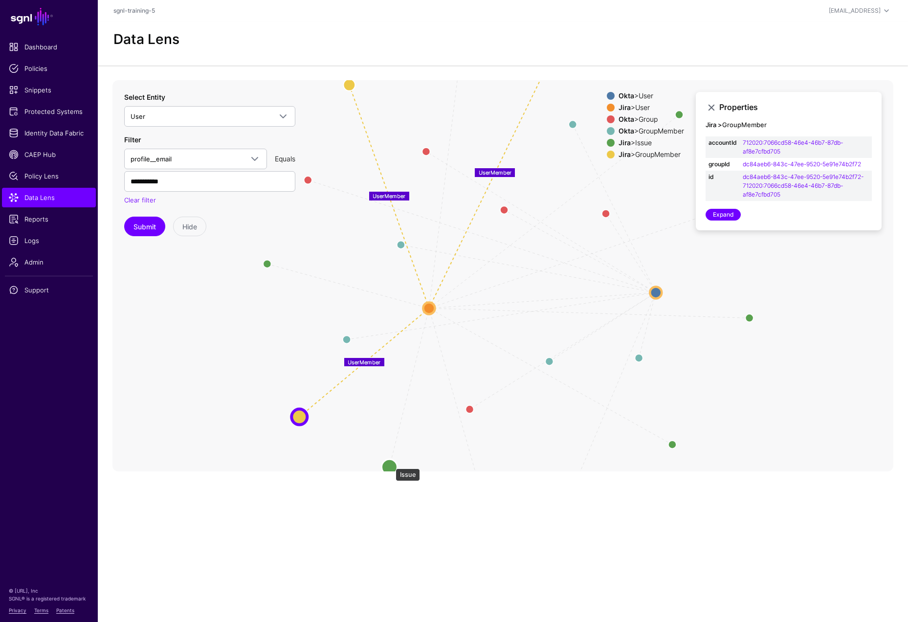
click at [391, 464] on circle at bounding box center [389, 467] width 16 height 16
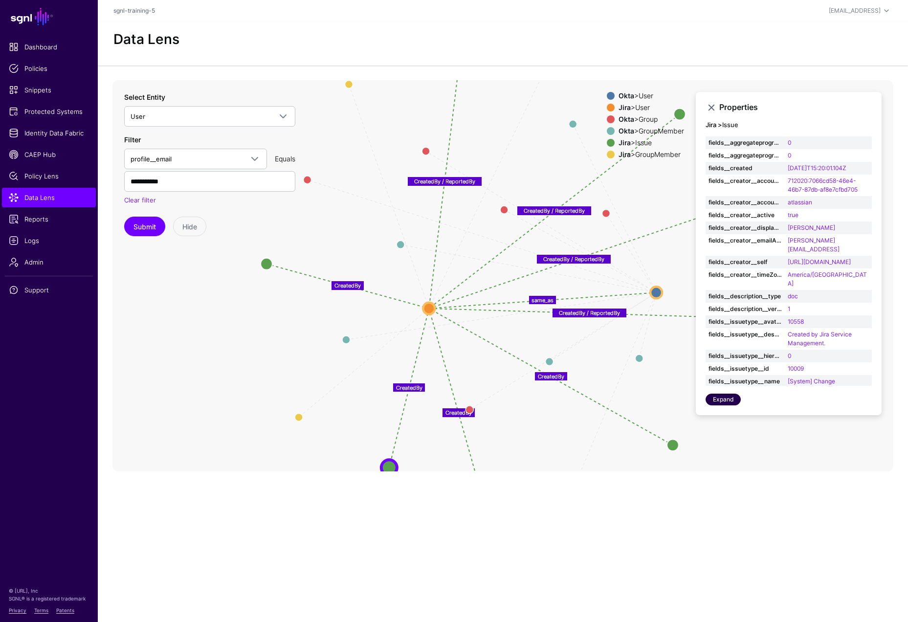
click at [726, 397] on link "Expand" at bounding box center [723, 400] width 35 height 12
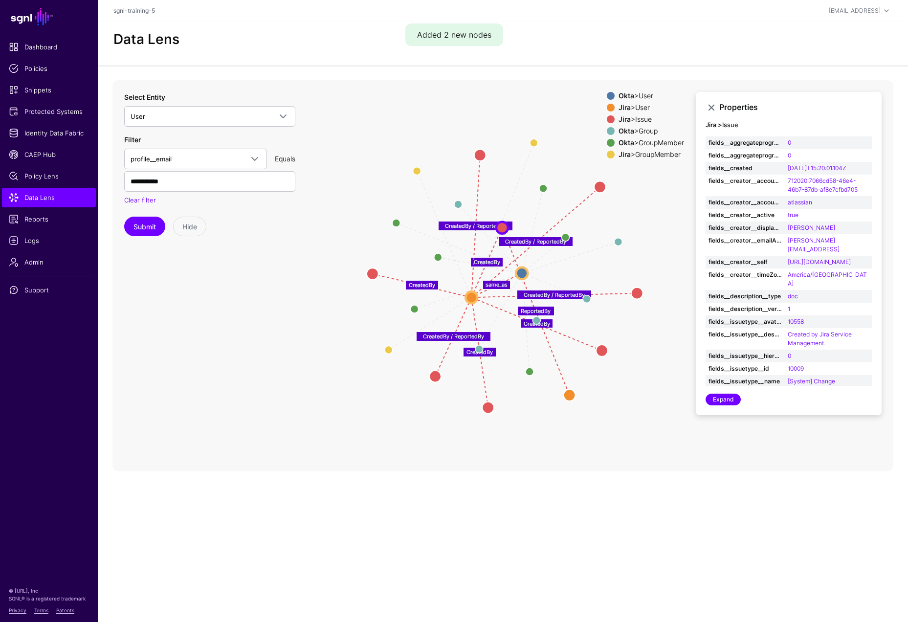
click at [315, 322] on icon "UserMember UserMember UserMember Group Group Group Group Group Member Member Me…" at bounding box center [502, 275] width 781 height 391
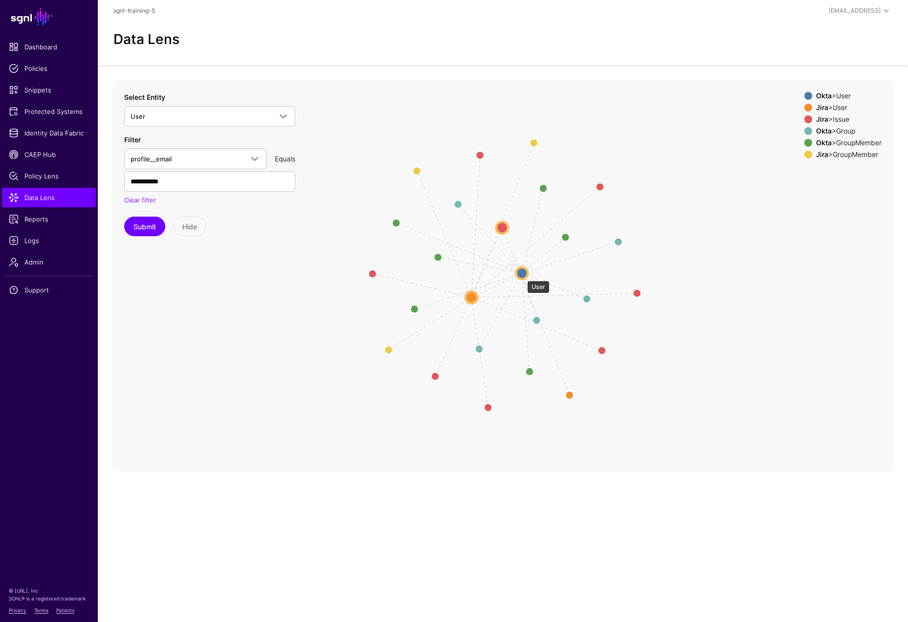
click at [522, 276] on circle at bounding box center [522, 273] width 12 height 12
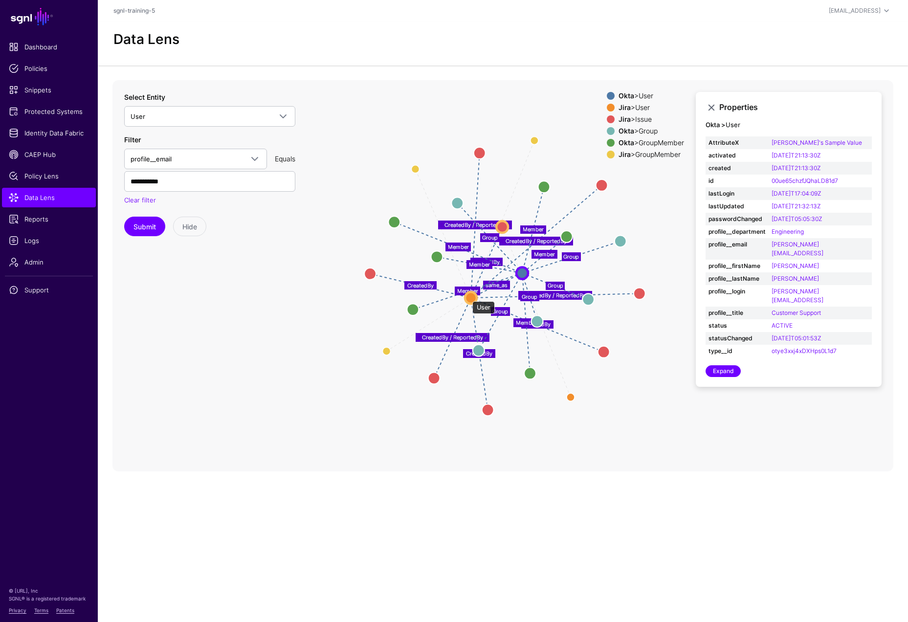
click at [467, 296] on circle at bounding box center [471, 298] width 12 height 12
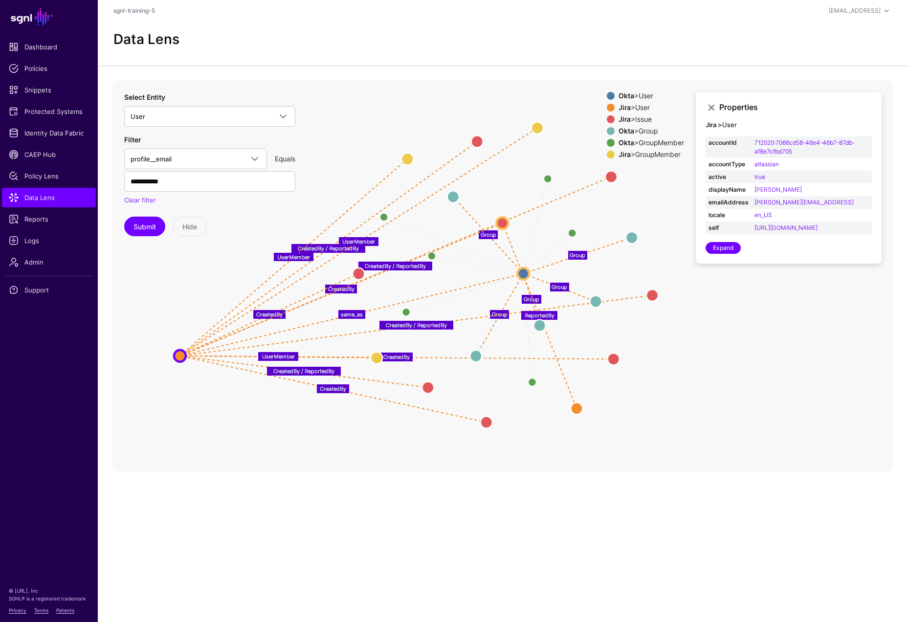
drag, startPoint x: 470, startPoint y: 296, endPoint x: 179, endPoint y: 354, distance: 296.1
click at [179, 354] on circle at bounding box center [180, 356] width 12 height 12
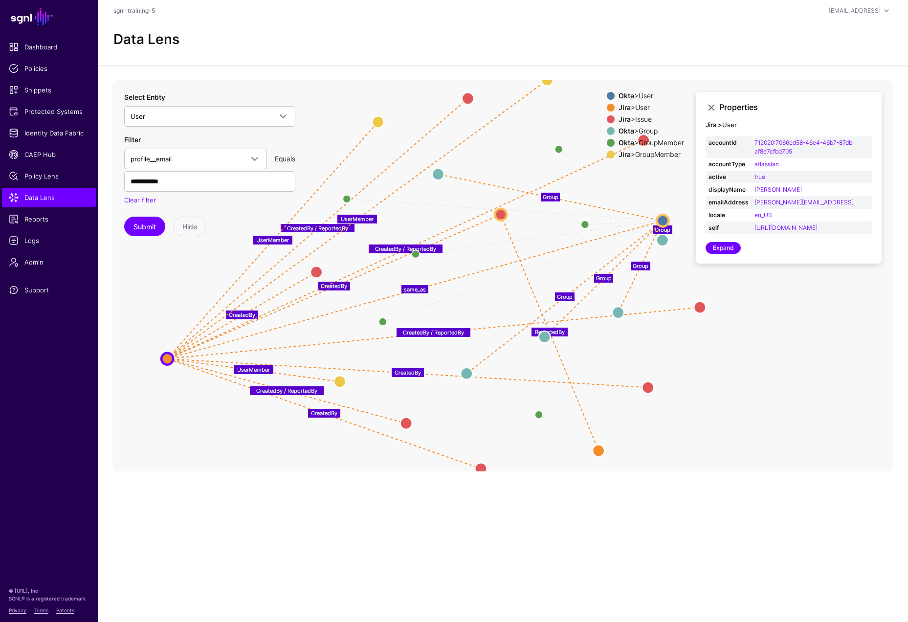
drag, startPoint x: 523, startPoint y: 276, endPoint x: 661, endPoint y: 222, distance: 148.3
click at [661, 222] on circle at bounding box center [663, 221] width 12 height 12
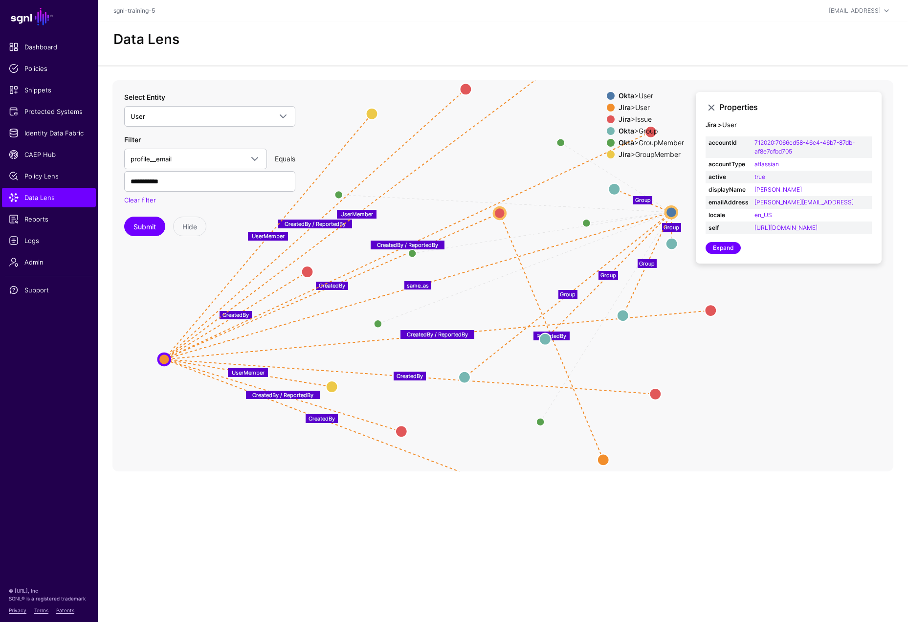
drag, startPoint x: 438, startPoint y: 171, endPoint x: 617, endPoint y: 190, distance: 180.0
click at [617, 190] on circle at bounding box center [614, 189] width 12 height 12
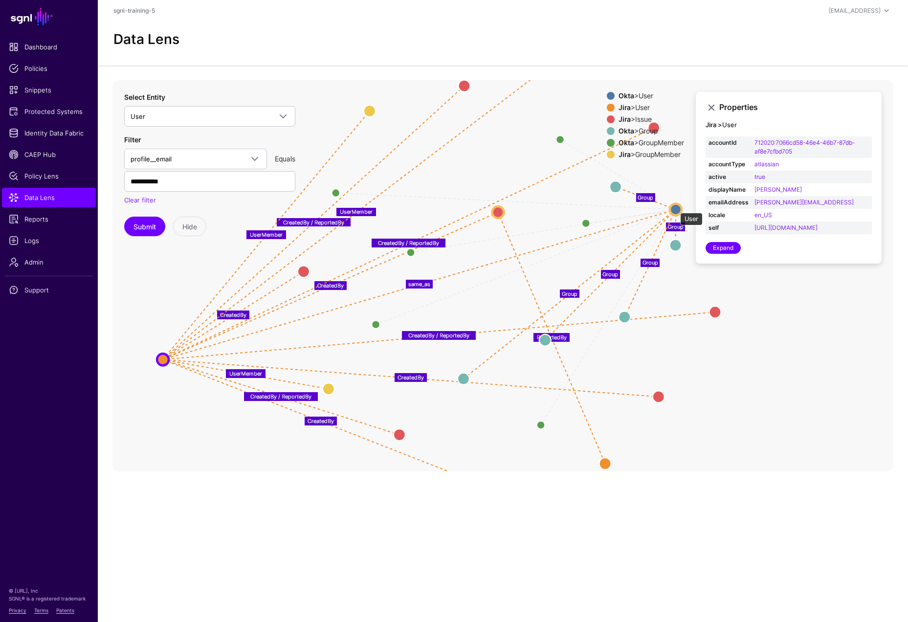
click at [675, 208] on circle at bounding box center [676, 209] width 12 height 12
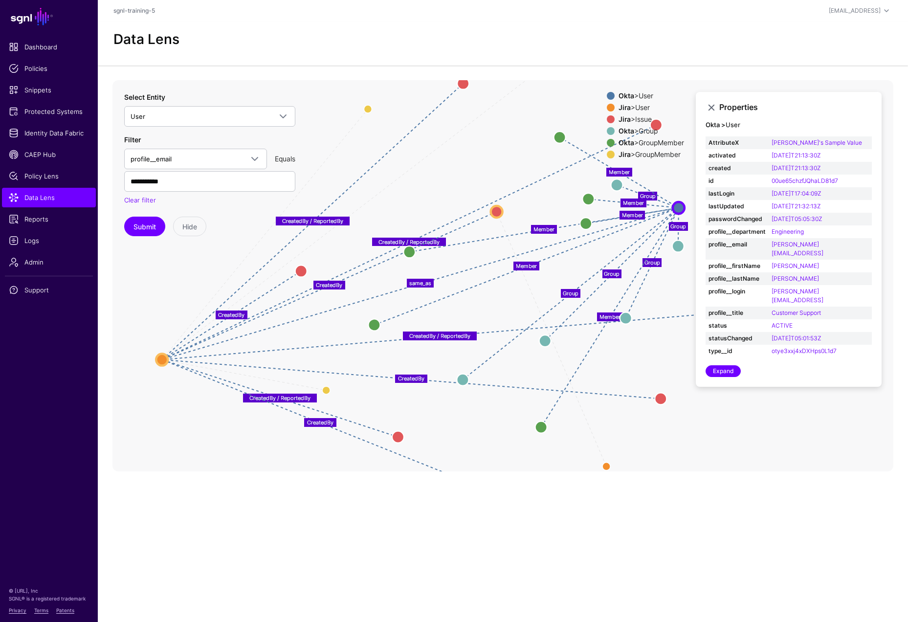
drag, startPoint x: 345, startPoint y: 191, endPoint x: 592, endPoint y: 199, distance: 247.1
click at [592, 199] on circle at bounding box center [588, 199] width 12 height 12
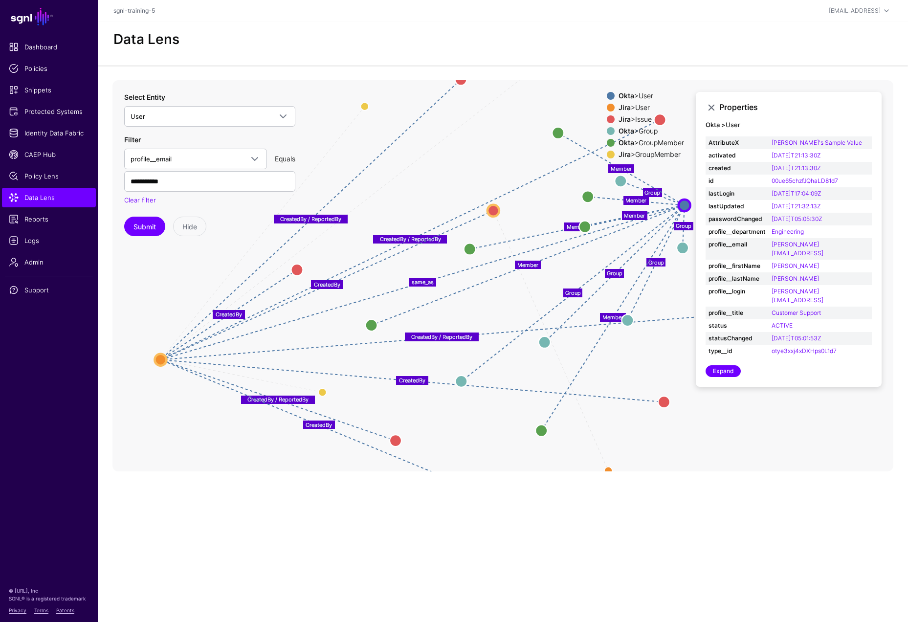
drag, startPoint x: 406, startPoint y: 252, endPoint x: 516, endPoint y: 245, distance: 110.7
click at [476, 245] on circle at bounding box center [470, 249] width 12 height 12
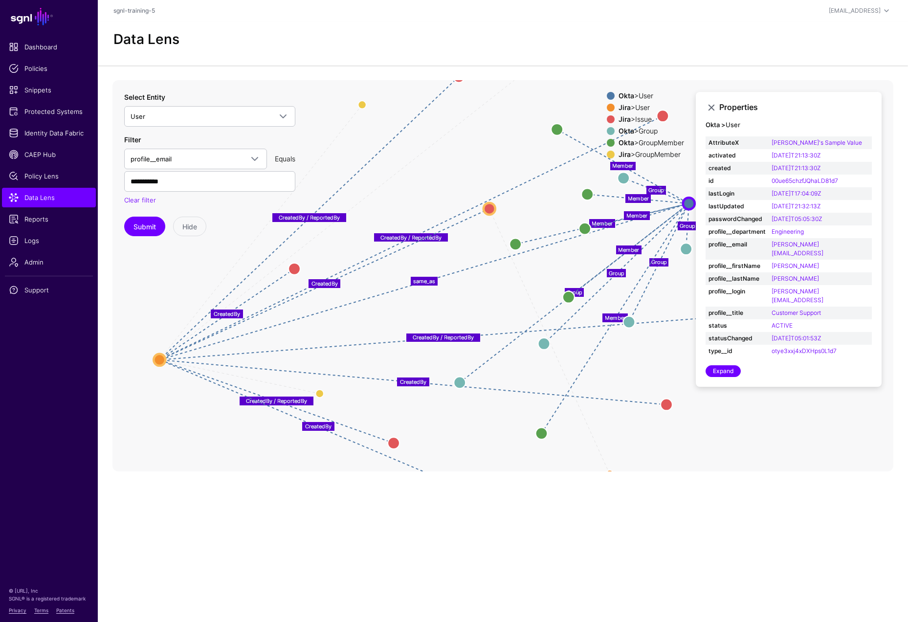
drag, startPoint x: 371, startPoint y: 322, endPoint x: 616, endPoint y: 282, distance: 248.2
click at [575, 291] on circle at bounding box center [569, 297] width 12 height 12
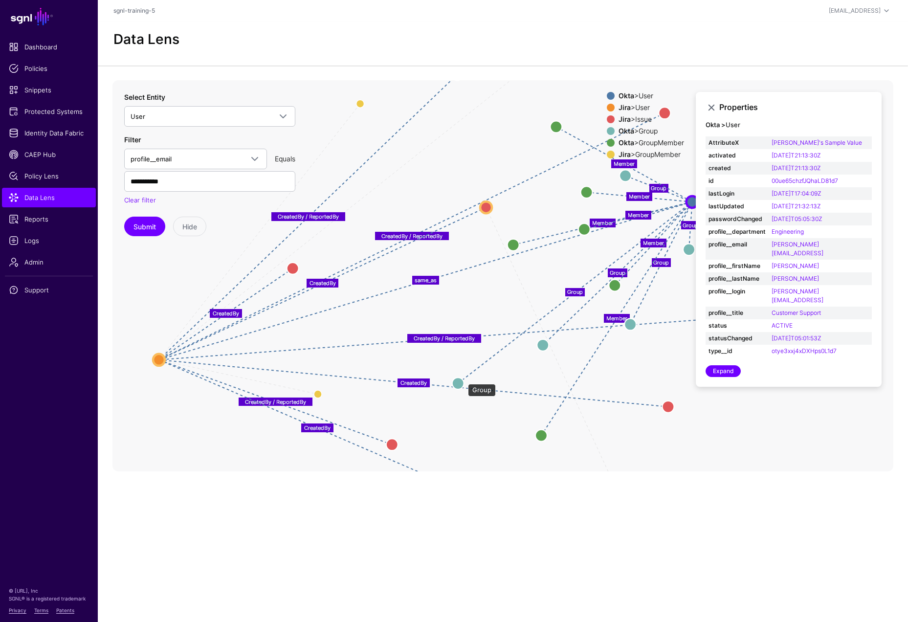
click at [463, 379] on circle at bounding box center [458, 383] width 12 height 12
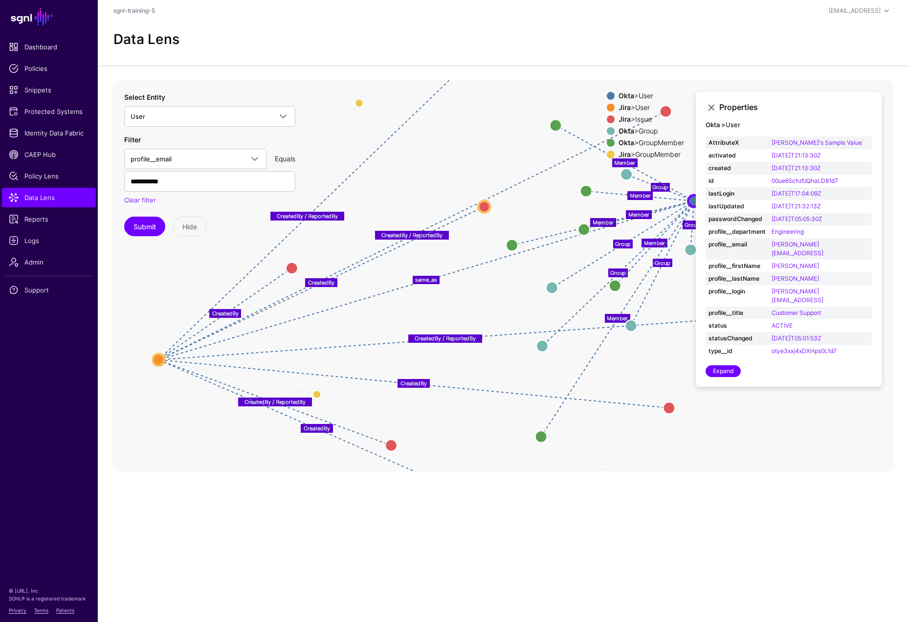
drag, startPoint x: 459, startPoint y: 381, endPoint x: 554, endPoint y: 286, distance: 134.8
click at [554, 286] on circle at bounding box center [552, 288] width 12 height 12
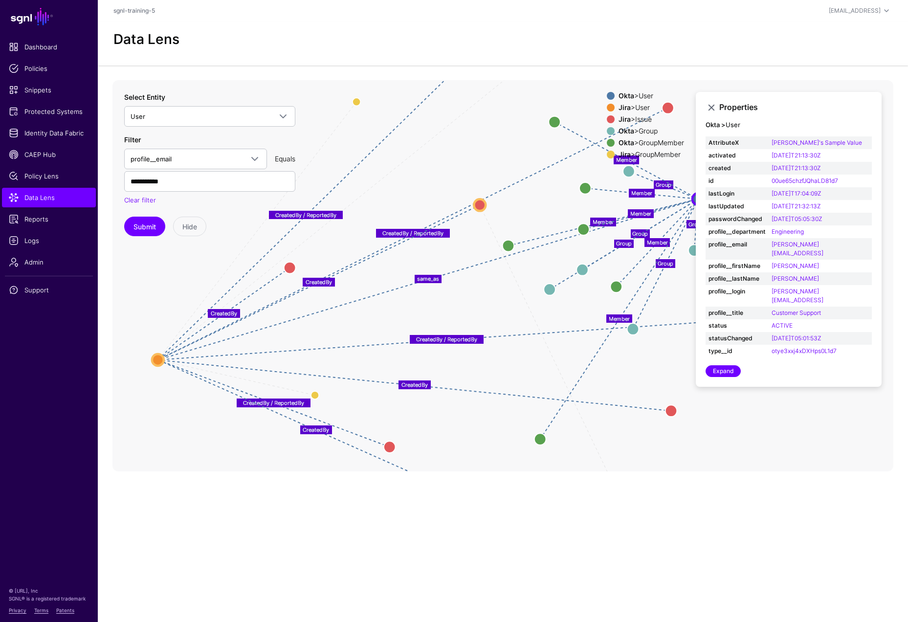
drag, startPoint x: 539, startPoint y: 351, endPoint x: 581, endPoint y: 272, distance: 88.6
click at [581, 272] on circle at bounding box center [582, 270] width 12 height 12
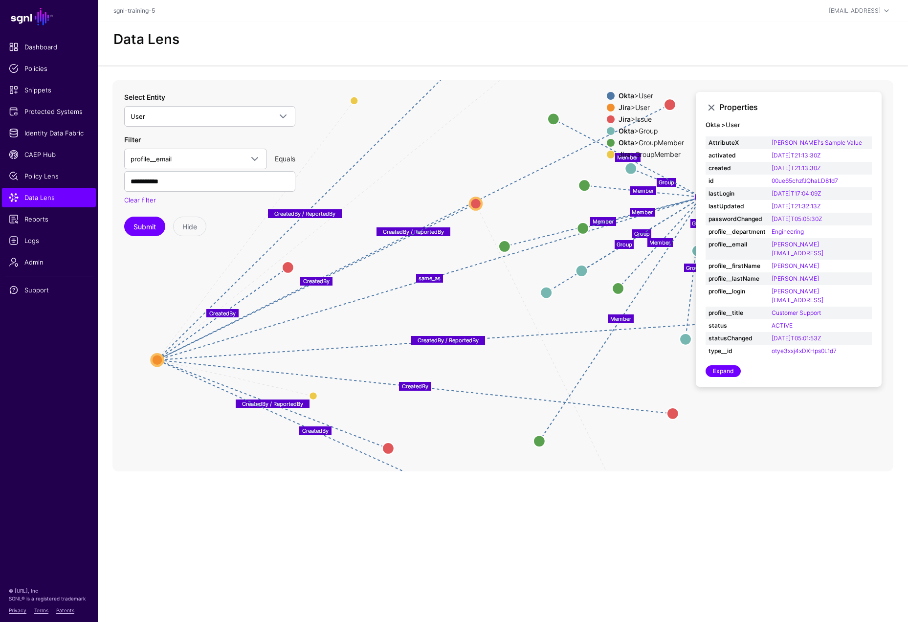
drag, startPoint x: 634, startPoint y: 332, endPoint x: 687, endPoint y: 340, distance: 54.4
click at [687, 340] on circle at bounding box center [686, 339] width 12 height 12
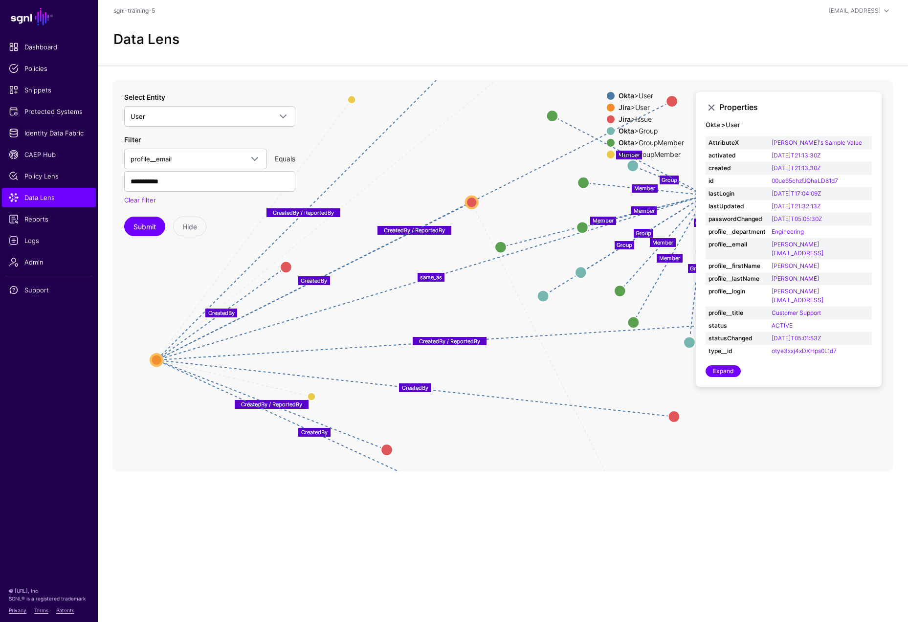
drag, startPoint x: 541, startPoint y: 440, endPoint x: 643, endPoint y: 310, distance: 164.7
click at [639, 316] on circle at bounding box center [633, 322] width 12 height 12
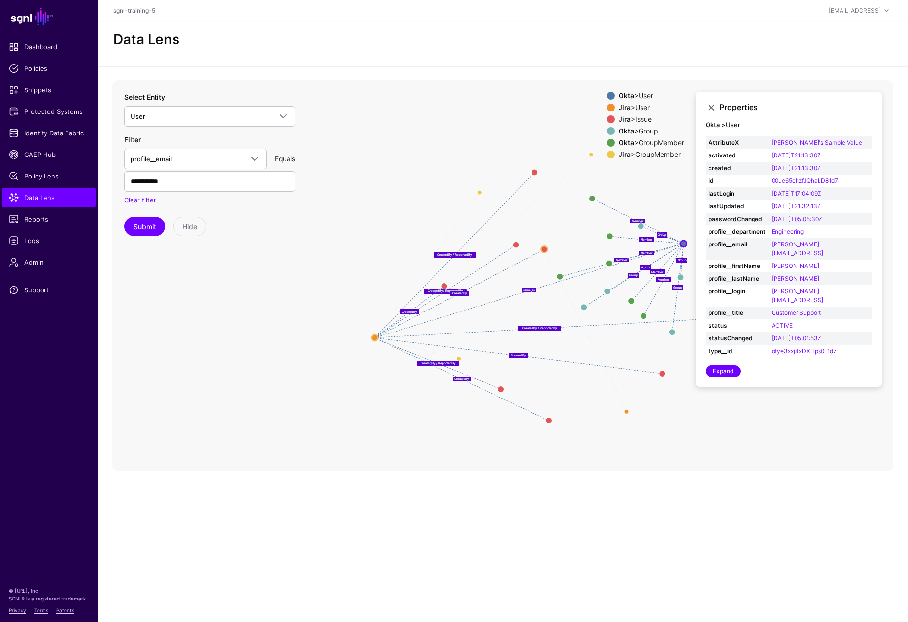
drag, startPoint x: 661, startPoint y: 191, endPoint x: 516, endPoint y: 244, distance: 154.5
click at [516, 244] on circle at bounding box center [516, 245] width 6 height 6
drag, startPoint x: 513, startPoint y: 187, endPoint x: 437, endPoint y: 217, distance: 81.7
click at [452, 212] on circle at bounding box center [455, 208] width 6 height 6
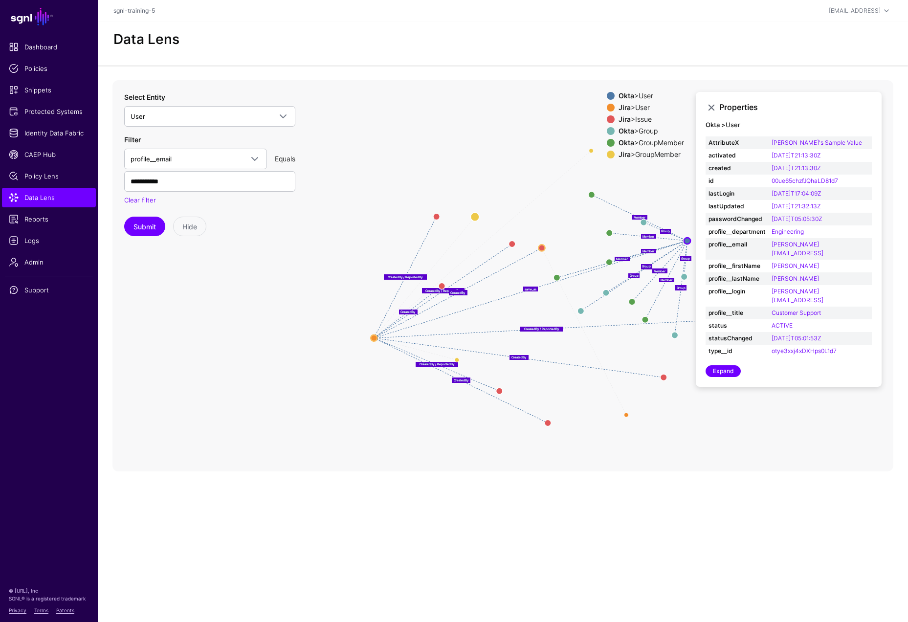
drag, startPoint x: 477, startPoint y: 191, endPoint x: 454, endPoint y: 260, distance: 72.5
click at [470, 221] on circle at bounding box center [474, 216] width 9 height 9
drag, startPoint x: 590, startPoint y: 148, endPoint x: 482, endPoint y: 247, distance: 146.0
click at [483, 191] on circle at bounding box center [485, 188] width 4 height 4
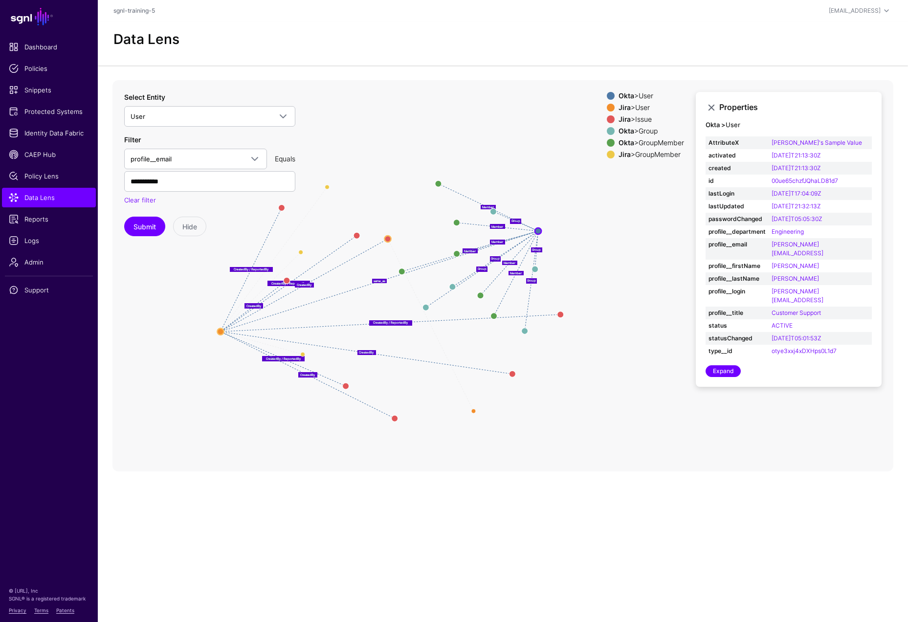
drag, startPoint x: 671, startPoint y: 434, endPoint x: 518, endPoint y: 427, distance: 152.7
click at [518, 427] on icon "ReportedBy UserMember UserMember UserMember same_as CreatedBy / ReportedBy Crea…" at bounding box center [502, 275] width 781 height 391
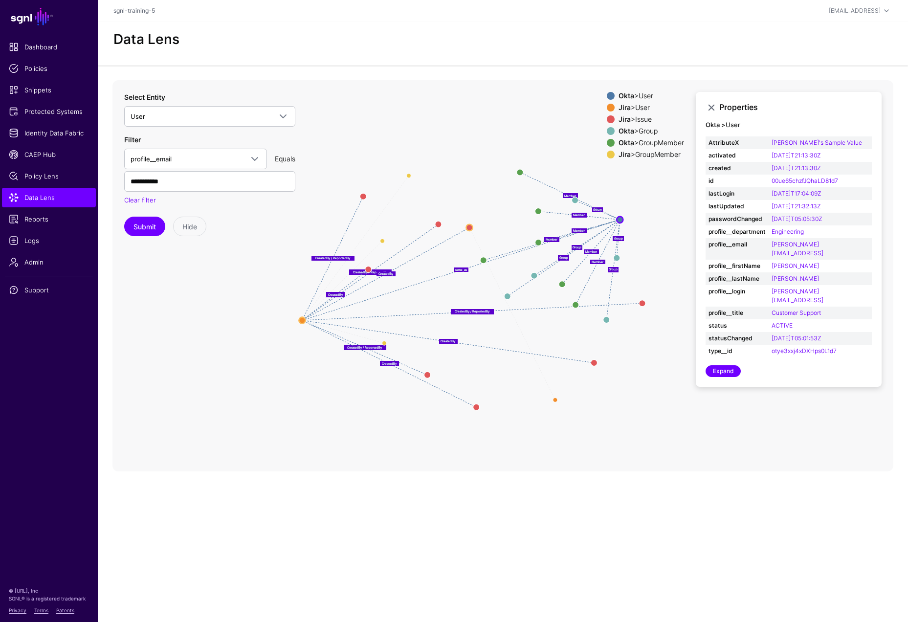
drag, startPoint x: 559, startPoint y: 308, endPoint x: 641, endPoint y: 296, distance: 82.4
click at [641, 296] on icon "ReportedBy UserMember UserMember UserMember same_as CreatedBy / ReportedBy Crea…" at bounding box center [502, 275] width 781 height 391
drag, startPoint x: 641, startPoint y: 304, endPoint x: 440, endPoint y: 324, distance: 201.5
click at [440, 324] on circle at bounding box center [442, 323] width 6 height 6
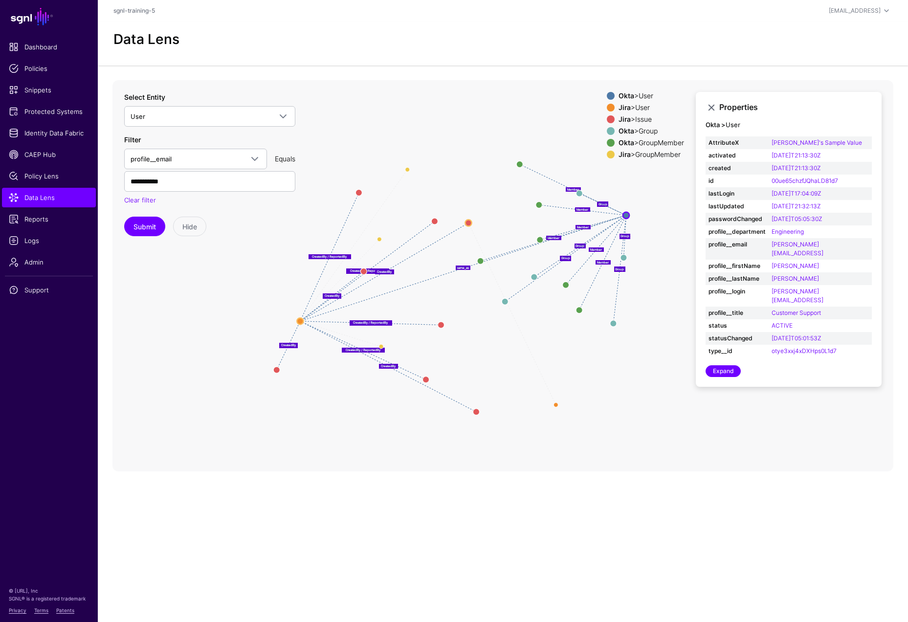
drag, startPoint x: 502, startPoint y: 369, endPoint x: 276, endPoint y: 372, distance: 225.9
click at [275, 372] on circle at bounding box center [276, 370] width 6 height 6
drag, startPoint x: 476, startPoint y: 412, endPoint x: 322, endPoint y: 393, distance: 155.2
click at [322, 393] on circle at bounding box center [324, 394] width 6 height 6
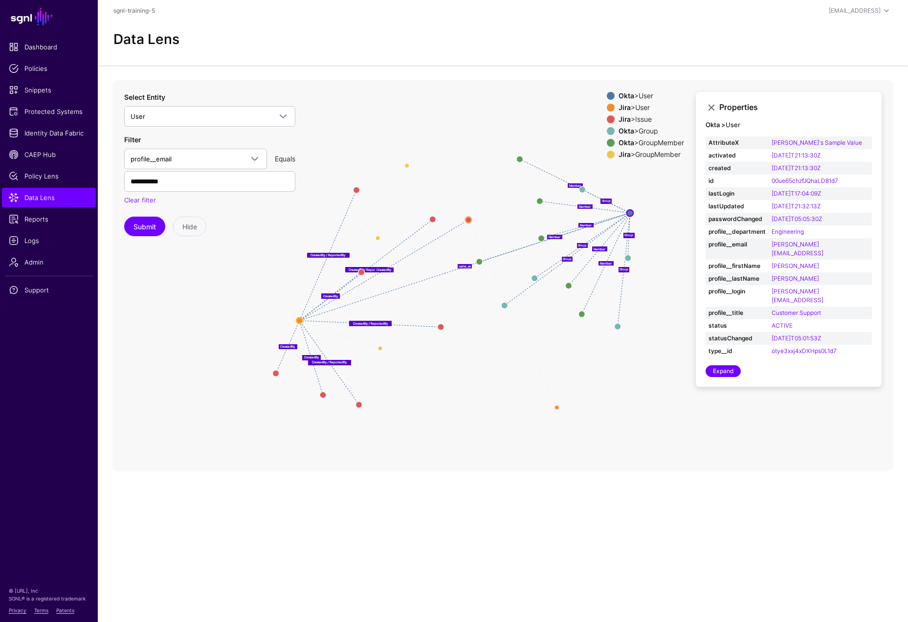
drag, startPoint x: 425, startPoint y: 381, endPoint x: 358, endPoint y: 404, distance: 70.7
click at [358, 404] on circle at bounding box center [358, 404] width 6 height 6
drag, startPoint x: 556, startPoint y: 406, endPoint x: 449, endPoint y: 155, distance: 272.7
click at [449, 155] on circle at bounding box center [450, 157] width 9 height 9
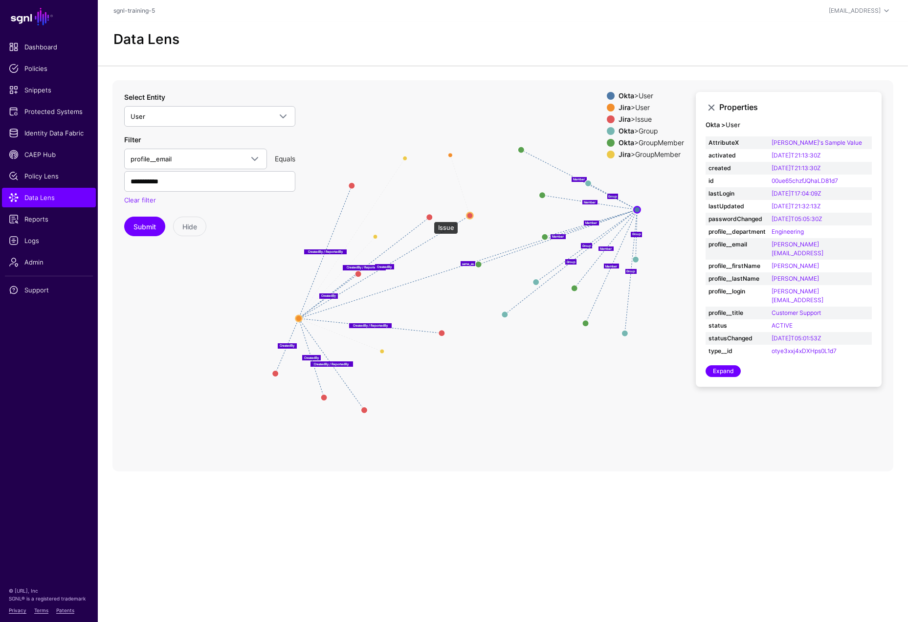
click at [429, 217] on circle at bounding box center [429, 217] width 6 height 6
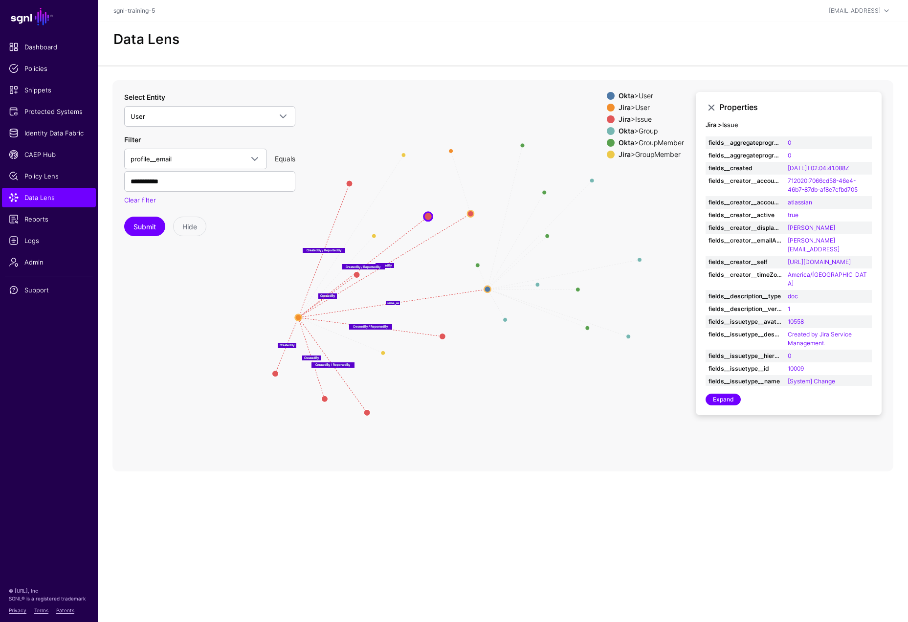
drag, startPoint x: 636, startPoint y: 209, endPoint x: 486, endPoint y: 289, distance: 170.0
click at [486, 289] on circle at bounding box center [487, 289] width 6 height 6
drag, startPoint x: 476, startPoint y: 263, endPoint x: 569, endPoint y: 261, distance: 92.9
click at [569, 261] on circle at bounding box center [570, 263] width 9 height 9
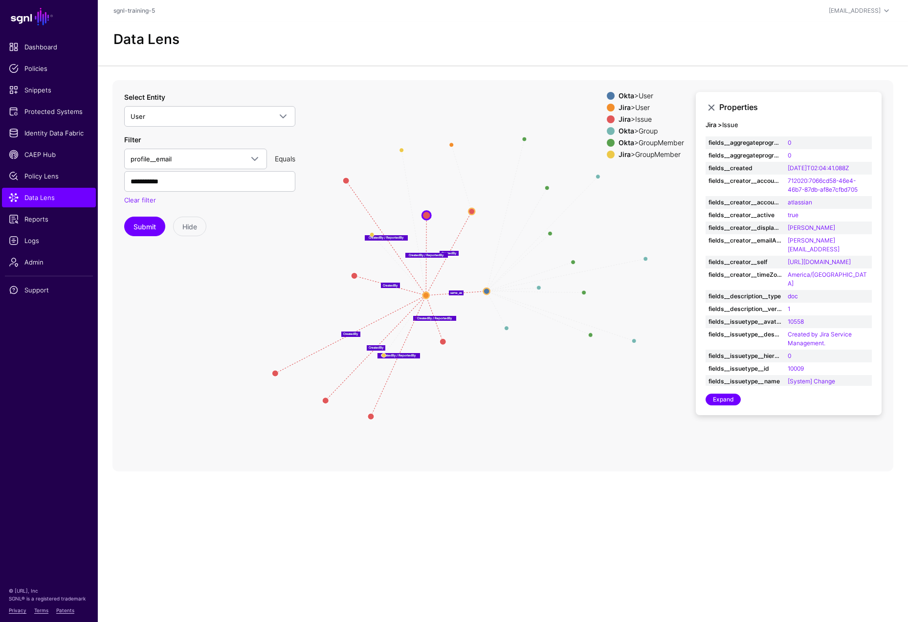
drag, startPoint x: 296, startPoint y: 314, endPoint x: 424, endPoint y: 293, distance: 129.8
click at [424, 293] on circle at bounding box center [426, 295] width 6 height 6
click at [646, 131] on div "Okta > Group" at bounding box center [651, 131] width 69 height 8
click at [645, 155] on div "Jira > GroupMember" at bounding box center [651, 155] width 69 height 8
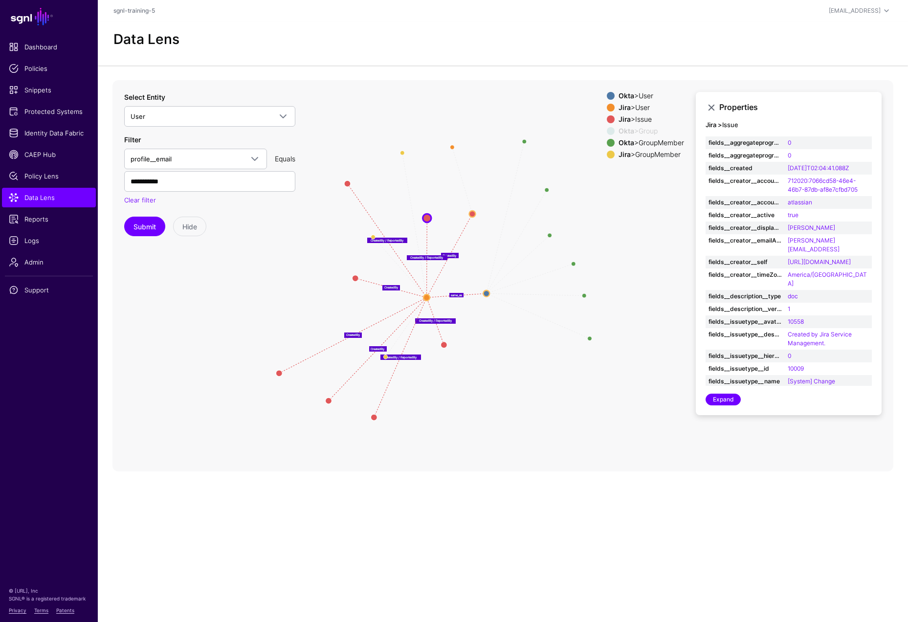
click at [648, 154] on div "Jira > GroupMember" at bounding box center [651, 155] width 69 height 8
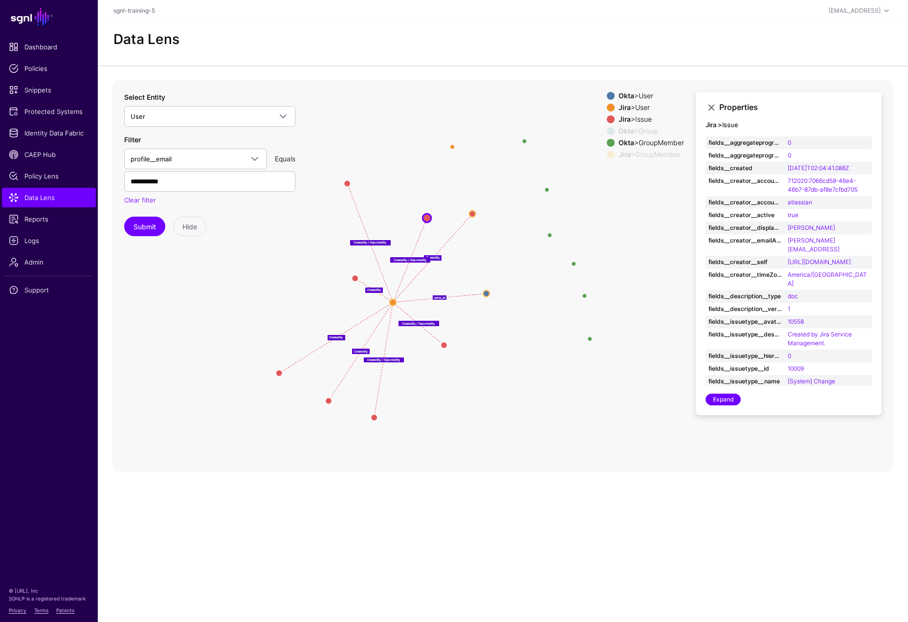
drag, startPoint x: 424, startPoint y: 295, endPoint x: 390, endPoint y: 300, distance: 34.1
click at [390, 300] on circle at bounding box center [393, 302] width 6 height 6
drag, startPoint x: 420, startPoint y: 228, endPoint x: 416, endPoint y: 235, distance: 8.1
click at [416, 235] on circle at bounding box center [418, 232] width 8 height 8
drag, startPoint x: 471, startPoint y: 213, endPoint x: 426, endPoint y: 203, distance: 46.0
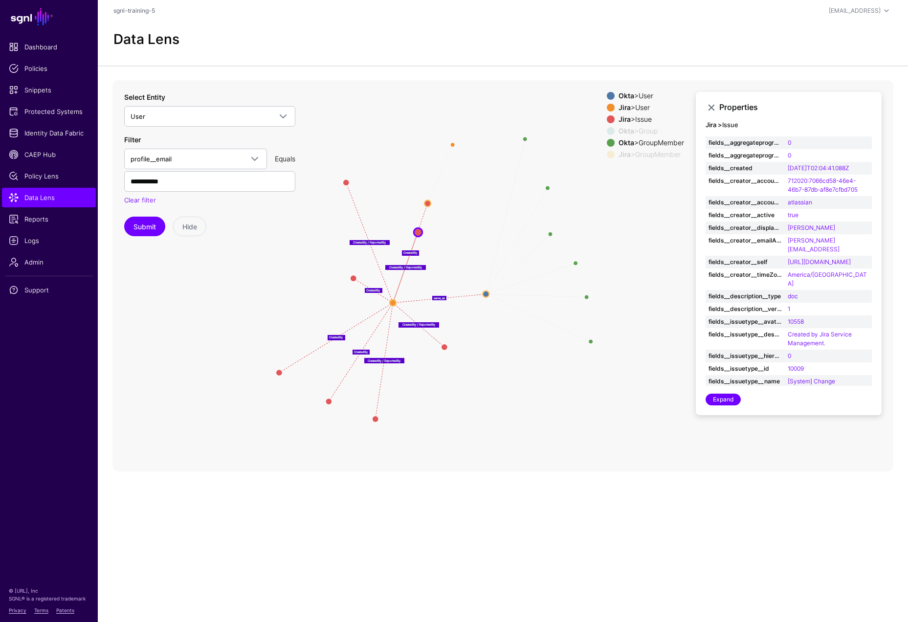
click at [426, 203] on circle at bounding box center [427, 203] width 6 height 6
click at [652, 139] on div "Okta > GroupMember" at bounding box center [651, 143] width 69 height 8
click at [486, 290] on icon "Member Member Member Member Member Member Group Group Group Group Group UserMem…" at bounding box center [502, 275] width 781 height 391
drag, startPoint x: 486, startPoint y: 294, endPoint x: 559, endPoint y: 263, distance: 78.6
click at [559, 263] on circle at bounding box center [558, 264] width 6 height 6
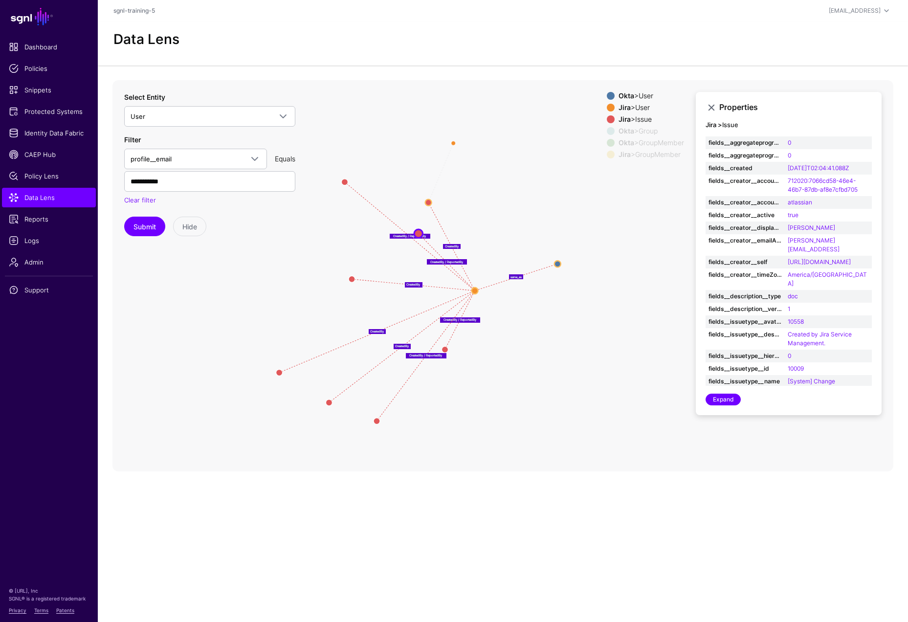
drag, startPoint x: 394, startPoint y: 306, endPoint x: 475, endPoint y: 292, distance: 82.7
click at [475, 292] on circle at bounding box center [475, 290] width 6 height 6
click at [641, 118] on div "Jira > Issue" at bounding box center [651, 119] width 69 height 8
drag, startPoint x: 454, startPoint y: 141, endPoint x: 443, endPoint y: 238, distance: 97.4
click at [443, 238] on circle at bounding box center [444, 235] width 8 height 8
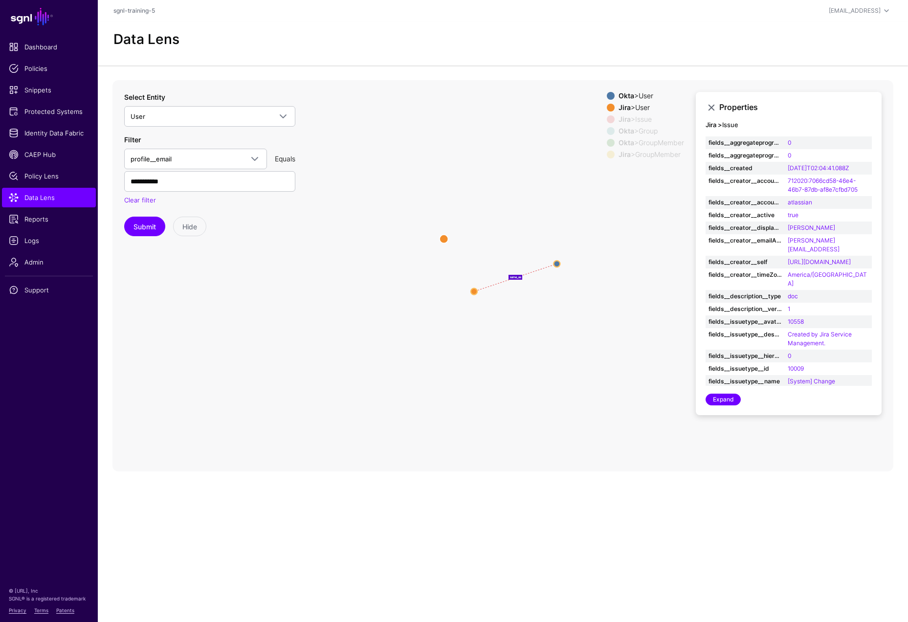
click at [443, 238] on circle at bounding box center [444, 239] width 8 height 8
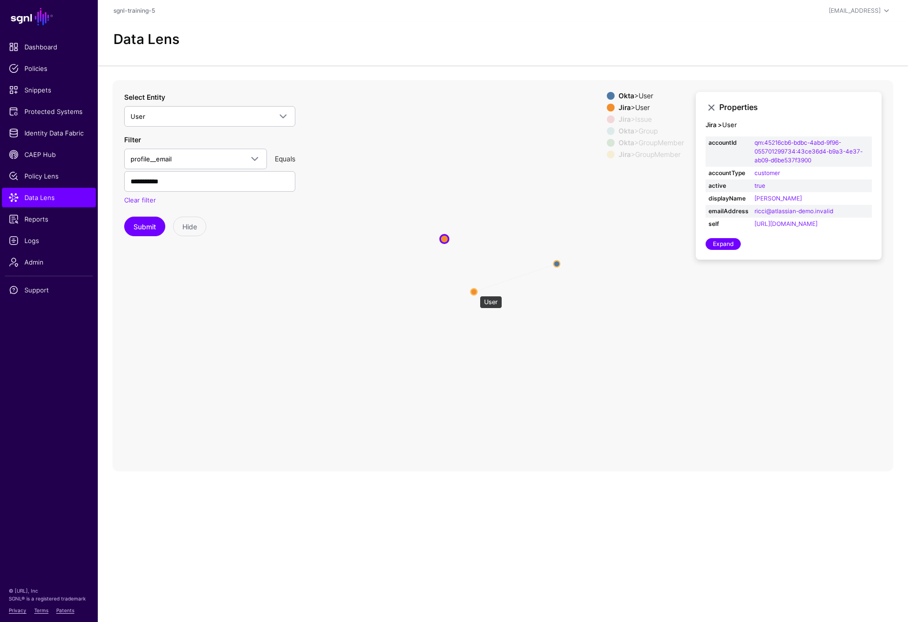
click at [474, 289] on circle at bounding box center [474, 291] width 6 height 6
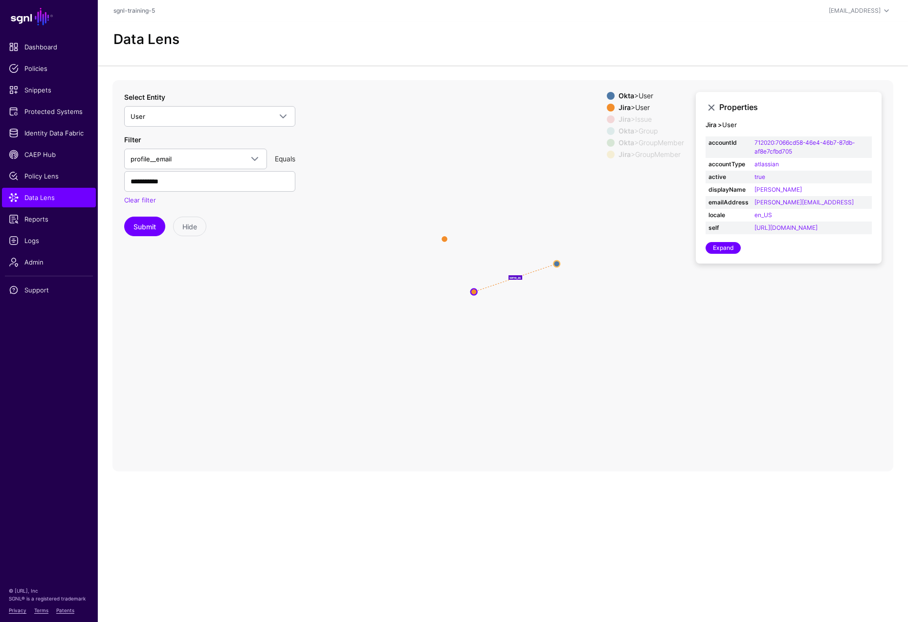
click at [553, 265] on icon "Member Member Member Member Member Member ReportedBy CreatedBy Group Group Grou…" at bounding box center [502, 275] width 781 height 391
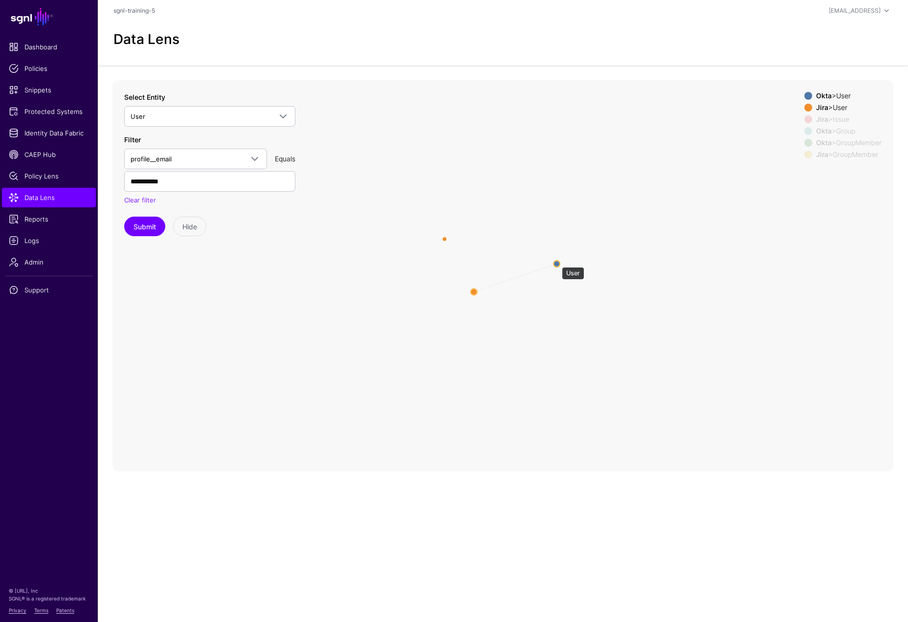
click at [557, 262] on circle at bounding box center [556, 264] width 6 height 6
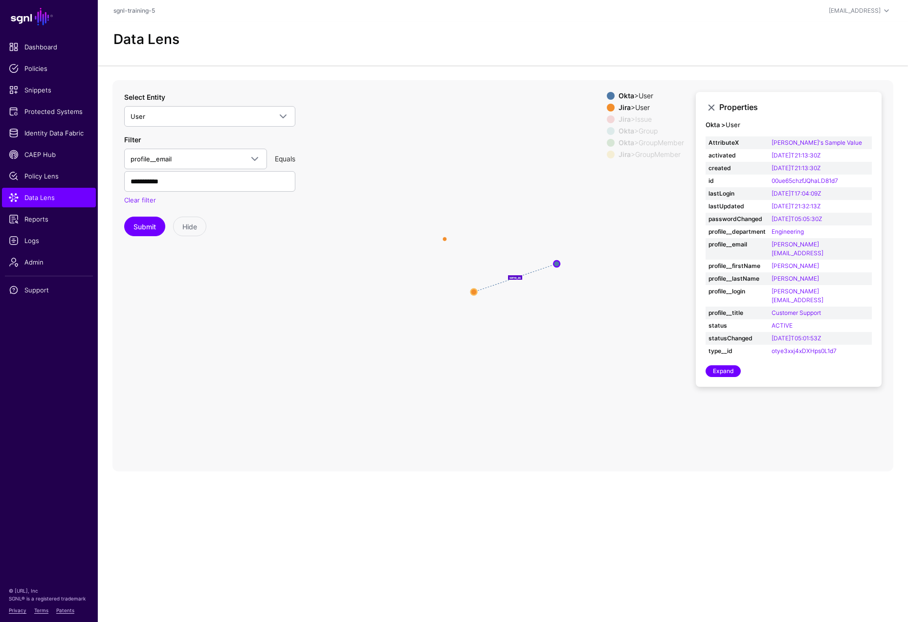
click at [632, 117] on div "Jira > Issue" at bounding box center [651, 119] width 69 height 8
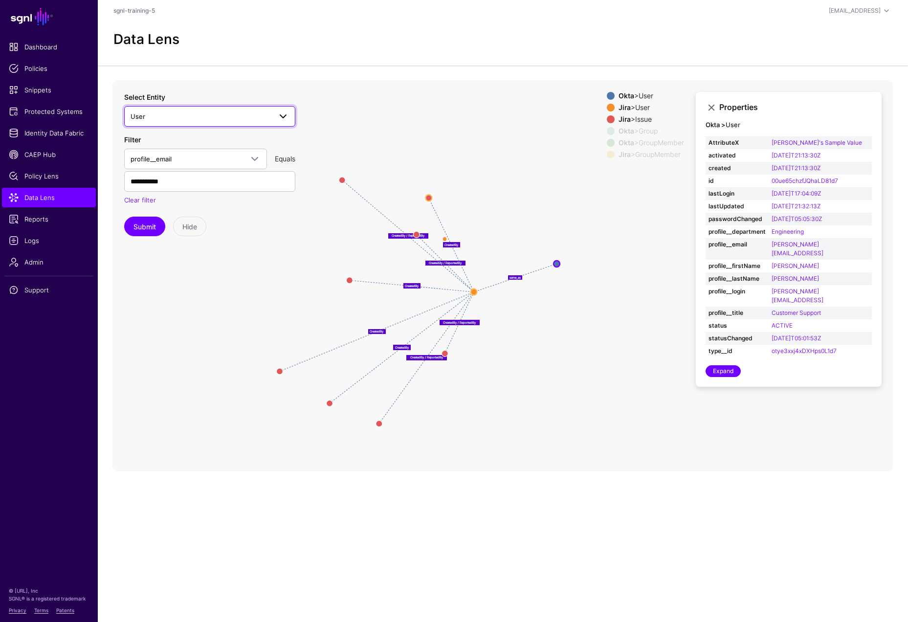
click at [286, 116] on span at bounding box center [283, 117] width 12 height 12
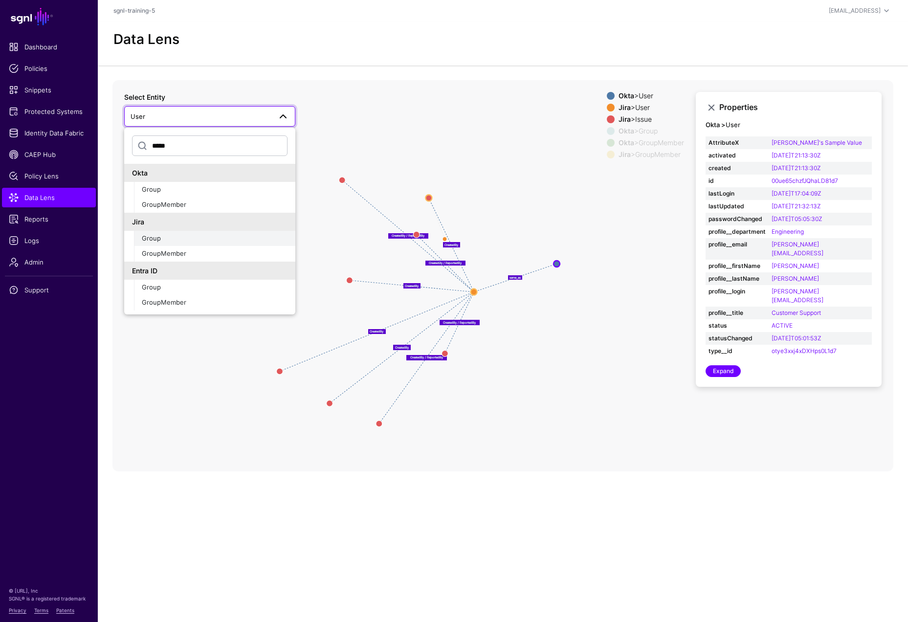
type input "*****"
click at [187, 234] on div "Group" at bounding box center [215, 239] width 146 height 10
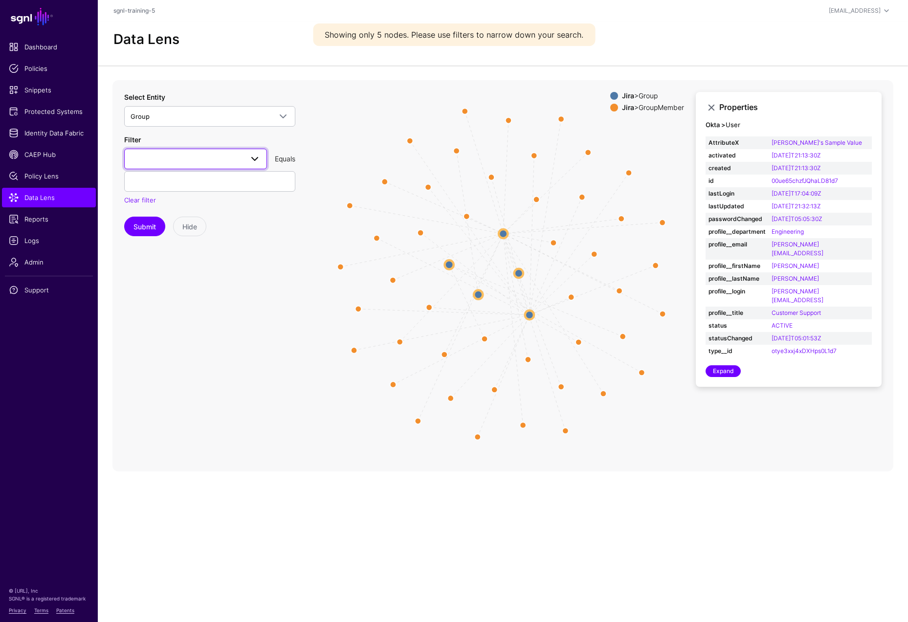
click at [244, 158] on span at bounding box center [252, 159] width 18 height 12
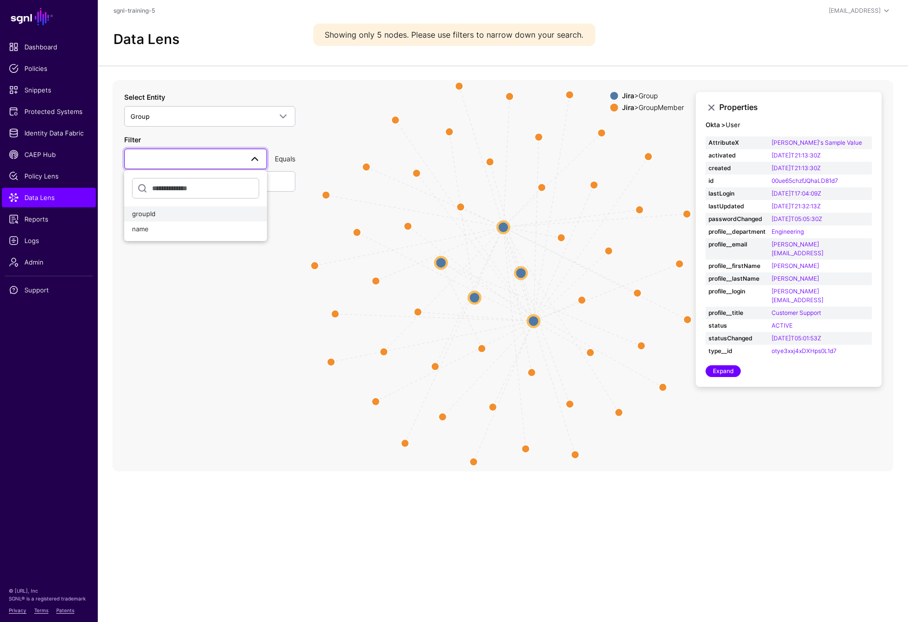
click at [178, 212] on div "groupId" at bounding box center [195, 214] width 127 height 10
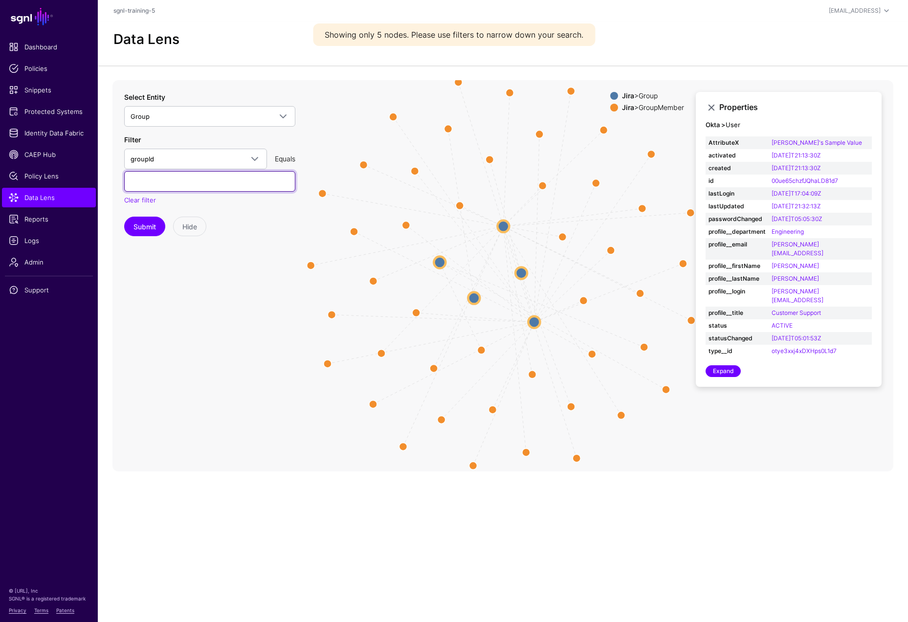
click at [188, 191] on input "text" at bounding box center [209, 181] width 171 height 21
paste input "**********"
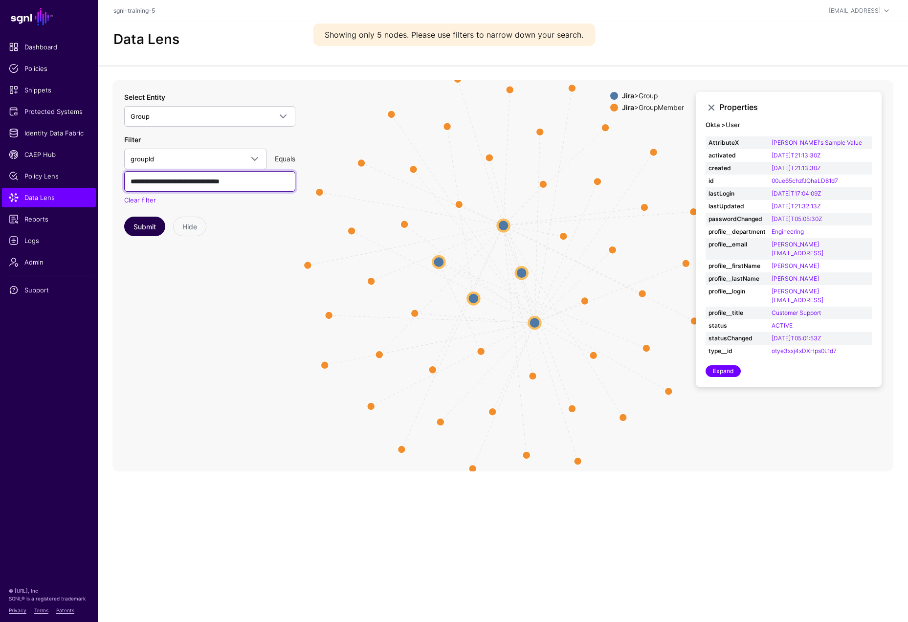
type input "**********"
click at [147, 228] on button "Submit" at bounding box center [144, 227] width 41 height 20
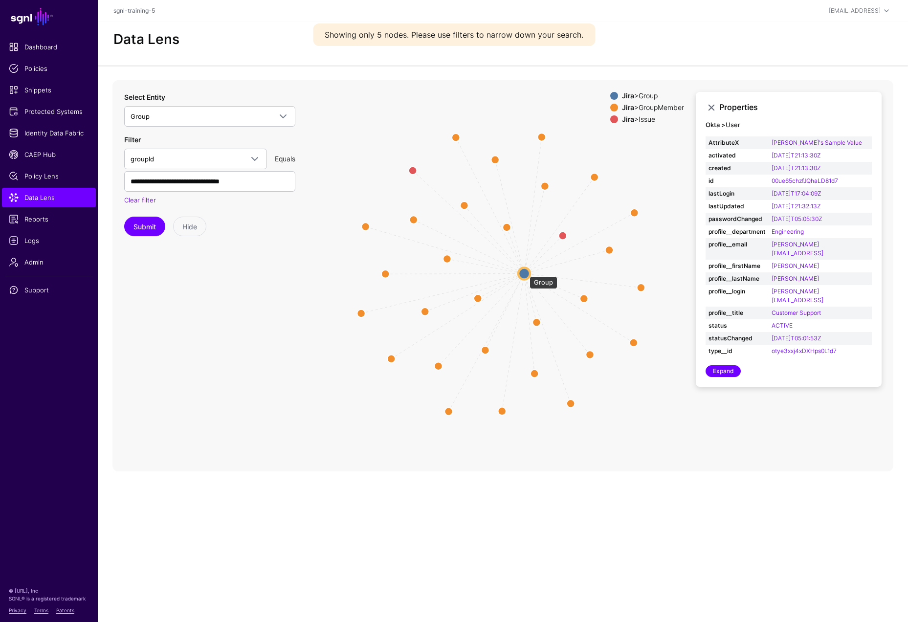
click at [525, 271] on circle at bounding box center [524, 273] width 12 height 12
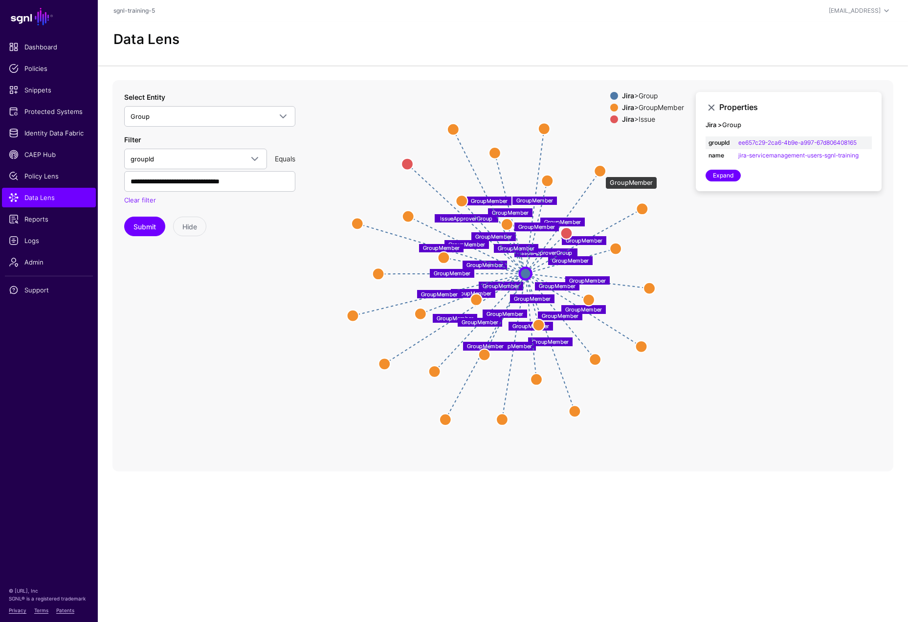
click at [600, 172] on circle at bounding box center [600, 171] width 12 height 12
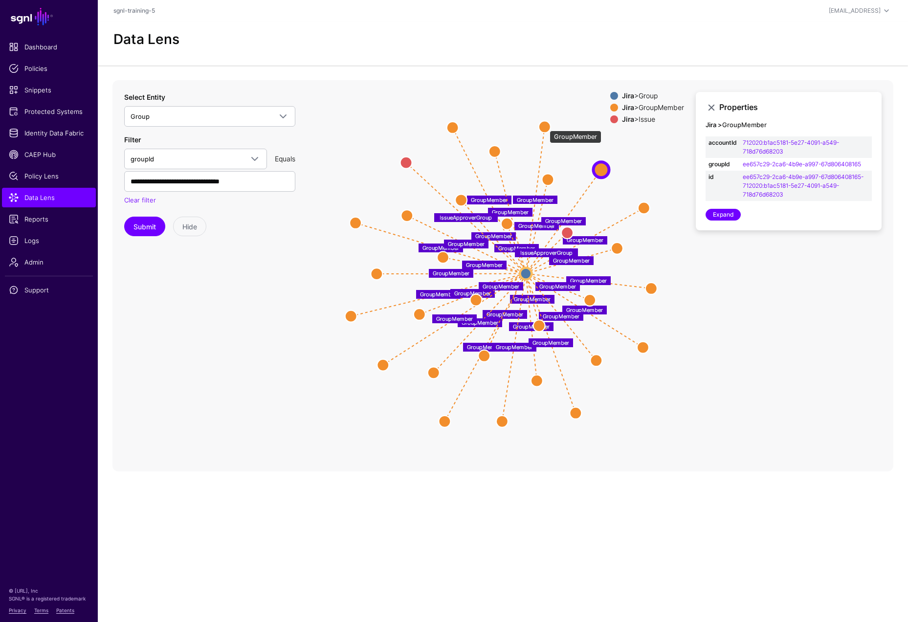
click at [545, 126] on circle at bounding box center [545, 127] width 12 height 12
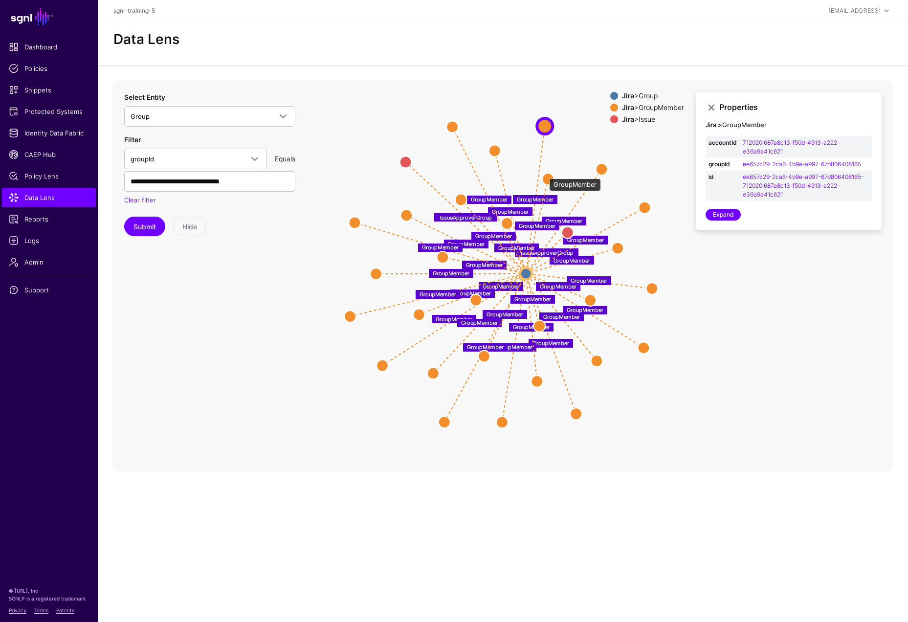
click at [545, 174] on circle at bounding box center [548, 179] width 12 height 12
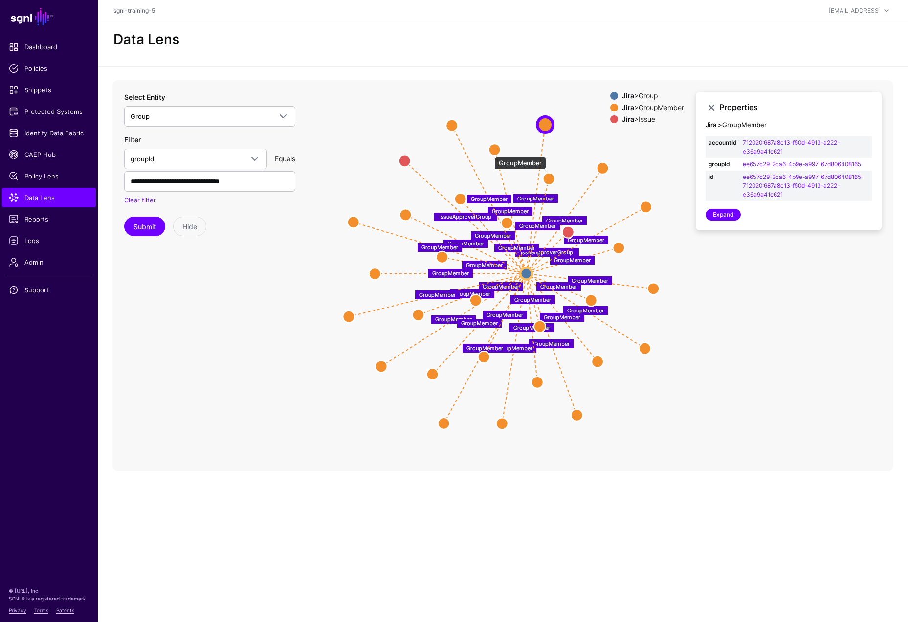
click at [487, 152] on icon "IssueApproverGroup IssueApproverGroup GroupMember GroupMember GroupMember Group…" at bounding box center [502, 275] width 781 height 391
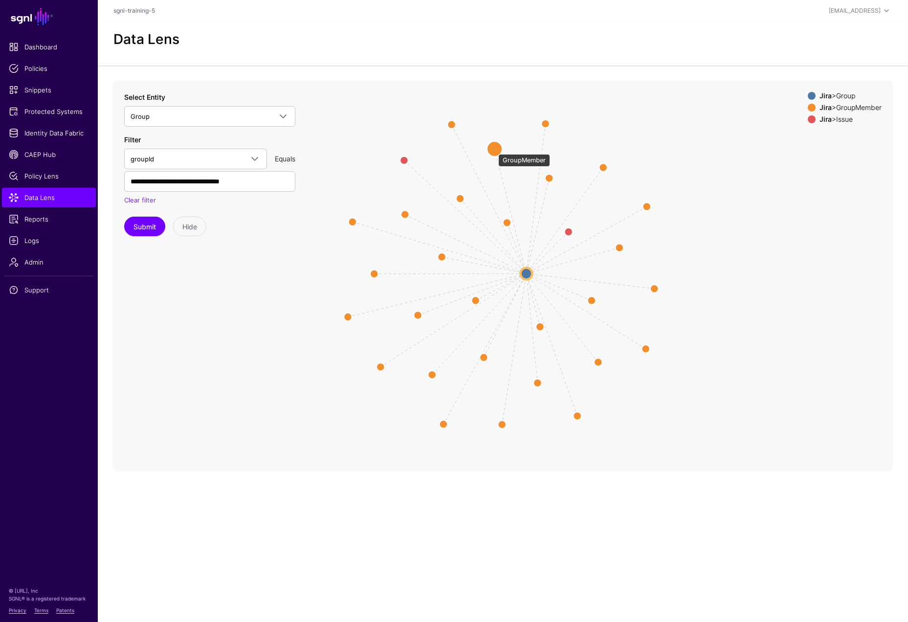
click at [493, 149] on circle at bounding box center [494, 149] width 16 height 16
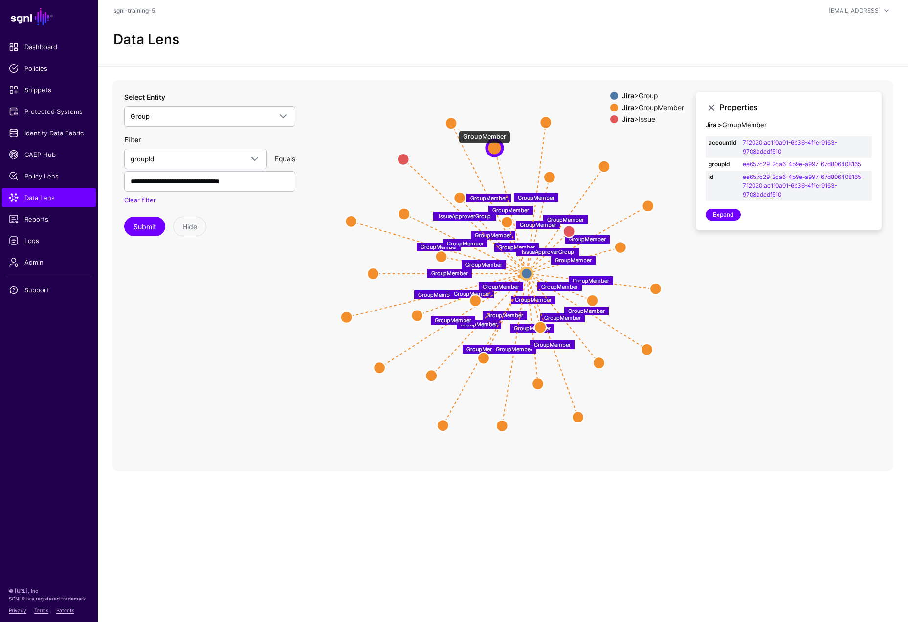
click at [454, 125] on circle at bounding box center [451, 123] width 12 height 12
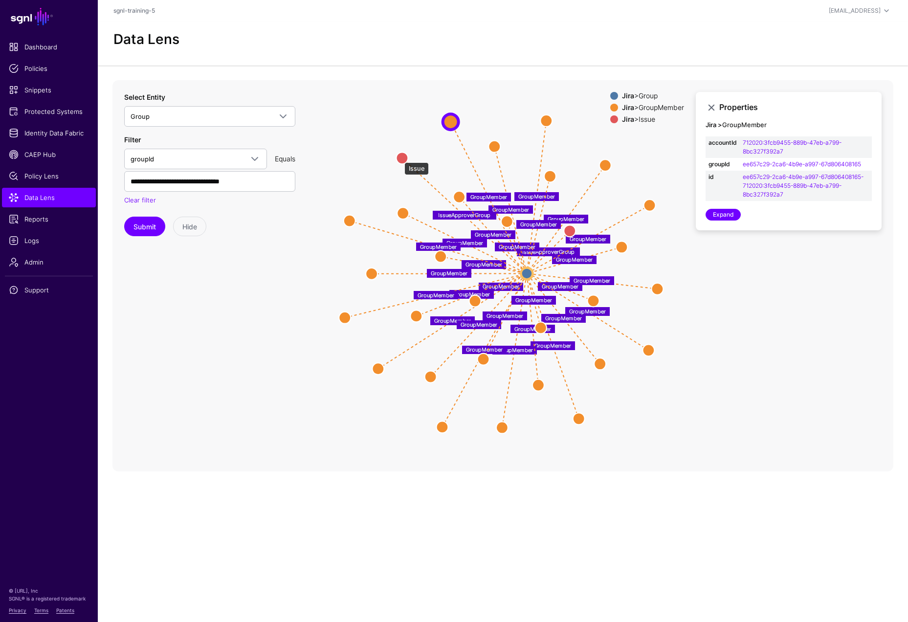
click at [399, 157] on circle at bounding box center [402, 158] width 12 height 12
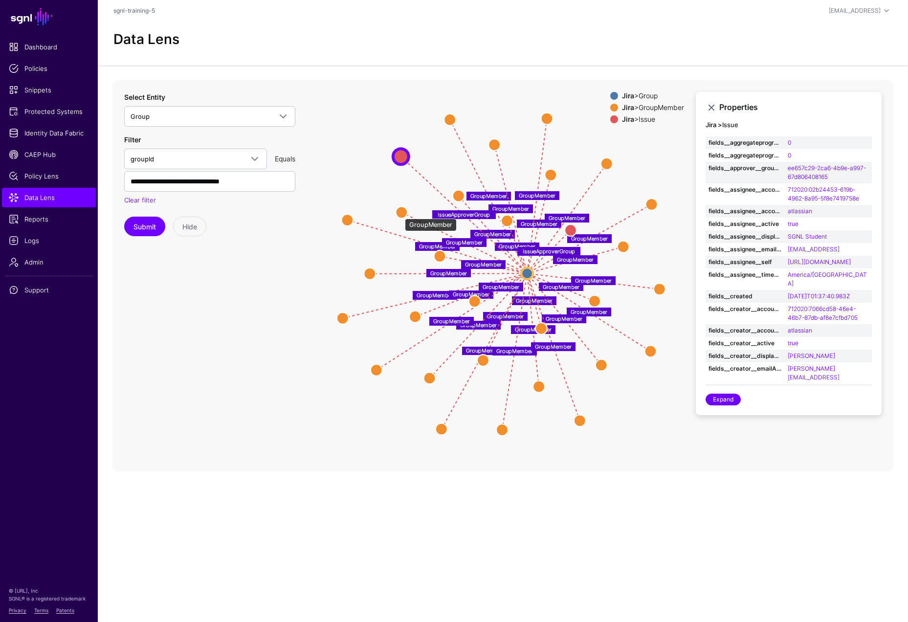
click at [400, 214] on circle at bounding box center [402, 212] width 12 height 12
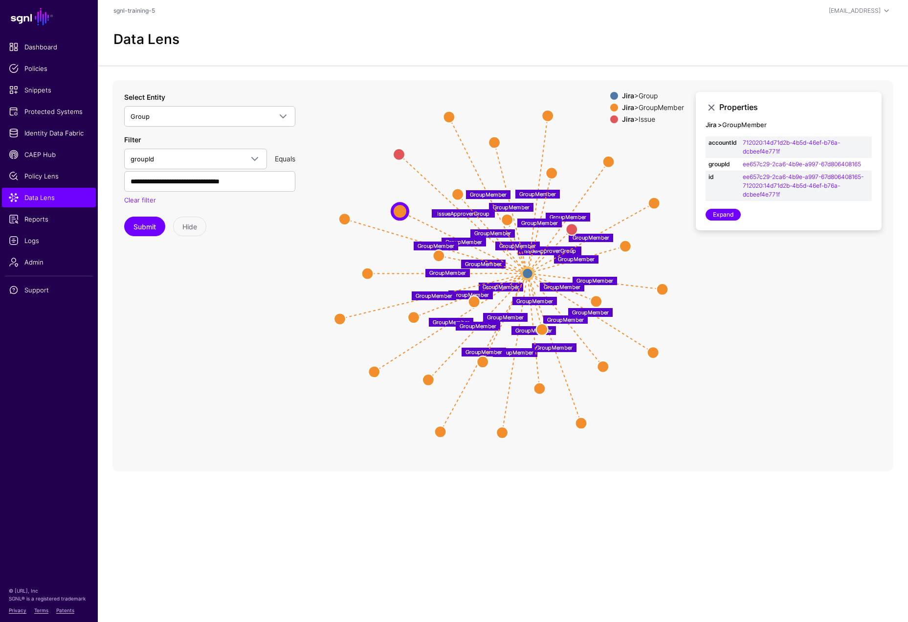
click at [645, 108] on div "Jira > GroupMember" at bounding box center [653, 108] width 66 height 8
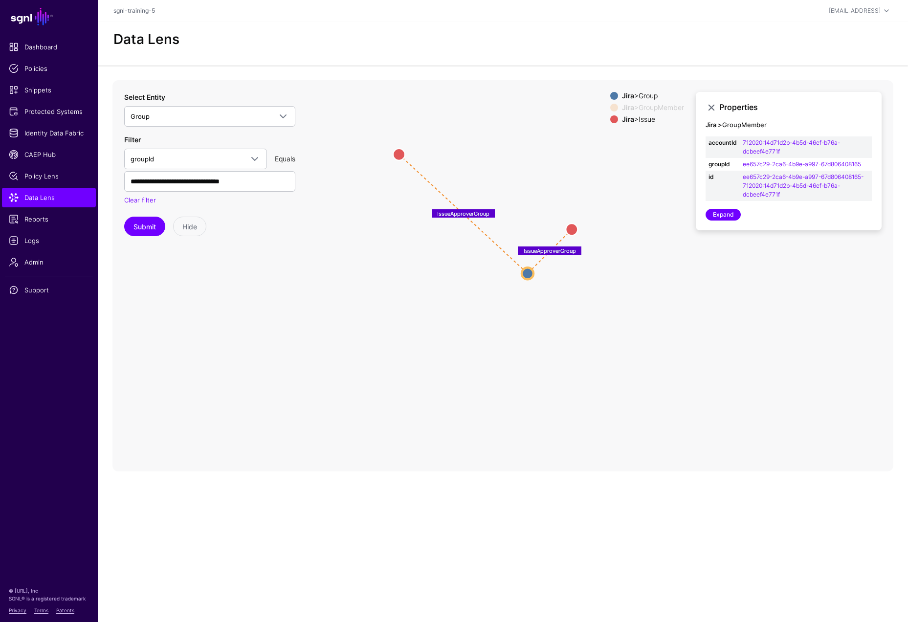
click at [644, 99] on div "Jira > Group" at bounding box center [653, 96] width 66 height 8
click at [574, 227] on circle at bounding box center [572, 229] width 12 height 12
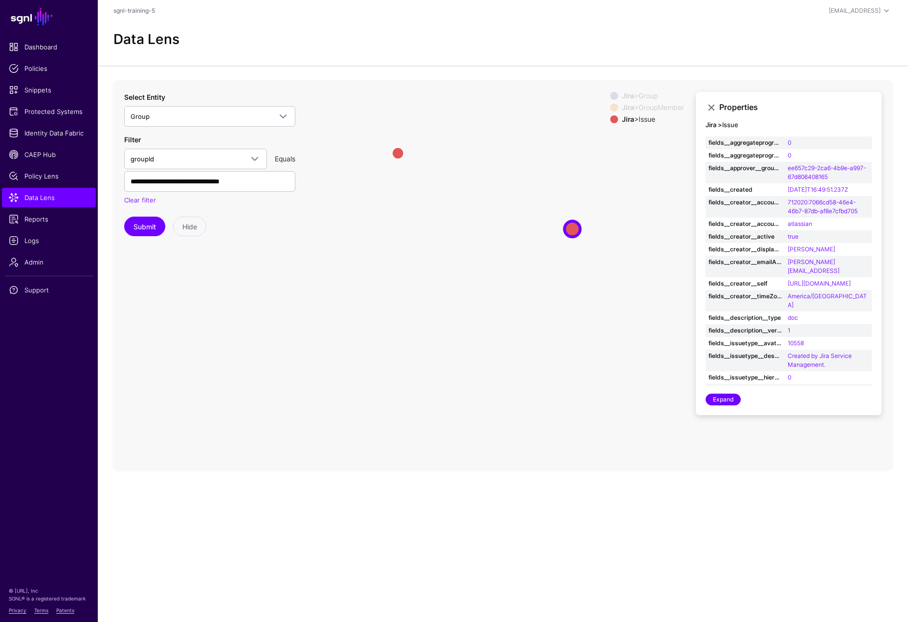
click at [650, 108] on div "Jira > GroupMember" at bounding box center [653, 108] width 66 height 8
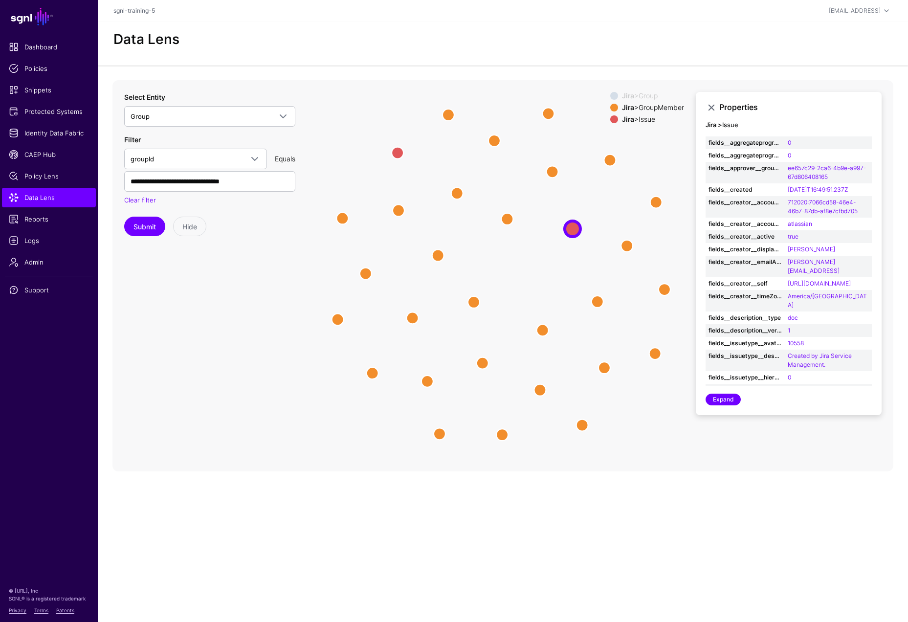
click at [648, 98] on div "Jira > Group" at bounding box center [653, 96] width 66 height 8
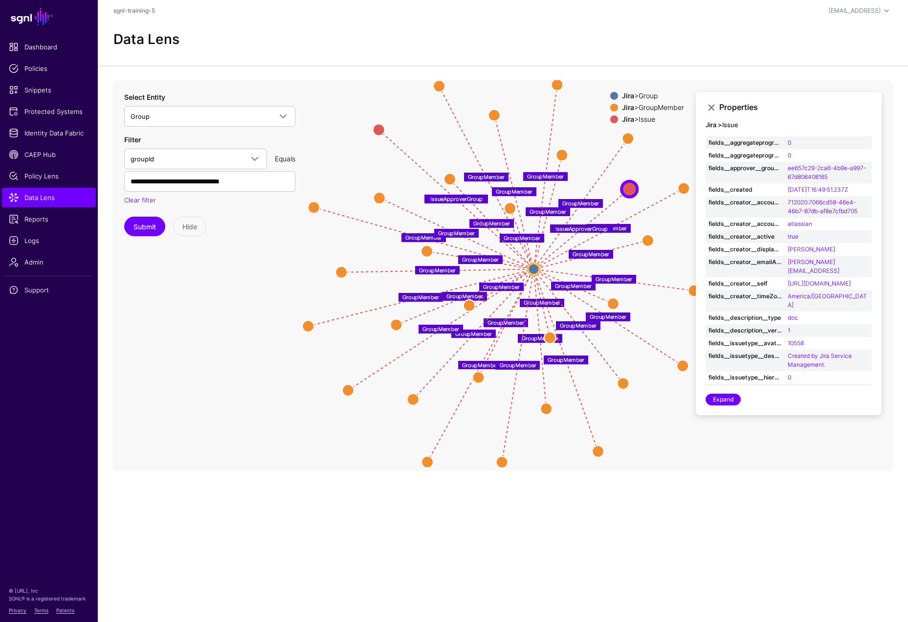
drag, startPoint x: 574, startPoint y: 226, endPoint x: 631, endPoint y: 187, distance: 69.2
click at [631, 187] on circle at bounding box center [629, 189] width 16 height 16
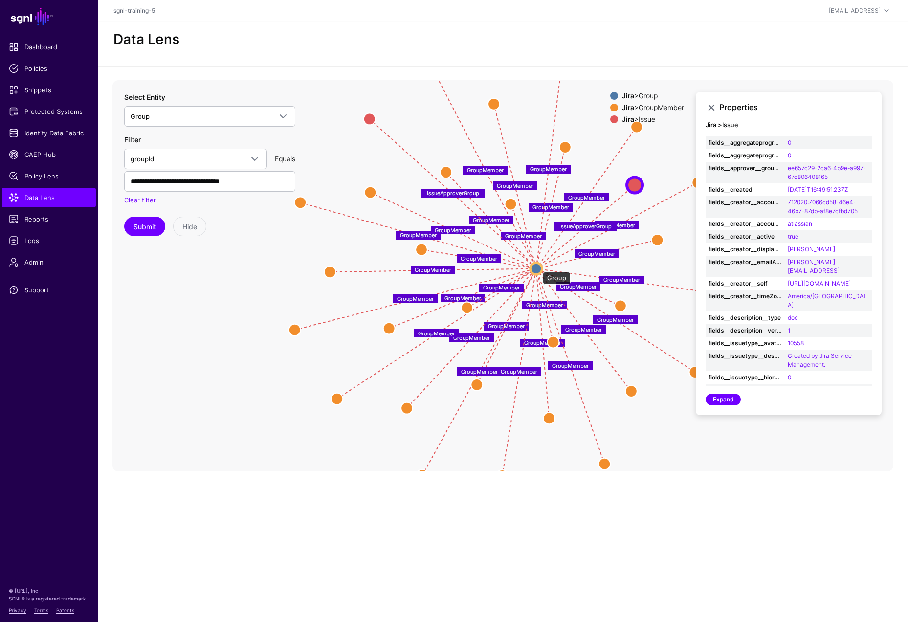
click at [537, 267] on circle at bounding box center [537, 269] width 12 height 12
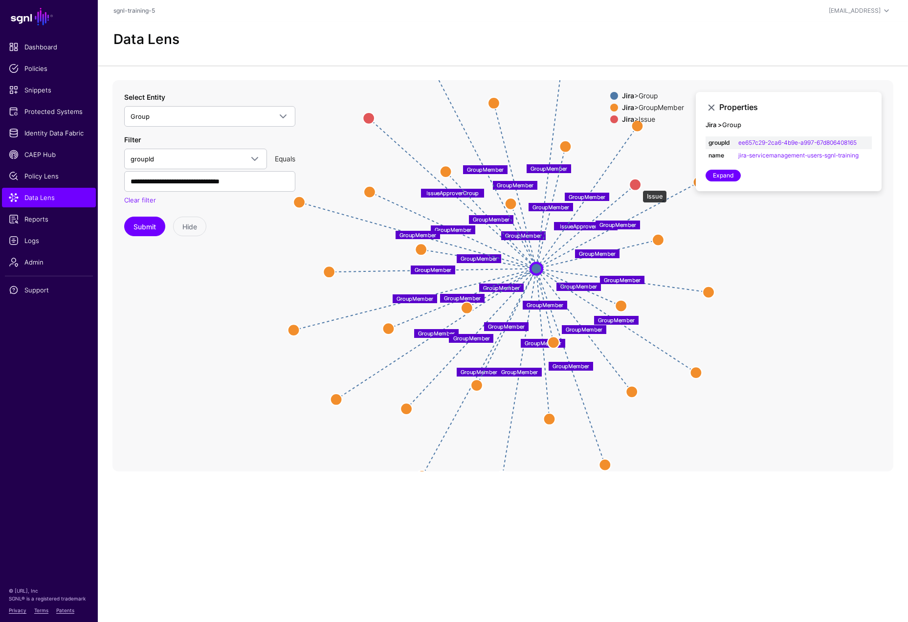
click at [638, 185] on circle at bounding box center [635, 184] width 12 height 12
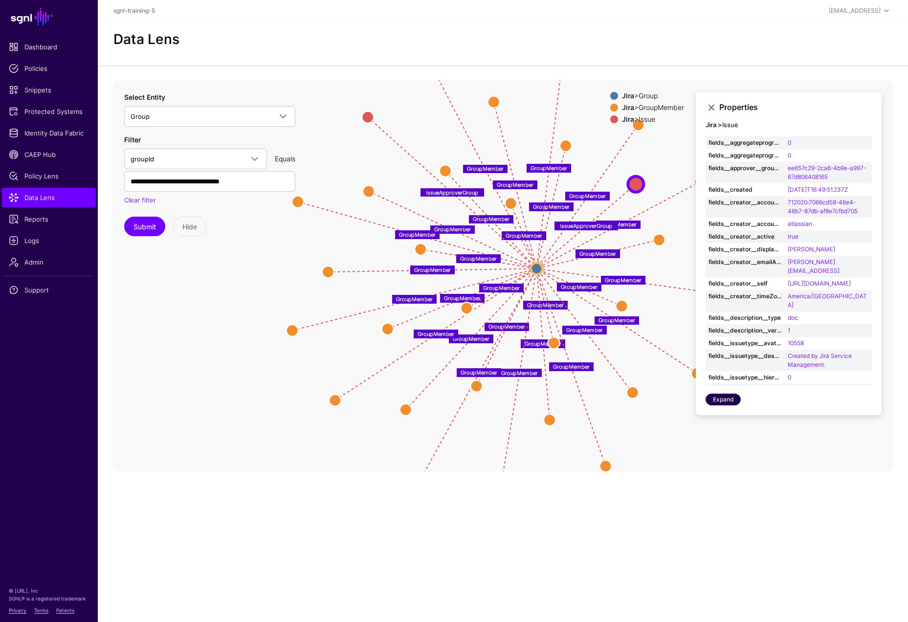
click at [723, 399] on link "Expand" at bounding box center [723, 400] width 35 height 12
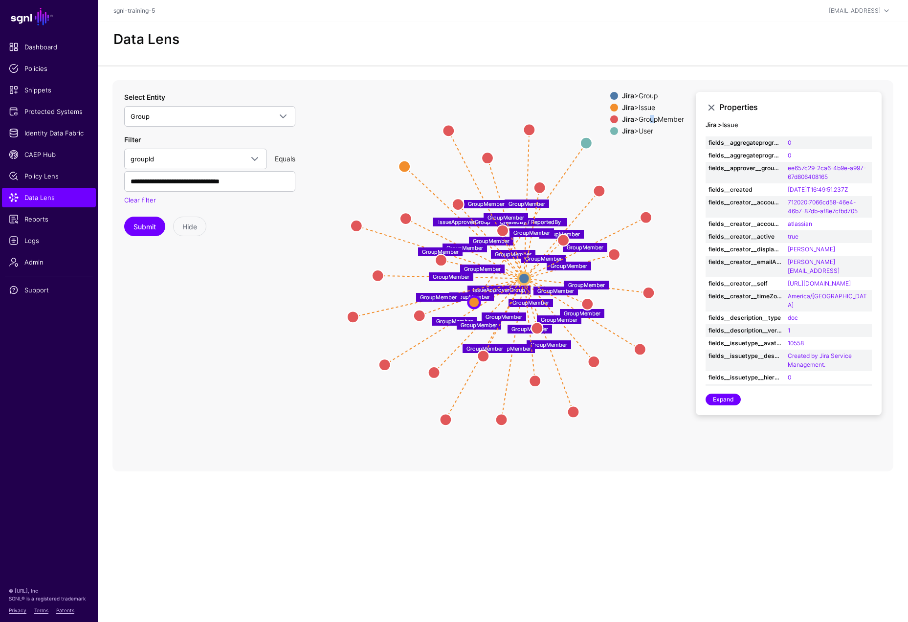
click at [647, 116] on div "Jira > GroupMember" at bounding box center [653, 119] width 66 height 8
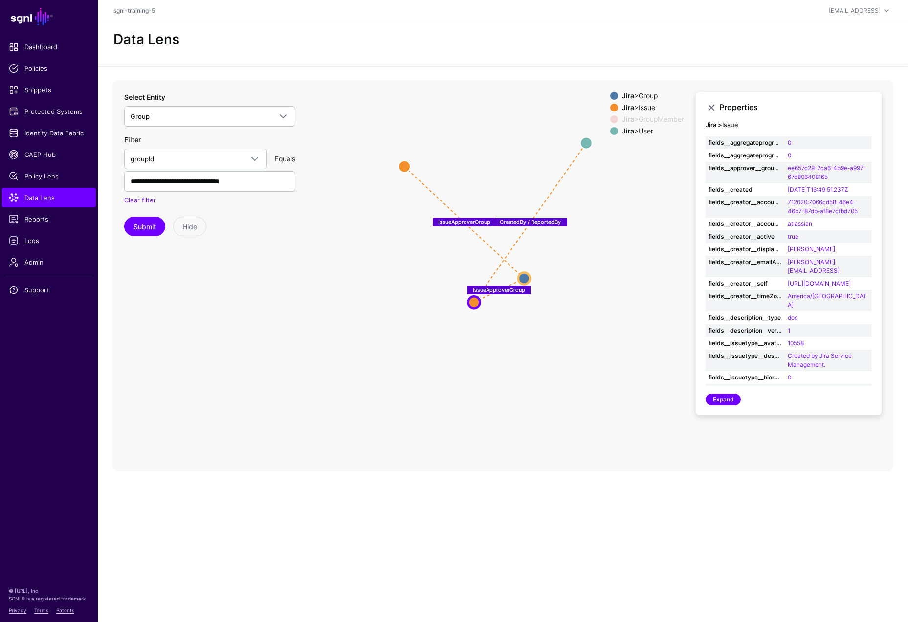
click at [643, 130] on div "Jira > User" at bounding box center [653, 131] width 66 height 8
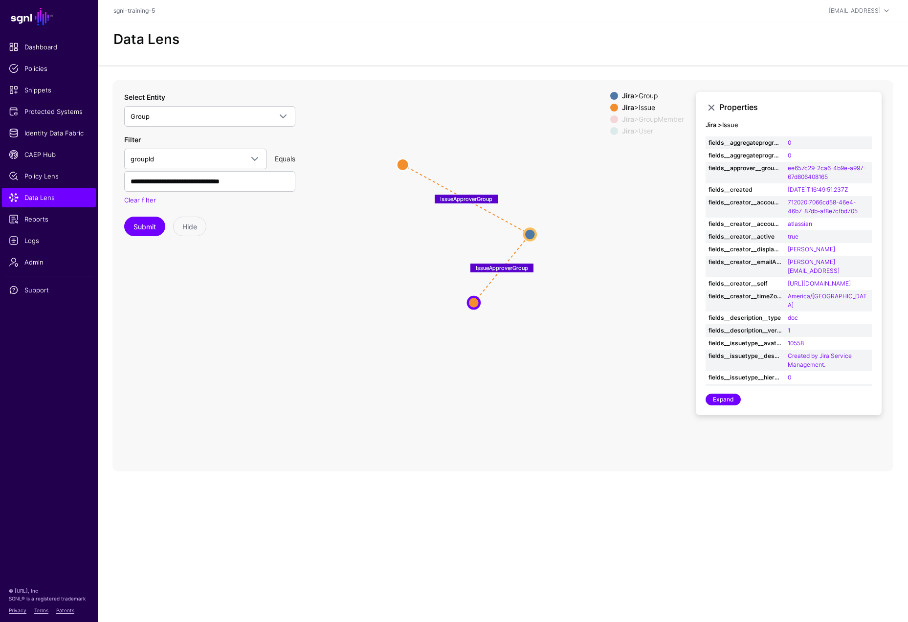
drag, startPoint x: 521, startPoint y: 273, endPoint x: 527, endPoint y: 229, distance: 44.4
click at [527, 229] on circle at bounding box center [530, 234] width 12 height 12
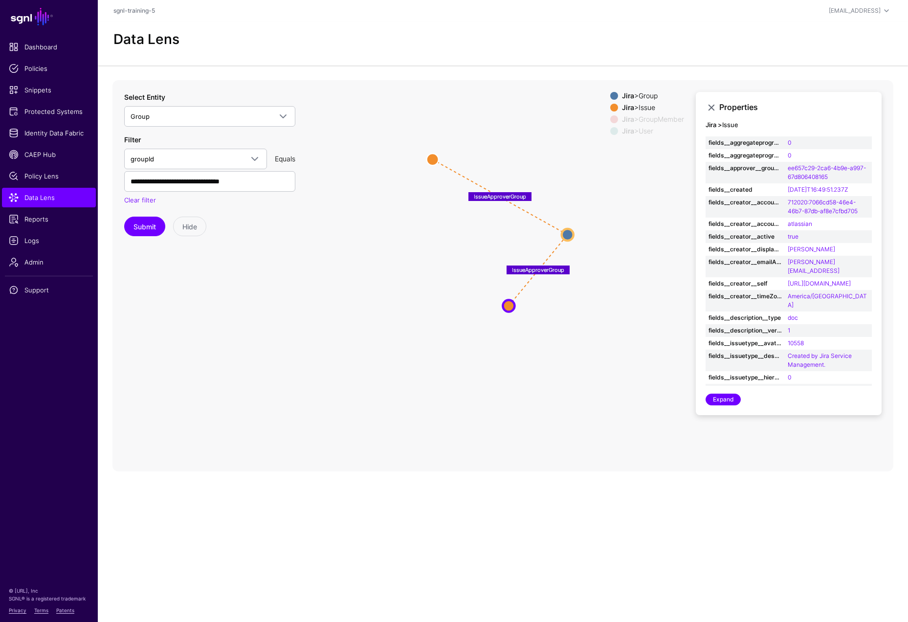
drag, startPoint x: 404, startPoint y: 159, endPoint x: 419, endPoint y: 163, distance: 15.5
click at [419, 163] on icon "CreatedBy / ReportedBy IssueApproverGroup IssueApproverGroup GroupMember GroupM…" at bounding box center [502, 275] width 781 height 391
drag, startPoint x: 412, startPoint y: 160, endPoint x: 496, endPoint y: 149, distance: 84.8
click at [496, 149] on circle at bounding box center [495, 150] width 12 height 12
click at [548, 236] on circle at bounding box center [548, 236] width 12 height 12
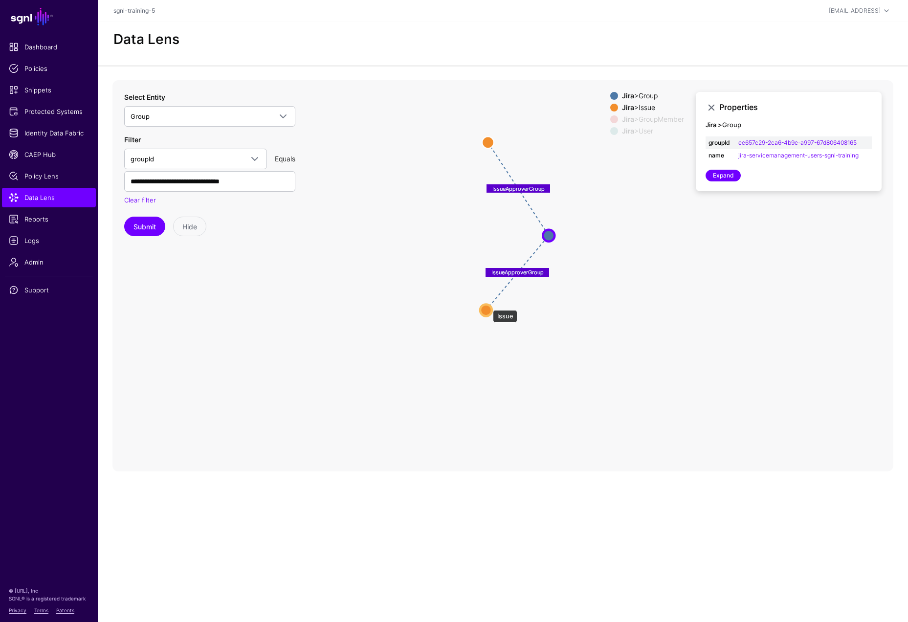
click at [488, 305] on circle at bounding box center [486, 310] width 12 height 12
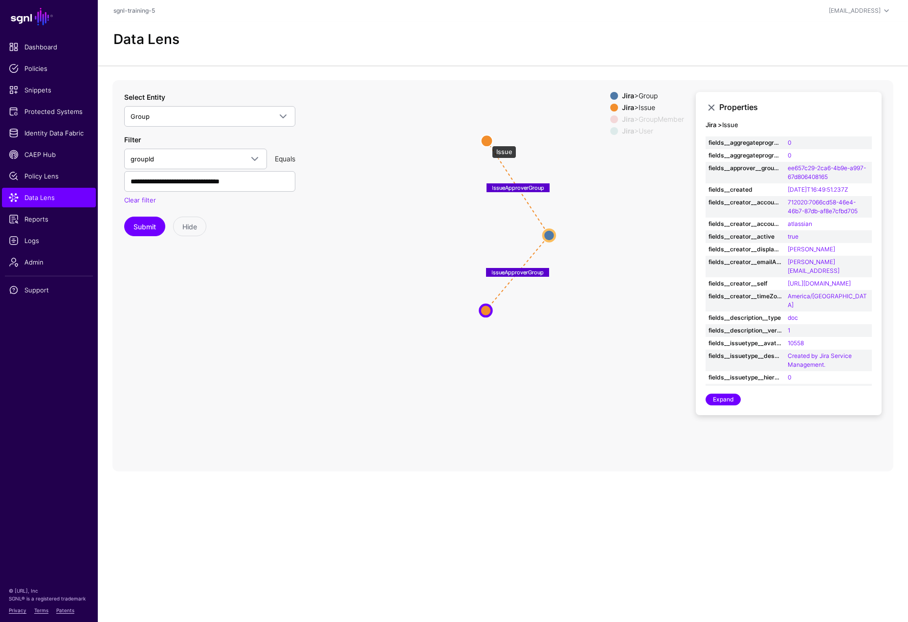
click at [487, 141] on circle at bounding box center [487, 141] width 12 height 12
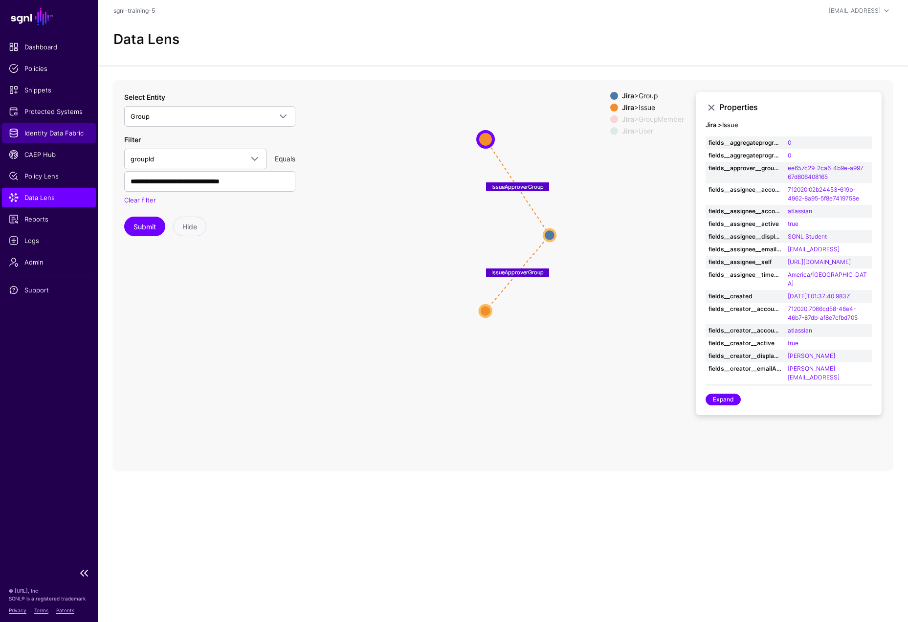
click at [47, 133] on span "Identity Data Fabric" at bounding box center [49, 133] width 80 height 10
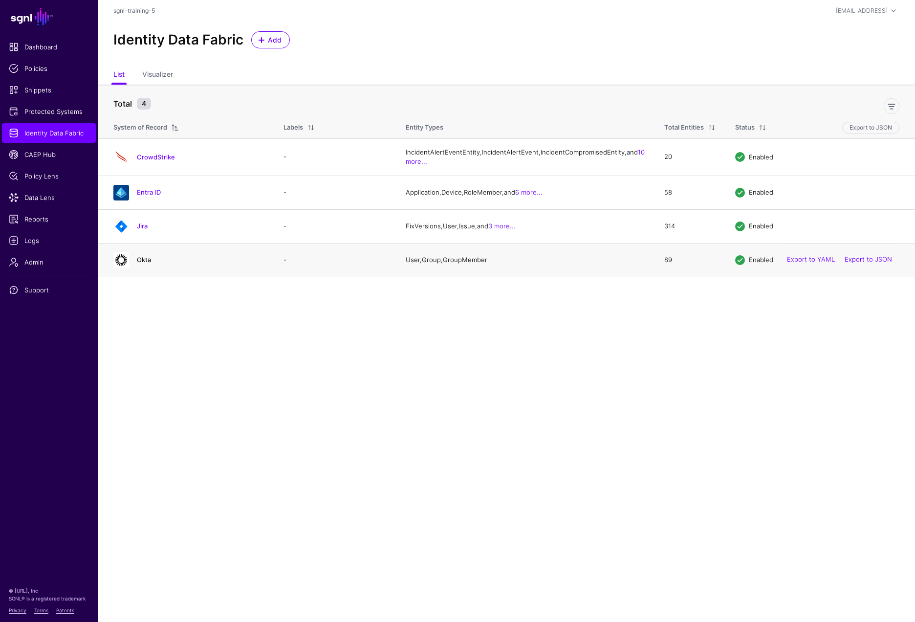
click at [144, 264] on link "Okta" at bounding box center [144, 260] width 14 height 8
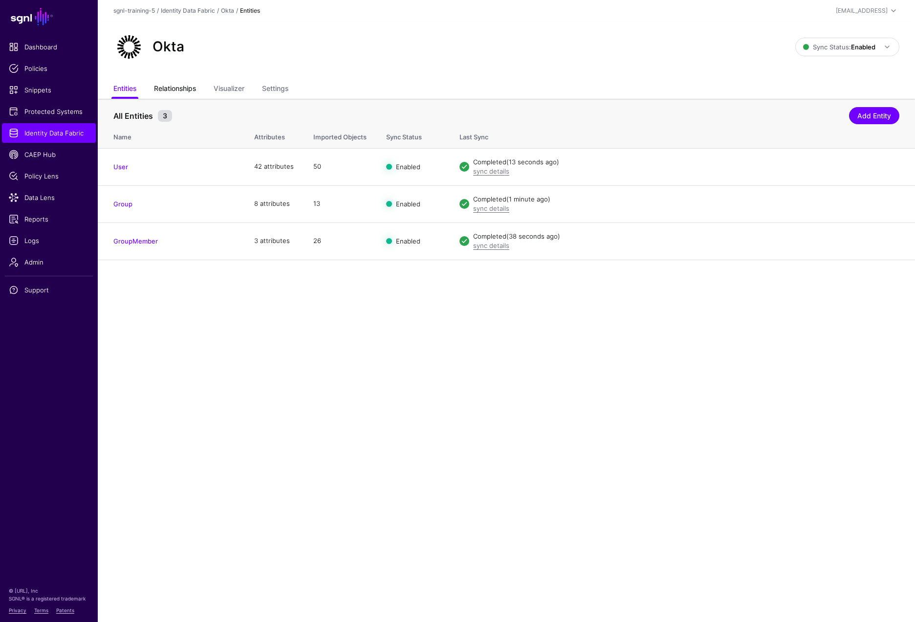
click at [187, 87] on link "Relationships" at bounding box center [175, 89] width 42 height 19
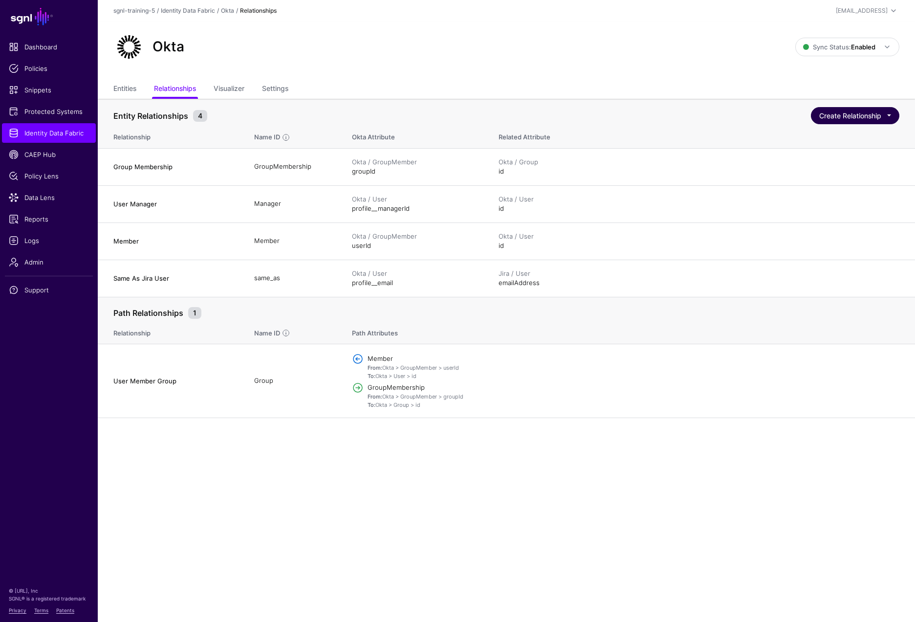
click at [846, 112] on button "Create Relationship" at bounding box center [855, 115] width 88 height 17
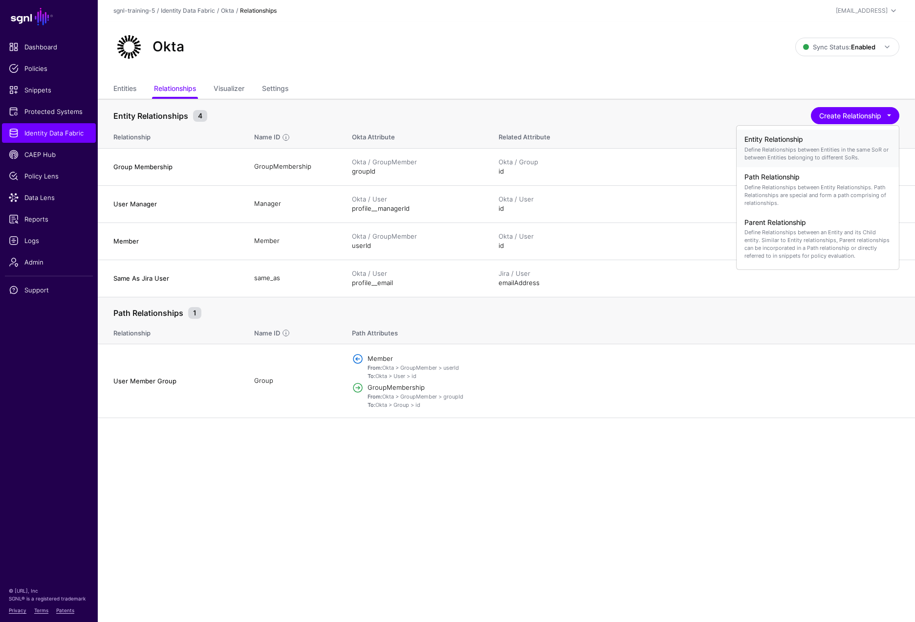
click at [841, 136] on h4 "Entity Relationship" at bounding box center [818, 139] width 147 height 8
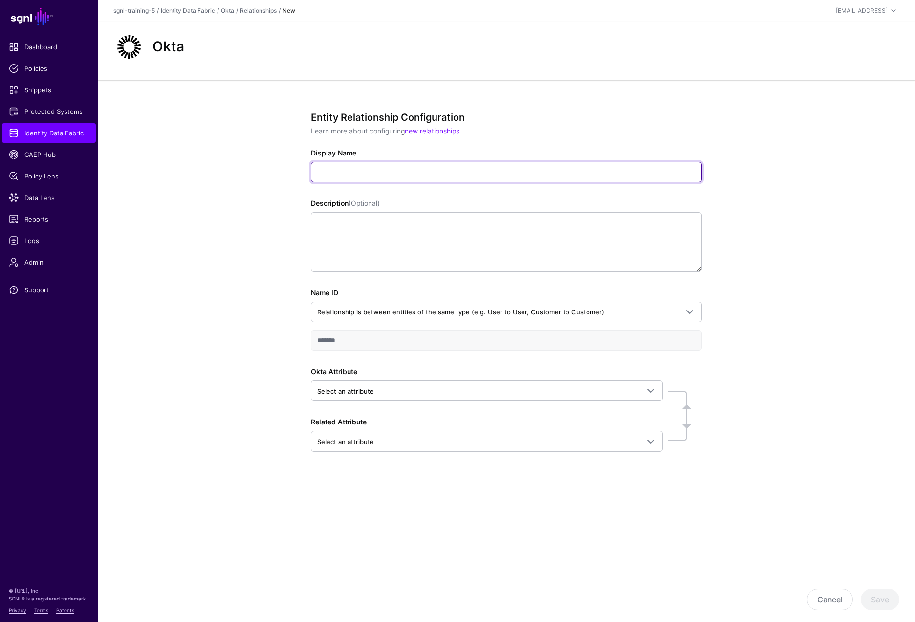
click at [421, 170] on input "Display Name" at bounding box center [506, 172] width 391 height 21
paste input "**********"
type input "**********"
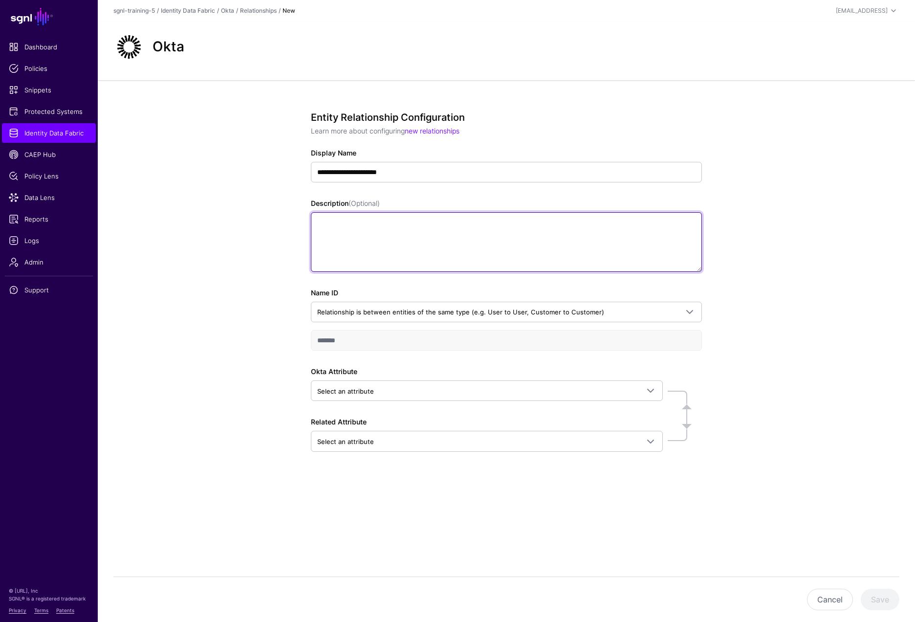
click at [429, 235] on textarea "Description (Optional)" at bounding box center [506, 242] width 391 height 60
paste textarea "**********"
type textarea "**********"
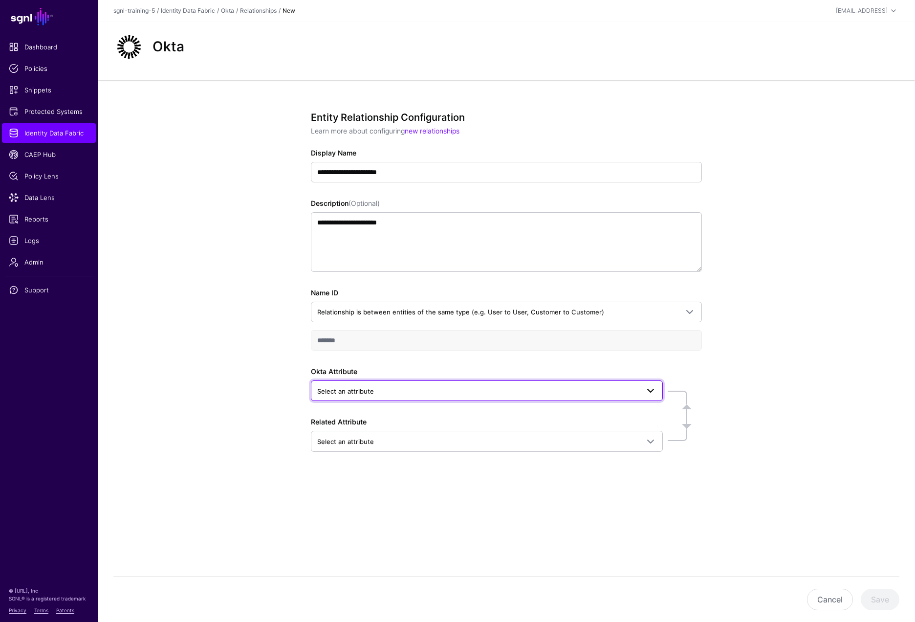
click at [485, 390] on span "Select an attribute" at bounding box center [478, 391] width 322 height 11
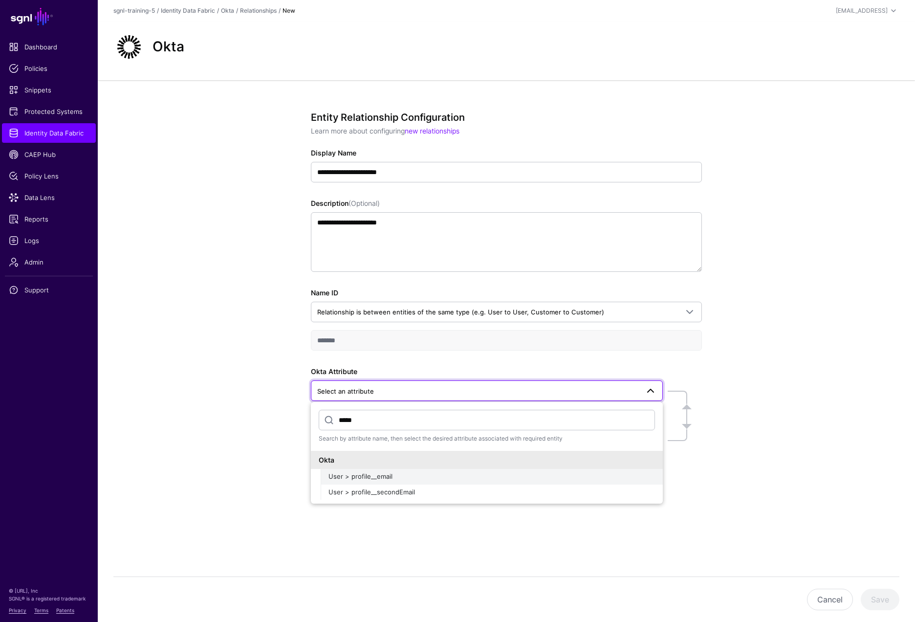
type input "*****"
click at [370, 472] on div "User > profile__email" at bounding box center [492, 477] width 327 height 10
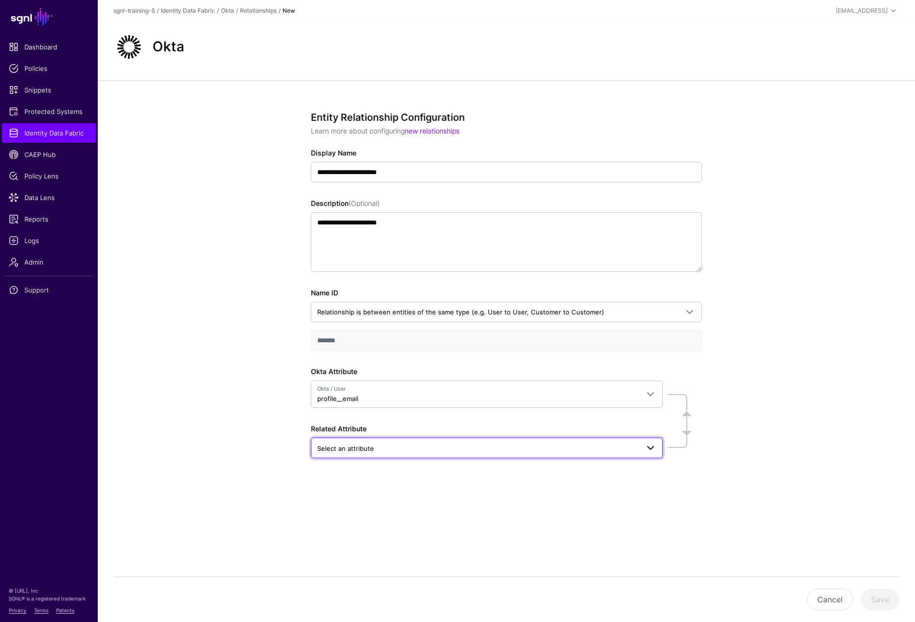
click at [477, 449] on span "Select an attribute" at bounding box center [478, 448] width 322 height 11
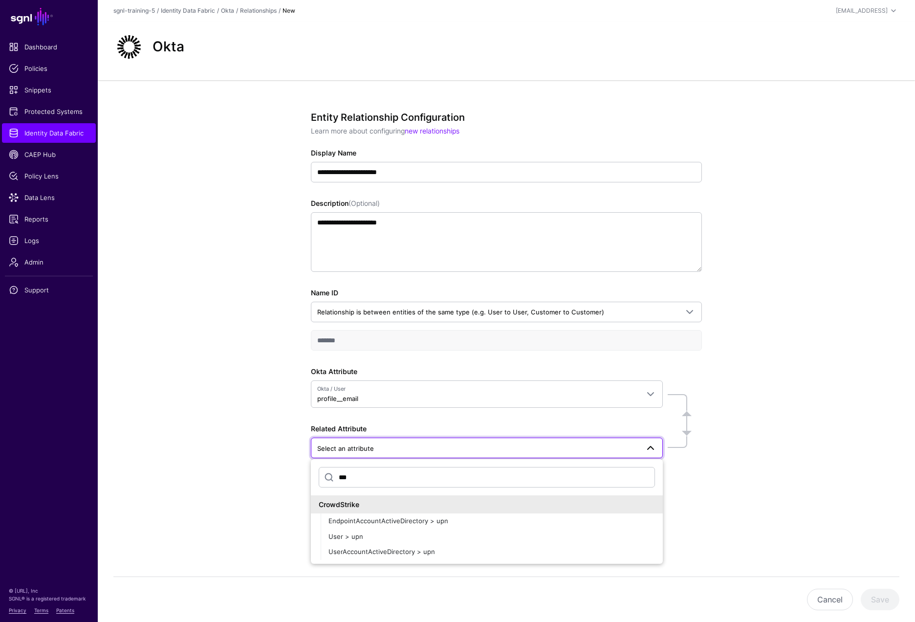
type input "****"
drag, startPoint x: 477, startPoint y: 449, endPoint x: 352, endPoint y: 531, distance: 149.9
click at [356, 539] on span "User > upn" at bounding box center [346, 536] width 35 height 8
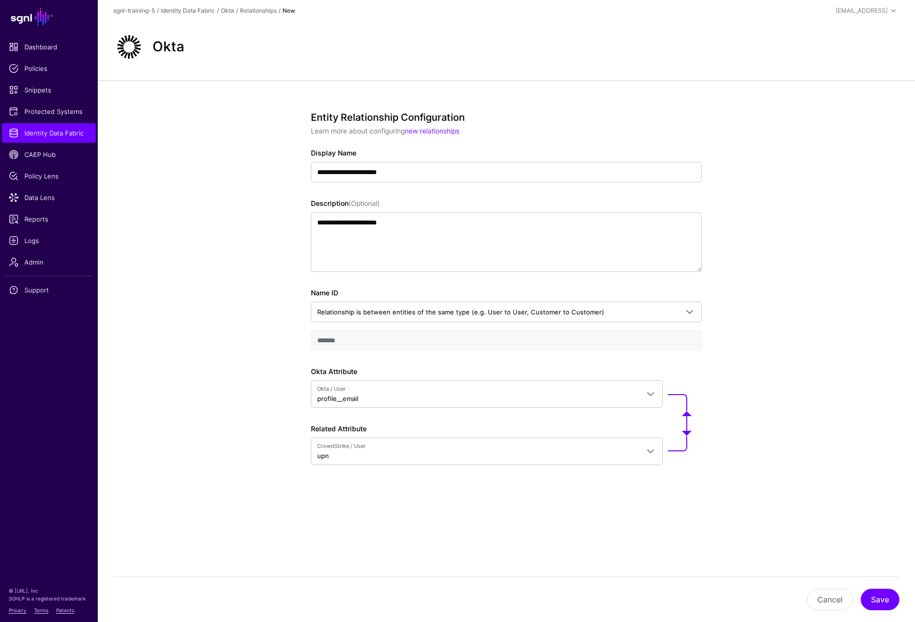
click at [352, 531] on div "**********" at bounding box center [507, 323] width 454 height 486
click at [882, 596] on button "Save" at bounding box center [880, 600] width 39 height 22
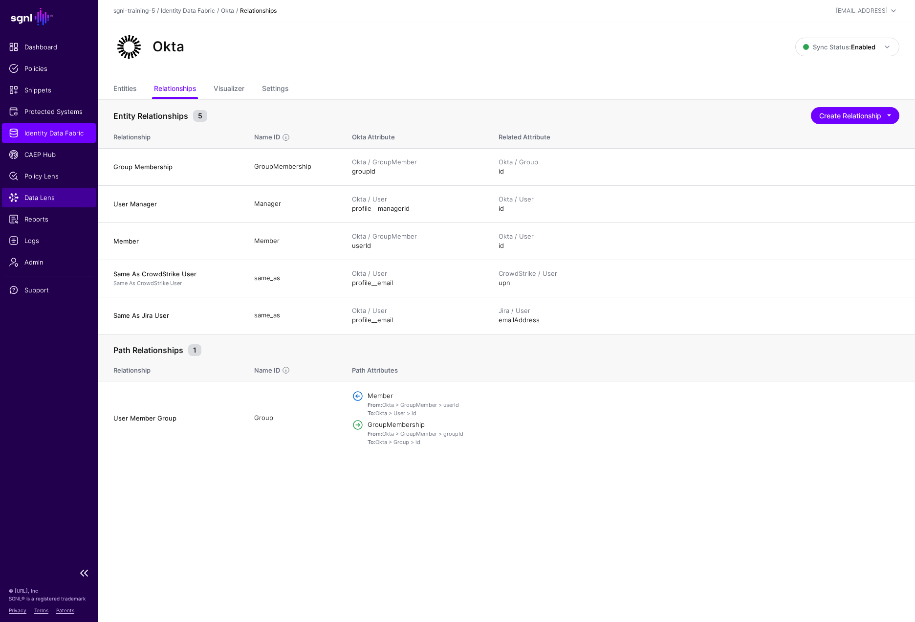
click at [39, 199] on span "Data Lens" at bounding box center [49, 198] width 80 height 10
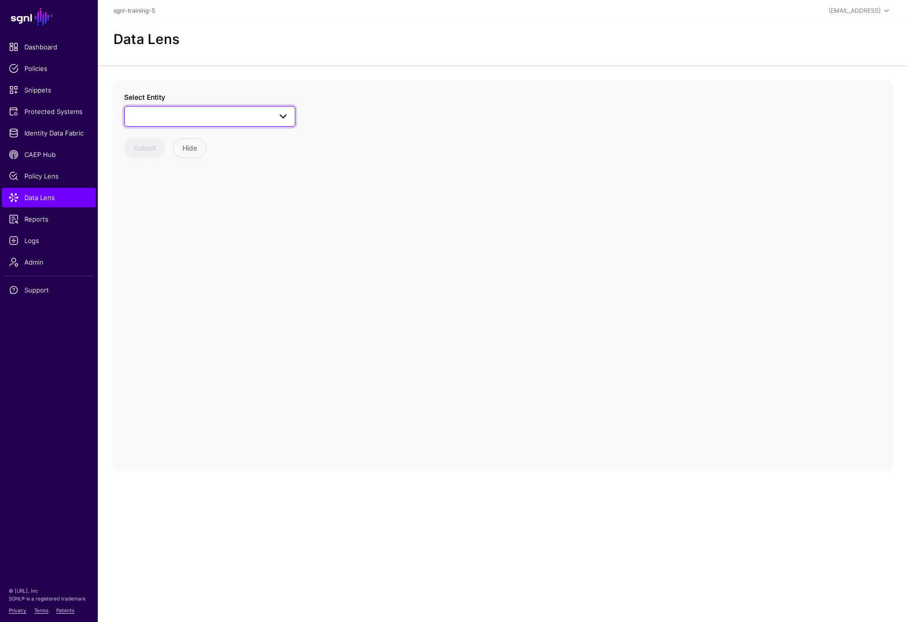
click at [278, 110] on link at bounding box center [209, 116] width 171 height 21
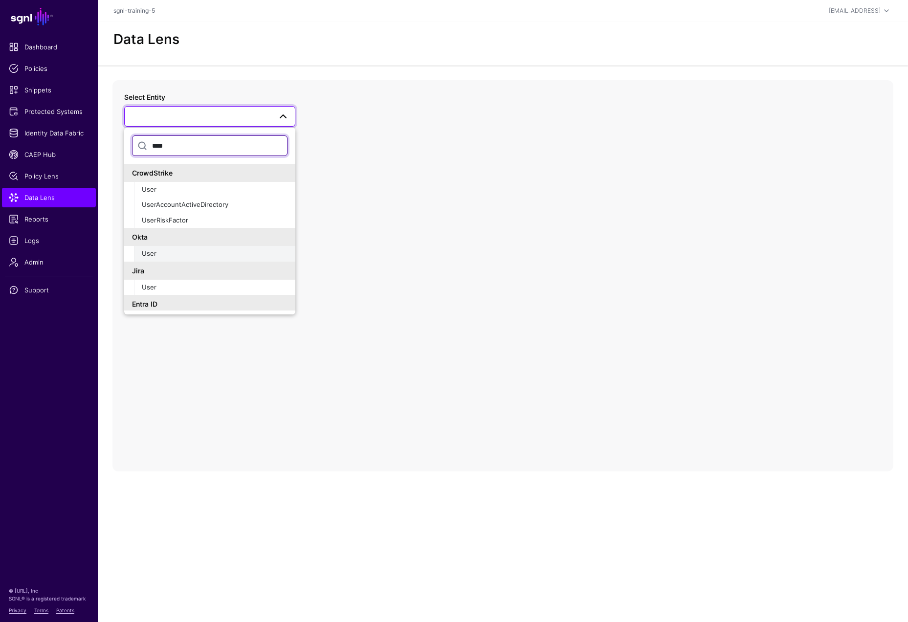
type input "****"
click at [169, 260] on button "User" at bounding box center [214, 254] width 161 height 16
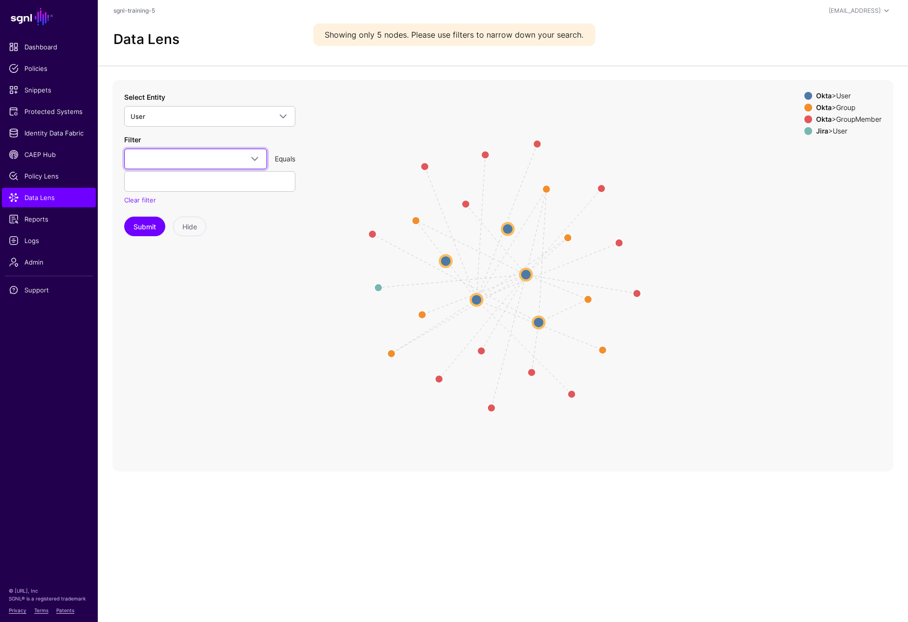
drag, startPoint x: 255, startPoint y: 159, endPoint x: 261, endPoint y: 187, distance: 28.5
click at [255, 159] on span at bounding box center [255, 159] width 12 height 12
type input "*****"
click at [158, 207] on button "profile__email" at bounding box center [195, 214] width 143 height 16
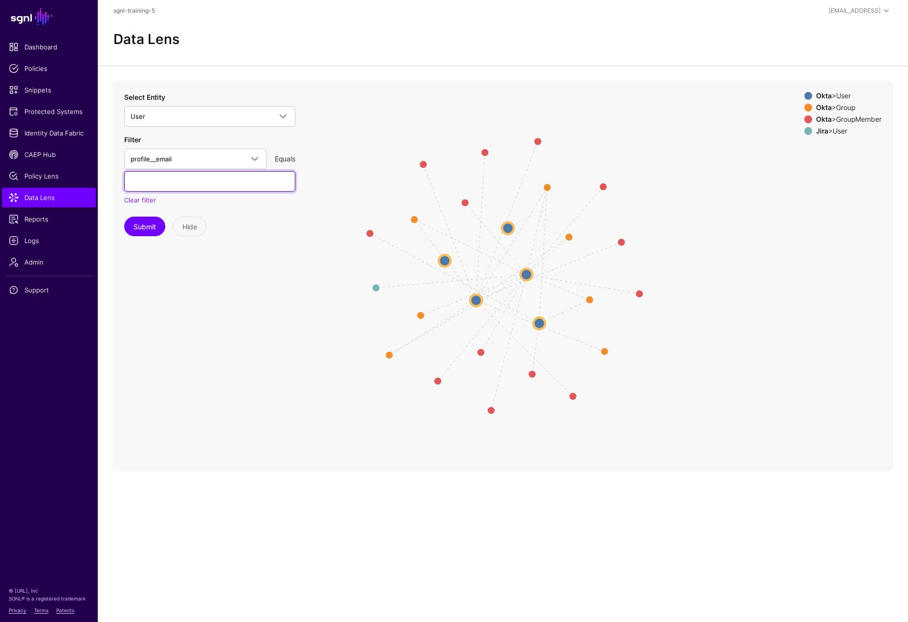
click at [192, 179] on input "text" at bounding box center [209, 181] width 171 height 21
paste input "**********"
click at [173, 182] on input "**********" at bounding box center [209, 181] width 171 height 21
type input "**********"
click at [140, 226] on button "Submit" at bounding box center [144, 227] width 41 height 20
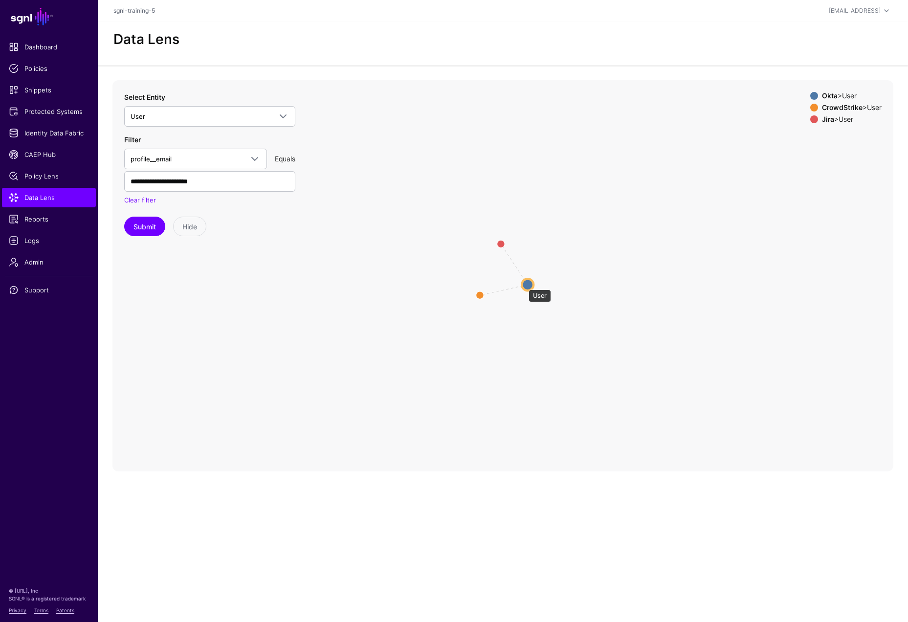
click at [524, 285] on circle at bounding box center [528, 285] width 12 height 12
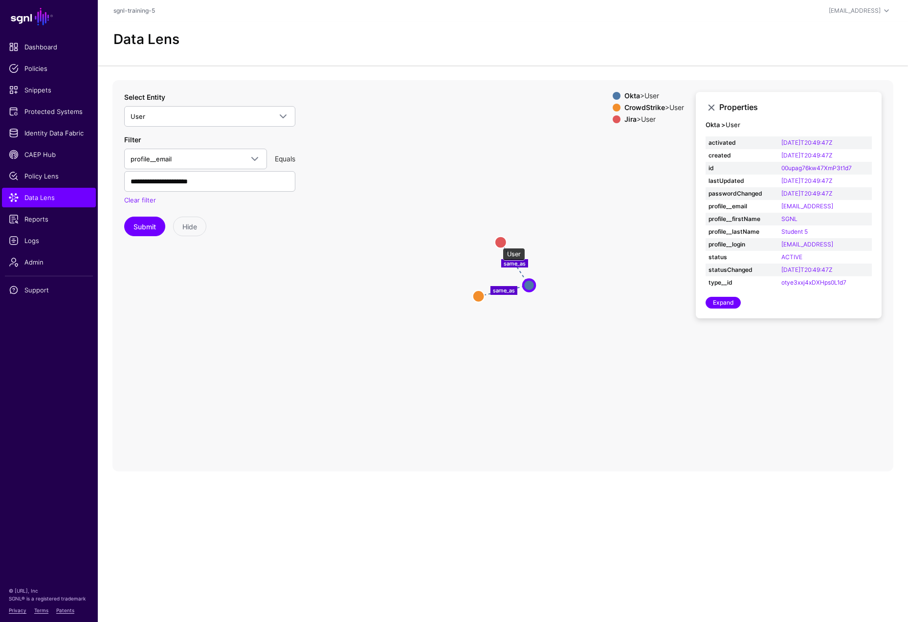
click at [498, 243] on circle at bounding box center [501, 242] width 12 height 12
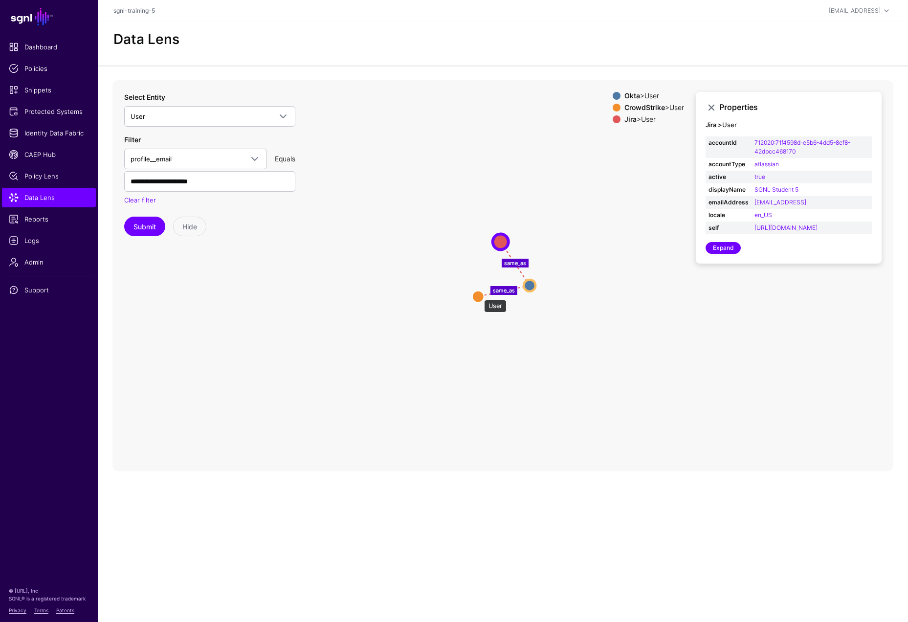
click at [479, 295] on circle at bounding box center [478, 296] width 12 height 12
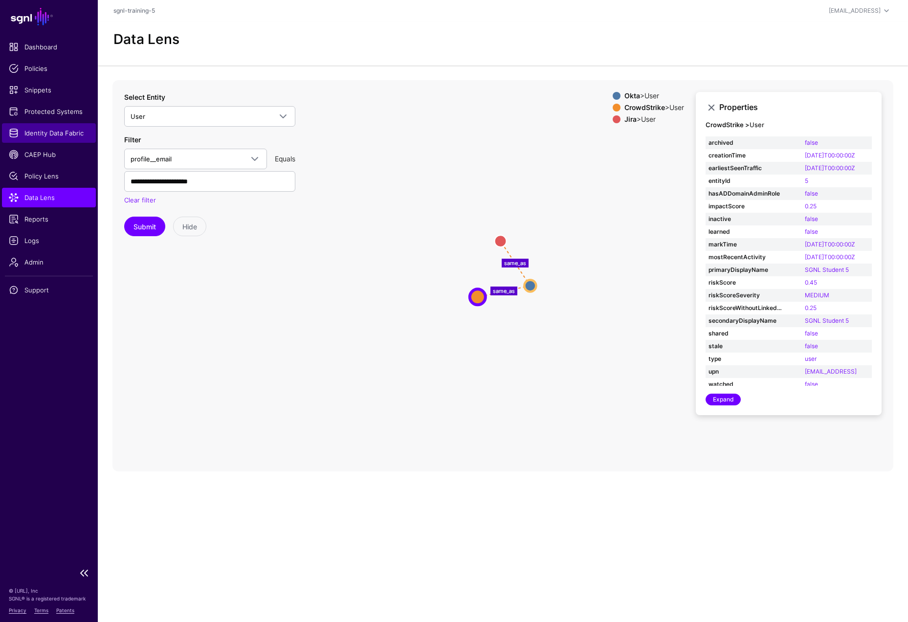
click at [55, 134] on span "Identity Data Fabric" at bounding box center [49, 133] width 80 height 10
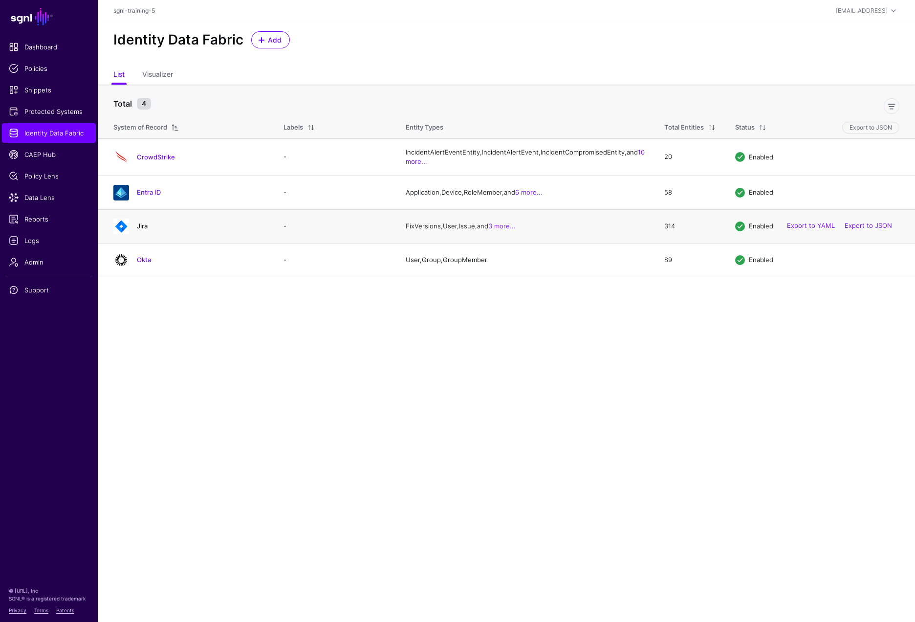
click at [142, 230] on link "Jira" at bounding box center [142, 226] width 11 height 8
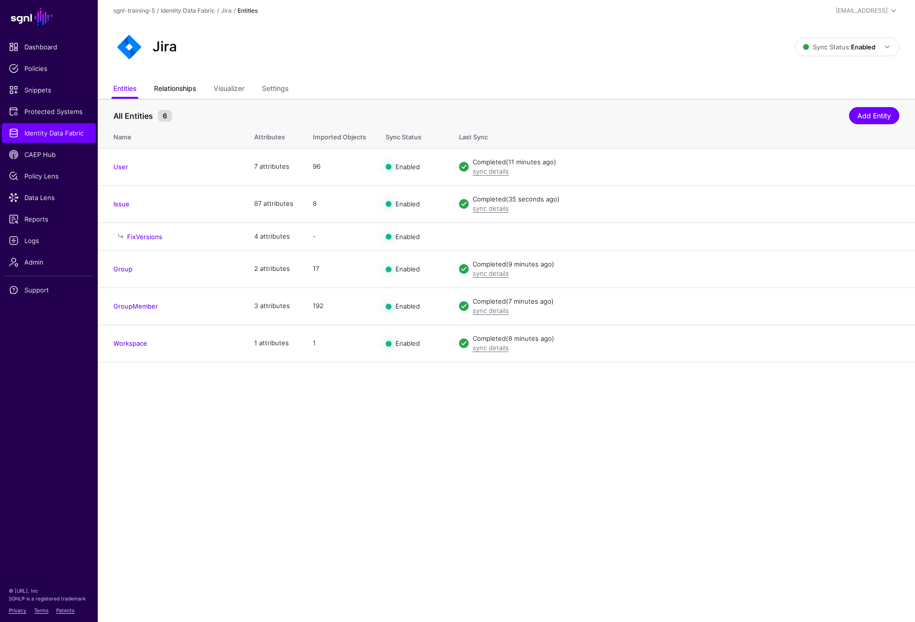
click at [188, 92] on link "Relationships" at bounding box center [175, 89] width 42 height 19
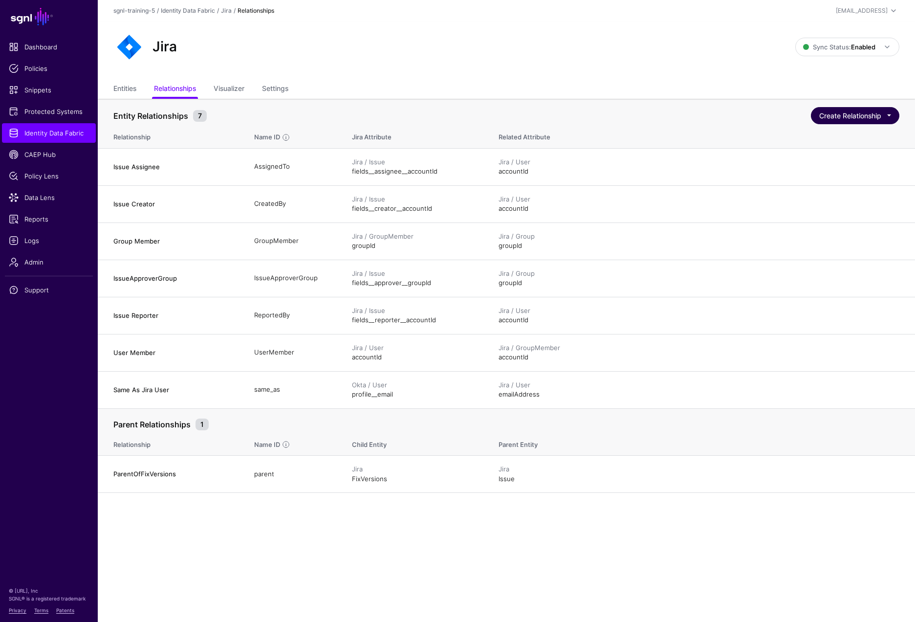
click at [827, 116] on button "Create Relationship" at bounding box center [855, 115] width 88 height 17
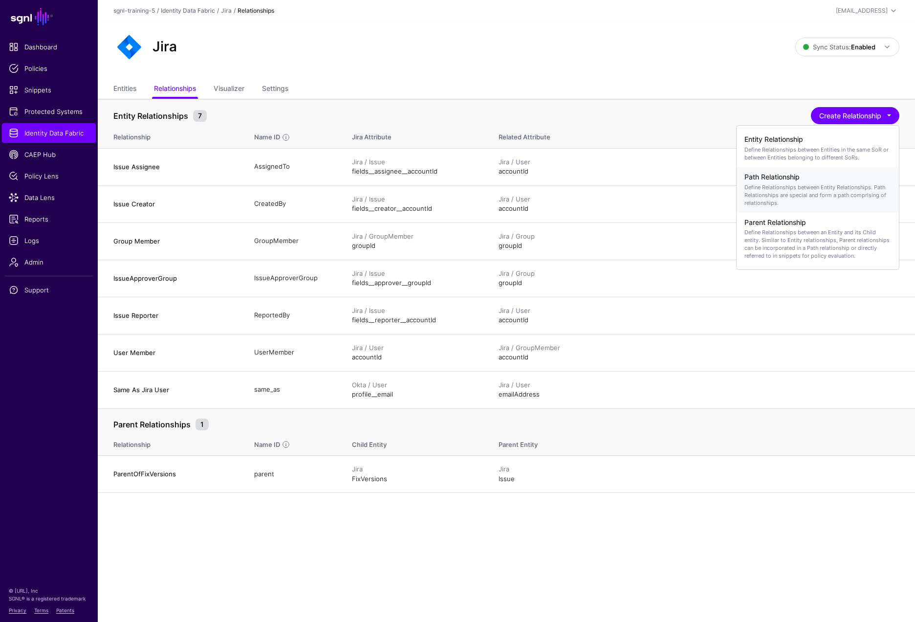
click at [771, 198] on p "Define Relationships between Entity Relationships. Path Relationships are speci…" at bounding box center [818, 194] width 147 height 23
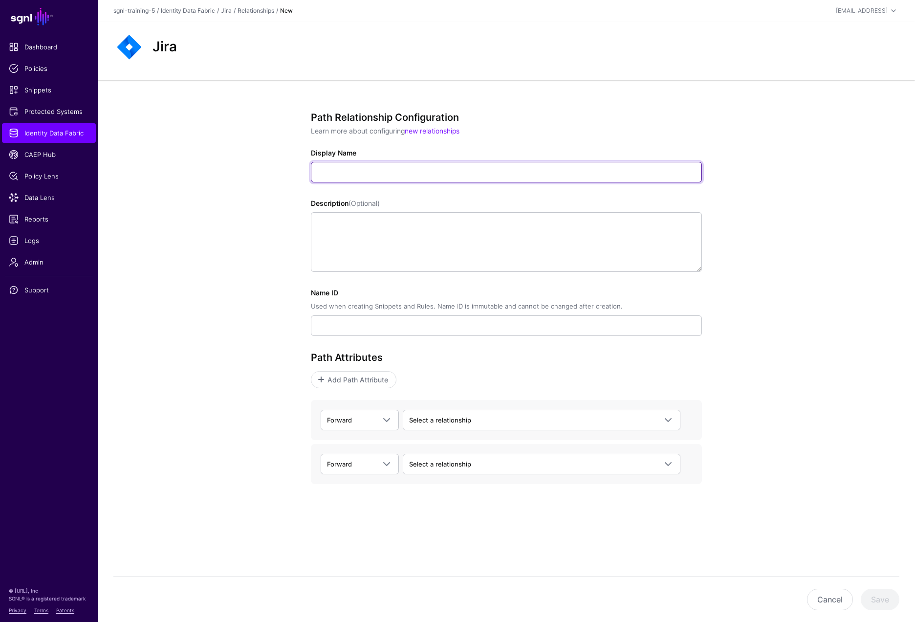
click at [587, 172] on input "Display Name" at bounding box center [506, 172] width 391 height 21
paste input "**********"
type input "**********"
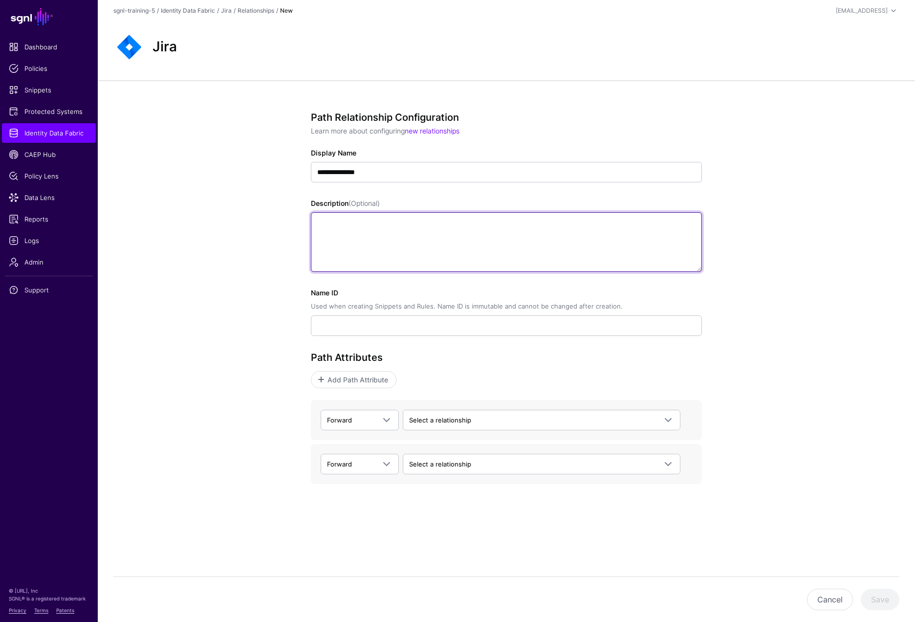
type input "**********"
click at [587, 216] on textarea "Description (Optional)" at bounding box center [506, 242] width 391 height 60
paste textarea "**********"
type textarea "**********"
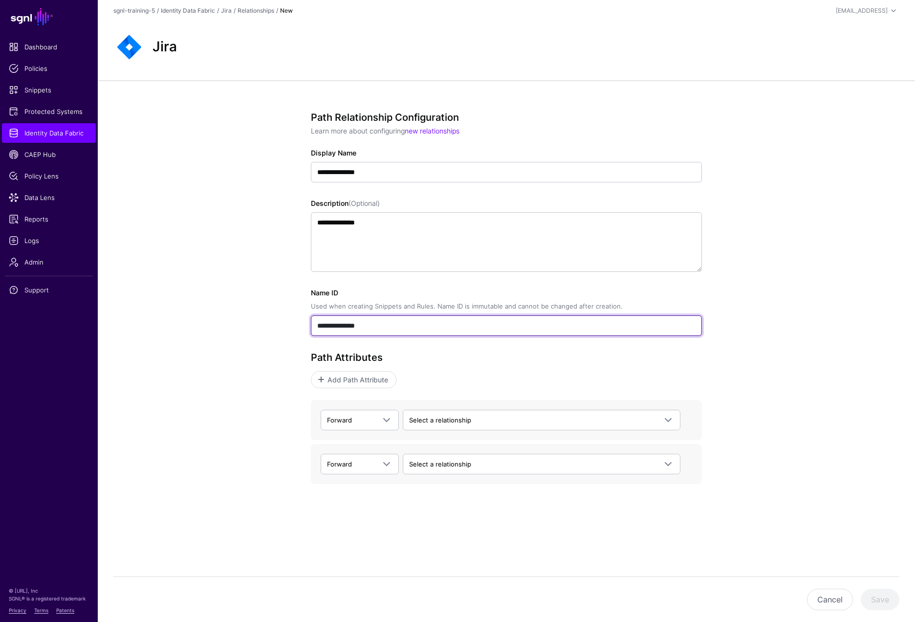
click at [557, 322] on input "**********" at bounding box center [506, 325] width 391 height 21
paste input "text"
type input "**********"
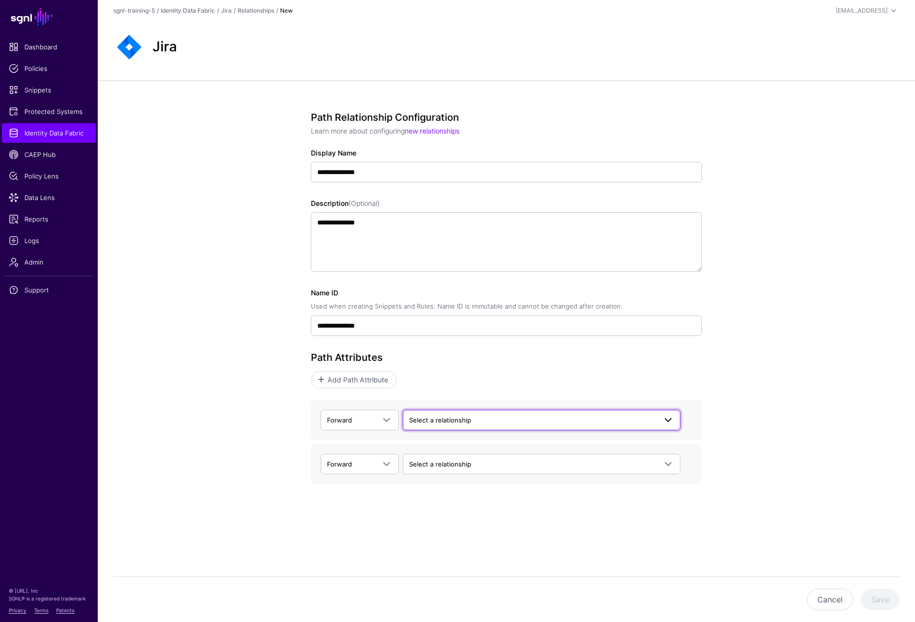
click at [477, 423] on span "Select a relationship" at bounding box center [532, 420] width 247 height 11
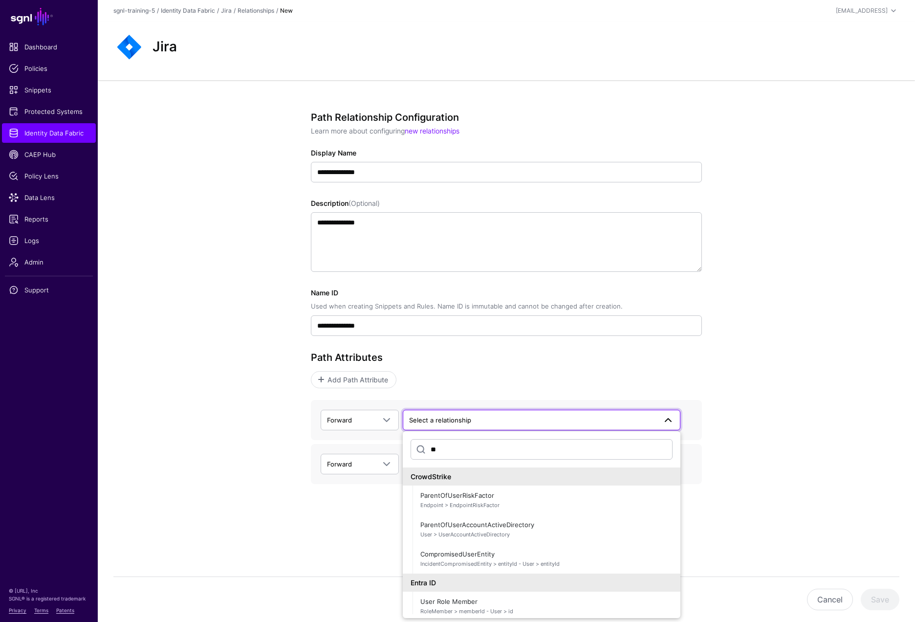
type input "*"
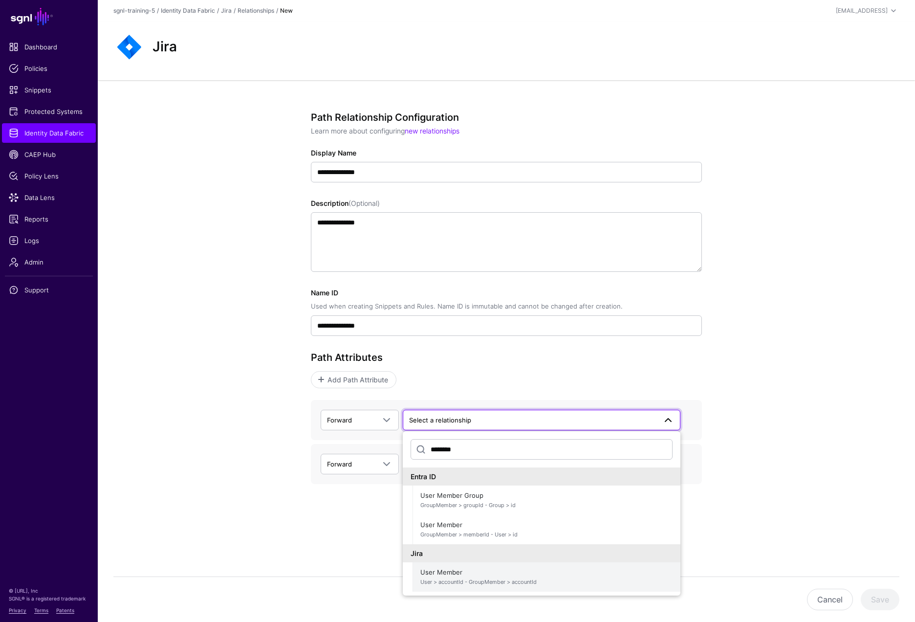
type input "********"
click at [454, 574] on span "User Member User > accountId - GroupMember > accountId" at bounding box center [546, 576] width 252 height 23
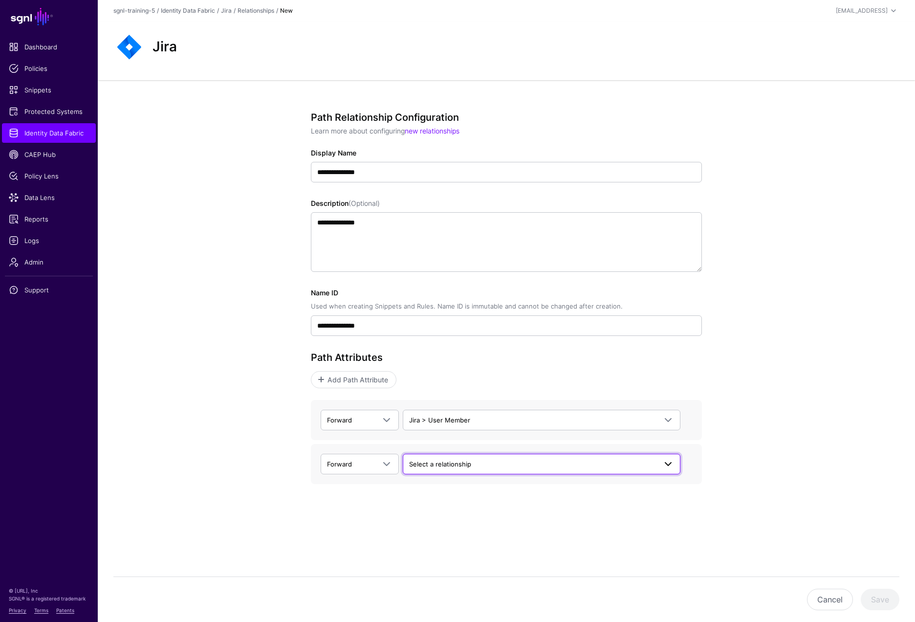
click at [520, 471] on link "Select a relationship" at bounding box center [542, 464] width 278 height 21
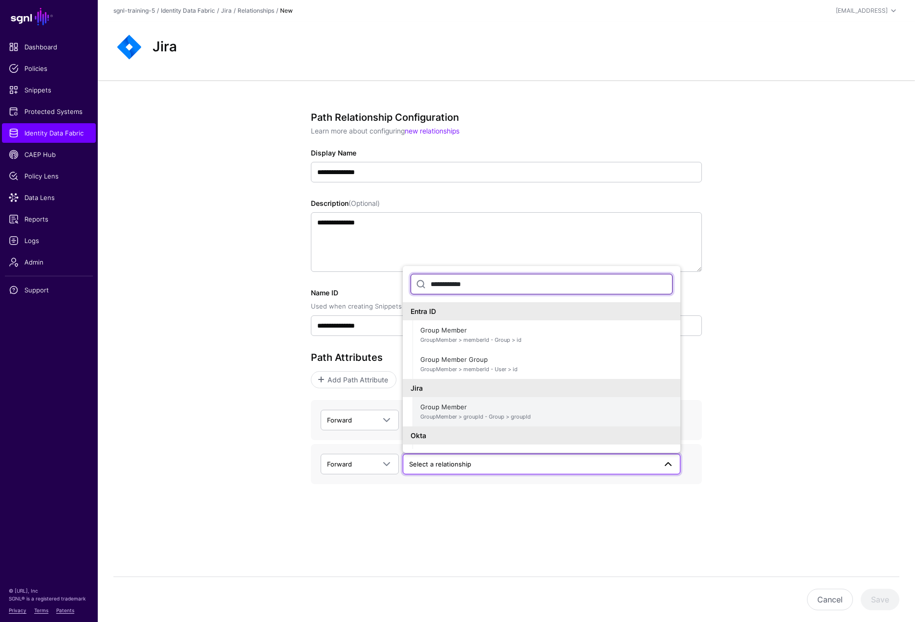
type input "**********"
click at [464, 404] on span "Group Member GroupMember > groupId - Group > groupId" at bounding box center [546, 411] width 252 height 23
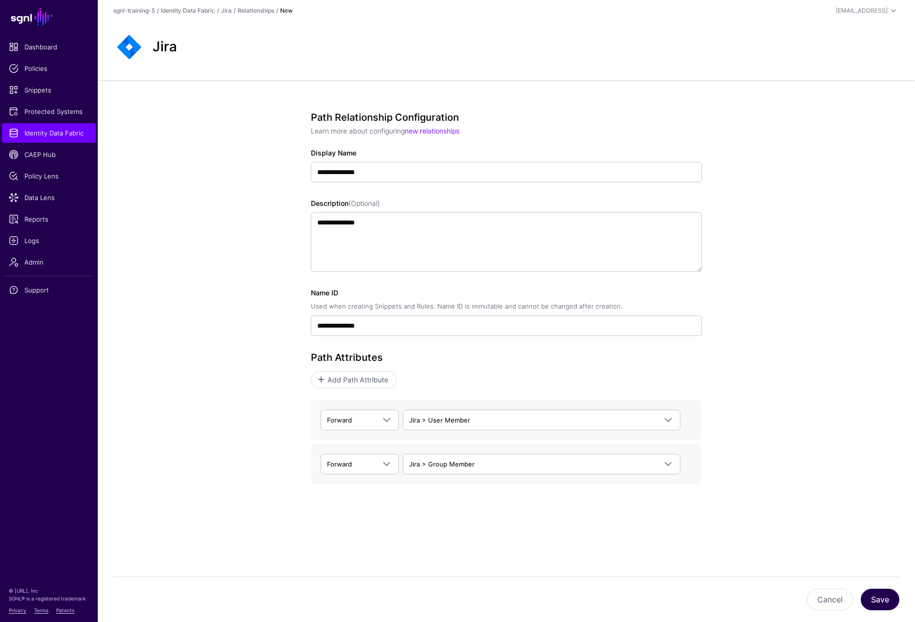
click at [875, 598] on button "Save" at bounding box center [880, 600] width 39 height 22
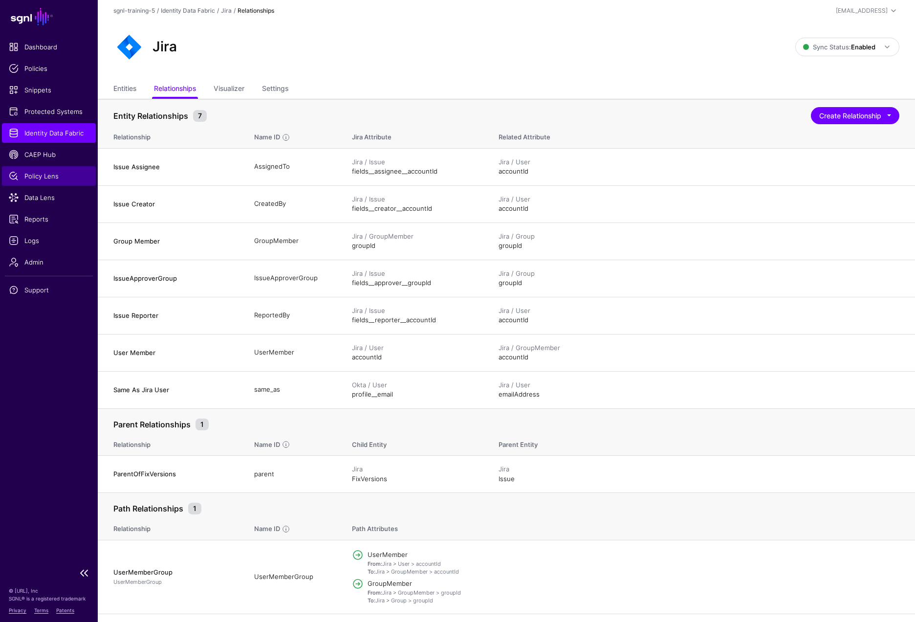
click at [43, 174] on span "Policy Lens" at bounding box center [49, 176] width 80 height 10
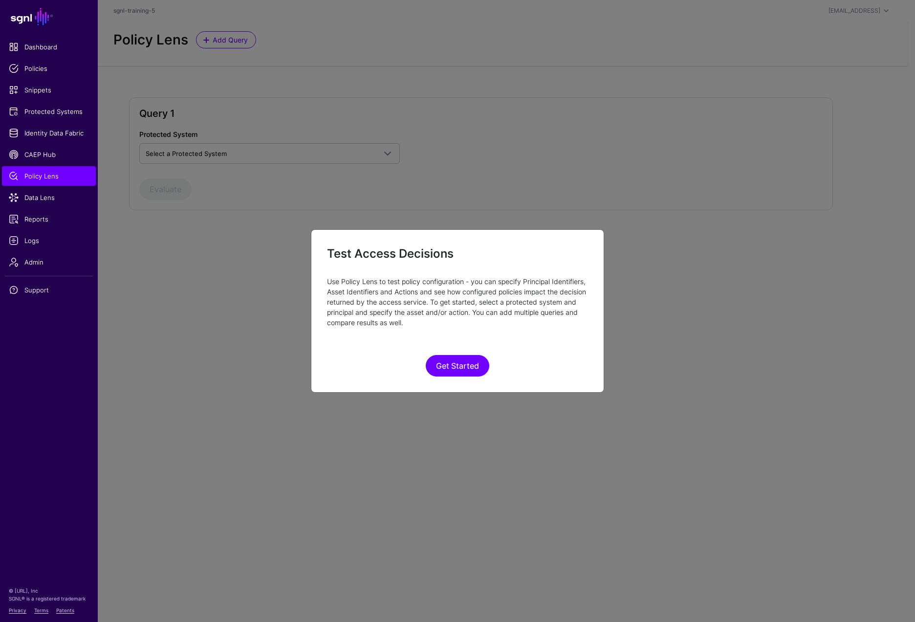
click at [37, 197] on ngb-modal-window "Test Access Decisions Use Policy Lens to test policy configuration - you can sp…" at bounding box center [457, 311] width 915 height 622
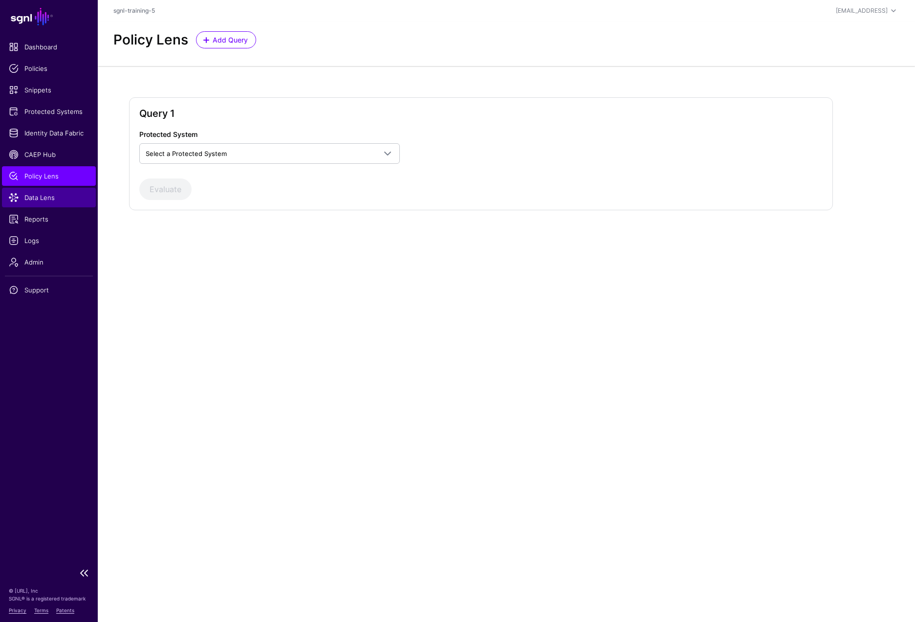
click at [38, 196] on span "Data Lens" at bounding box center [49, 198] width 80 height 10
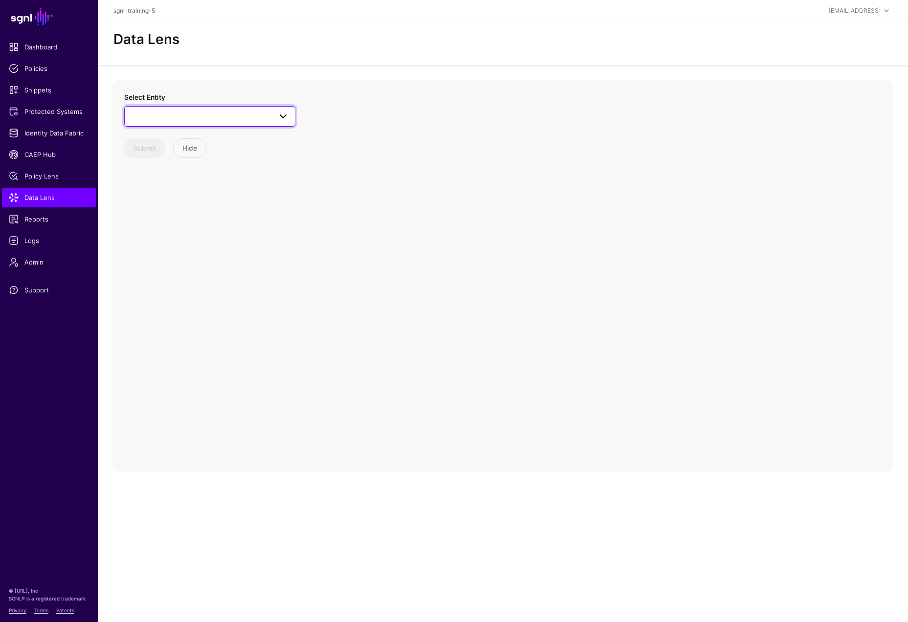
click at [277, 116] on span at bounding box center [280, 117] width 18 height 12
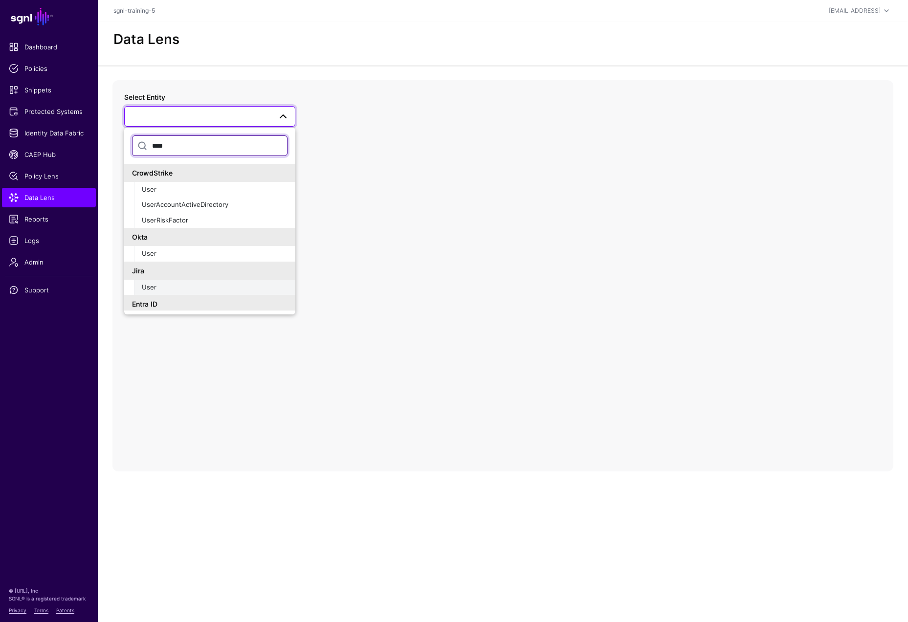
type input "****"
click at [163, 283] on div "User" at bounding box center [215, 288] width 146 height 10
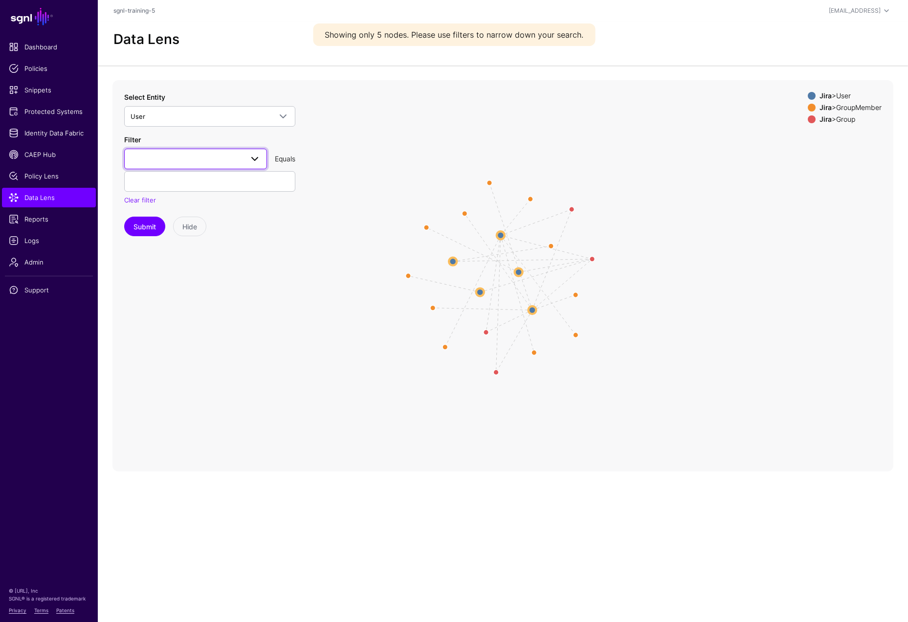
click at [203, 161] on span at bounding box center [196, 159] width 130 height 12
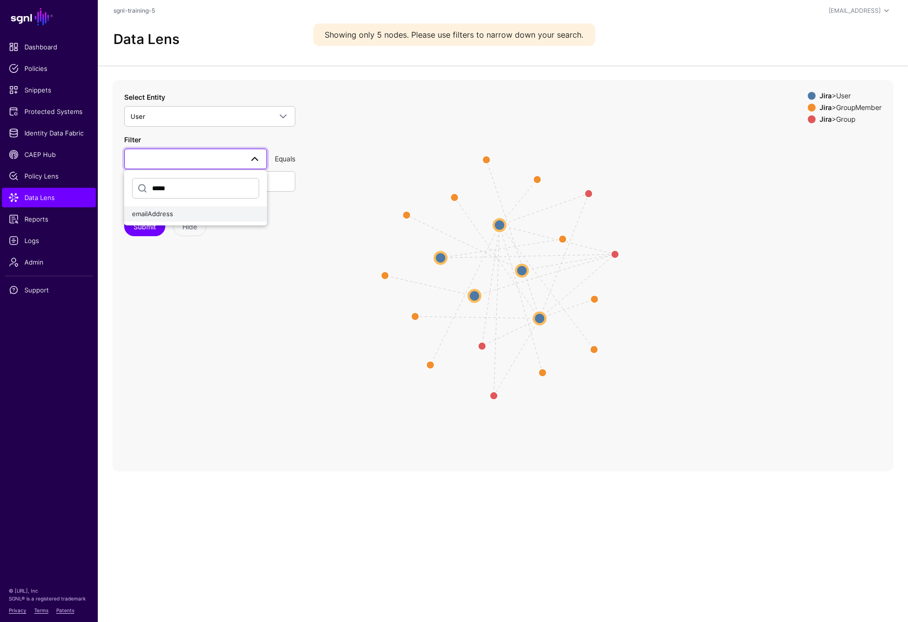
type input "*****"
click at [169, 213] on span "emailAddress" at bounding box center [152, 214] width 41 height 8
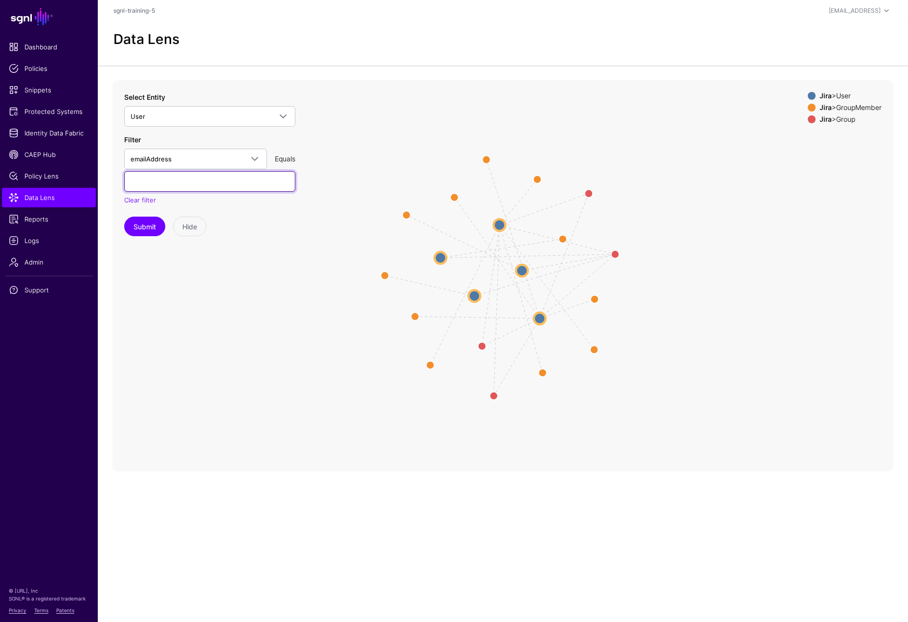
click at [189, 182] on input "text" at bounding box center [209, 181] width 171 height 21
paste input "**********"
type input "**********"
click at [140, 227] on button "Submit" at bounding box center [144, 227] width 41 height 20
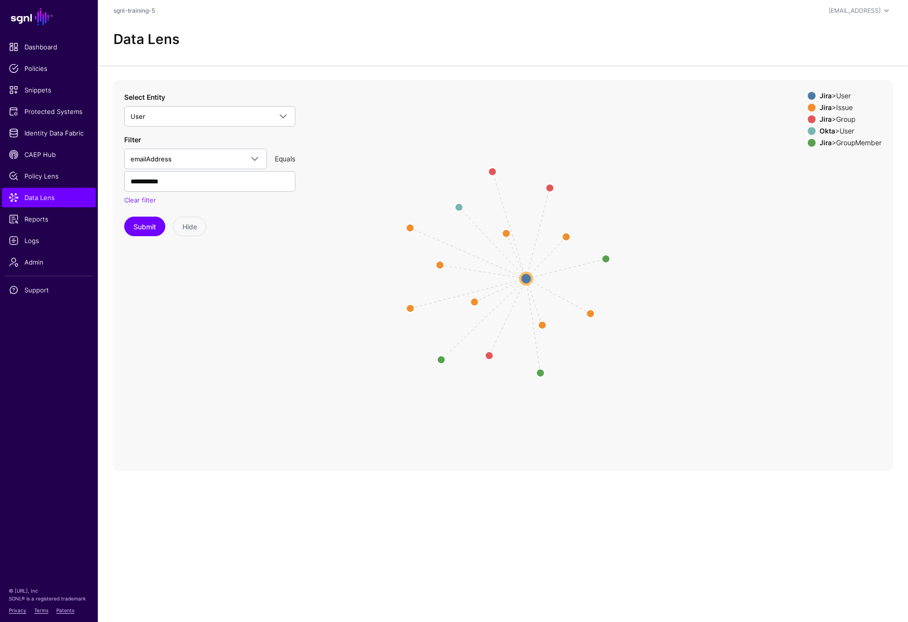
click at [848, 144] on div "Jira > GroupMember" at bounding box center [851, 143] width 66 height 8
click at [842, 108] on div "Jira > Issue" at bounding box center [851, 108] width 66 height 8
click at [844, 127] on div "Okta > User" at bounding box center [851, 131] width 66 height 8
click at [528, 278] on circle at bounding box center [526, 279] width 12 height 12
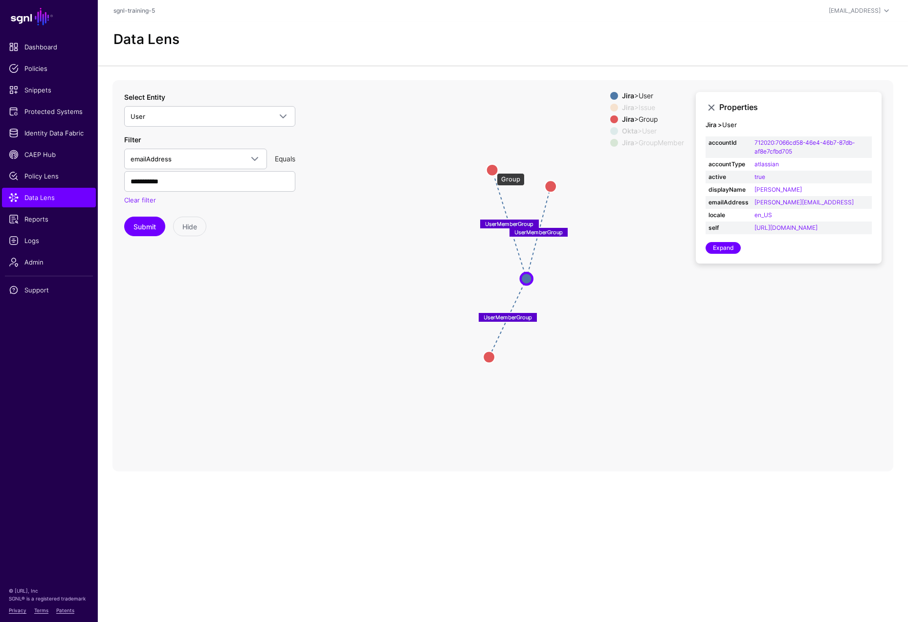
click at [492, 168] on circle at bounding box center [492, 170] width 12 height 12
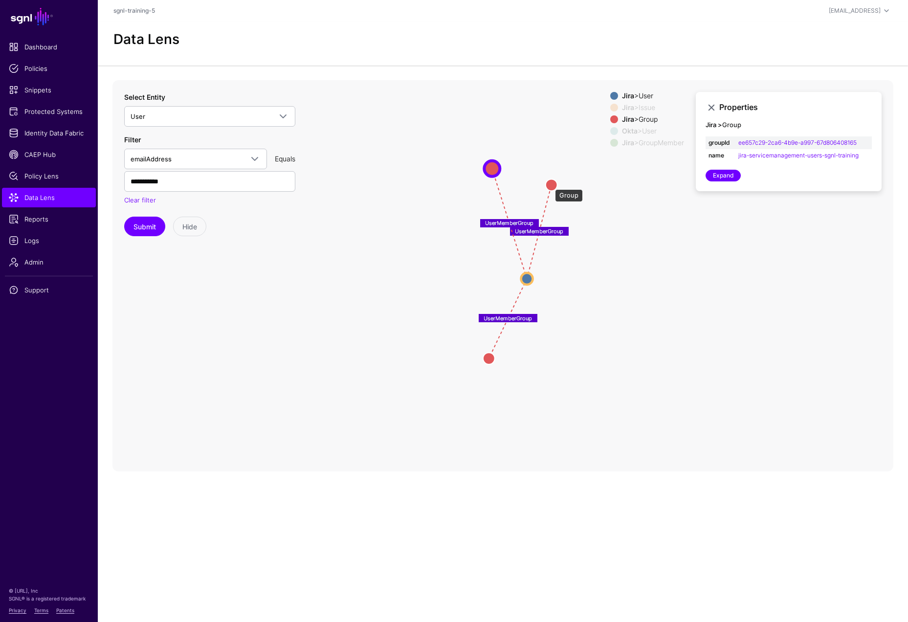
click at [550, 184] on circle at bounding box center [552, 185] width 12 height 12
click at [490, 357] on circle at bounding box center [489, 360] width 12 height 12
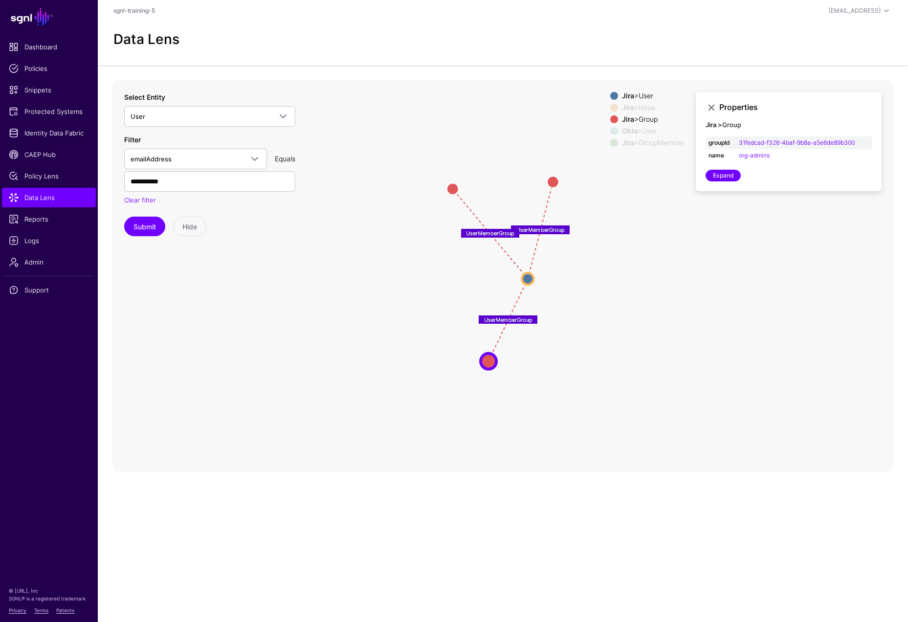
drag, startPoint x: 495, startPoint y: 167, endPoint x: 455, endPoint y: 191, distance: 46.3
click at [455, 191] on circle at bounding box center [453, 189] width 12 height 12
drag, startPoint x: 552, startPoint y: 179, endPoint x: 563, endPoint y: 185, distance: 12.7
click at [563, 185] on circle at bounding box center [566, 183] width 12 height 12
click at [594, 376] on icon "CreatedBy / ReportedBy CreatedBy / ReportedBy CreatedBy / ReportedBy CreatedBy …" at bounding box center [502, 275] width 781 height 391
